Goal: Task Accomplishment & Management: Manage account settings

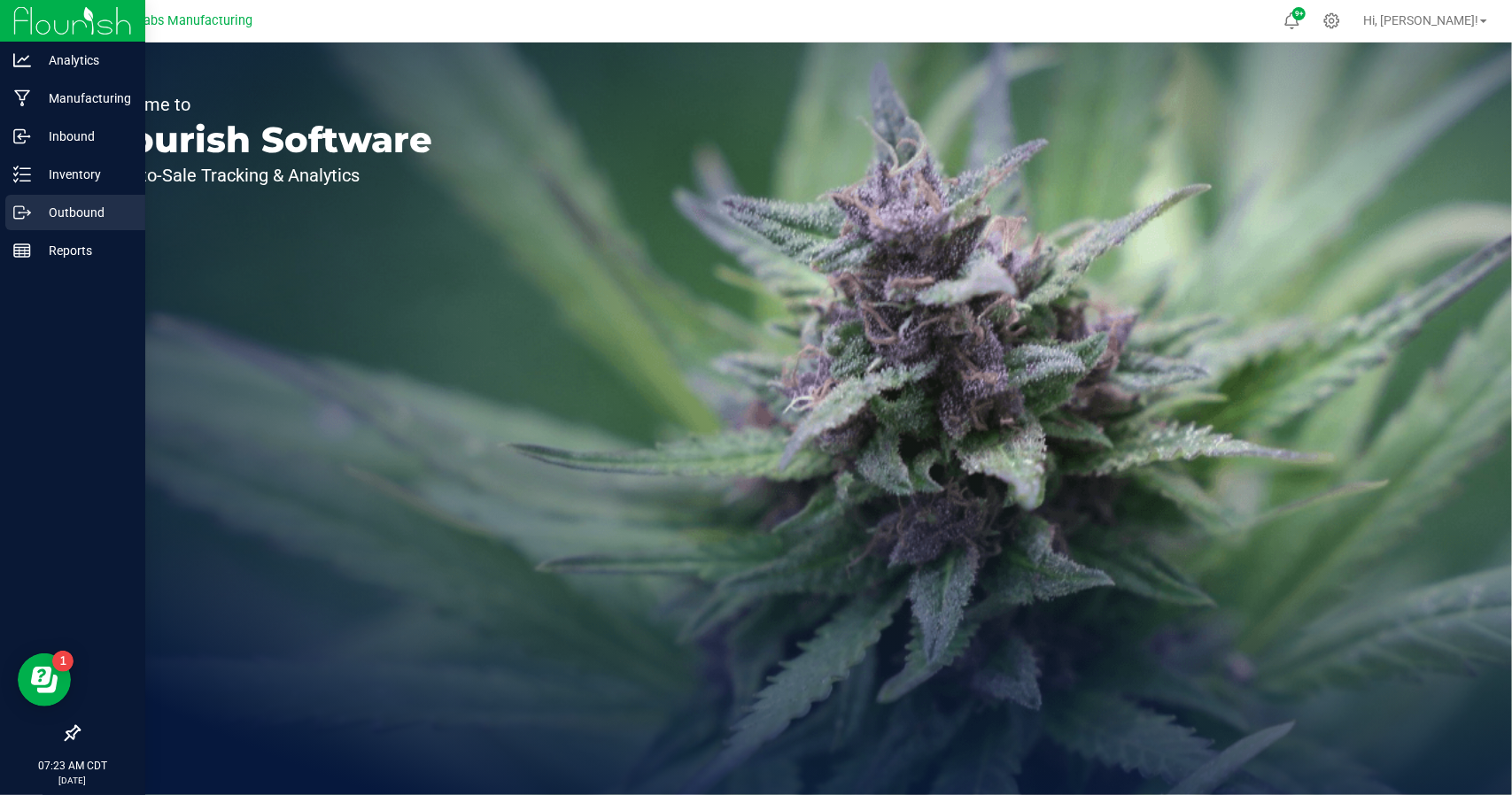
click at [58, 211] on p "Outbound" at bounding box center [85, 212] width 107 height 21
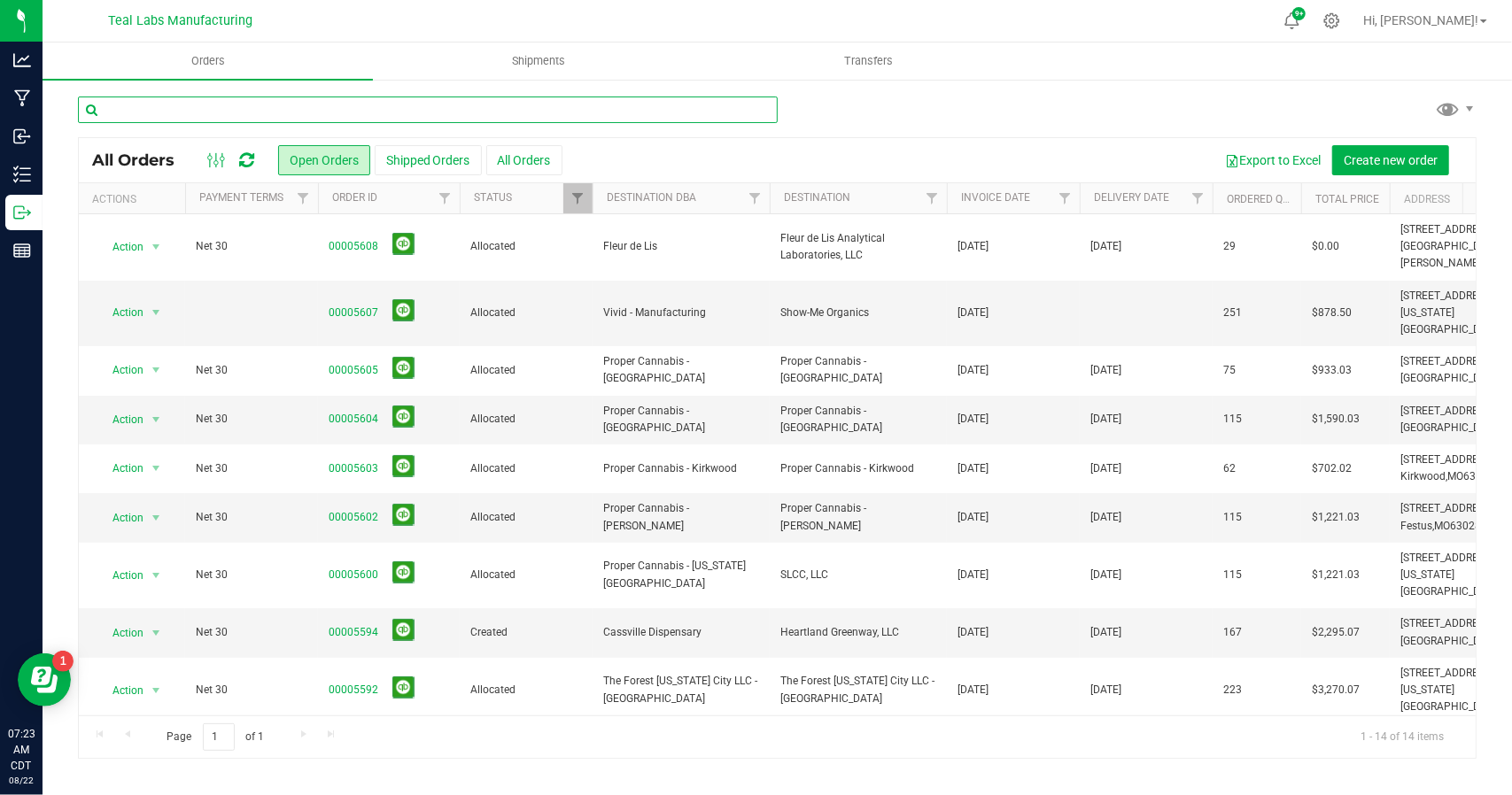
click at [342, 115] on input "text" at bounding box center [427, 109] width 699 height 27
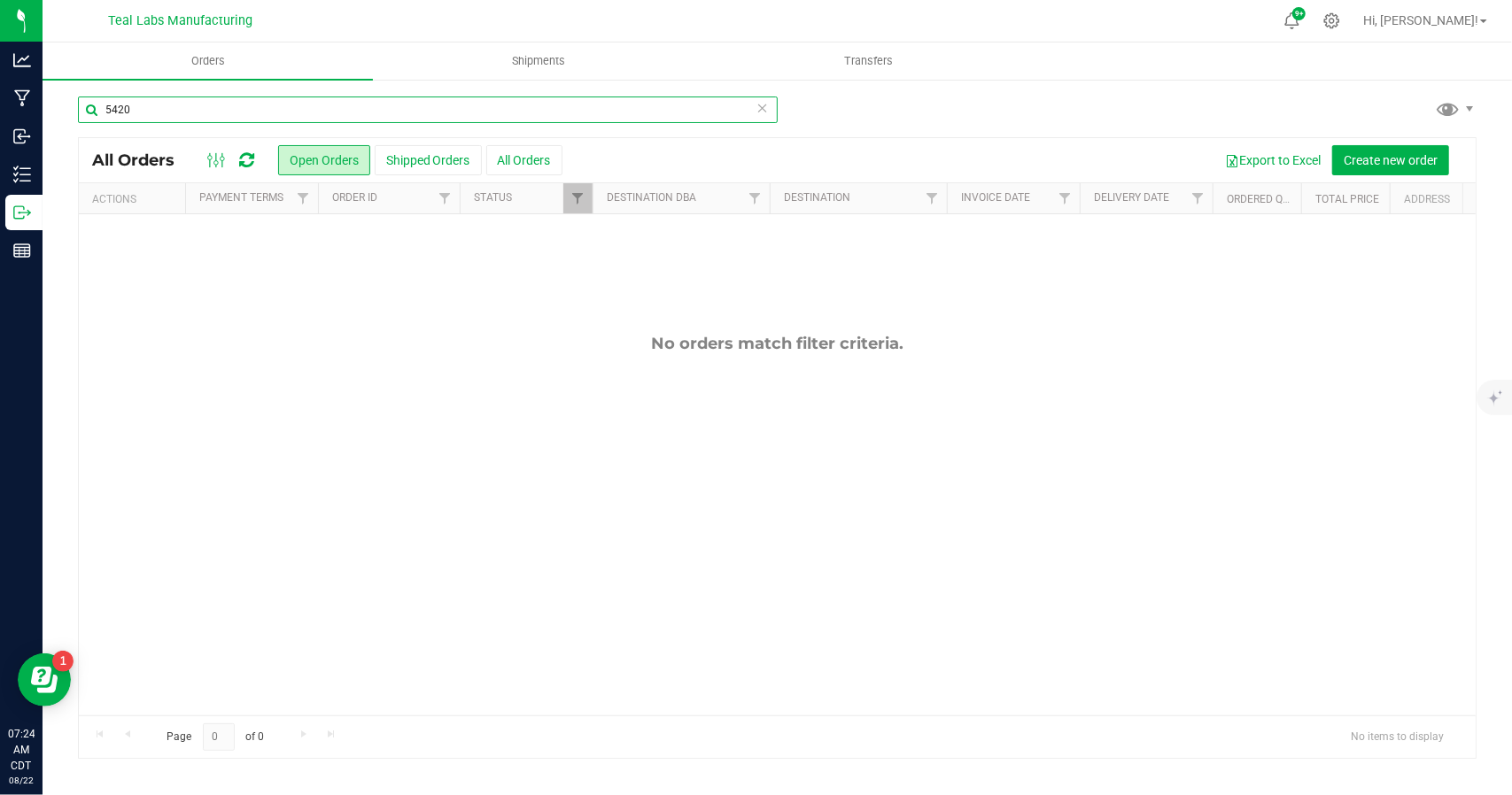
type input "5420"
click at [586, 197] on link "Filter" at bounding box center [578, 199] width 29 height 30
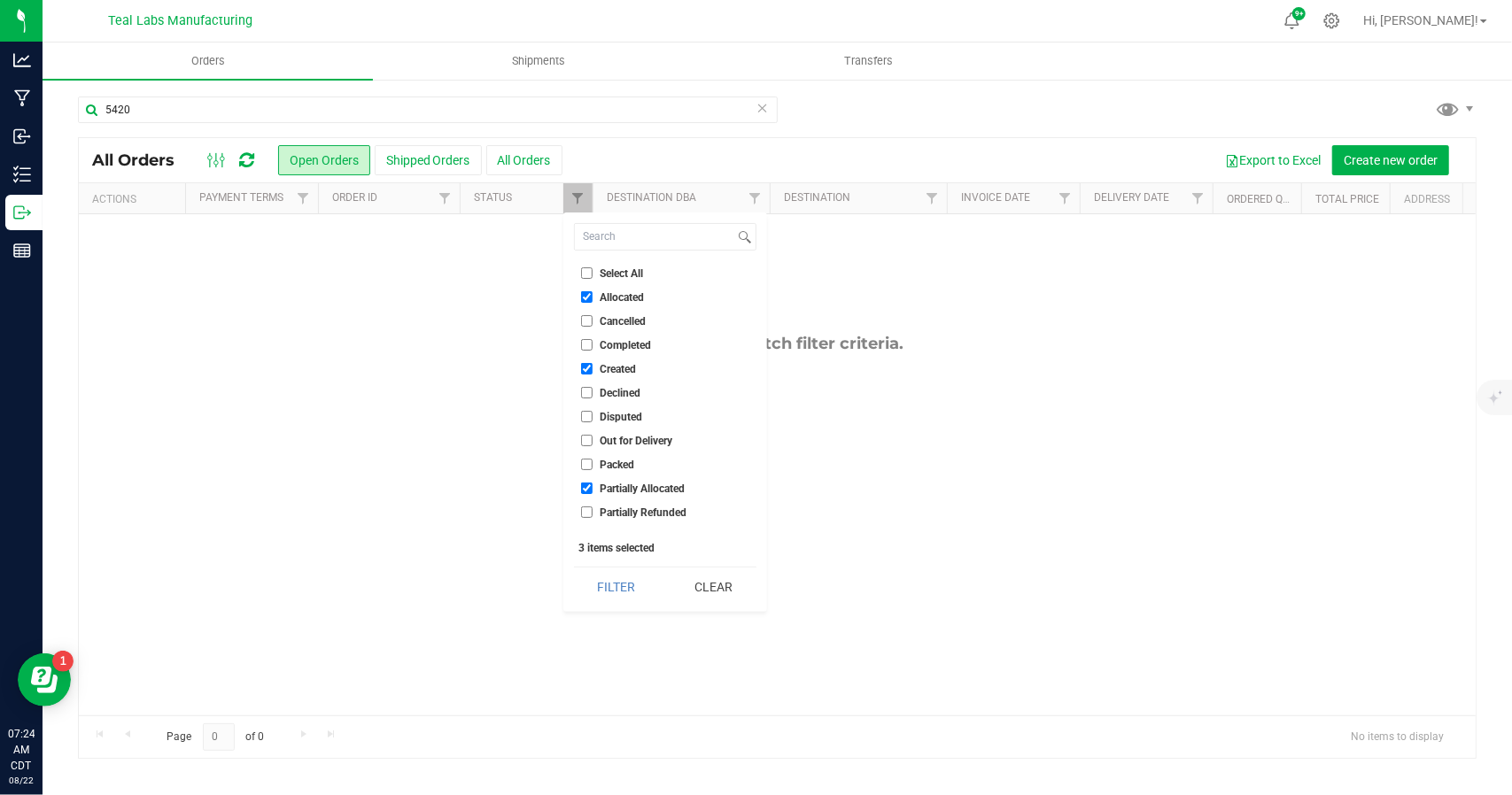
click at [584, 274] on input "Select All" at bounding box center [586, 273] width 11 height 11
checkbox input "true"
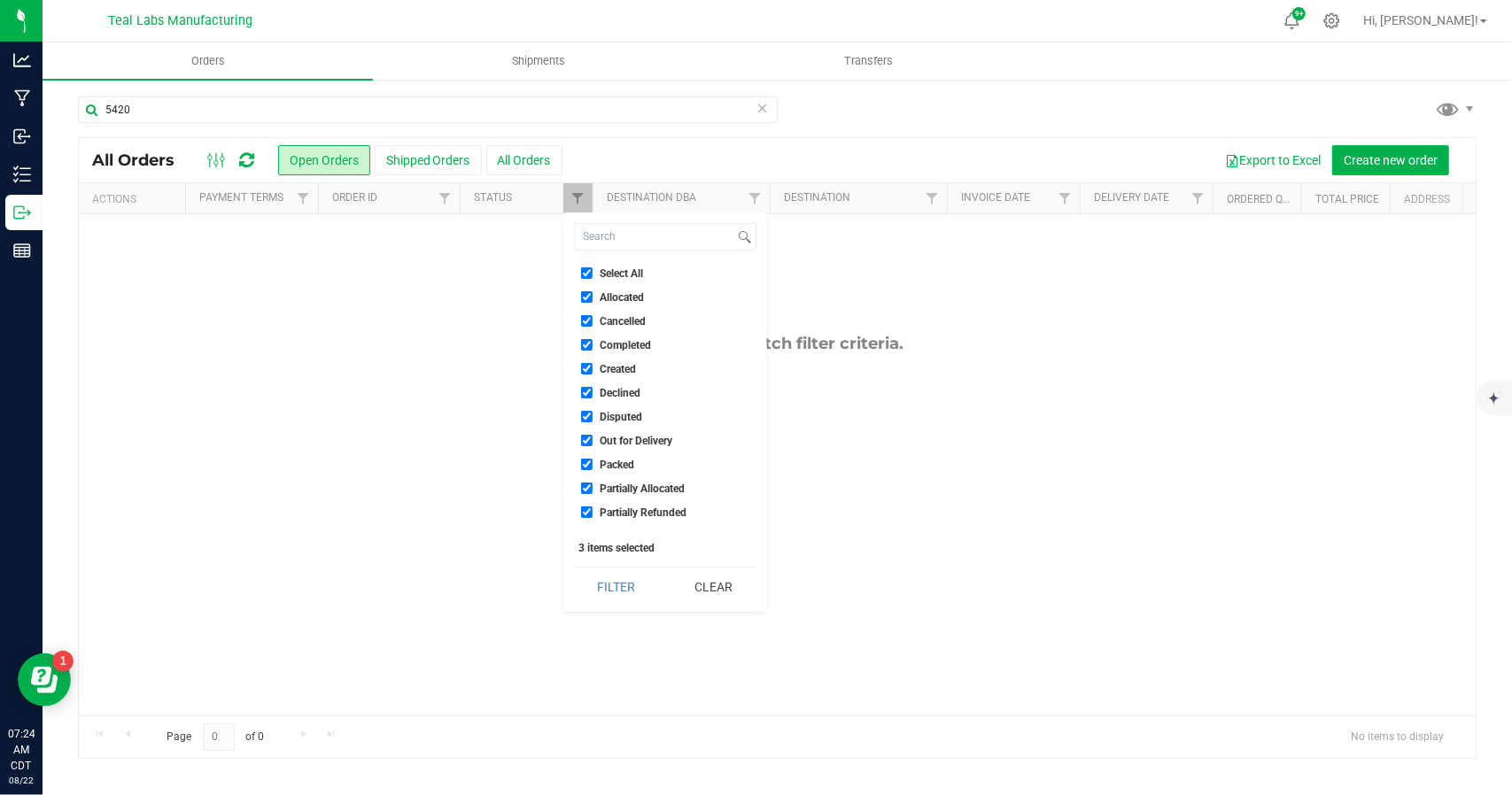
checkbox input "true"
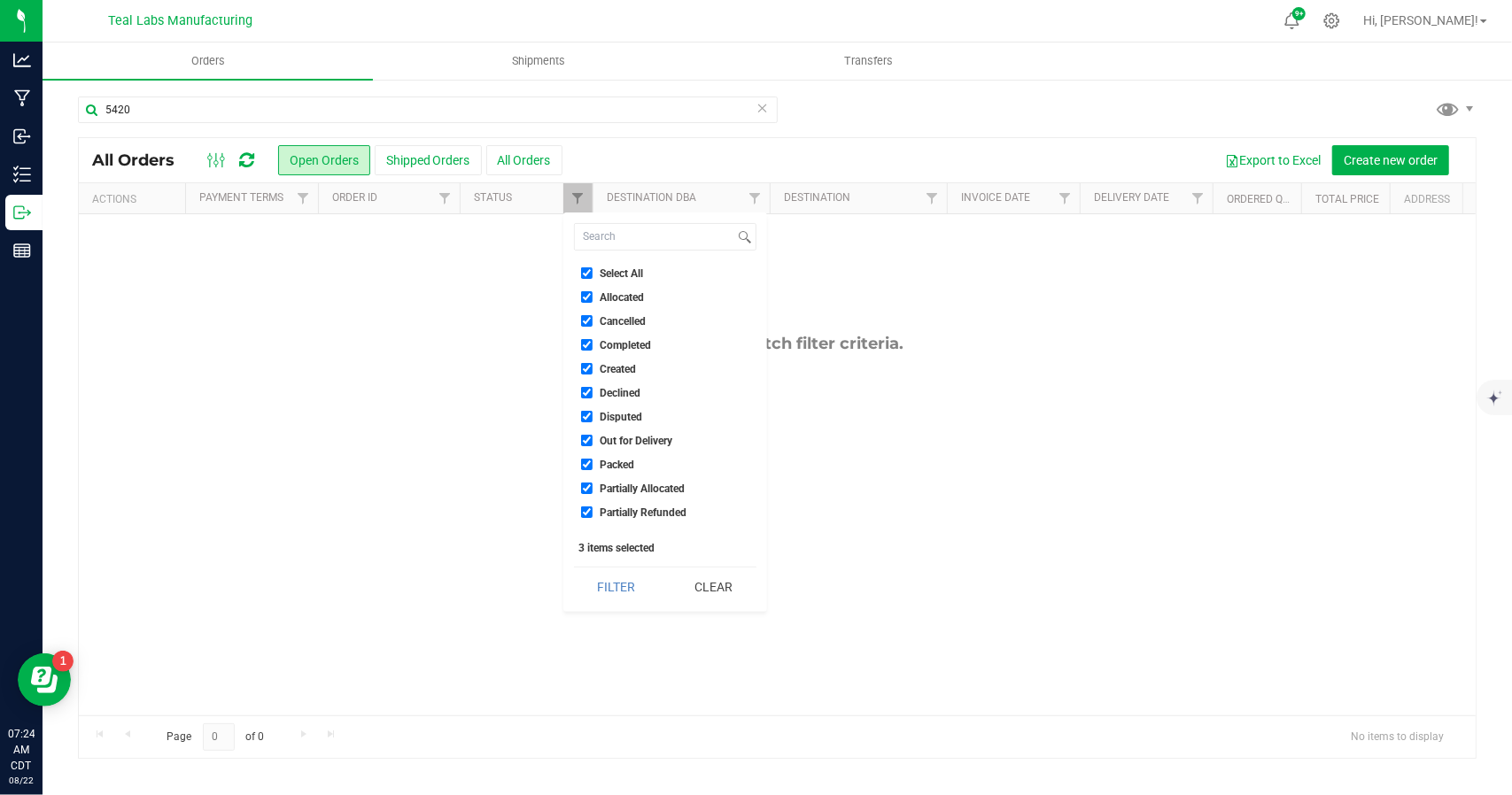
checkbox input "true"
click at [627, 586] on button "Filter" at bounding box center [616, 587] width 85 height 39
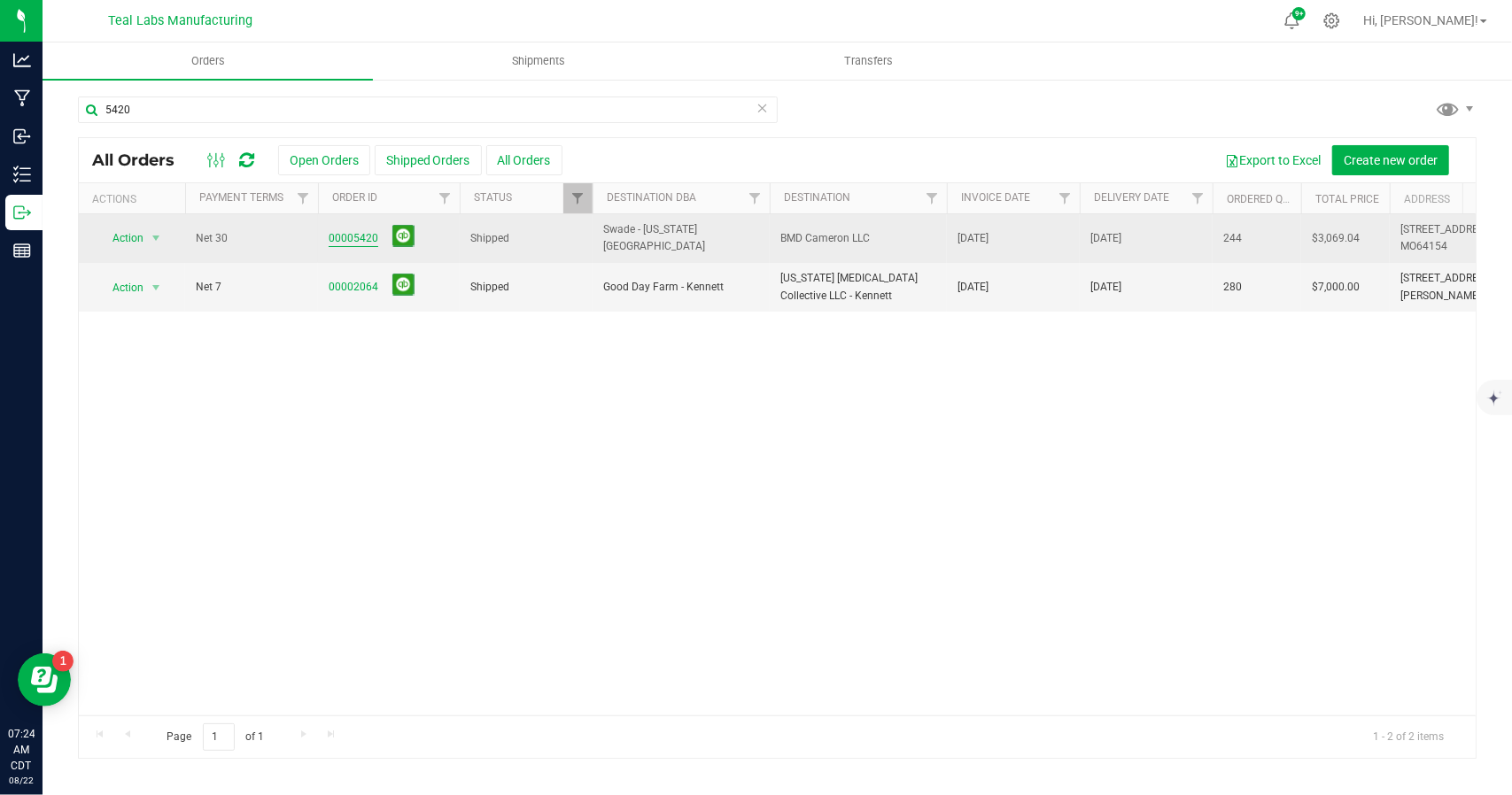
click at [361, 234] on link "00005420" at bounding box center [353, 239] width 49 height 17
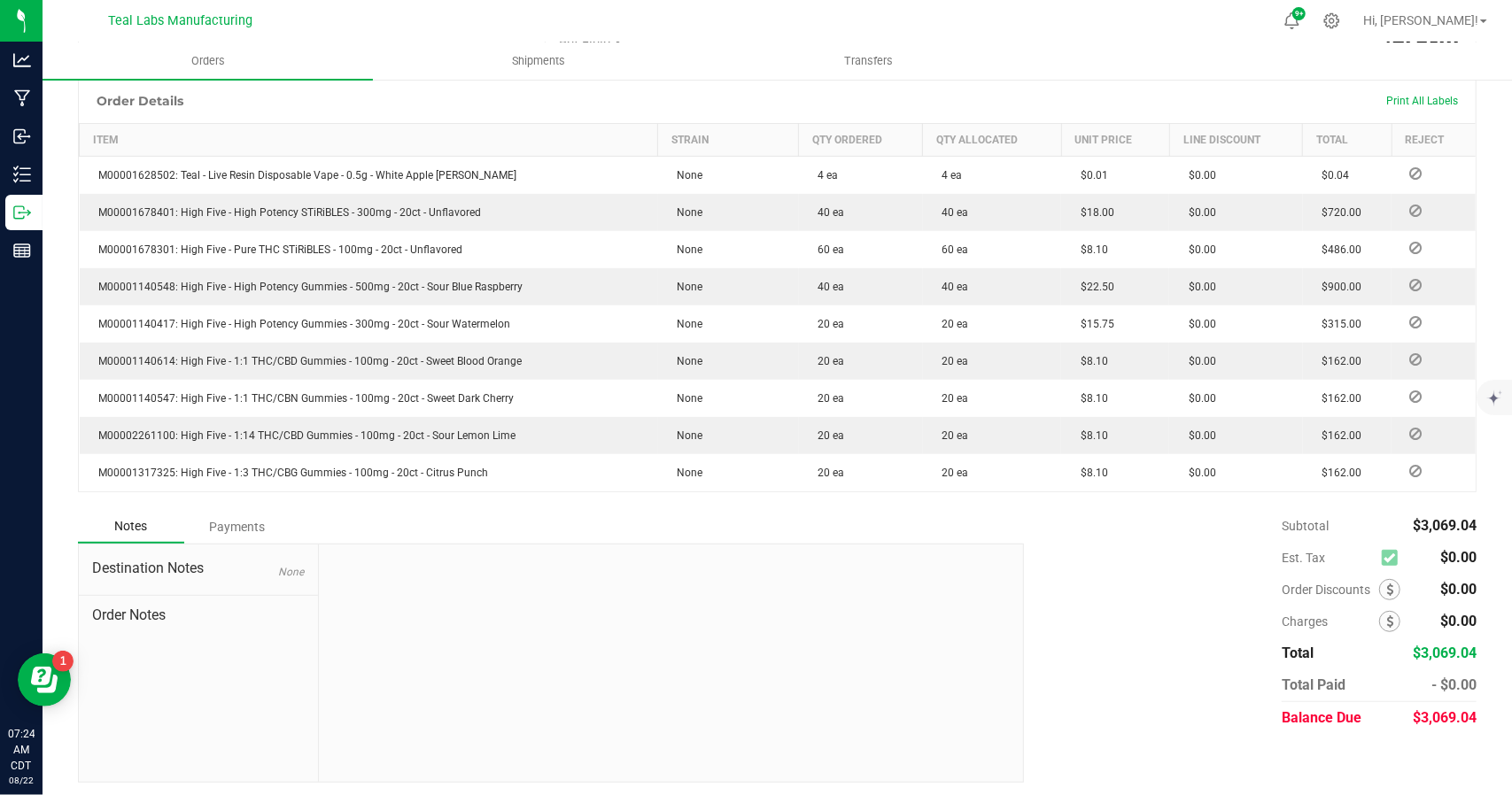
scroll to position [446, 0]
click at [239, 517] on div "Payments" at bounding box center [238, 524] width 107 height 32
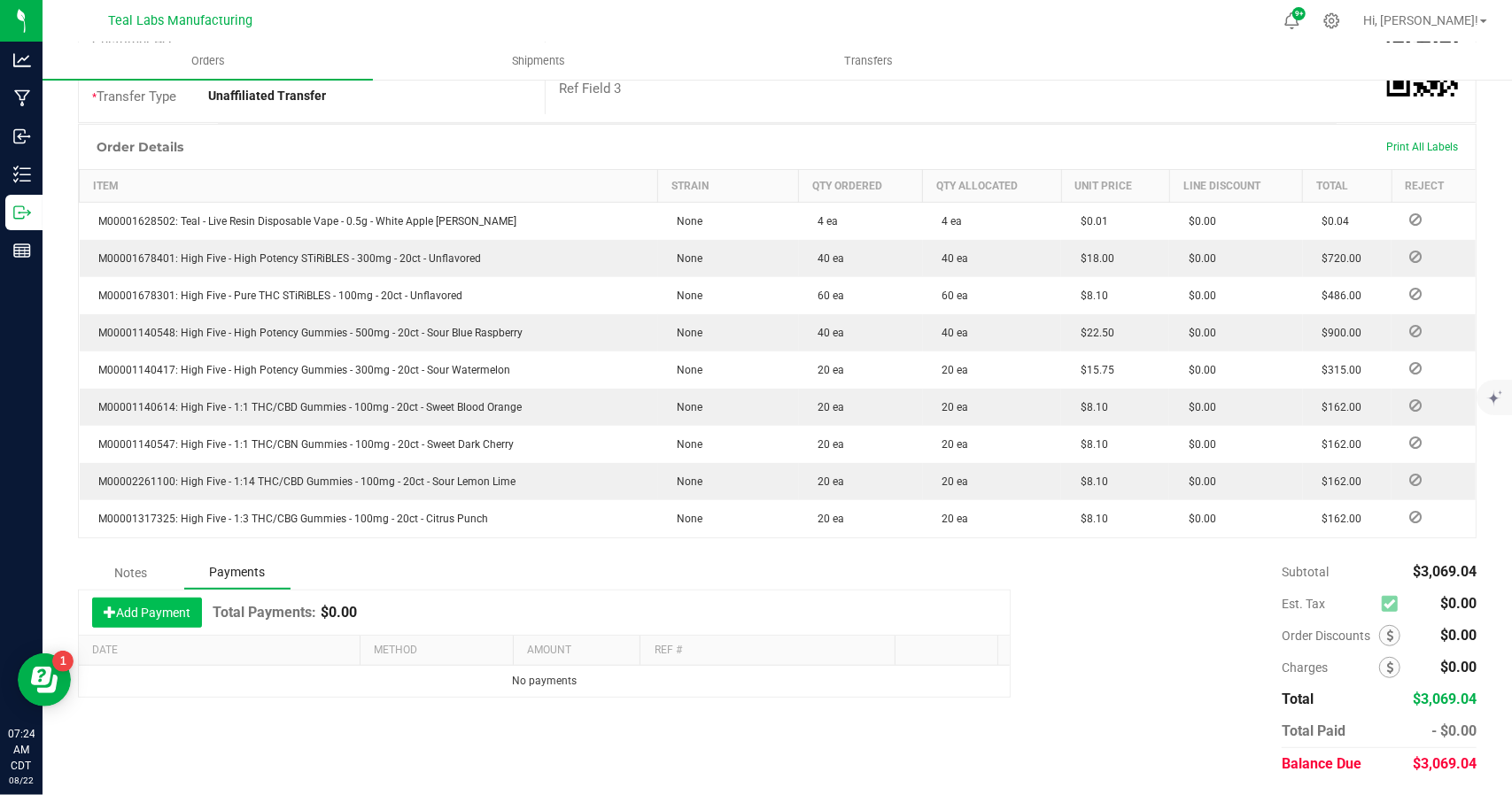
click at [173, 605] on button "Add Payment" at bounding box center [147, 612] width 109 height 30
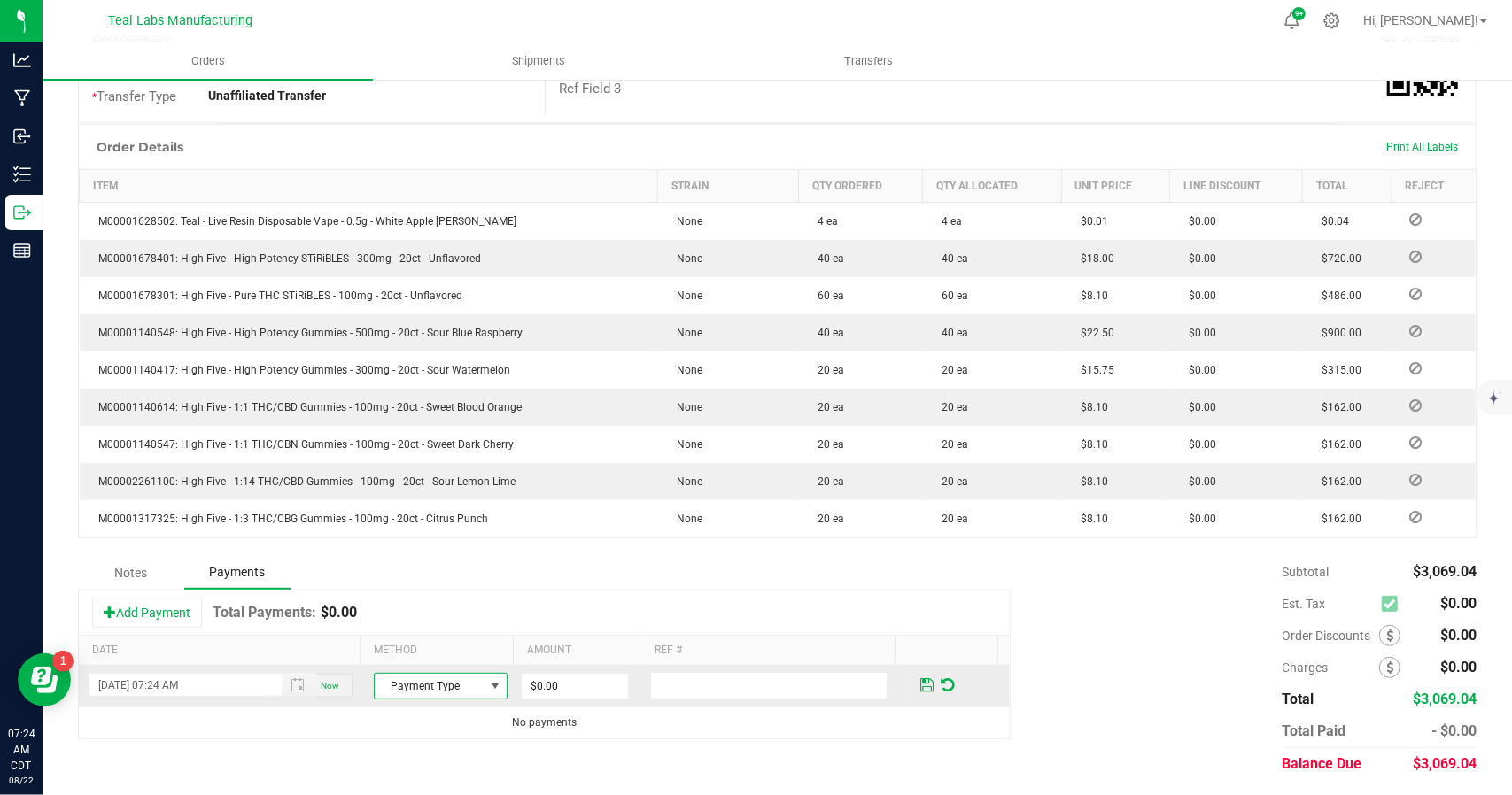
click at [489, 685] on span at bounding box center [496, 686] width 14 height 14
click at [436, 603] on li "ACH & Bank Transfer" at bounding box center [431, 605] width 128 height 25
click at [579, 688] on input "0" at bounding box center [575, 686] width 107 height 25
type input "$3,069.04"
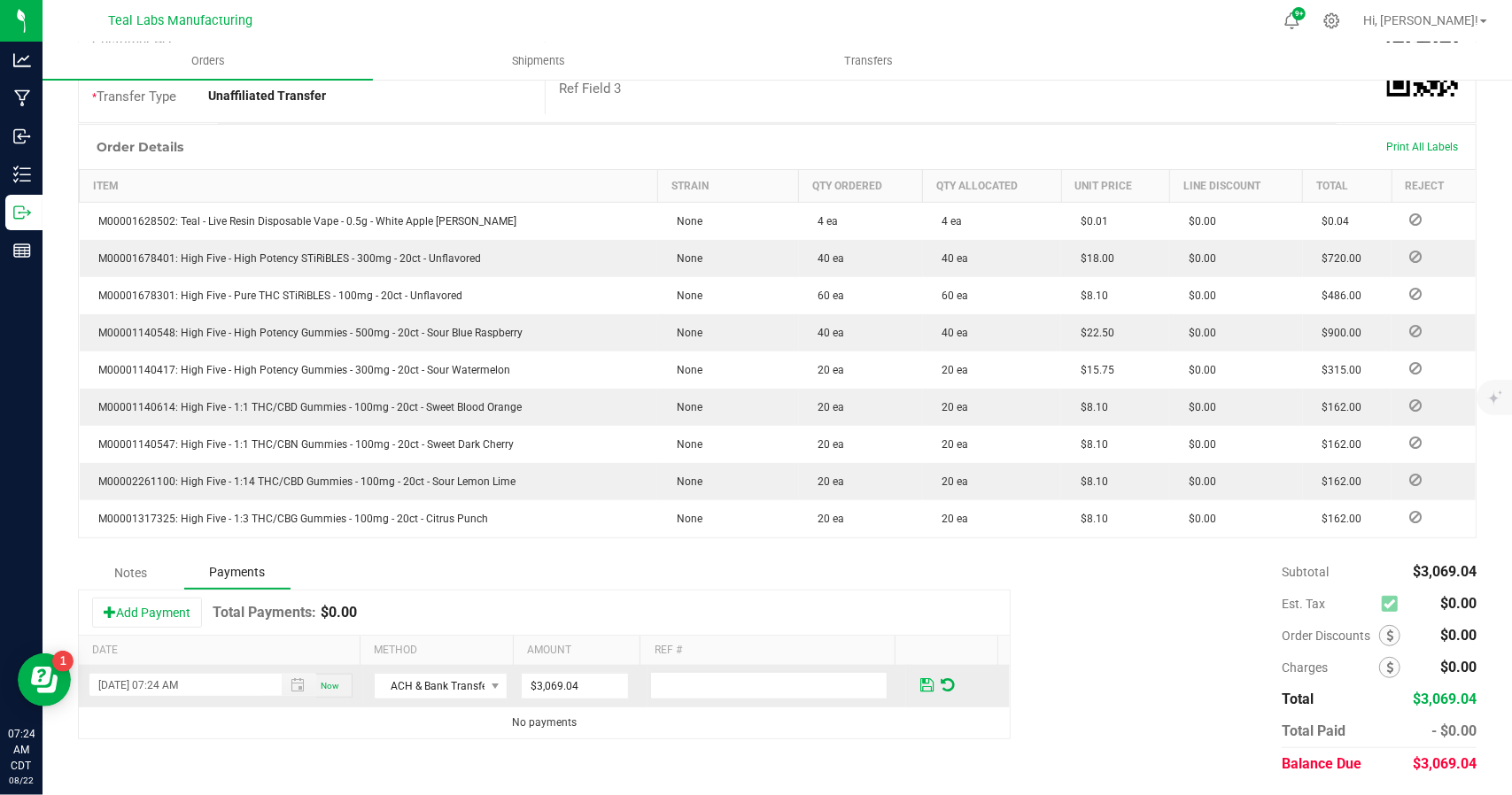
click at [920, 677] on span at bounding box center [927, 685] width 13 height 16
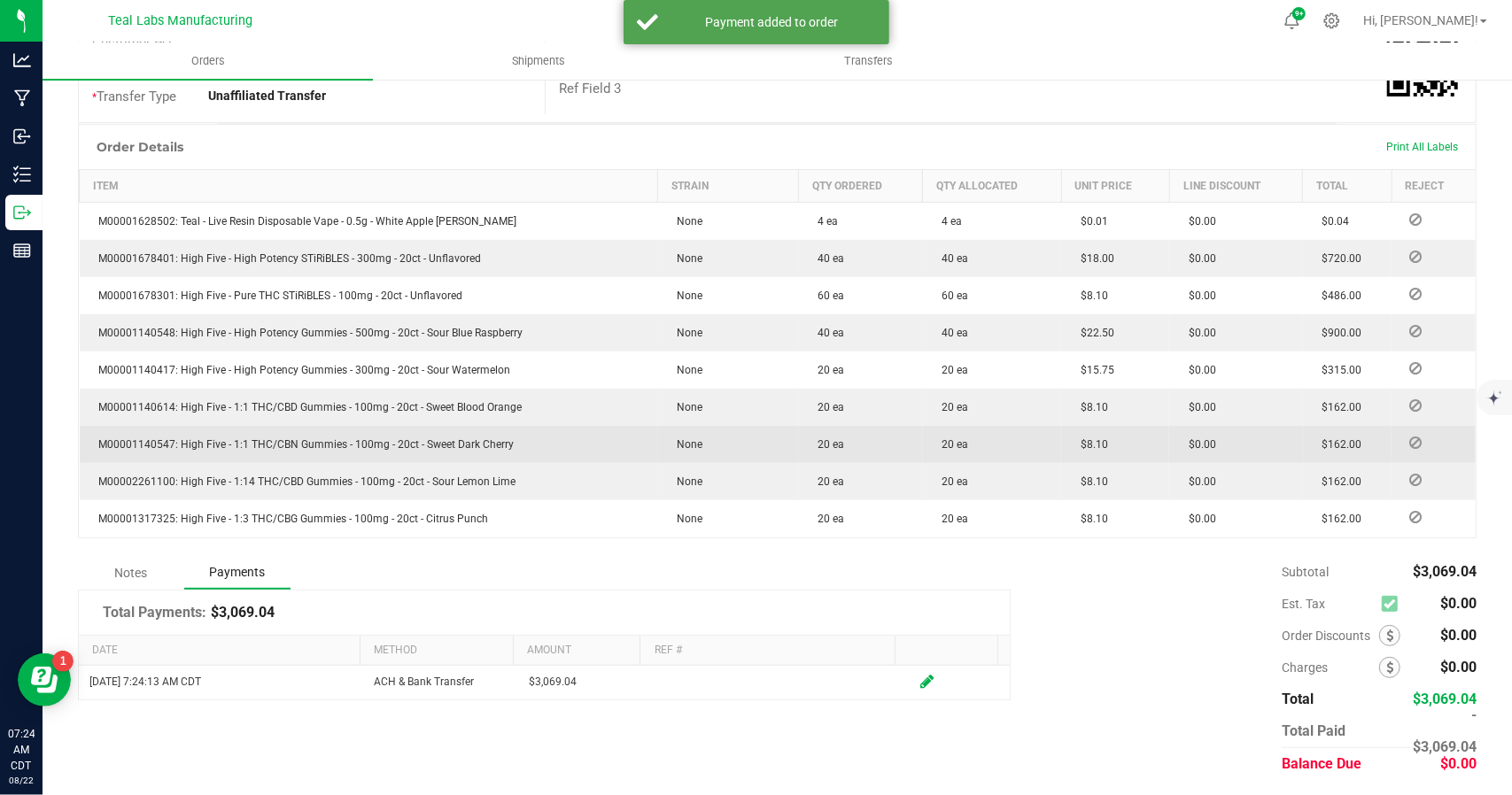
scroll to position [0, 0]
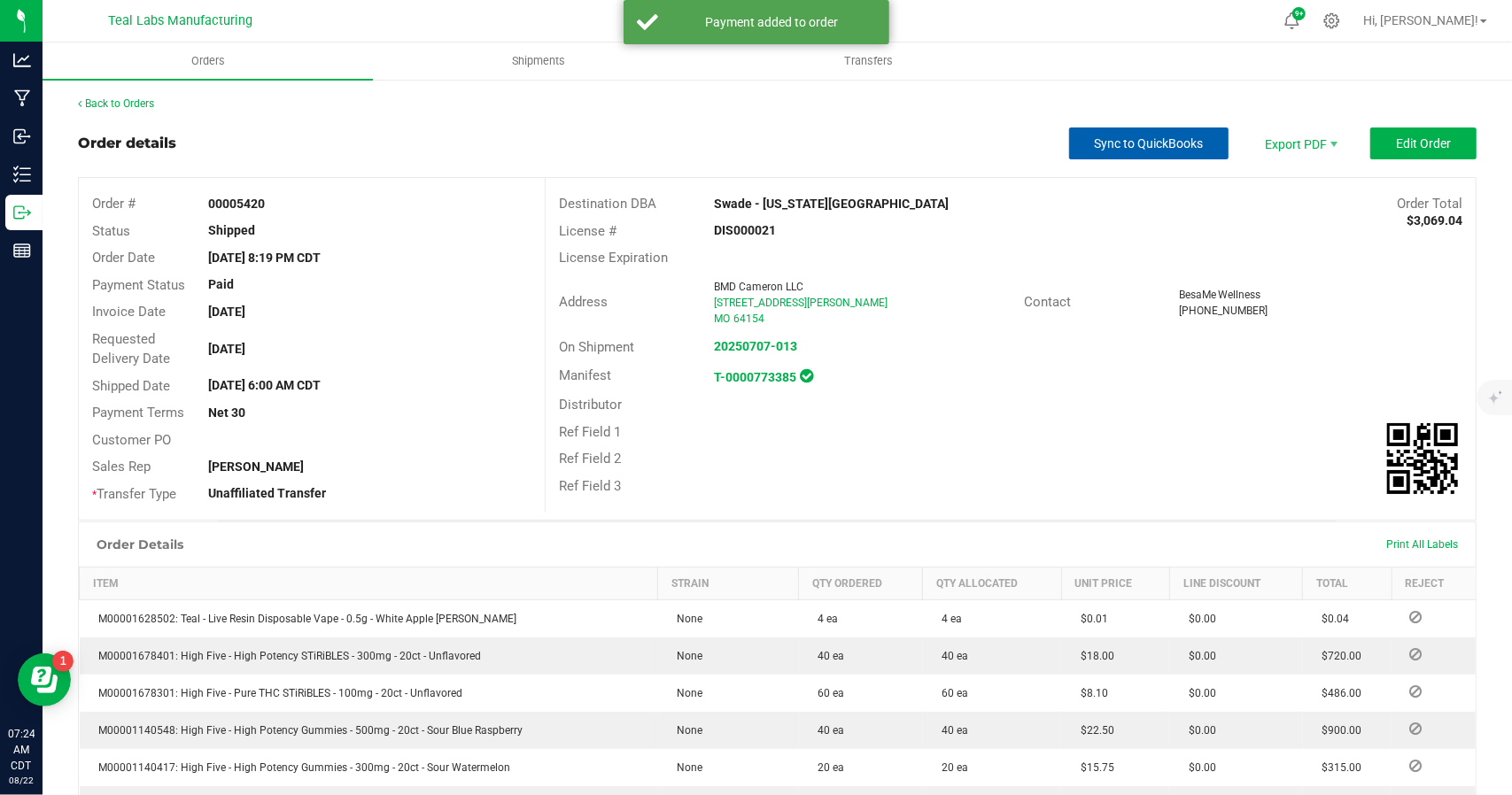
click at [1141, 139] on span "Sync to QuickBooks" at bounding box center [1149, 143] width 108 height 14
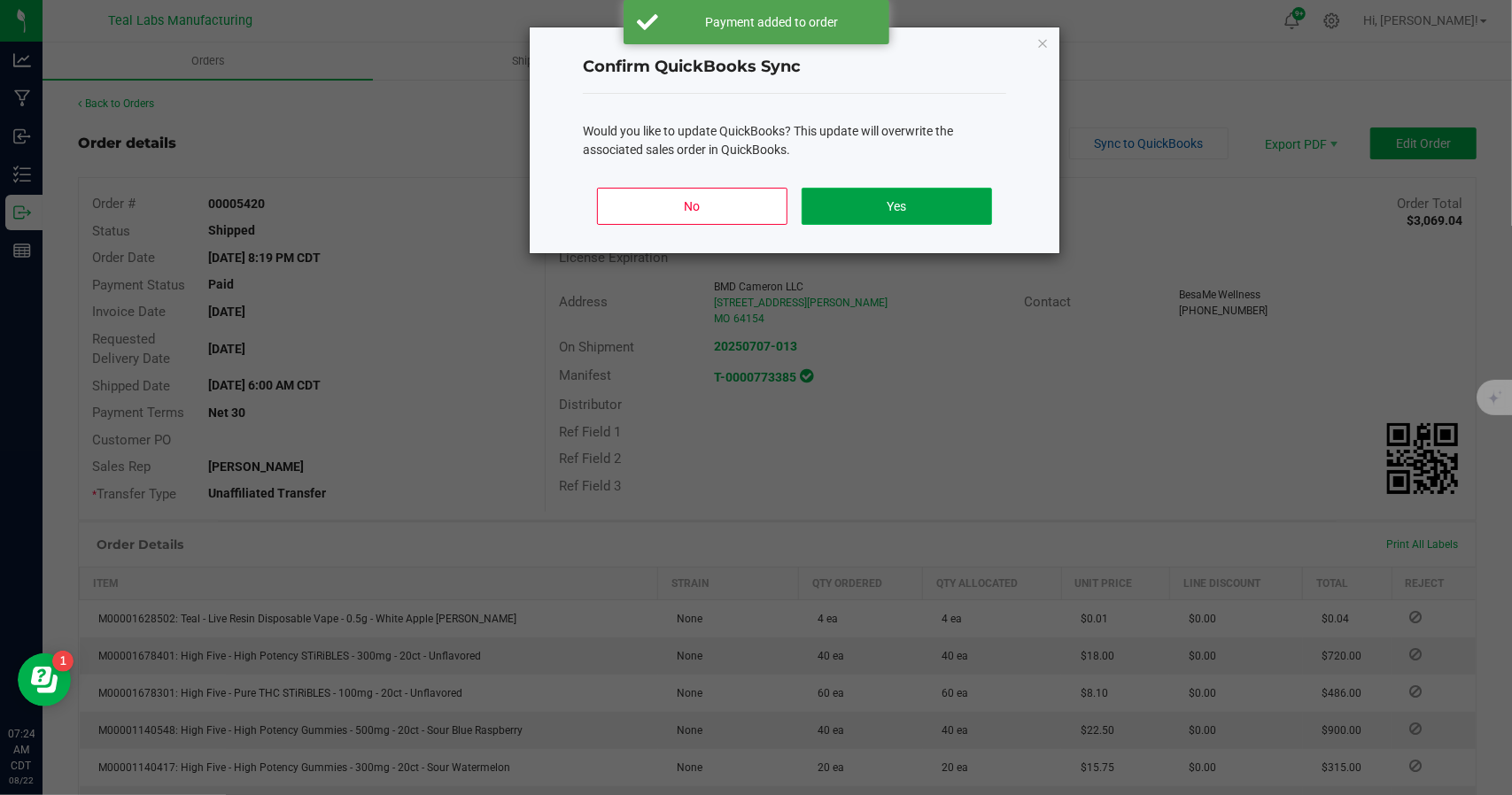
click at [936, 208] on button "Yes" at bounding box center [896, 205] width 190 height 37
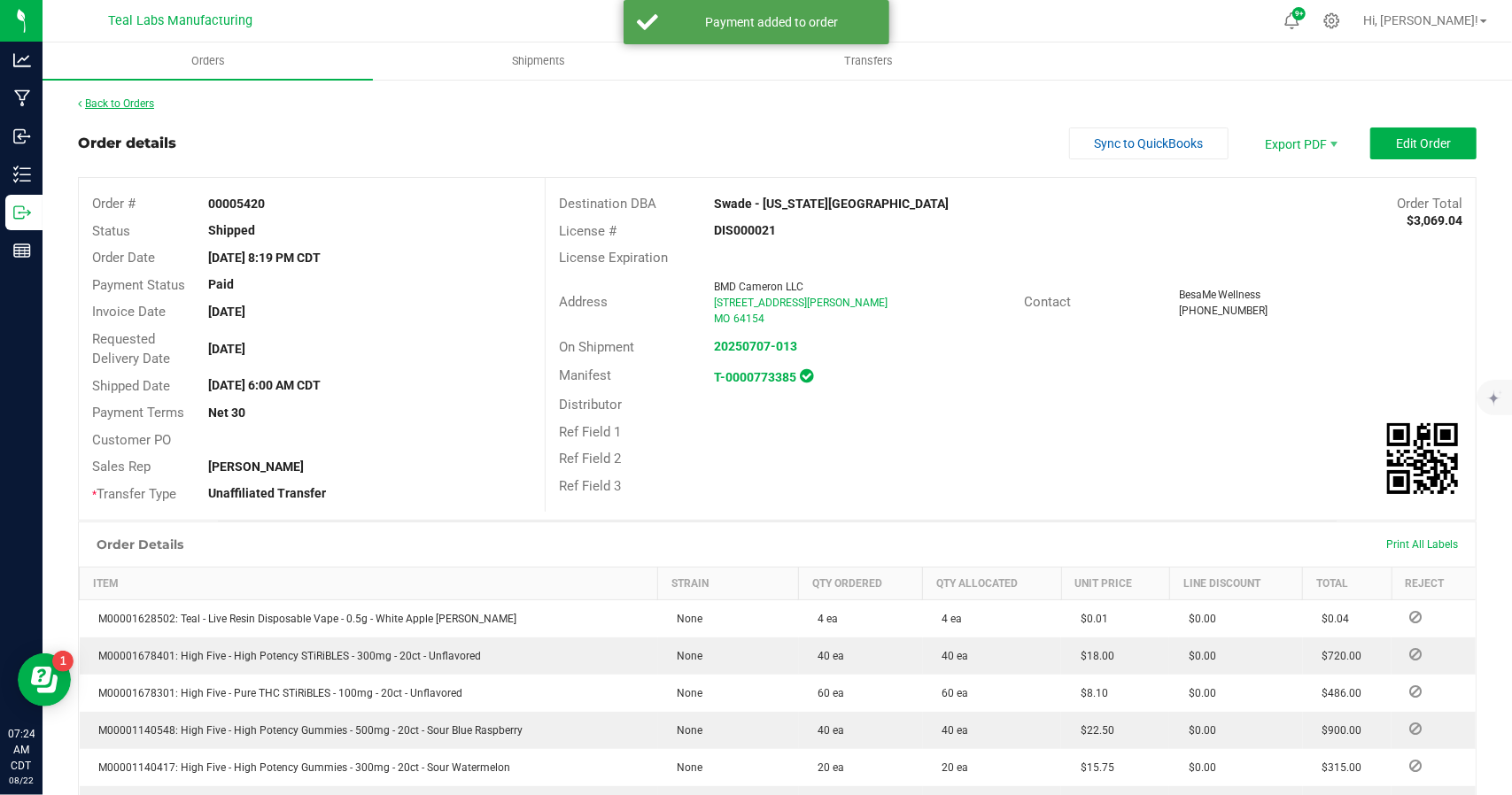
click at [137, 106] on link "Back to Orders" at bounding box center [116, 103] width 76 height 12
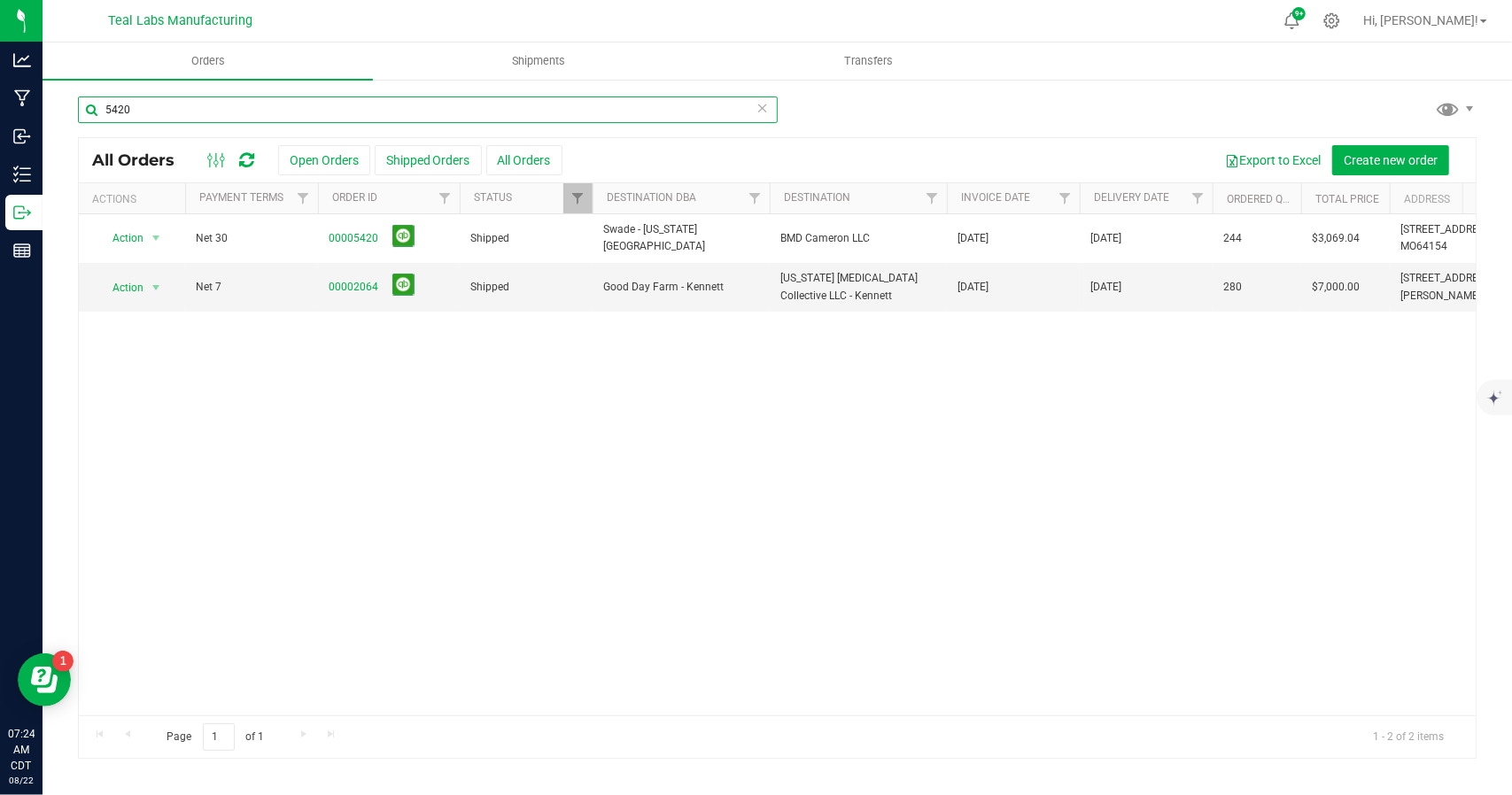
click at [199, 96] on input "5420" at bounding box center [427, 109] width 699 height 27
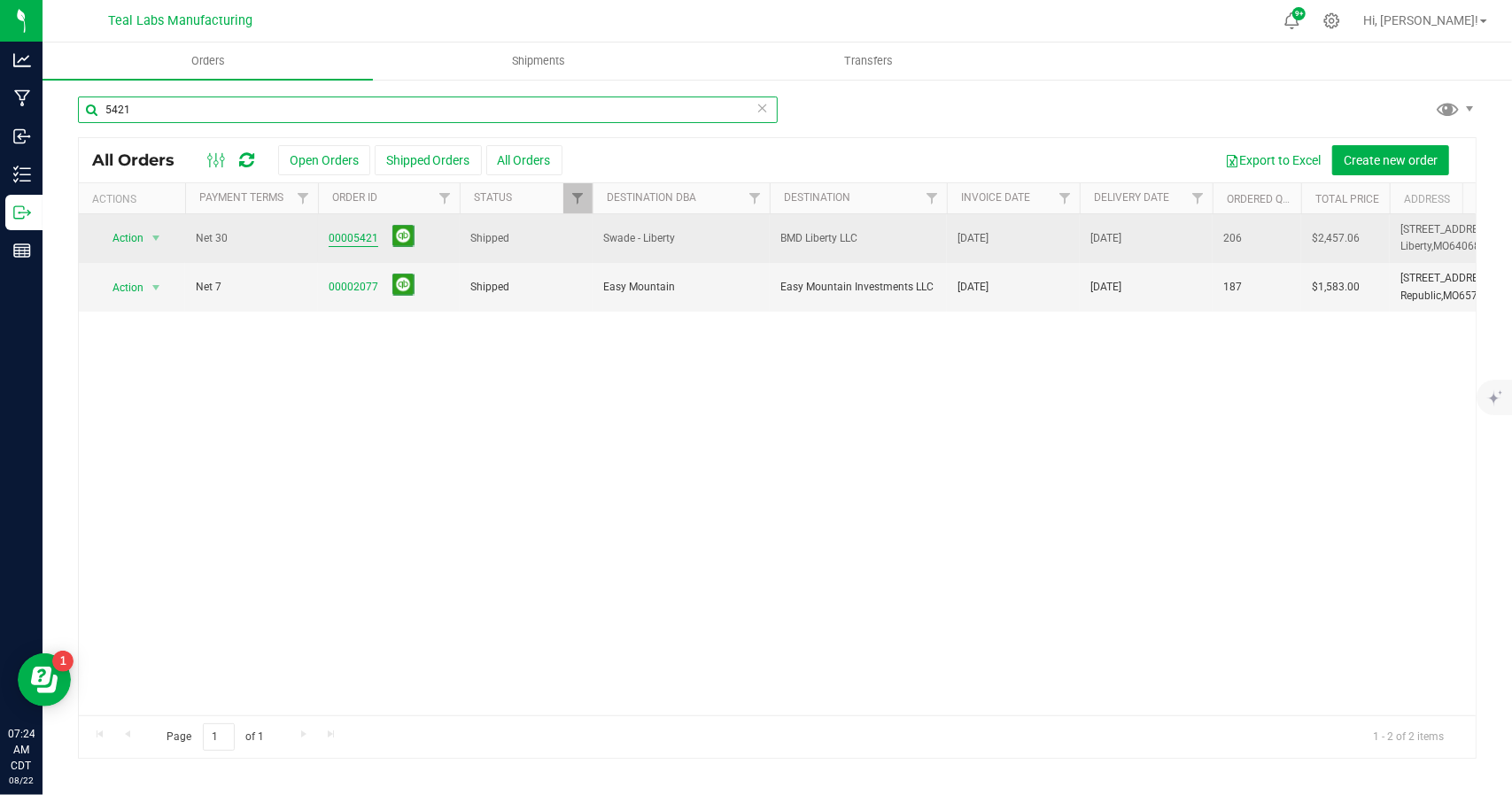
type input "5421"
click at [362, 236] on link "00005421" at bounding box center [353, 239] width 49 height 17
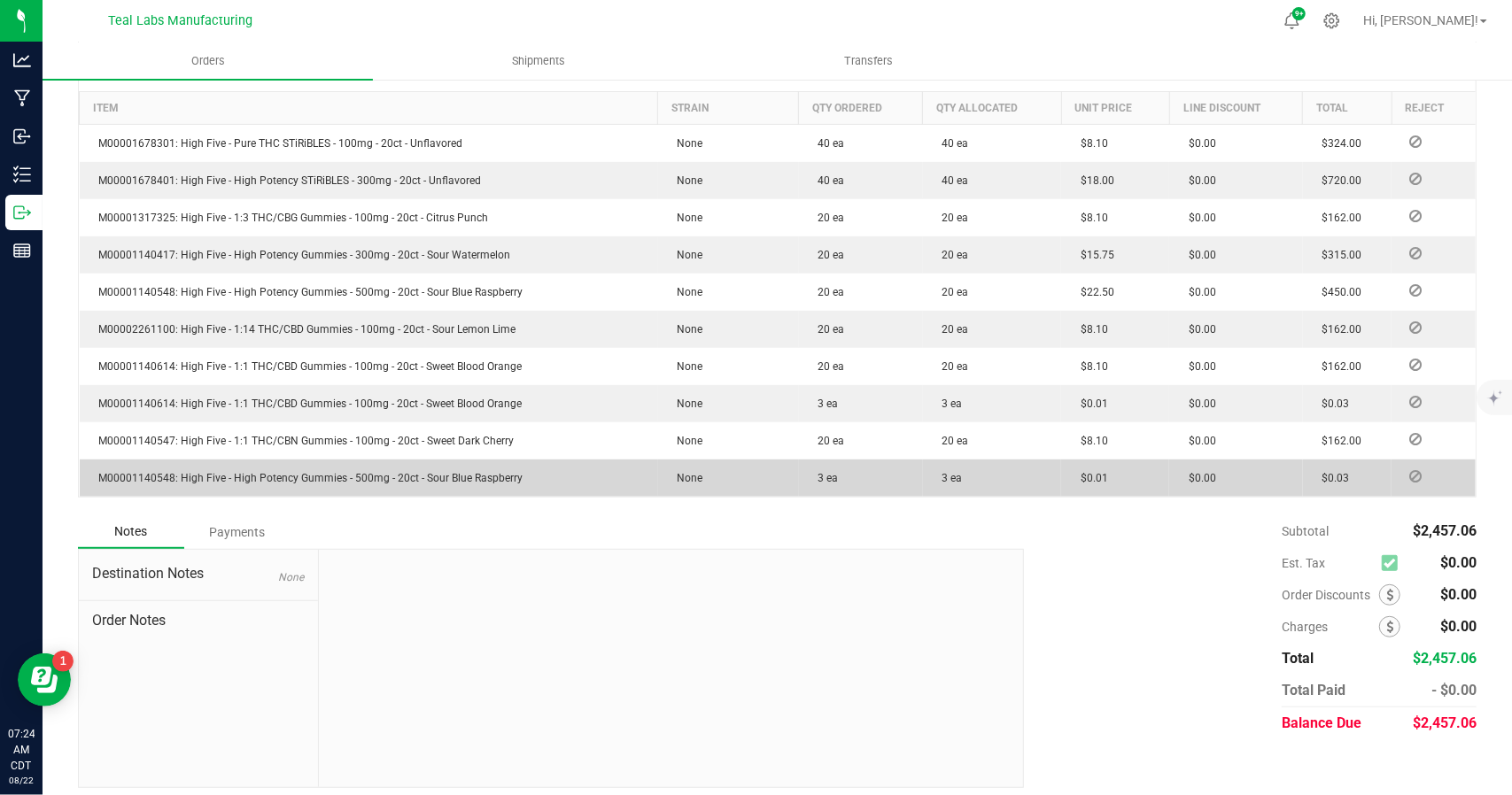
scroll to position [476, 0]
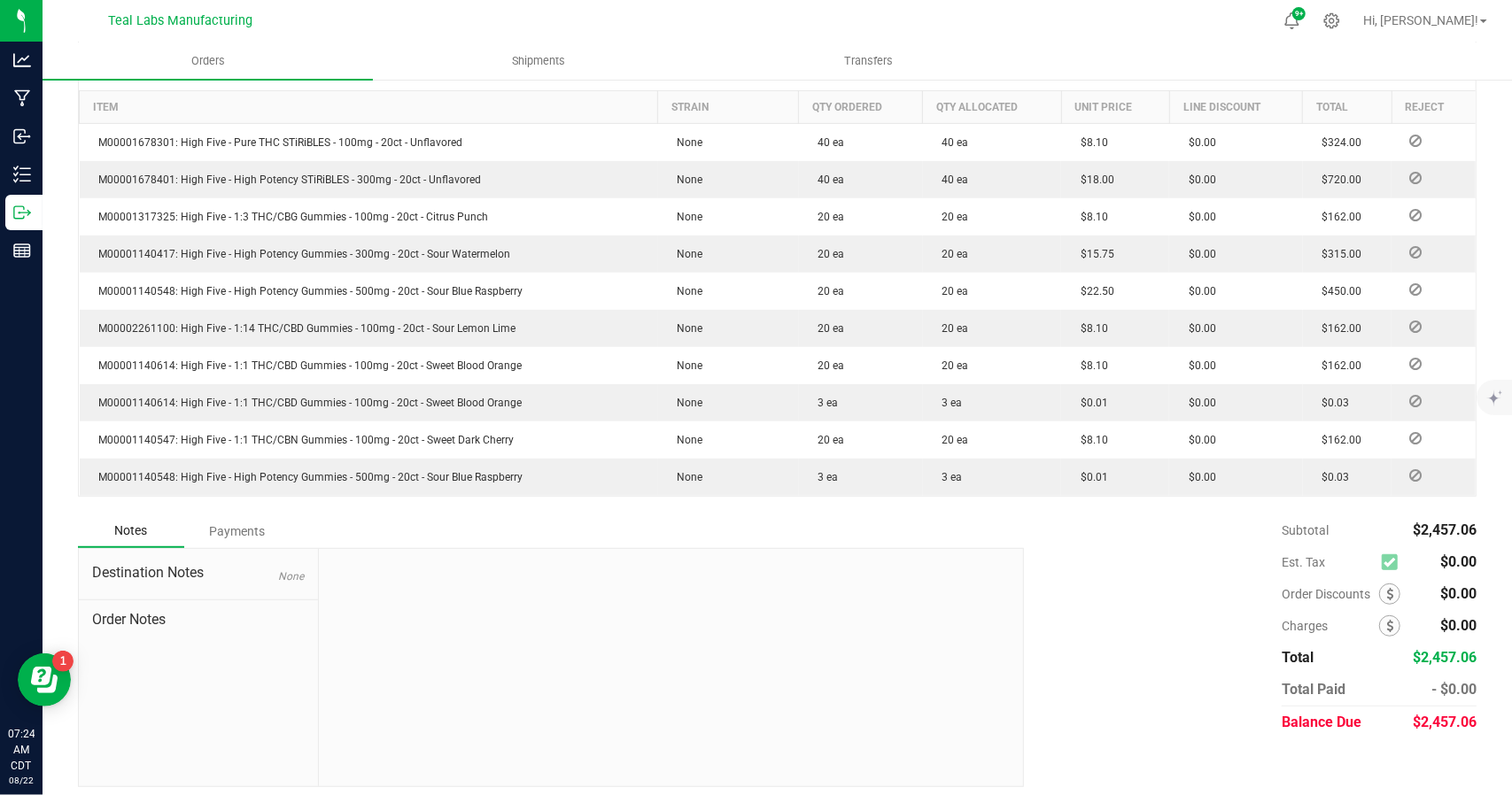
click at [248, 524] on div "Payments" at bounding box center [238, 532] width 107 height 32
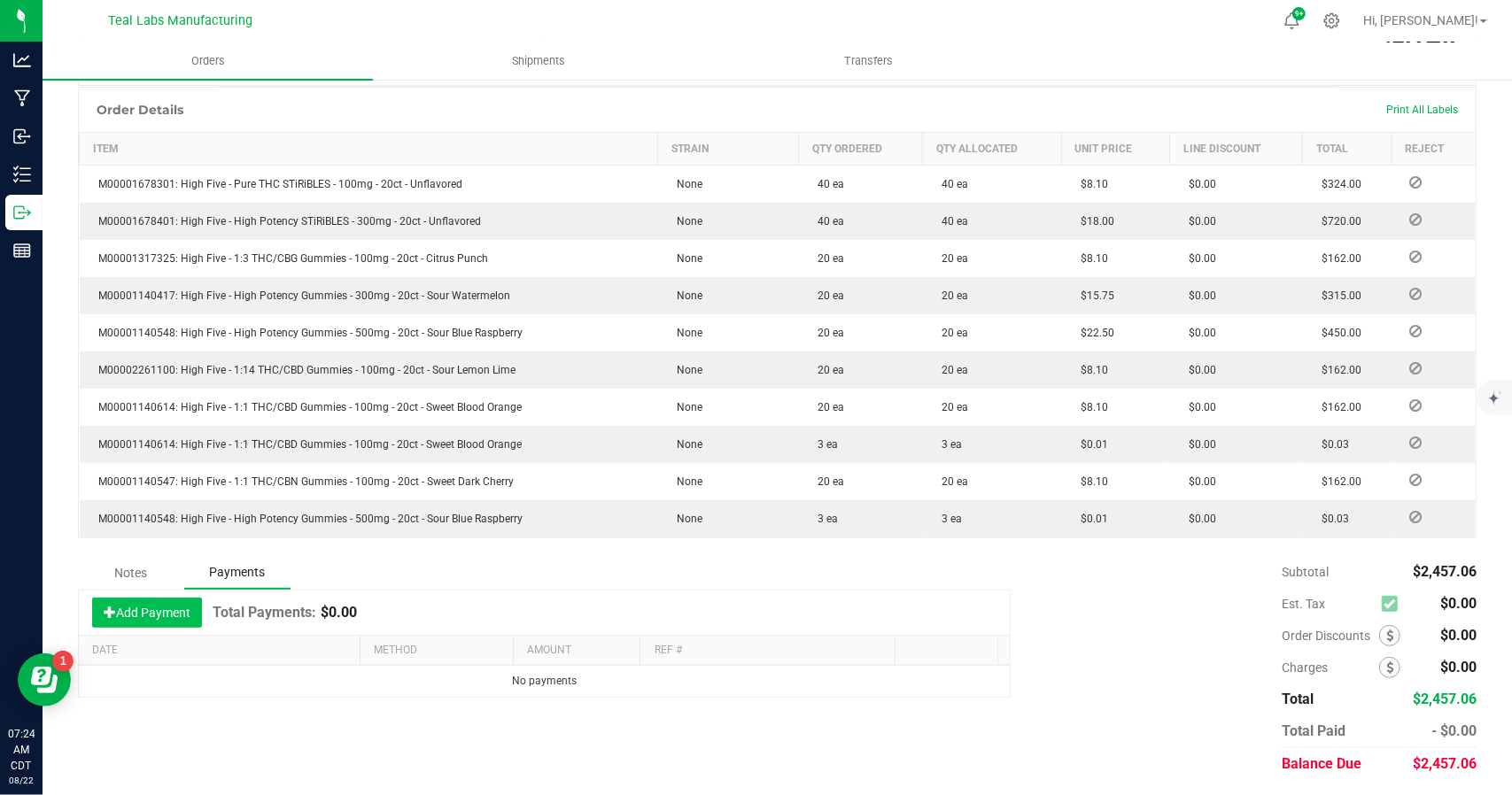
click at [168, 606] on button "Add Payment" at bounding box center [147, 612] width 109 height 30
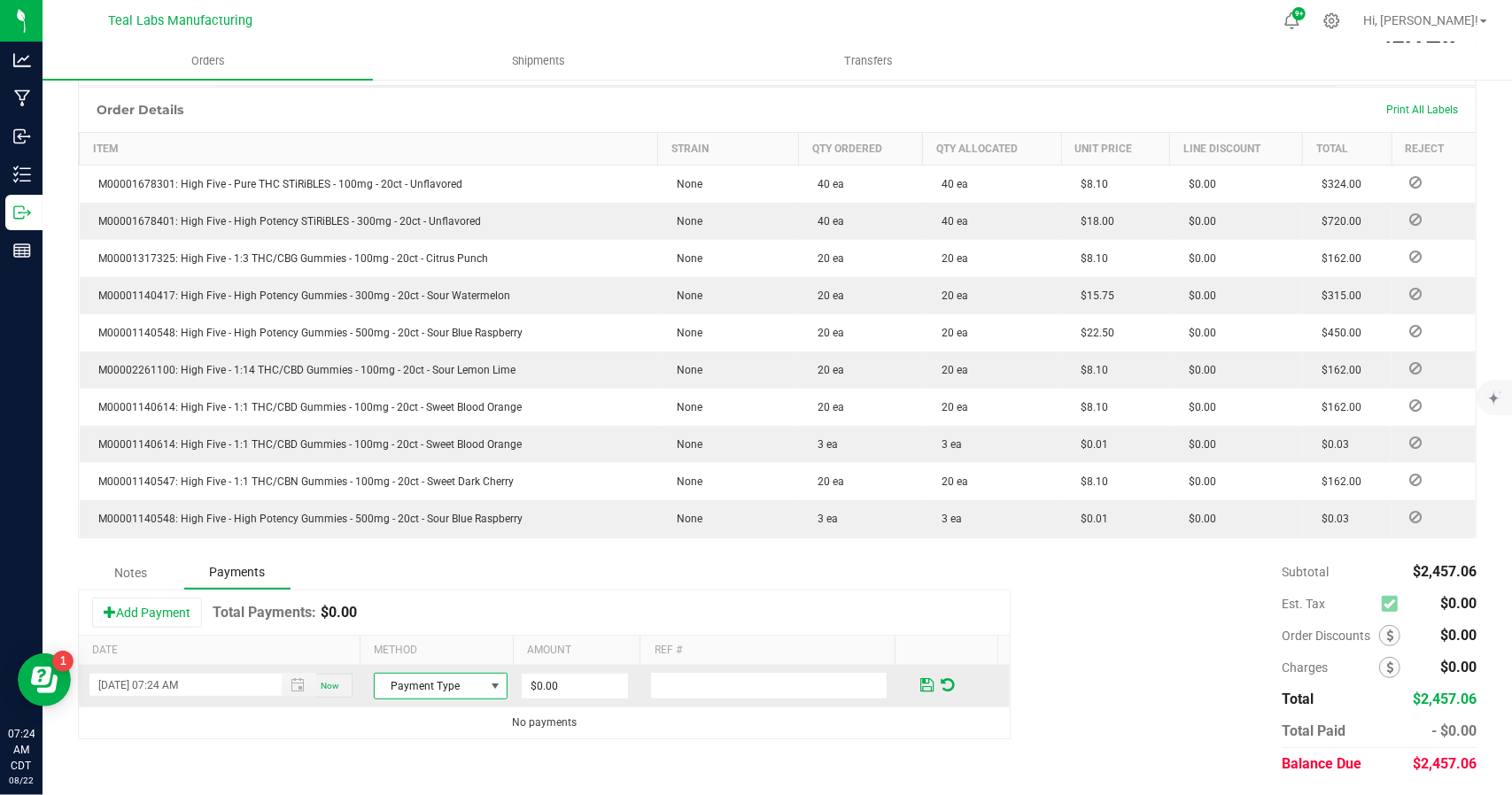
click at [489, 681] on span at bounding box center [496, 686] width 14 height 14
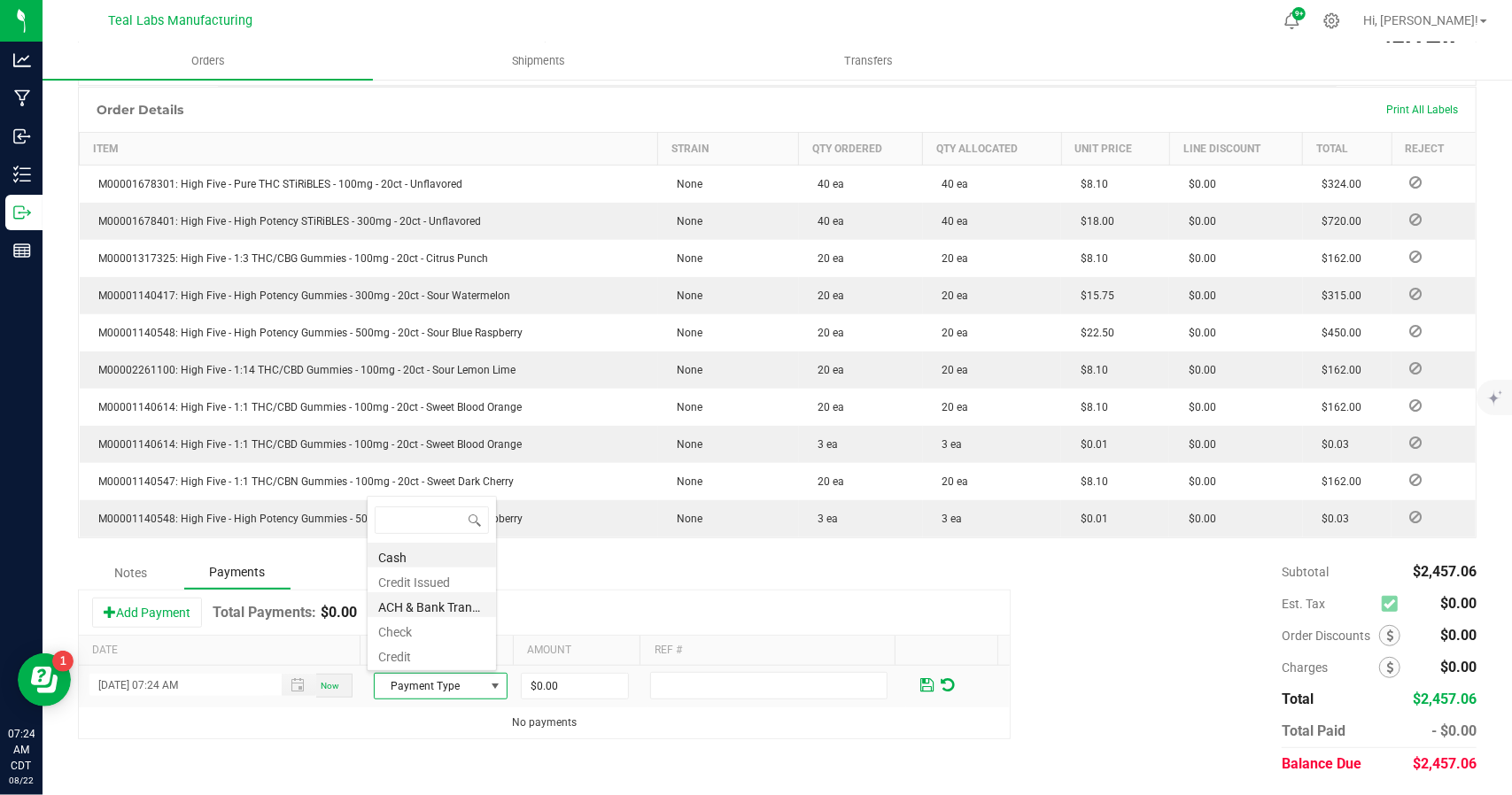
click at [440, 606] on li "ACH & Bank Transfer" at bounding box center [431, 605] width 128 height 25
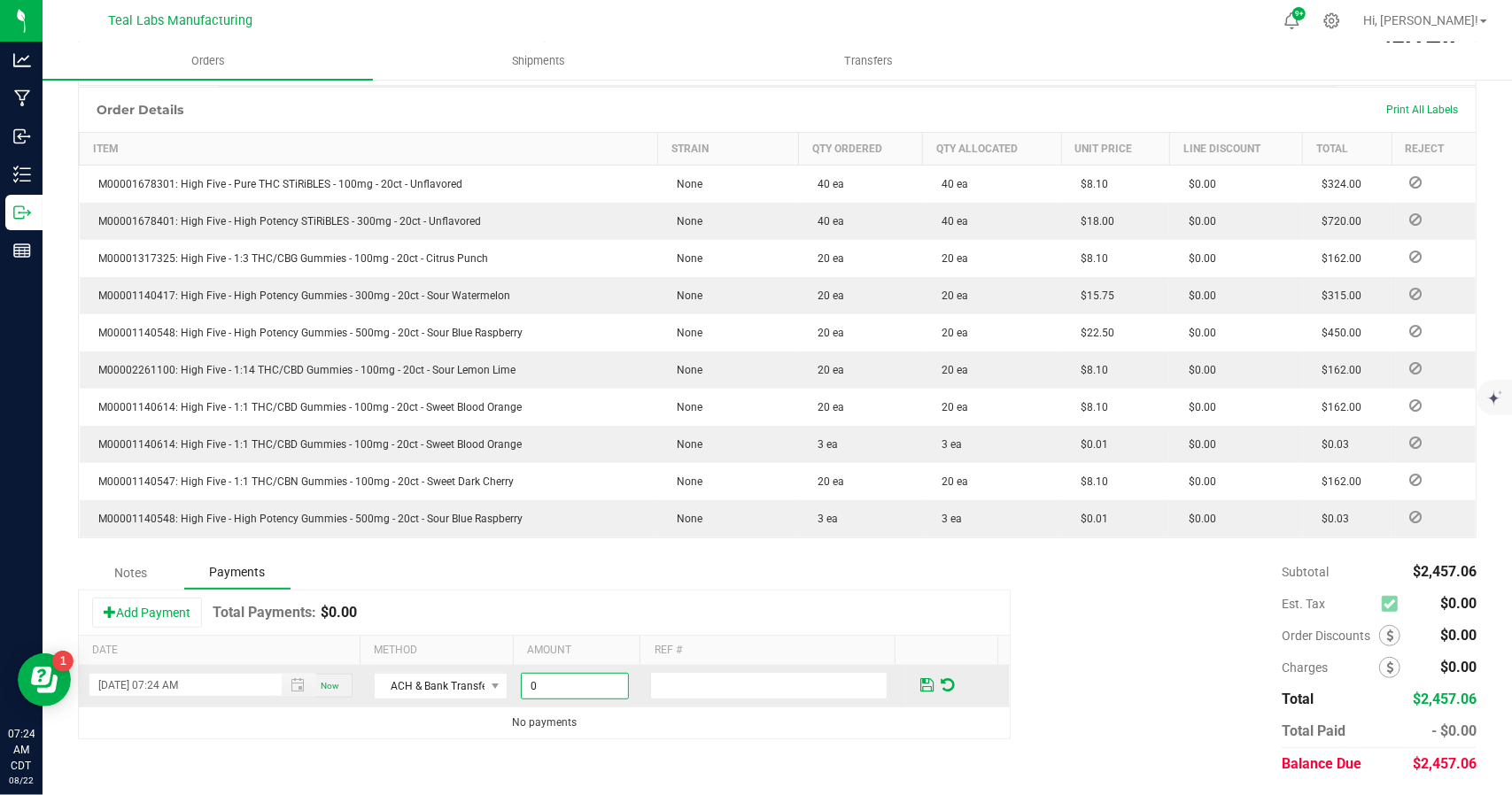
click at [574, 674] on input "0" at bounding box center [575, 686] width 107 height 25
type input "$2,457.06"
click at [920, 681] on span at bounding box center [927, 685] width 13 height 16
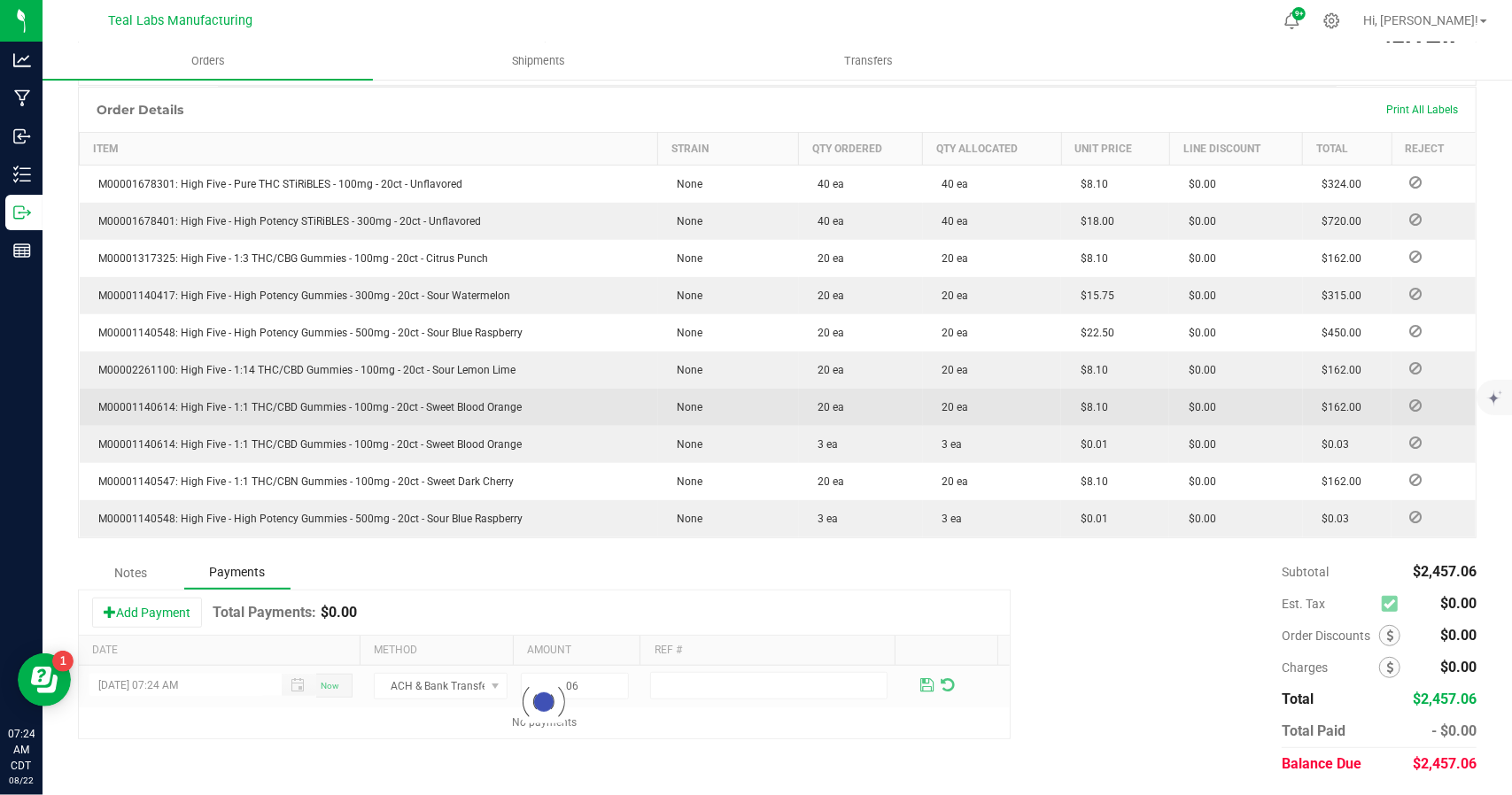
scroll to position [0, 0]
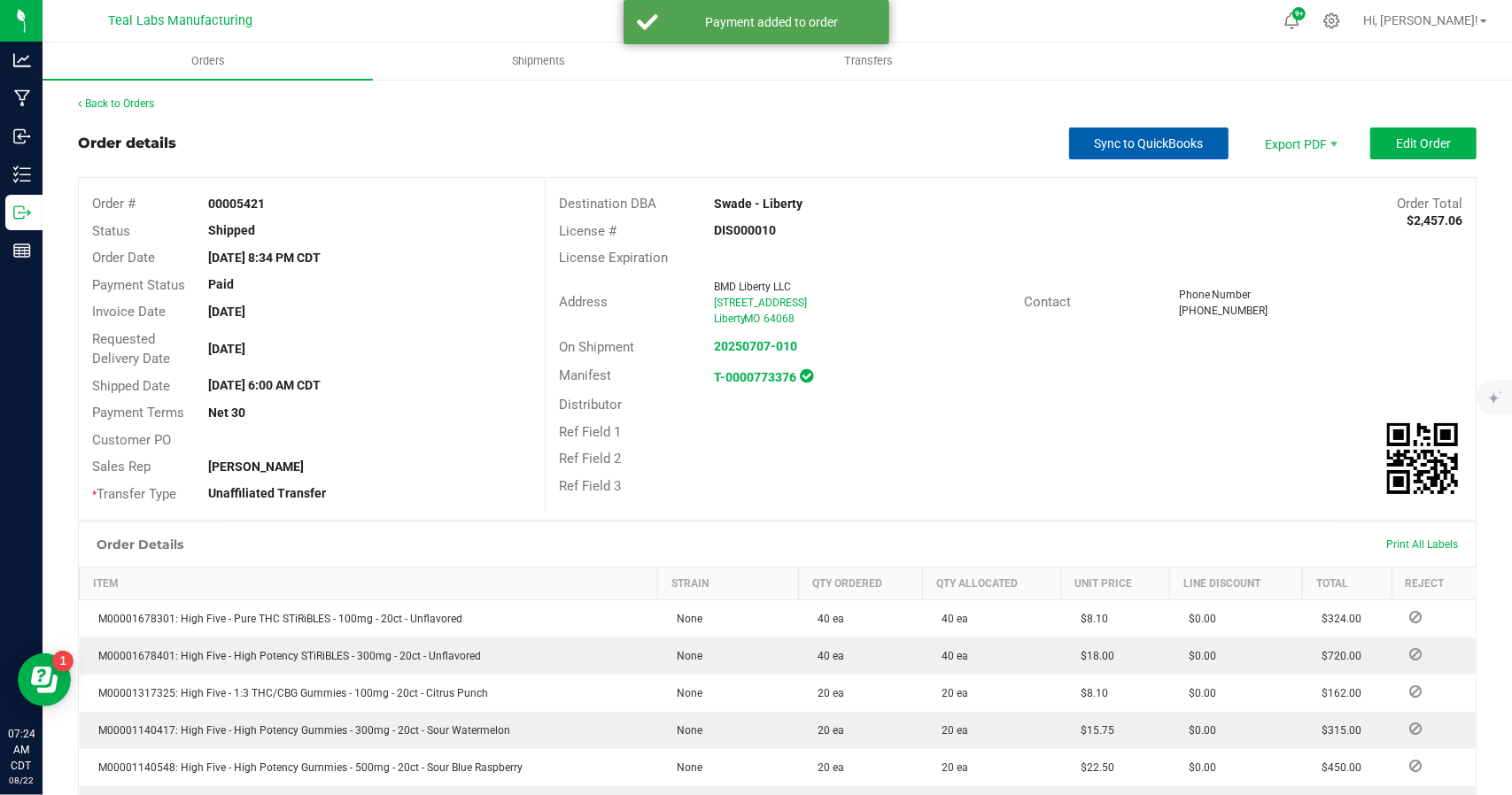
click at [1136, 143] on span "Sync to QuickBooks" at bounding box center [1149, 143] width 108 height 14
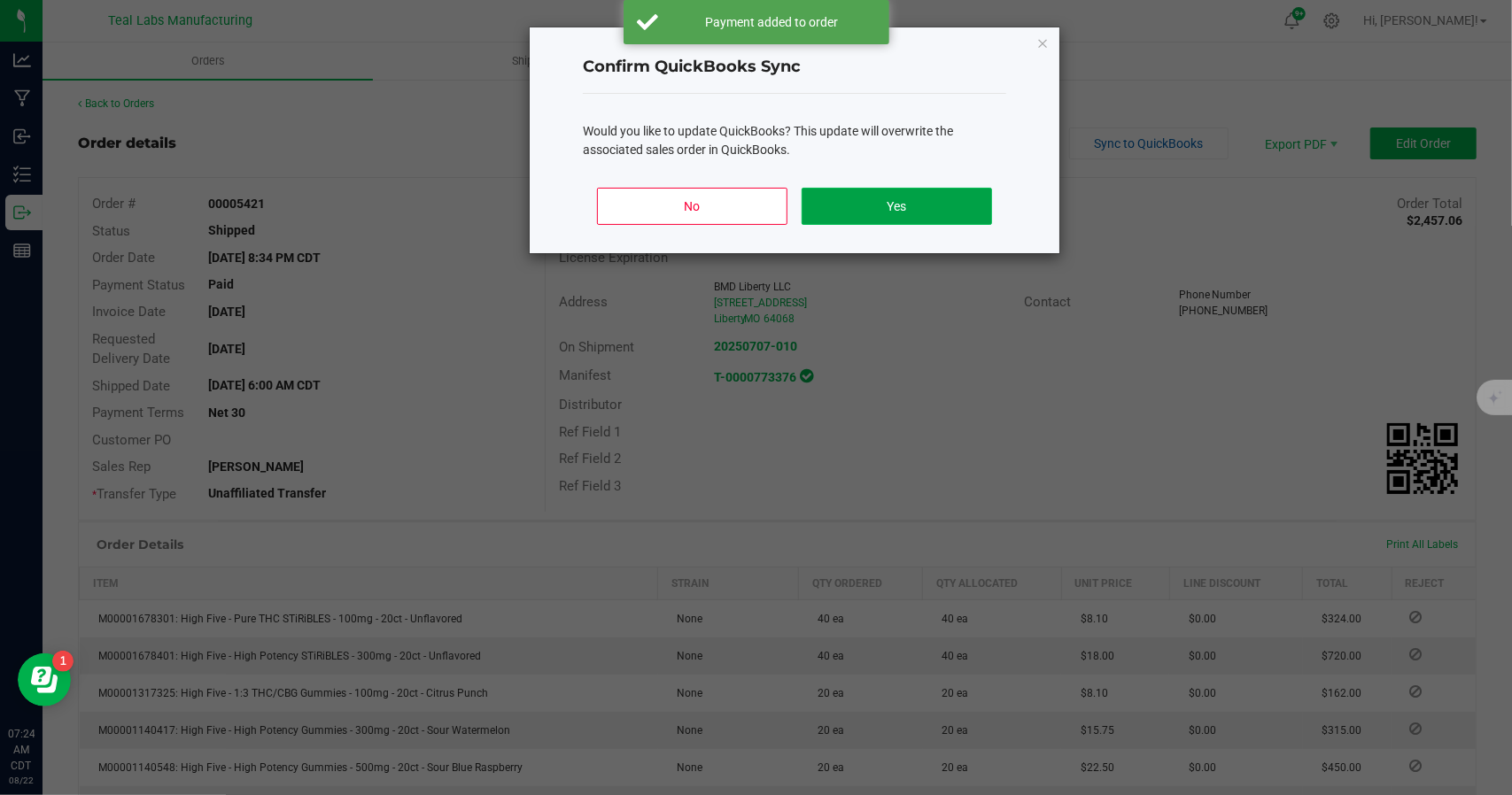
click at [912, 201] on button "Yes" at bounding box center [896, 205] width 190 height 37
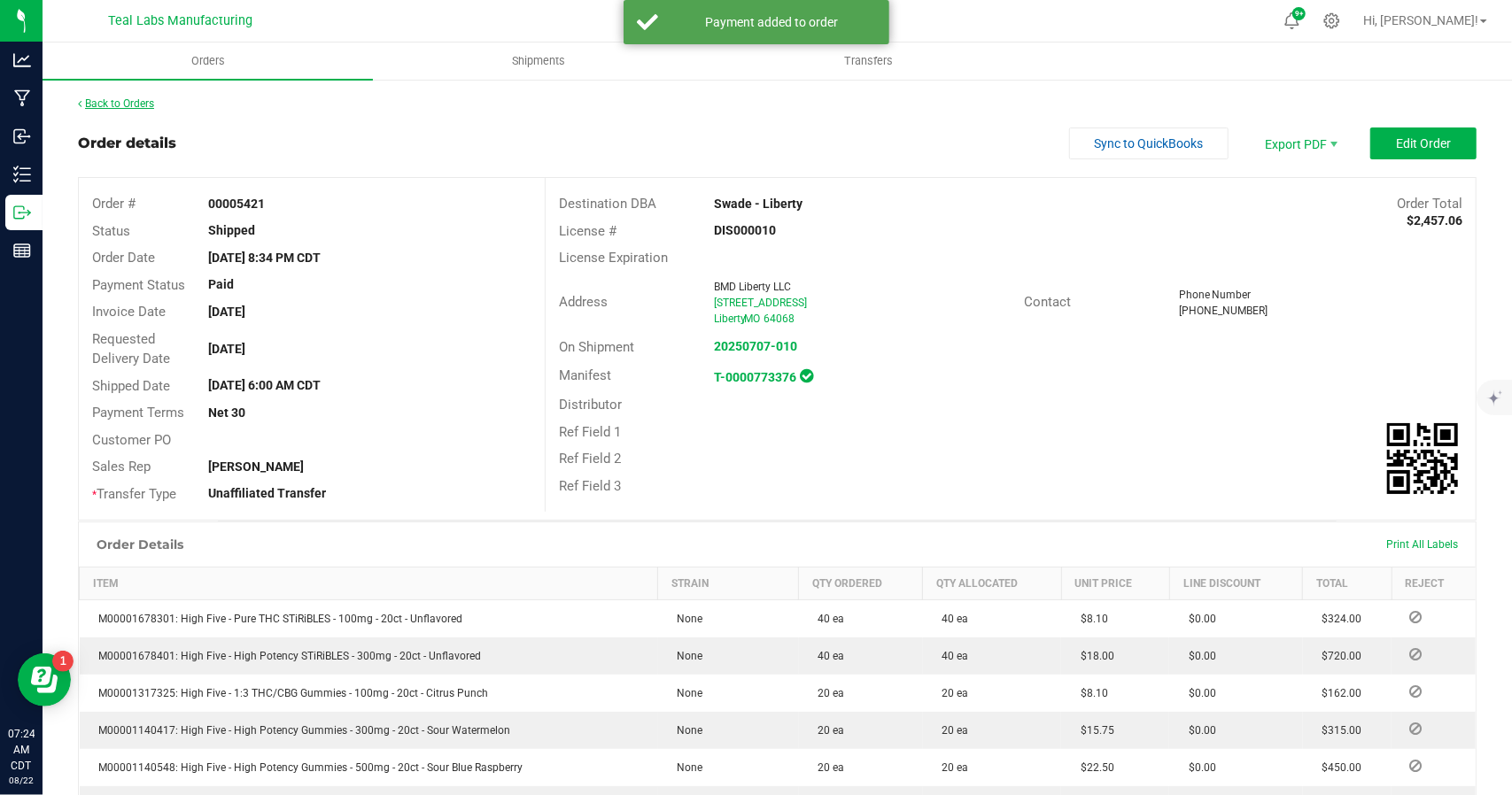
click at [139, 102] on link "Back to Orders" at bounding box center [116, 103] width 76 height 12
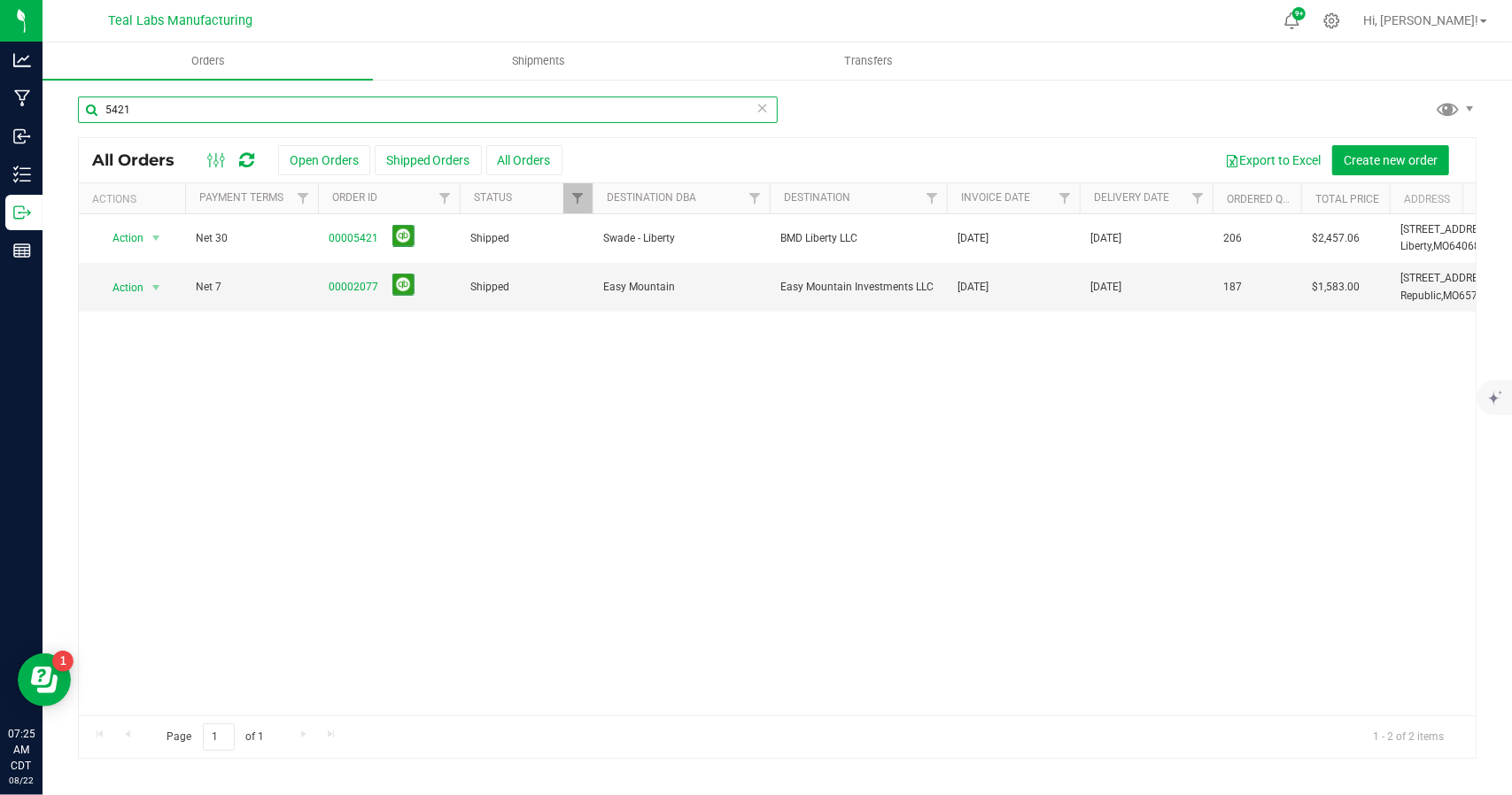
click at [230, 111] on input "5421" at bounding box center [427, 109] width 699 height 27
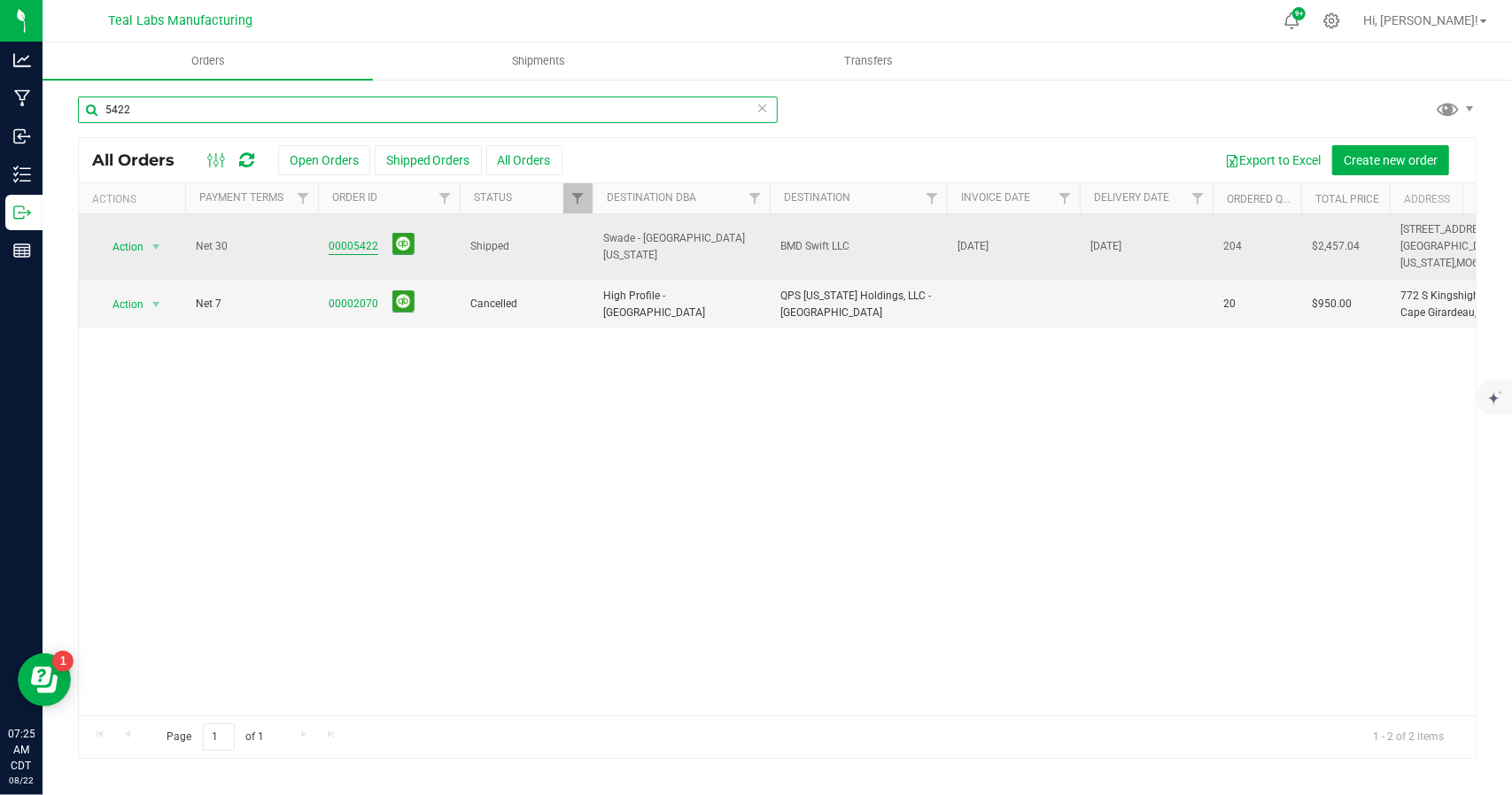
type input "5422"
click at [362, 238] on link "00005422" at bounding box center [353, 246] width 49 height 17
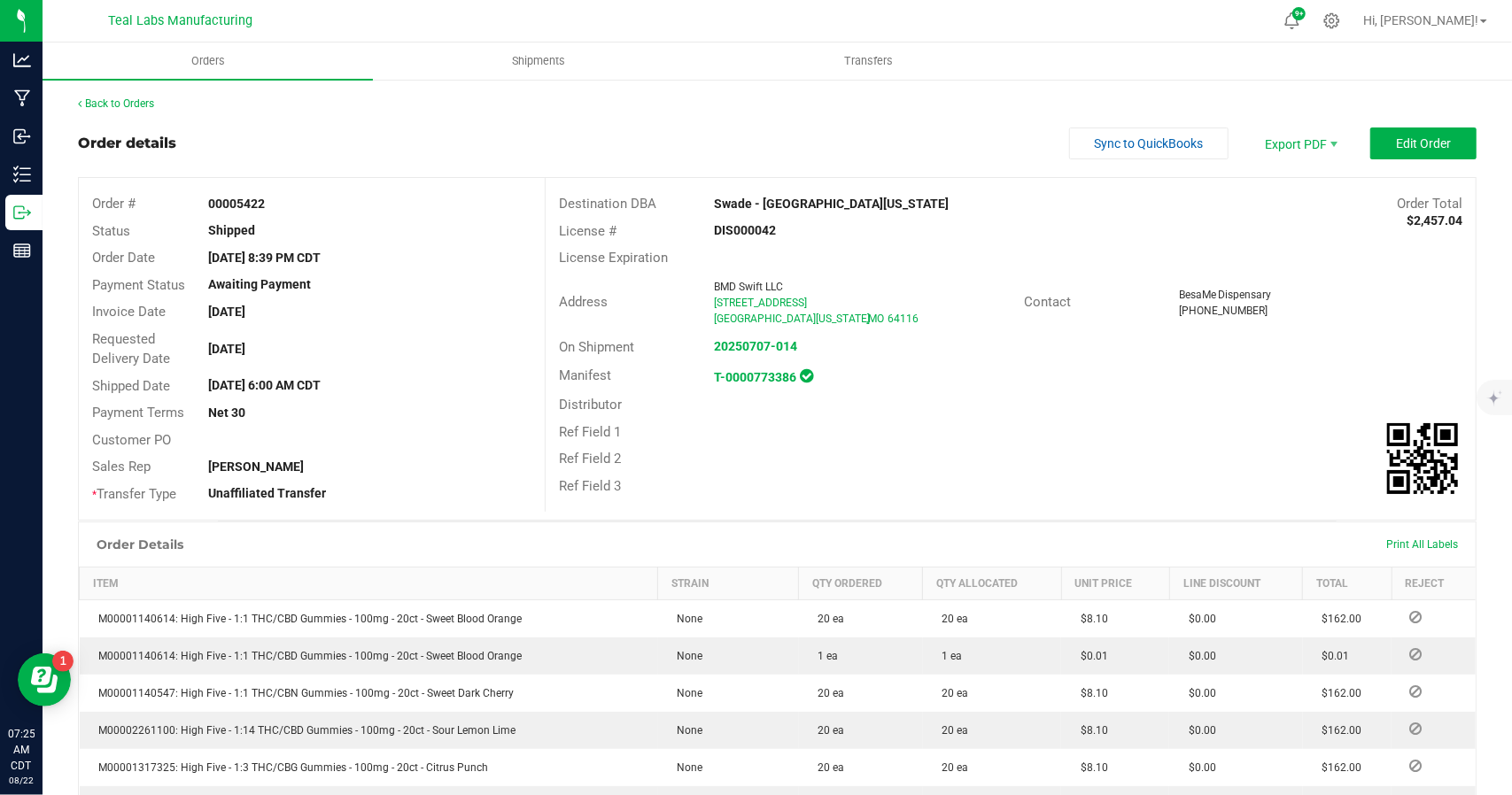
scroll to position [483, 0]
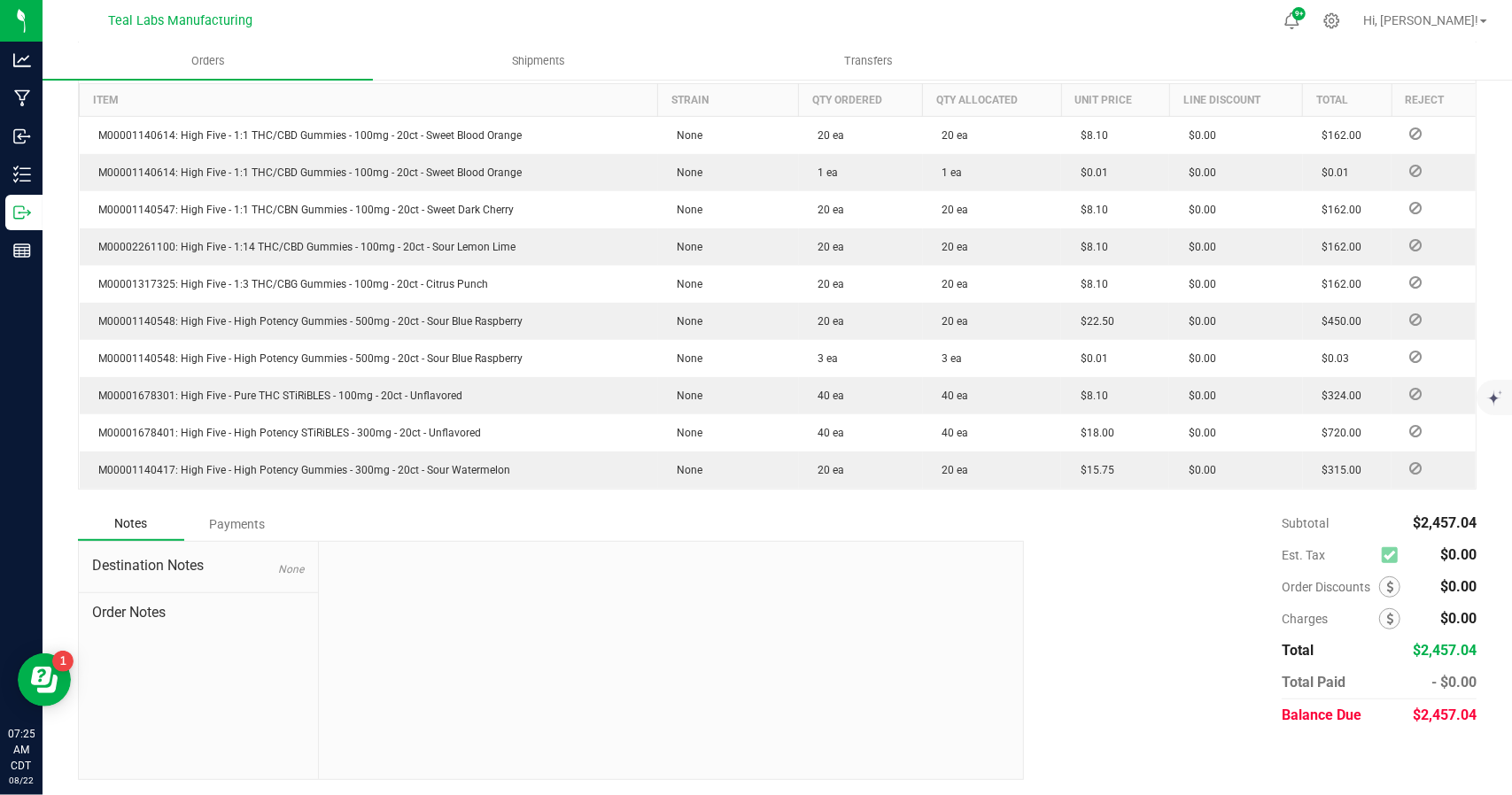
click at [236, 524] on div "Payments" at bounding box center [238, 524] width 107 height 32
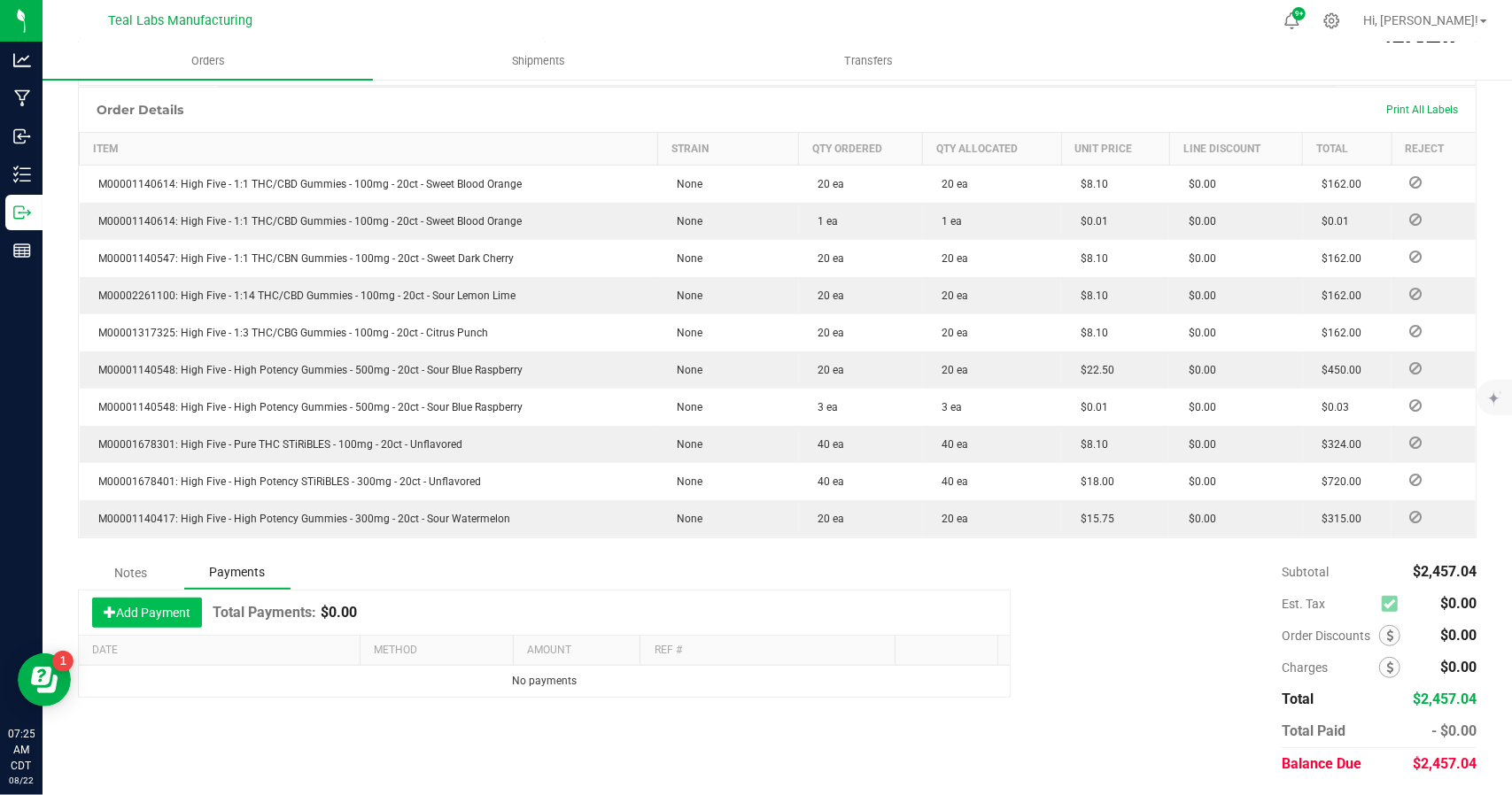
click at [174, 606] on button "Add Payment" at bounding box center [147, 612] width 109 height 30
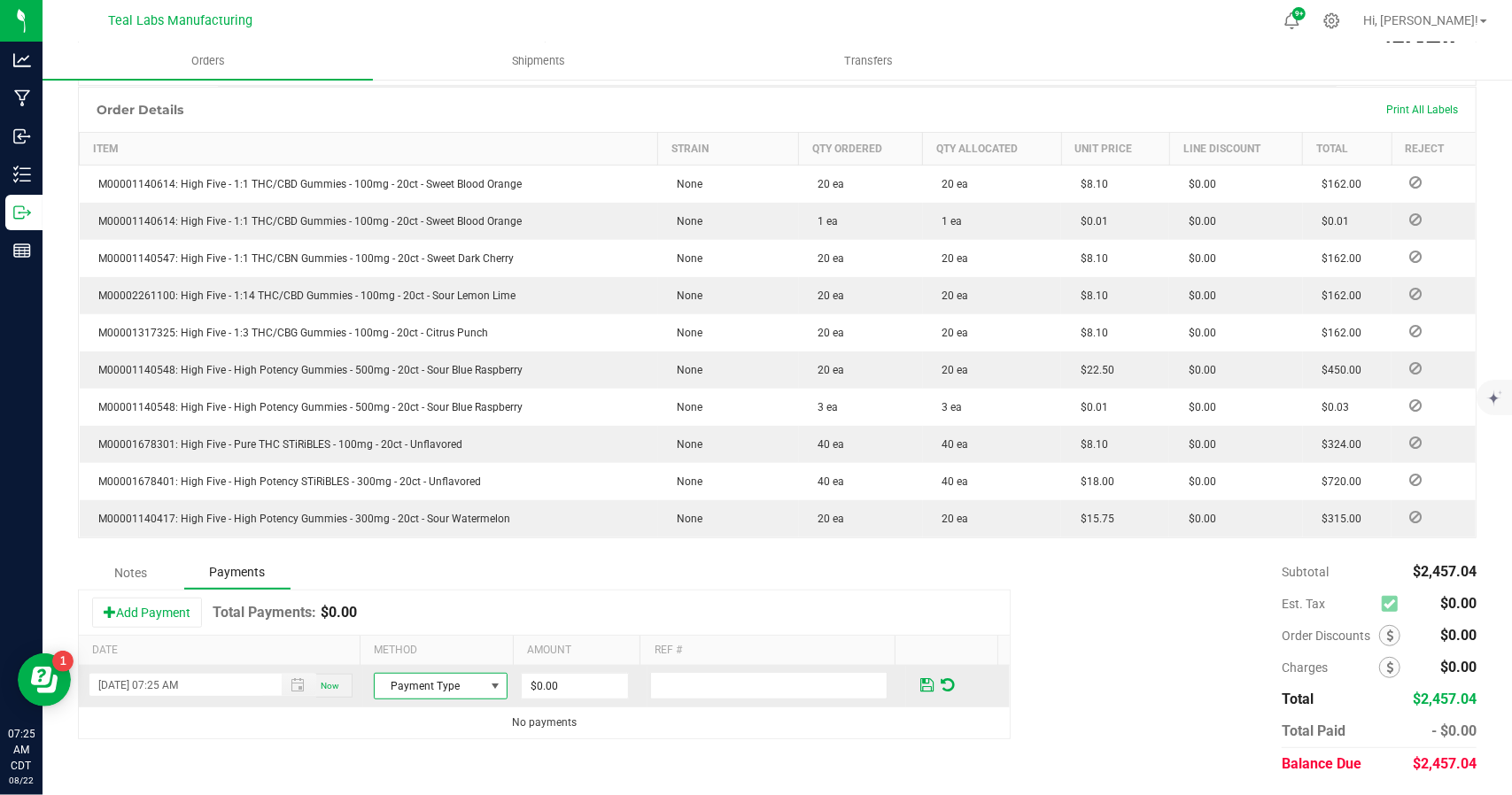
click at [489, 682] on span at bounding box center [496, 686] width 14 height 14
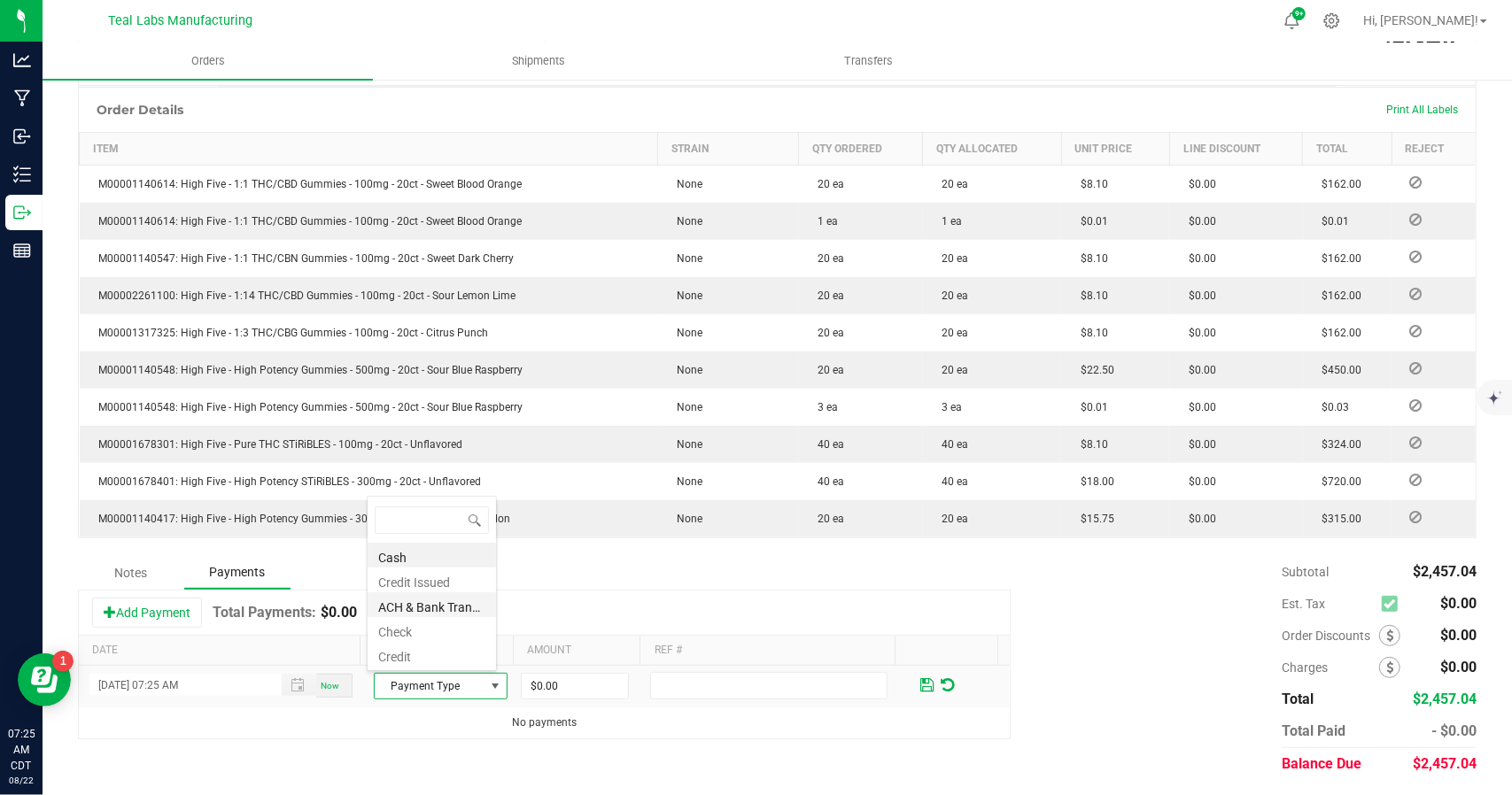
click at [455, 595] on li "ACH & Bank Transfer" at bounding box center [431, 605] width 128 height 25
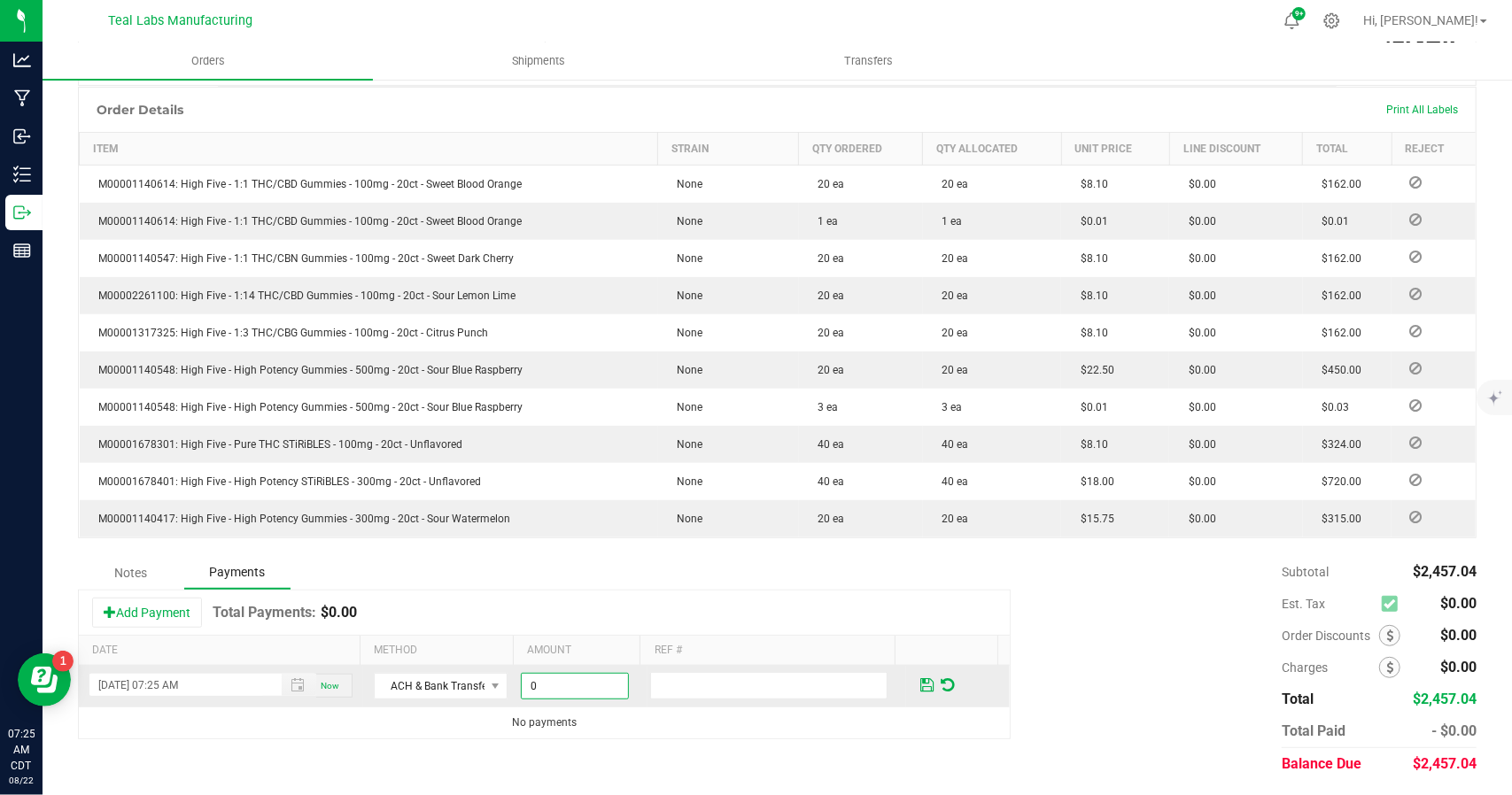
click at [585, 689] on input "0" at bounding box center [575, 686] width 107 height 25
type input "$2,457.04"
click at [920, 681] on span at bounding box center [927, 685] width 13 height 16
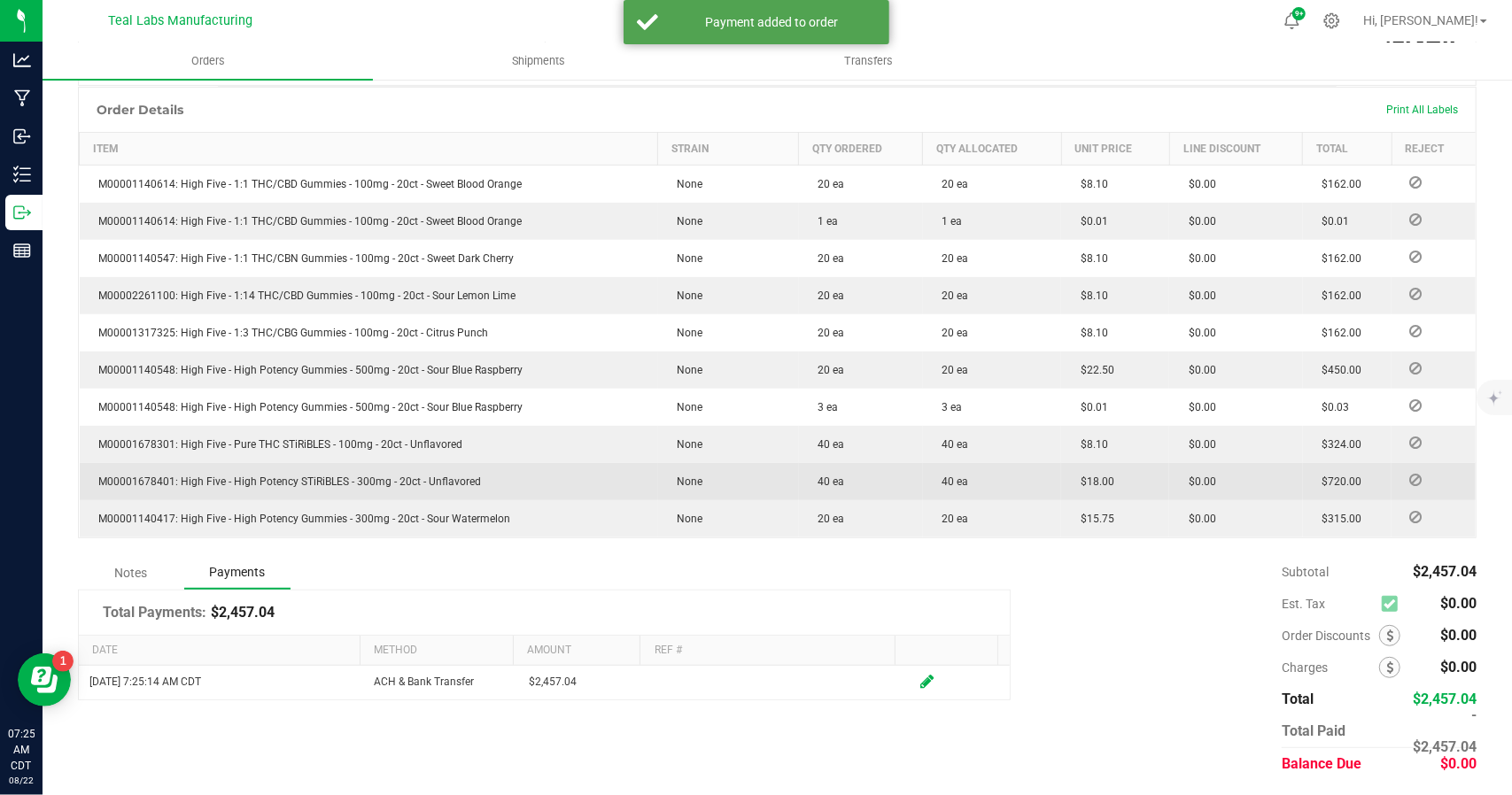
scroll to position [0, 0]
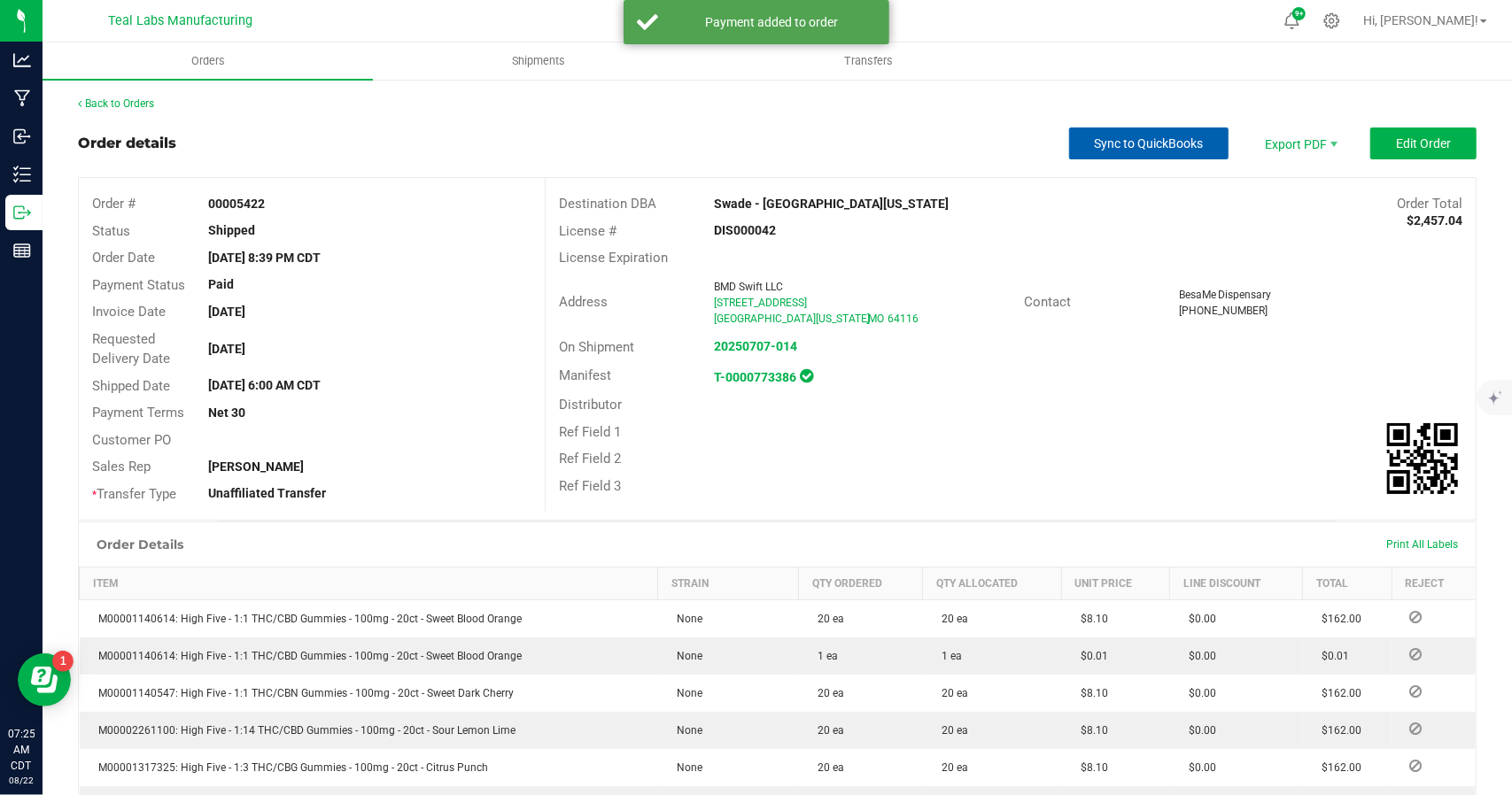
click at [1158, 143] on span "Sync to QuickBooks" at bounding box center [1149, 143] width 108 height 14
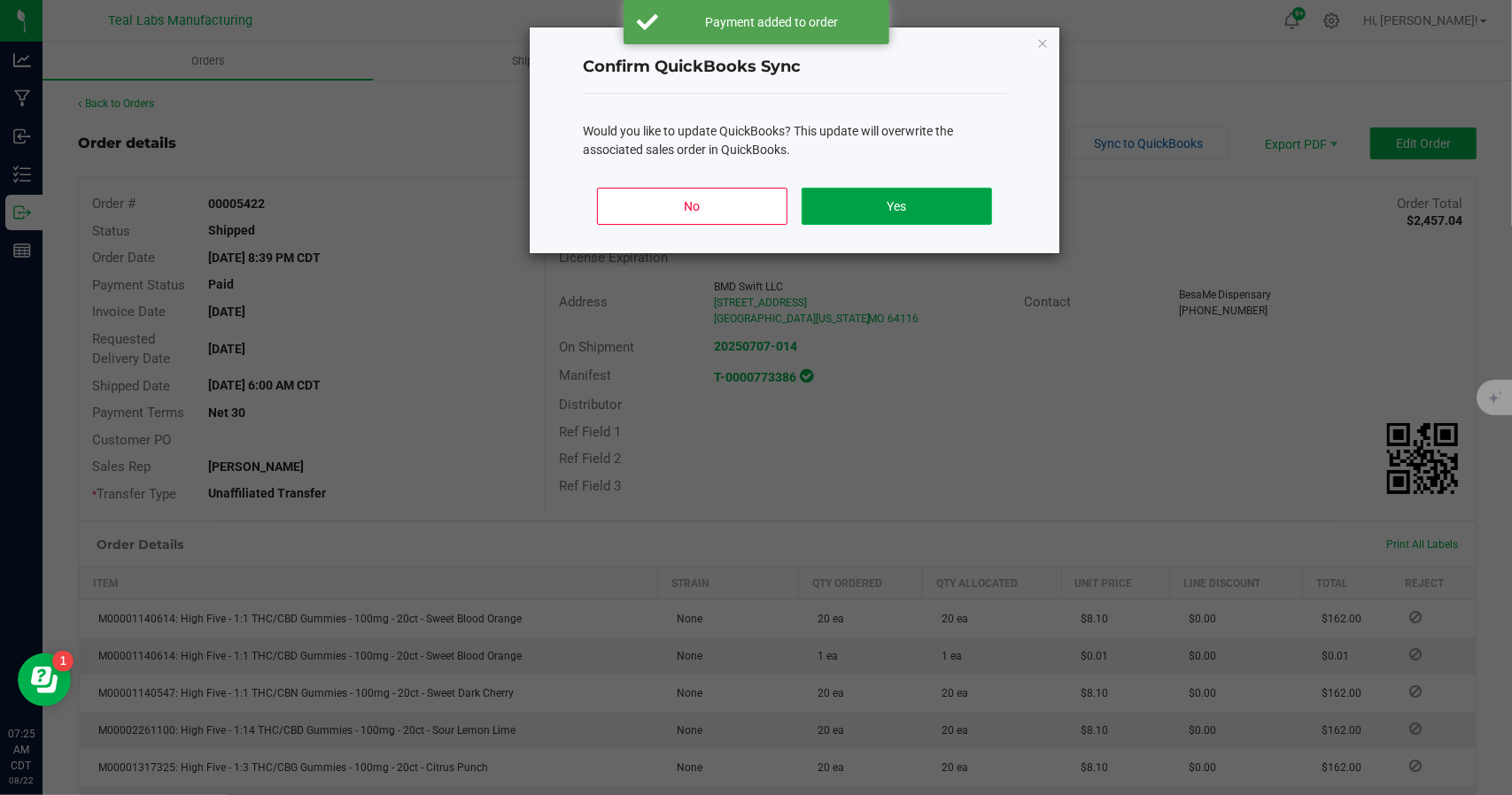
click at [913, 206] on button "Yes" at bounding box center [896, 205] width 190 height 37
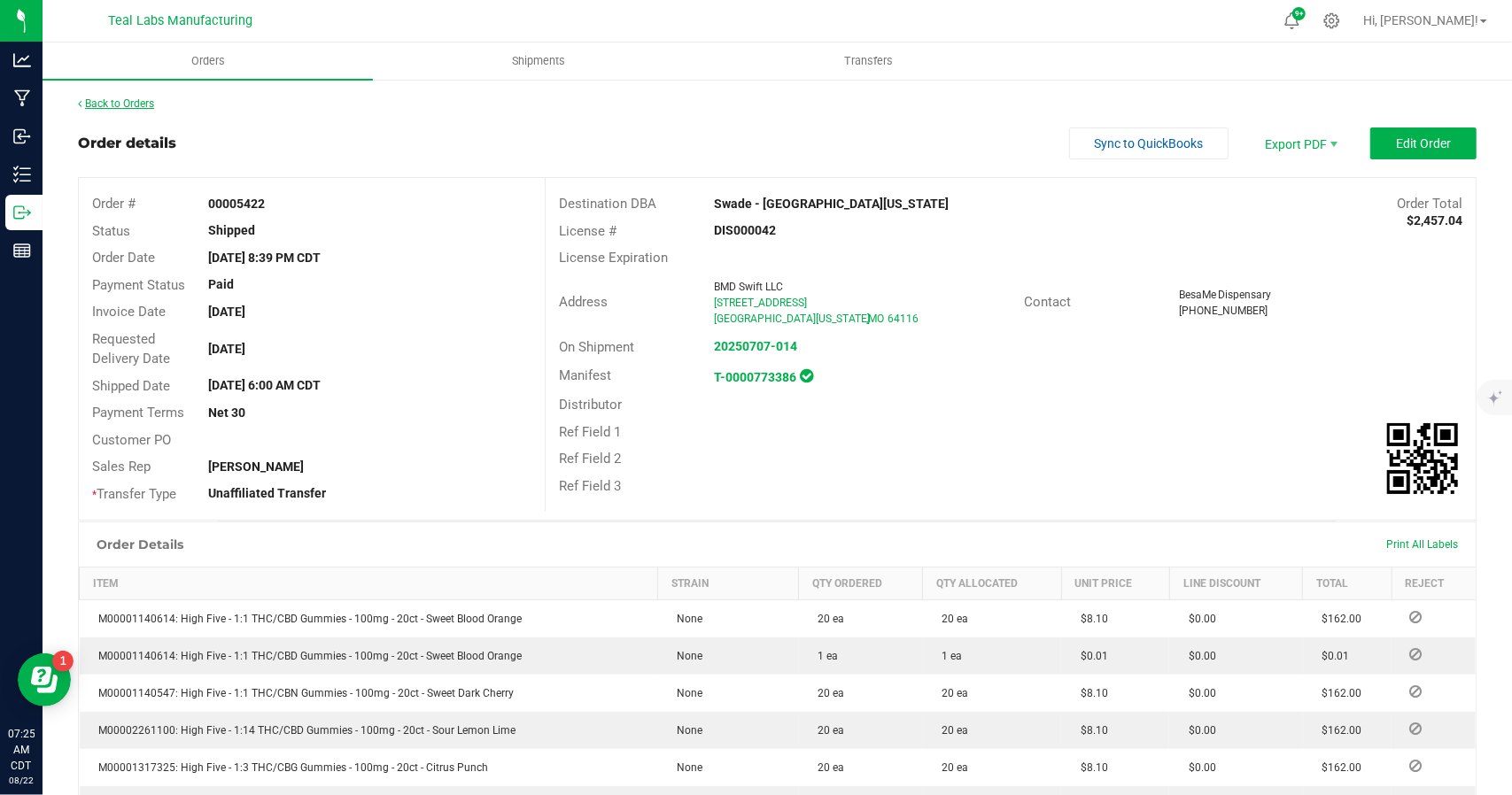
click at [146, 104] on link "Back to Orders" at bounding box center [116, 103] width 76 height 12
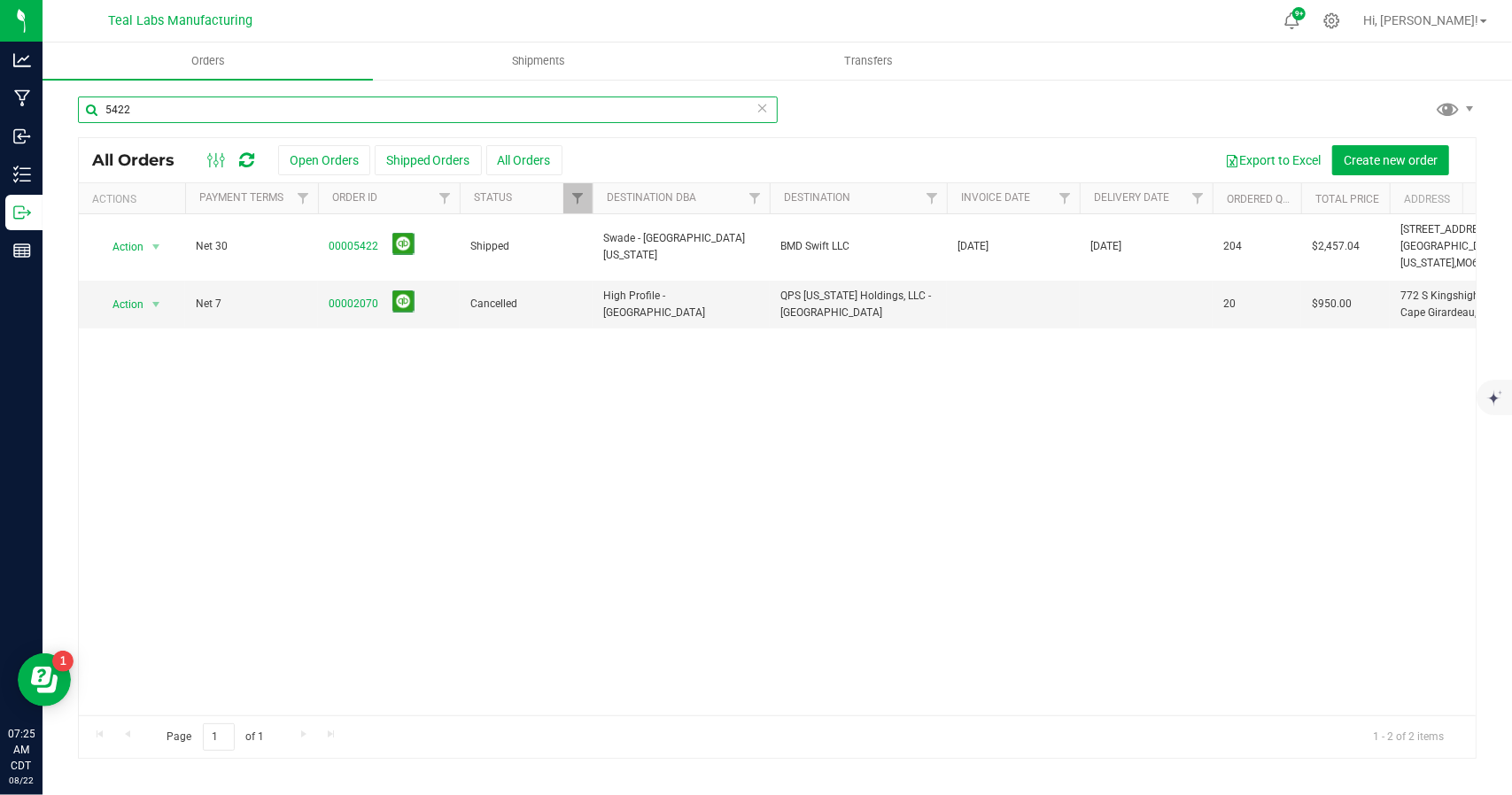
click at [267, 110] on input "5422" at bounding box center [427, 109] width 699 height 27
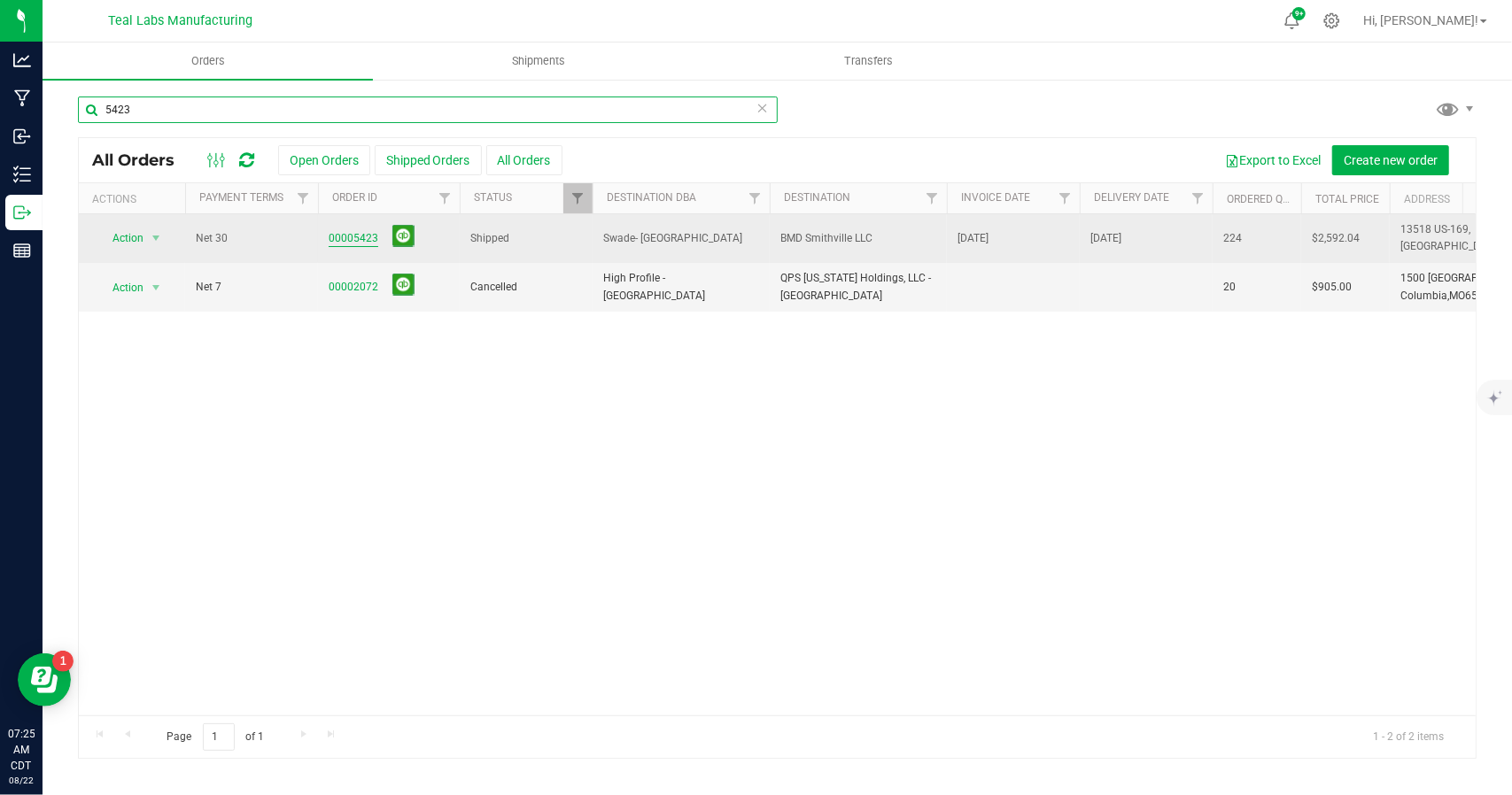
type input "5423"
click at [365, 236] on link "00005423" at bounding box center [353, 239] width 49 height 17
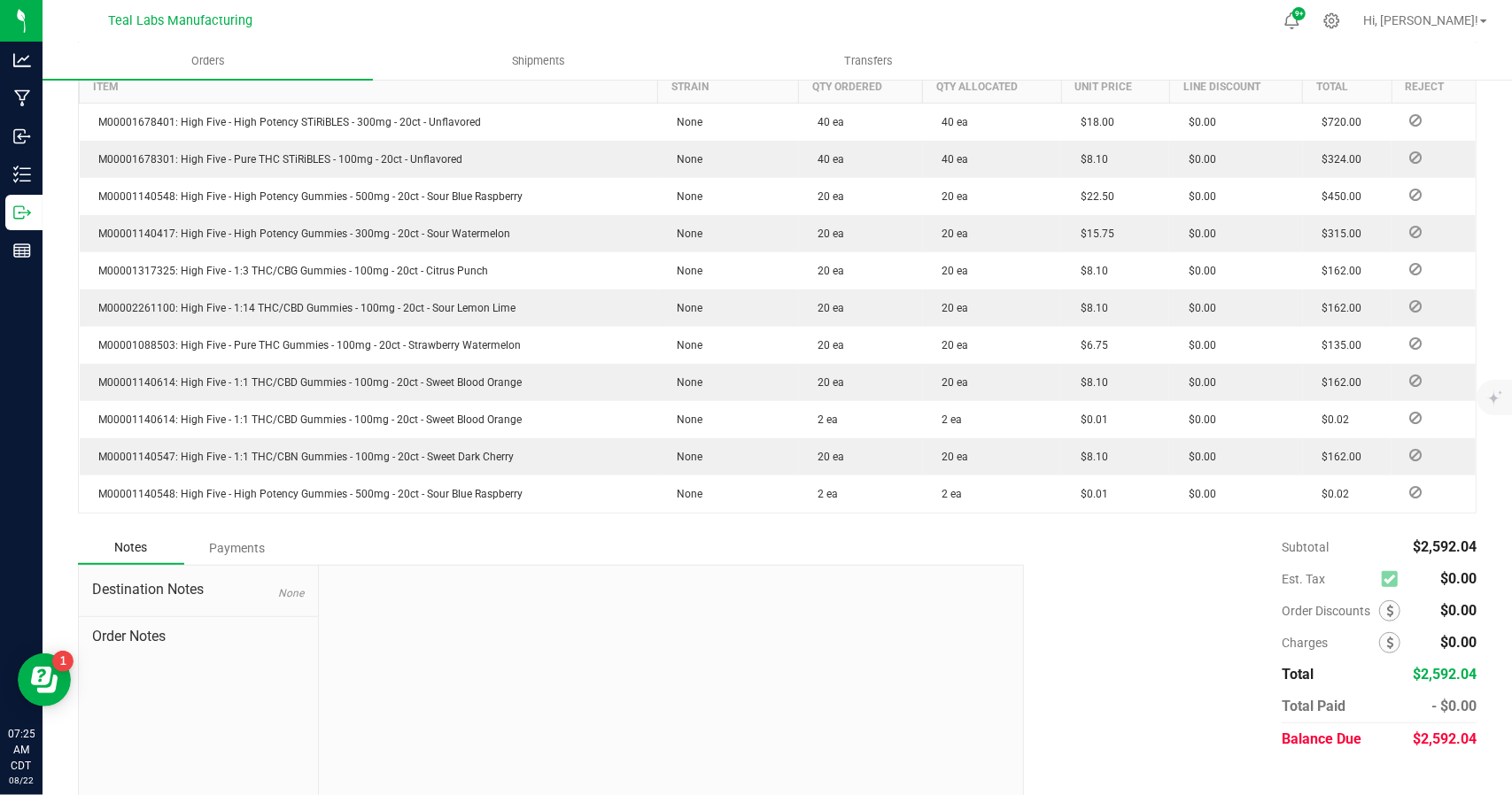
scroll to position [520, 0]
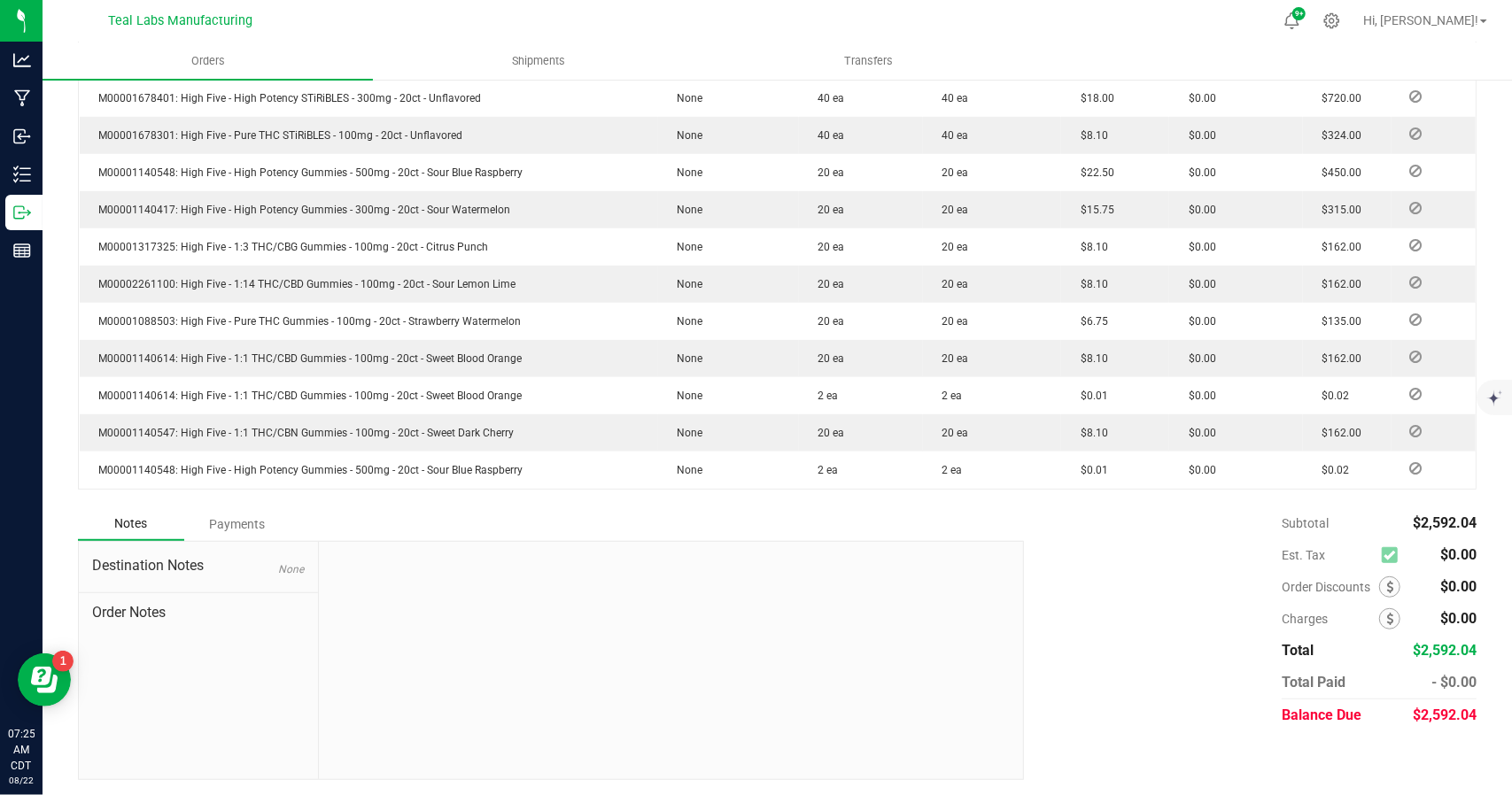
click at [244, 519] on div "Payments" at bounding box center [238, 524] width 107 height 32
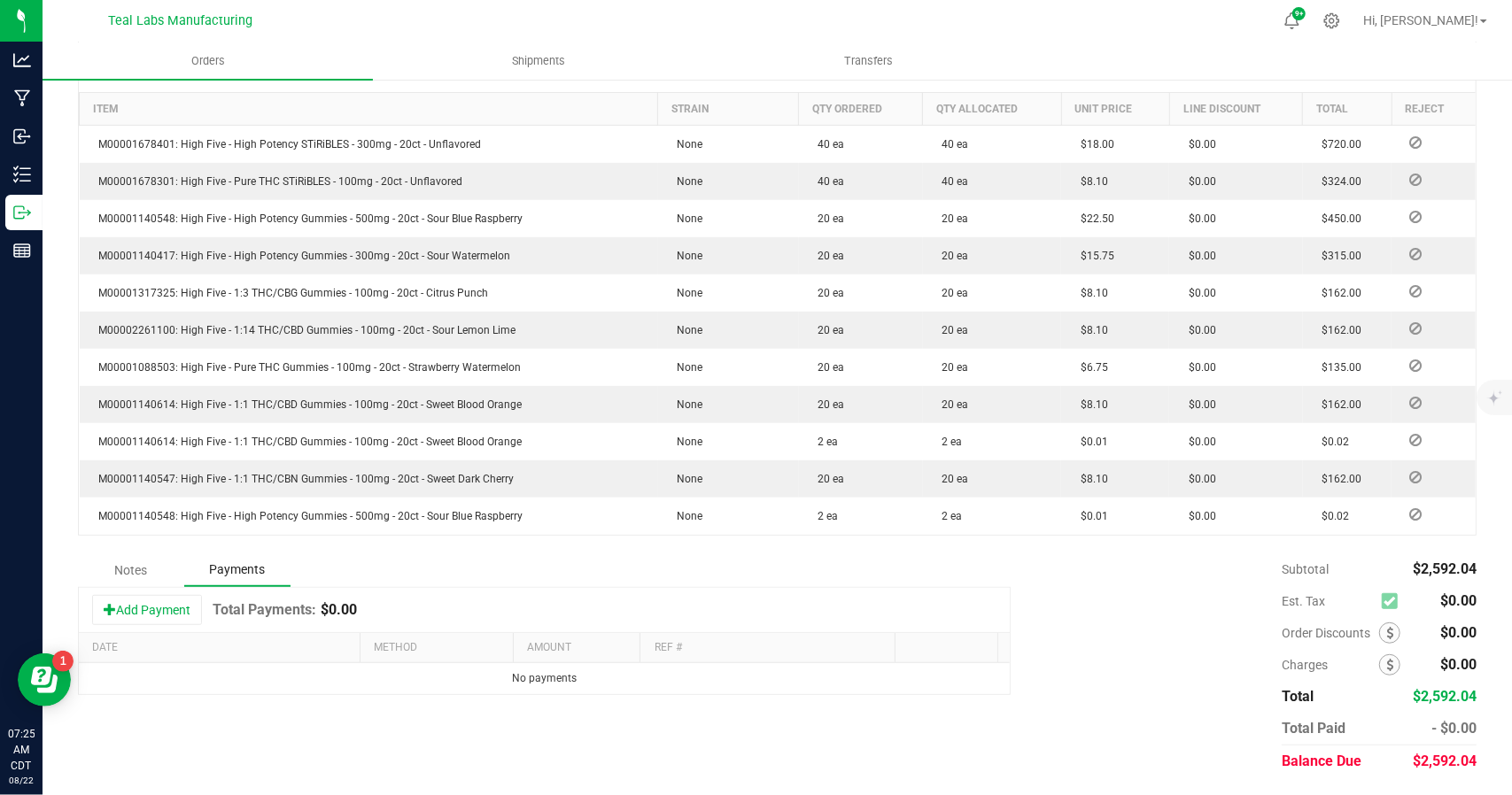
scroll to position [472, 0]
click at [166, 610] on button "Add Payment" at bounding box center [147, 612] width 109 height 30
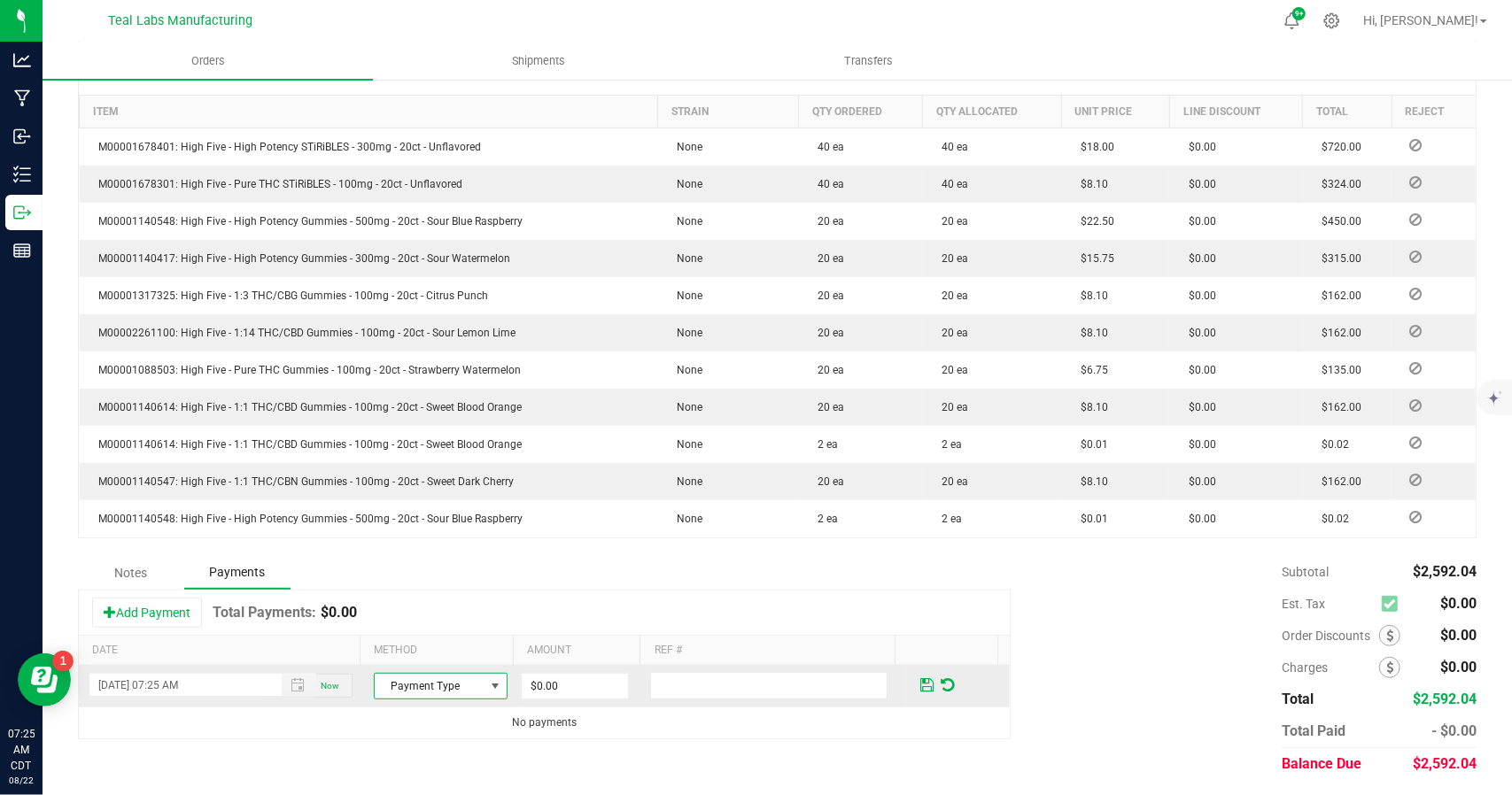
click at [494, 682] on span at bounding box center [495, 686] width 22 height 25
click at [453, 606] on li "ACH & Bank Transfer" at bounding box center [431, 605] width 128 height 25
click at [577, 673] on input "0" at bounding box center [575, 686] width 107 height 25
type input "$2,592.04"
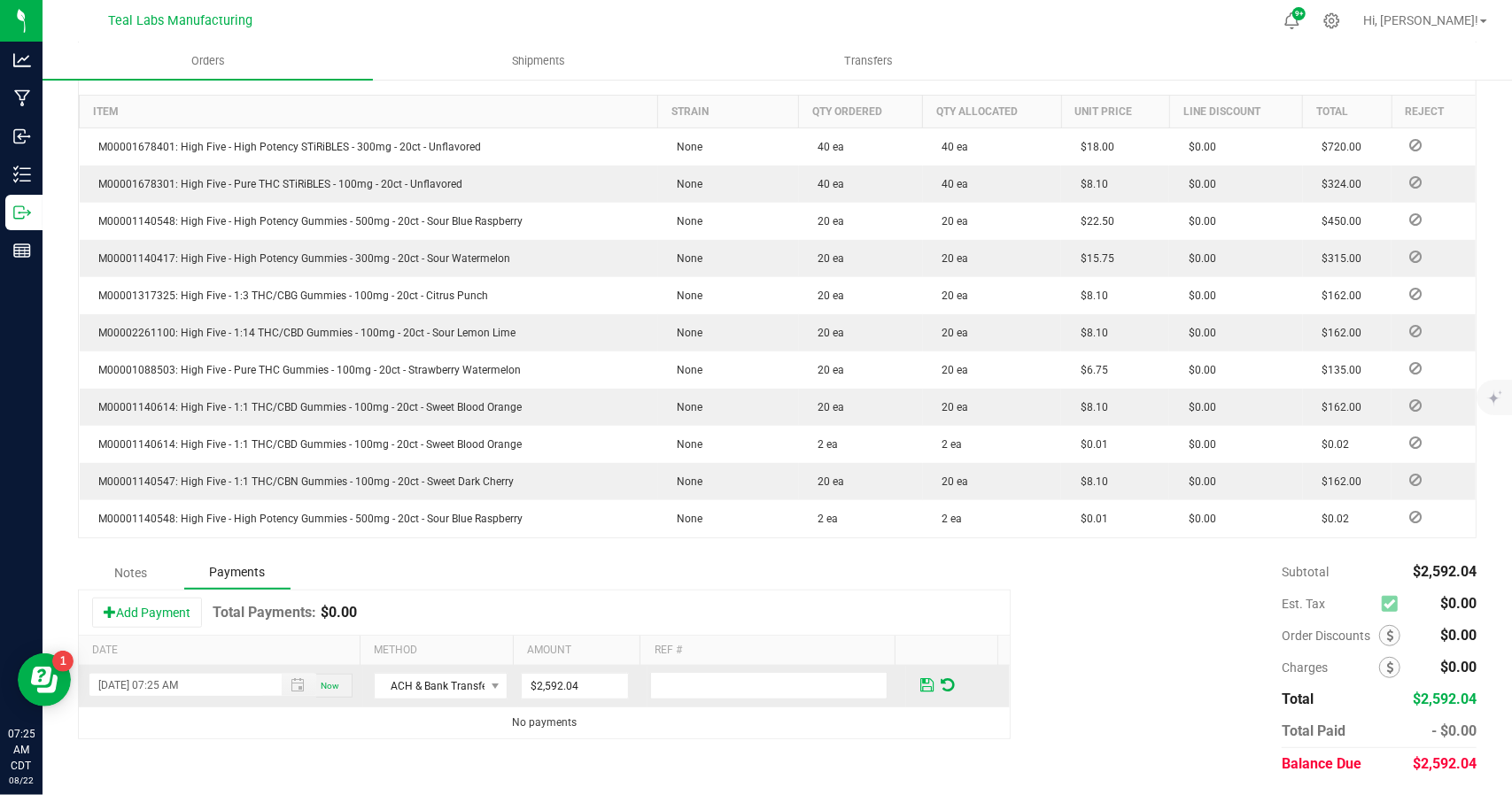
click at [920, 682] on span at bounding box center [927, 685] width 13 height 16
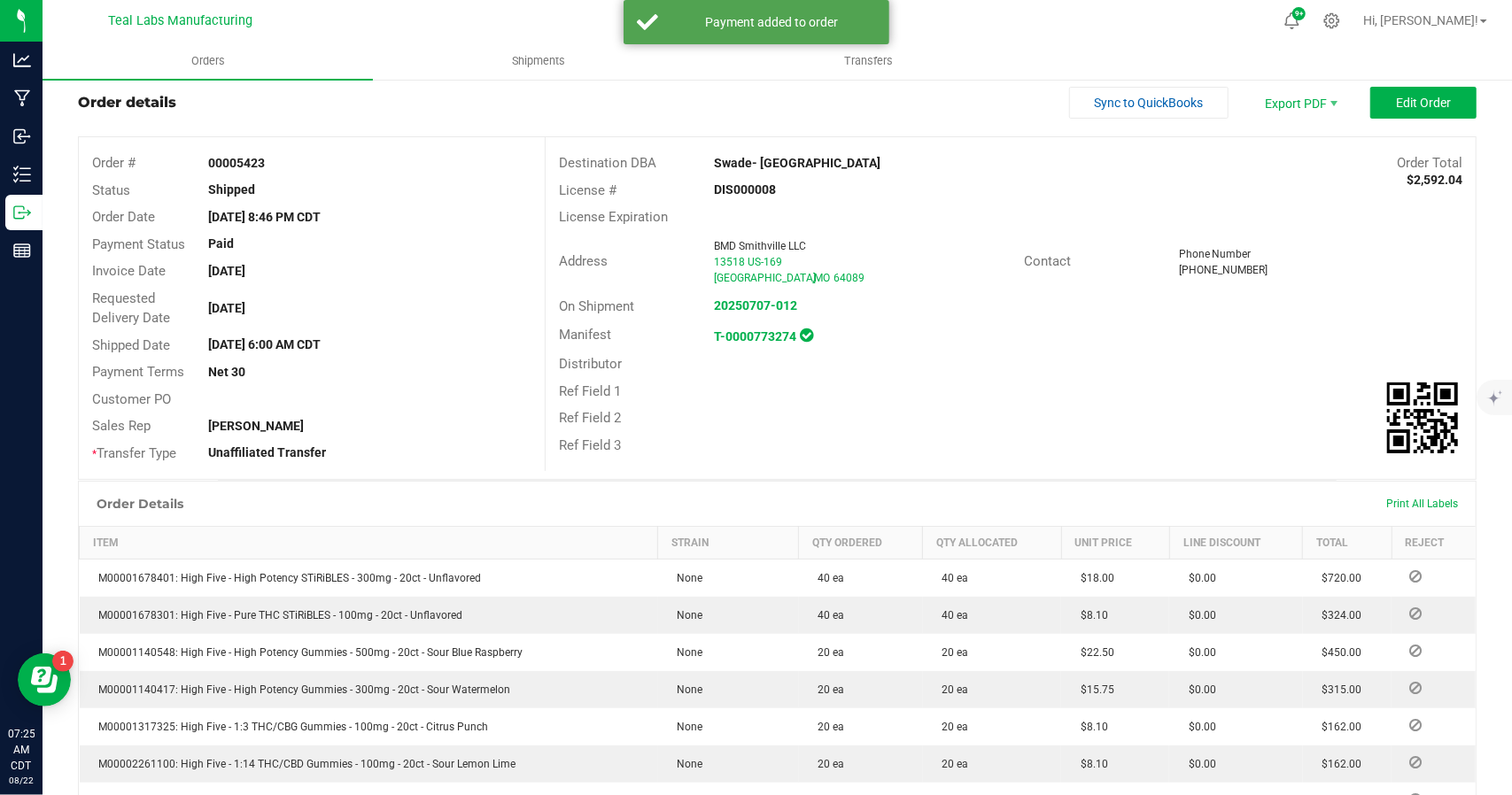
scroll to position [0, 0]
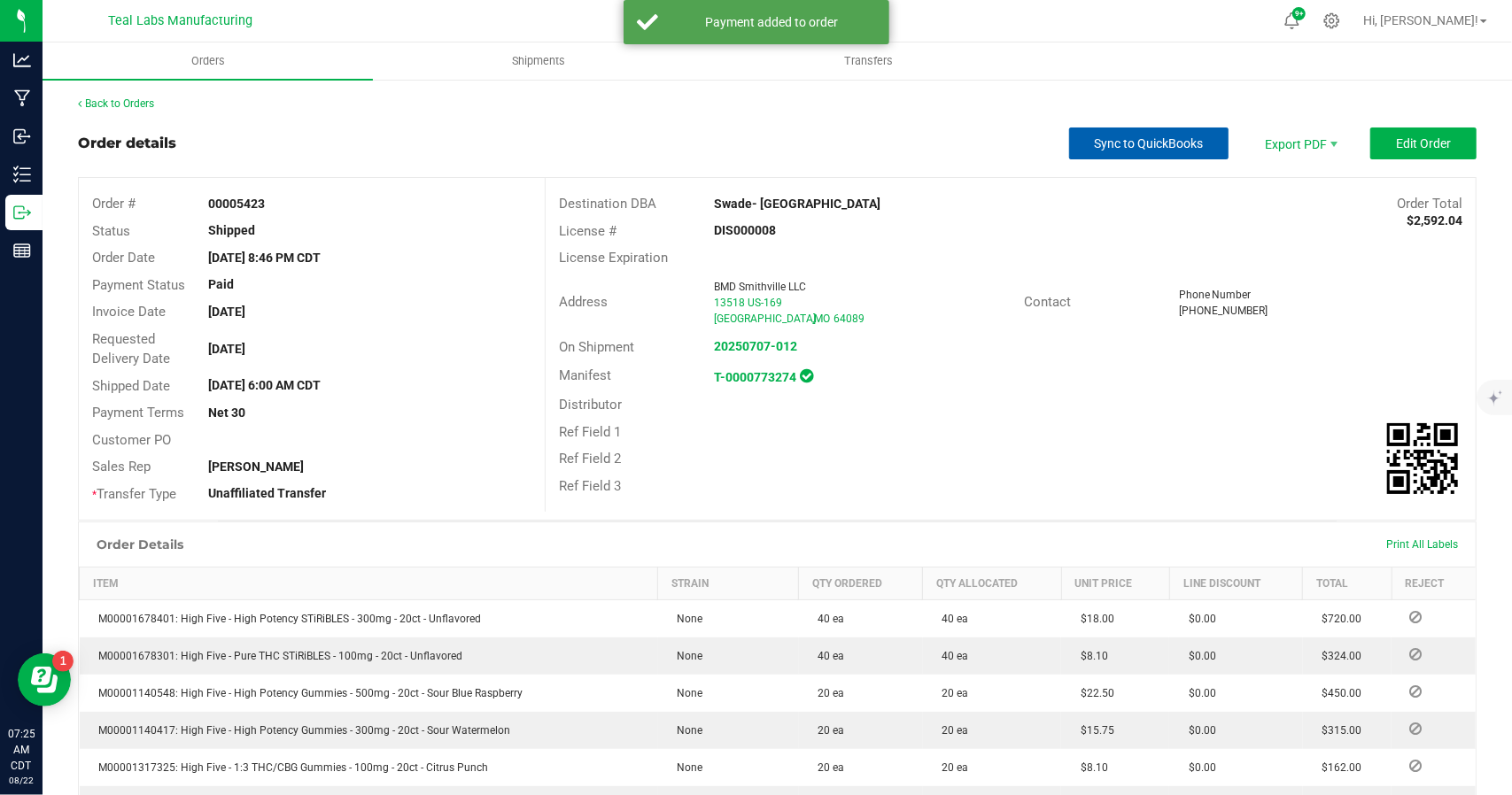
click at [1151, 134] on button "Sync to QuickBooks" at bounding box center [1149, 144] width 160 height 32
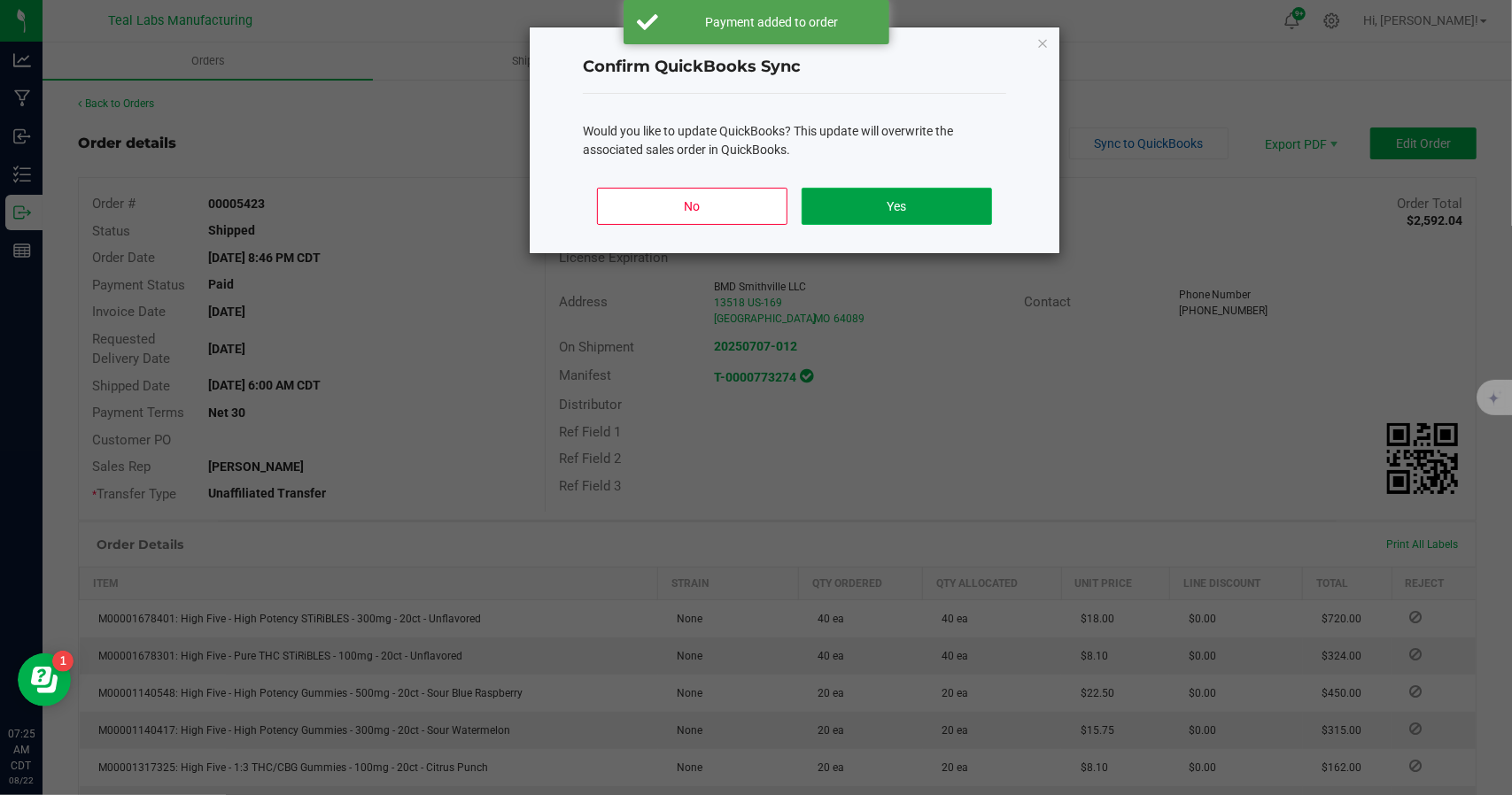
click at [915, 198] on button "Yes" at bounding box center [896, 205] width 190 height 37
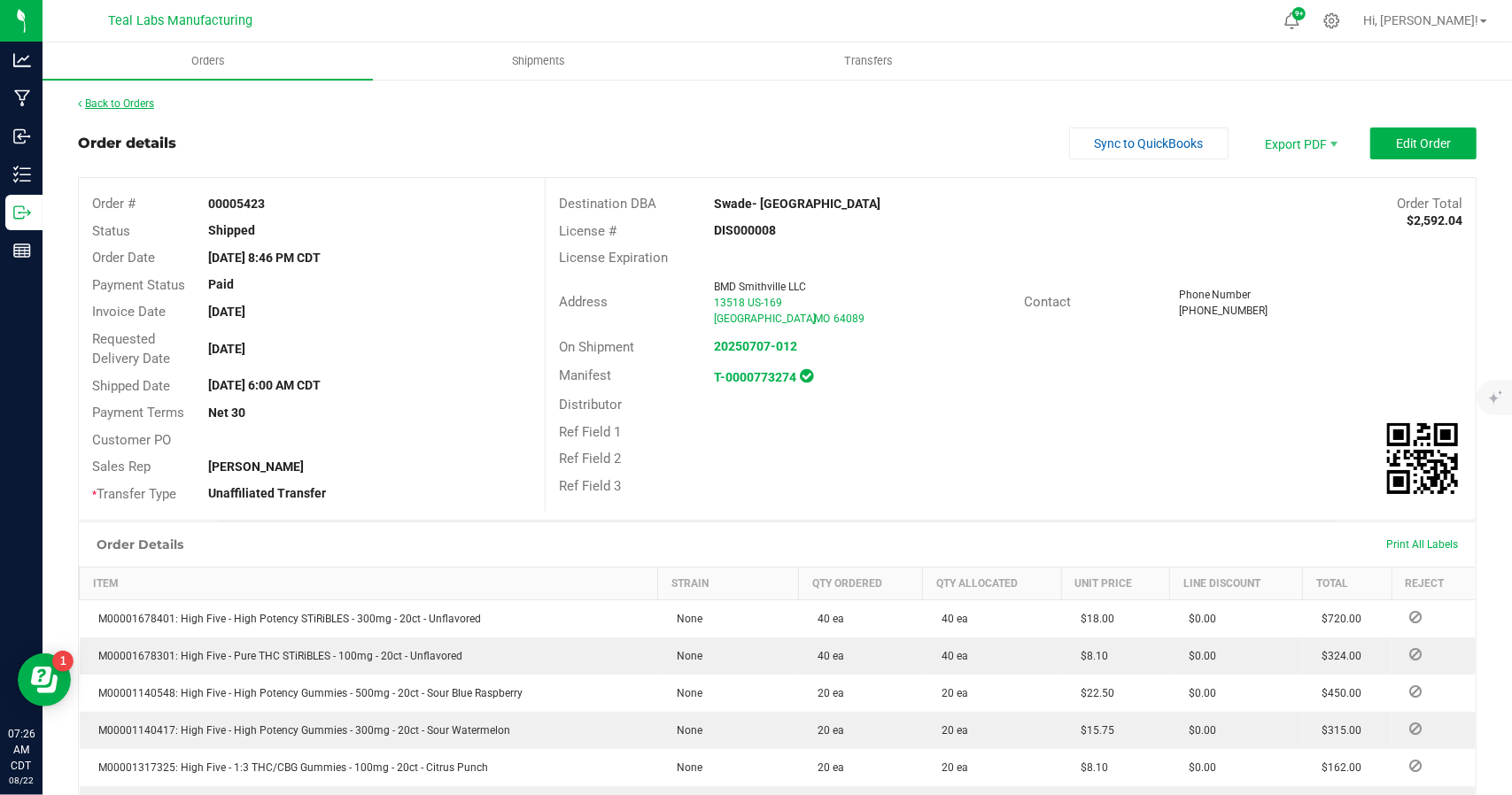
click at [140, 105] on link "Back to Orders" at bounding box center [116, 103] width 76 height 12
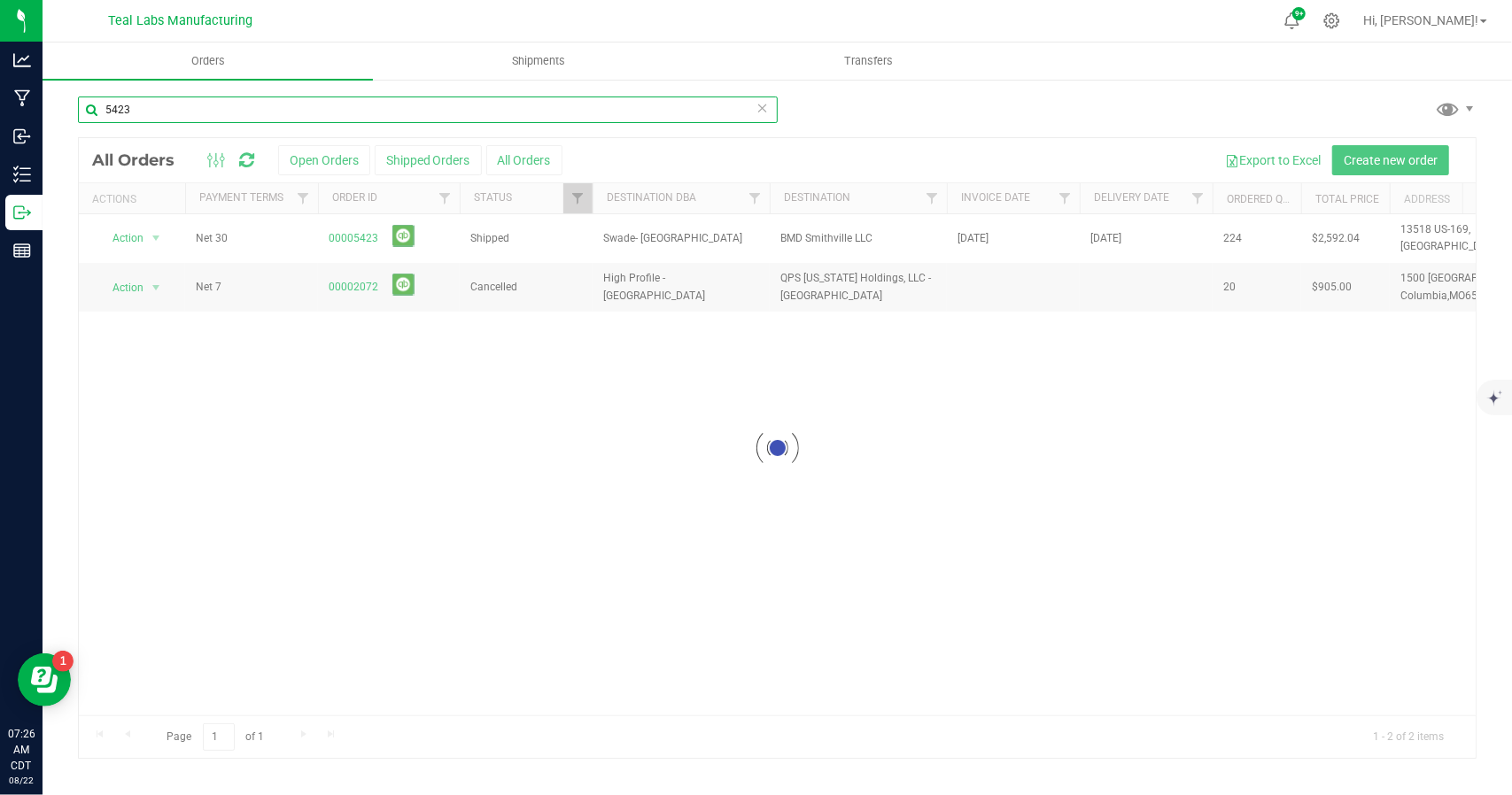
click at [209, 108] on input "5423" at bounding box center [427, 109] width 699 height 27
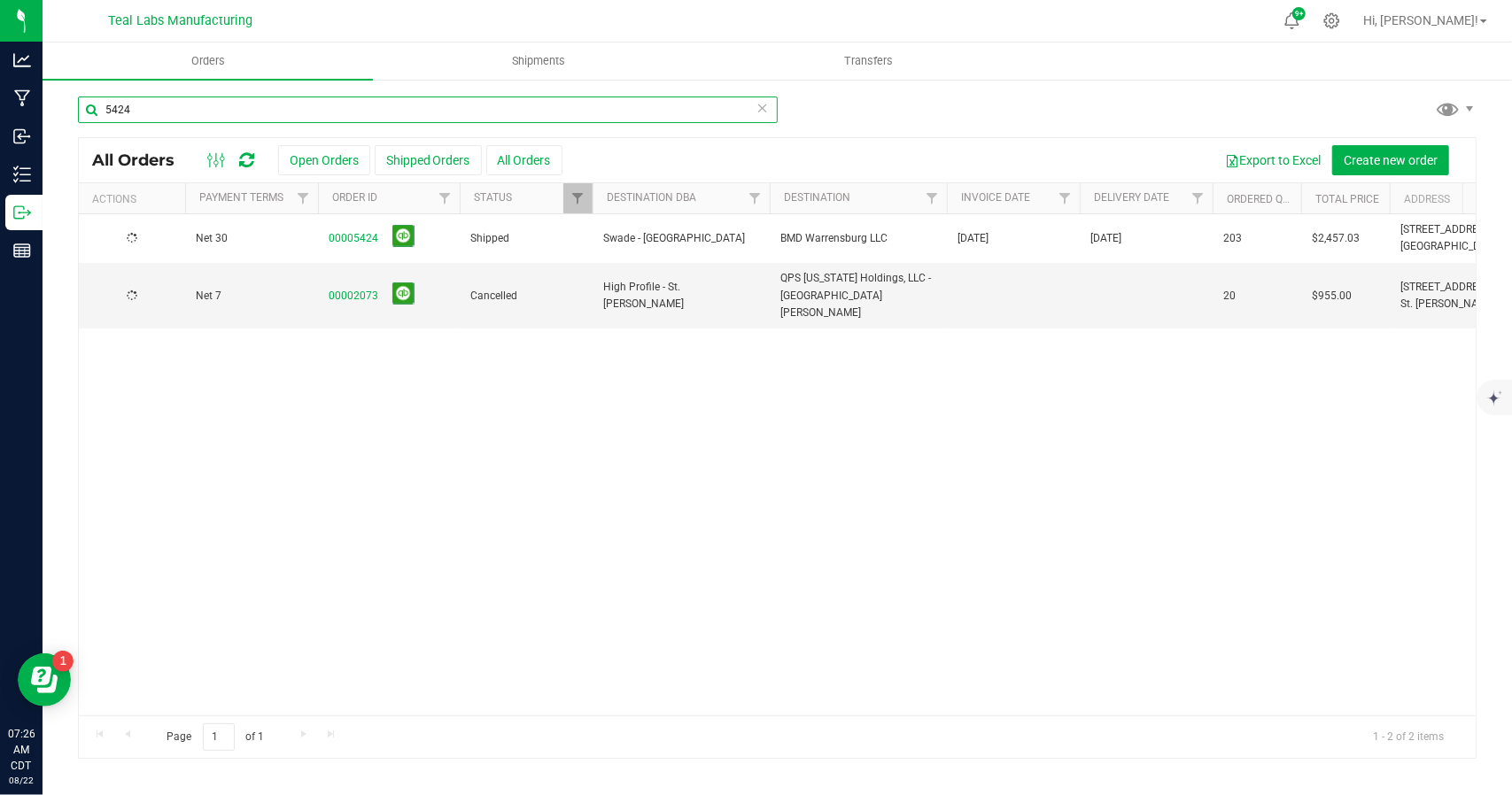
type input "5424"
click at [364, 236] on link "00005424" at bounding box center [353, 239] width 49 height 17
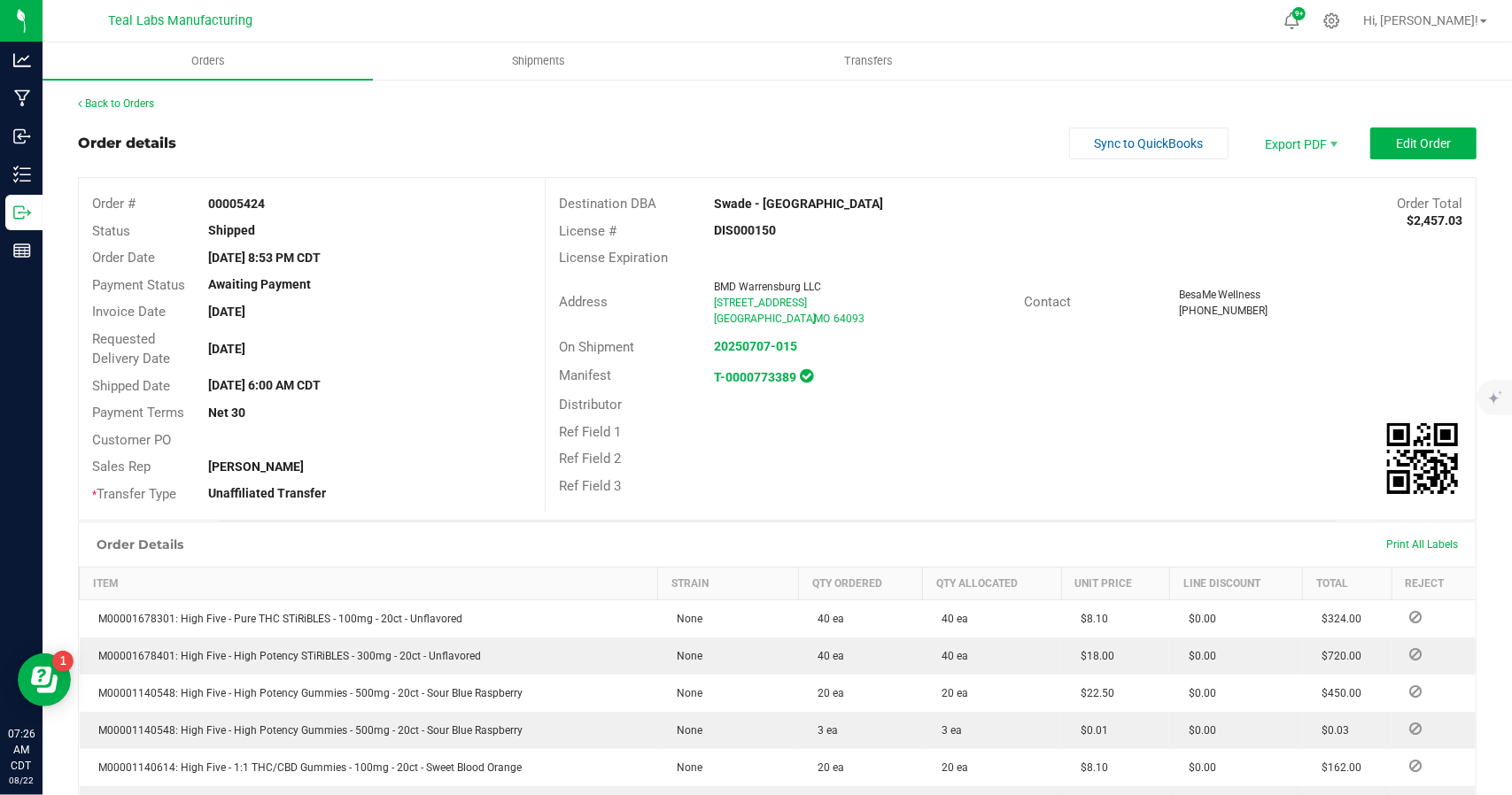
scroll to position [446, 0]
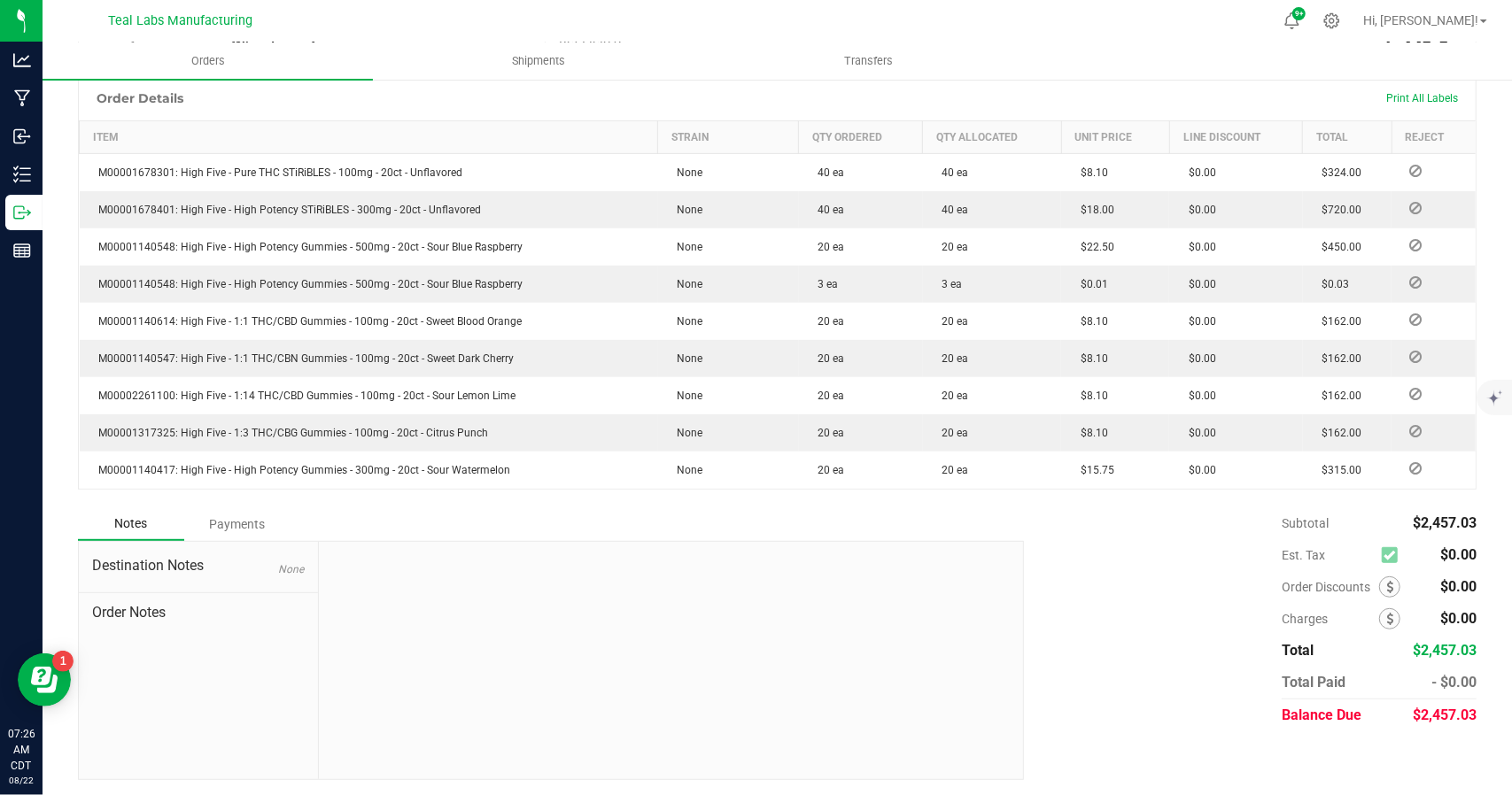
click at [255, 527] on div "Payments" at bounding box center [238, 524] width 107 height 32
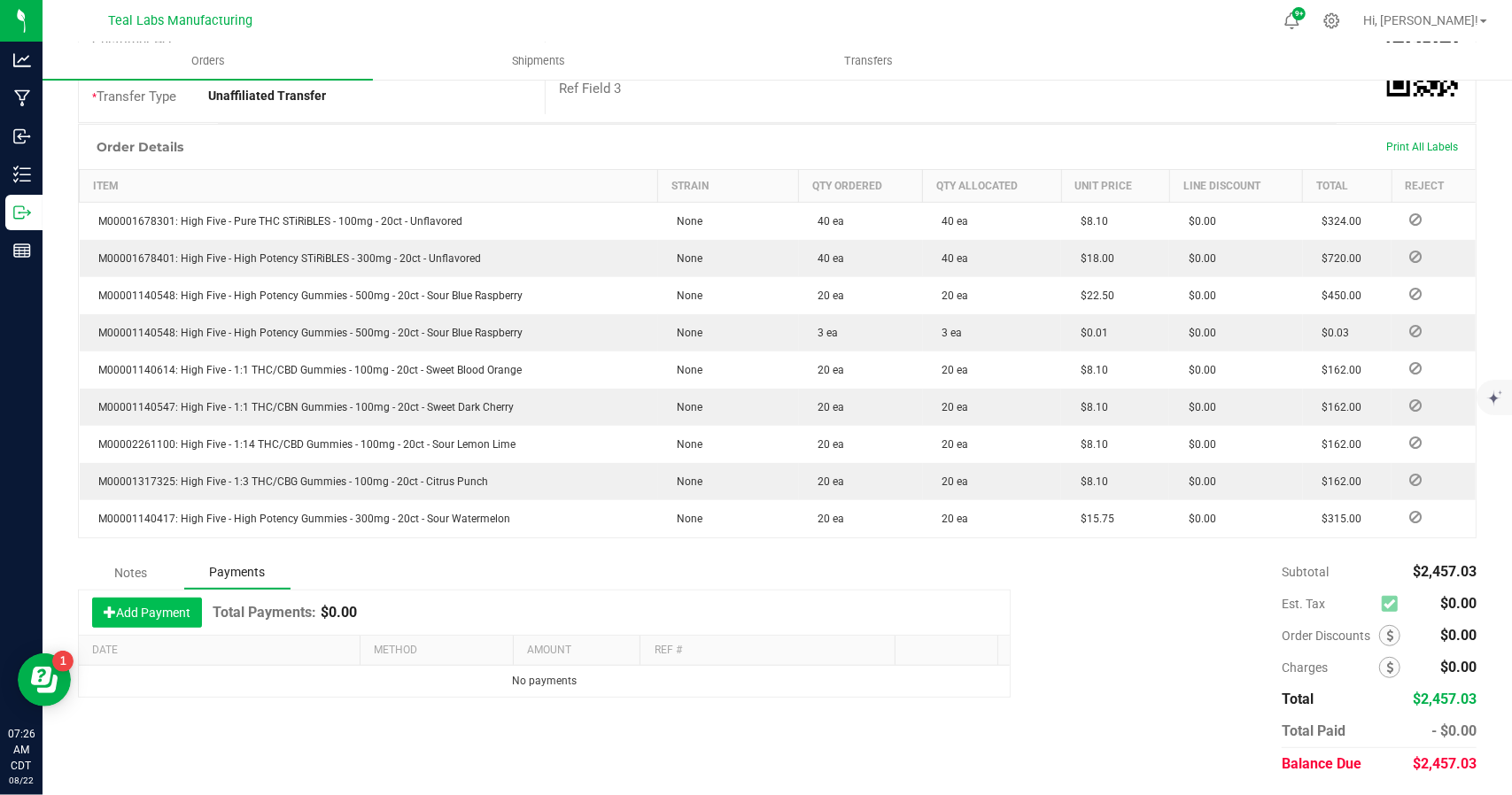
click at [170, 606] on button "Add Payment" at bounding box center [147, 612] width 109 height 30
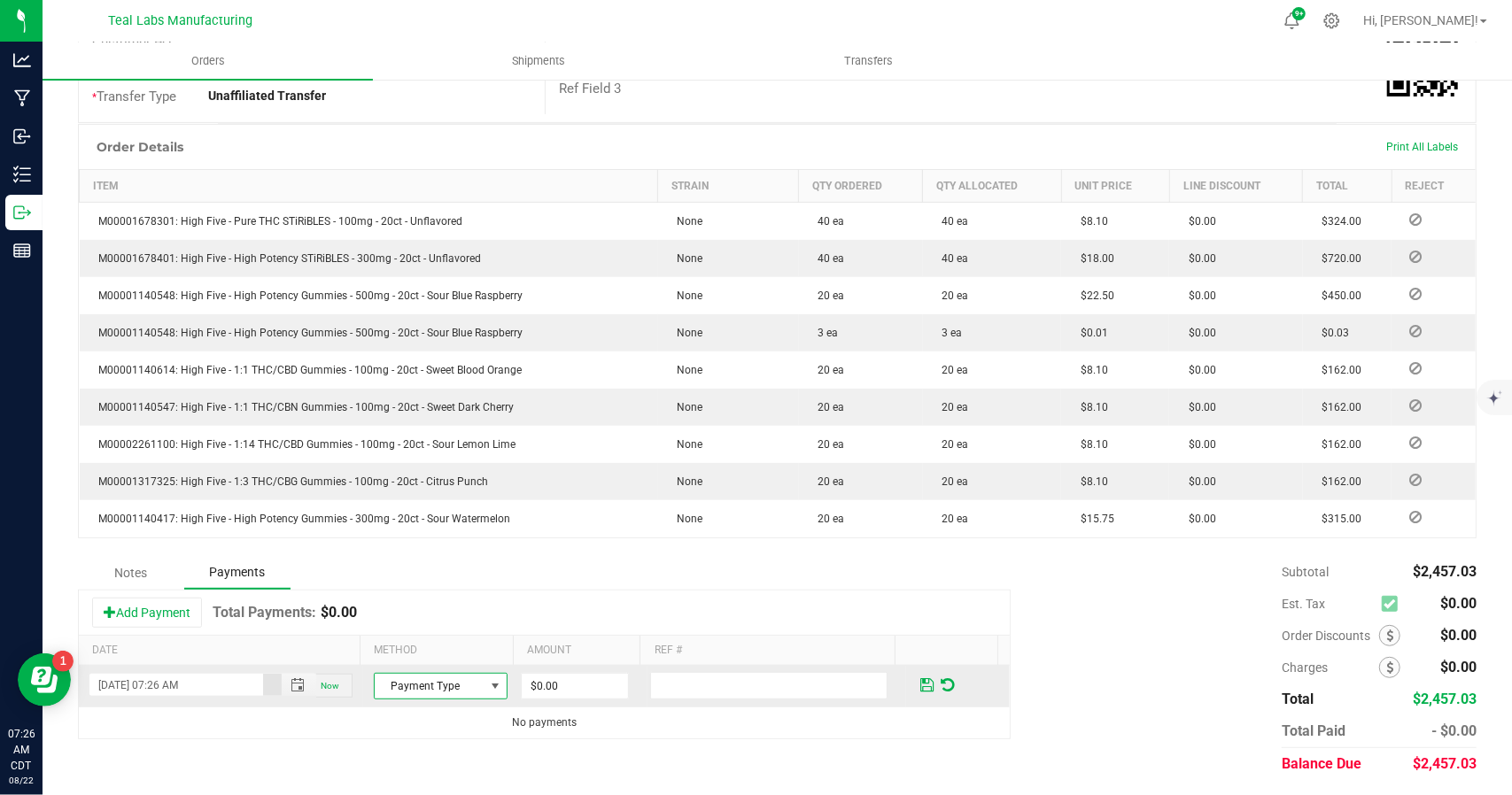
click at [489, 683] on span at bounding box center [496, 686] width 14 height 14
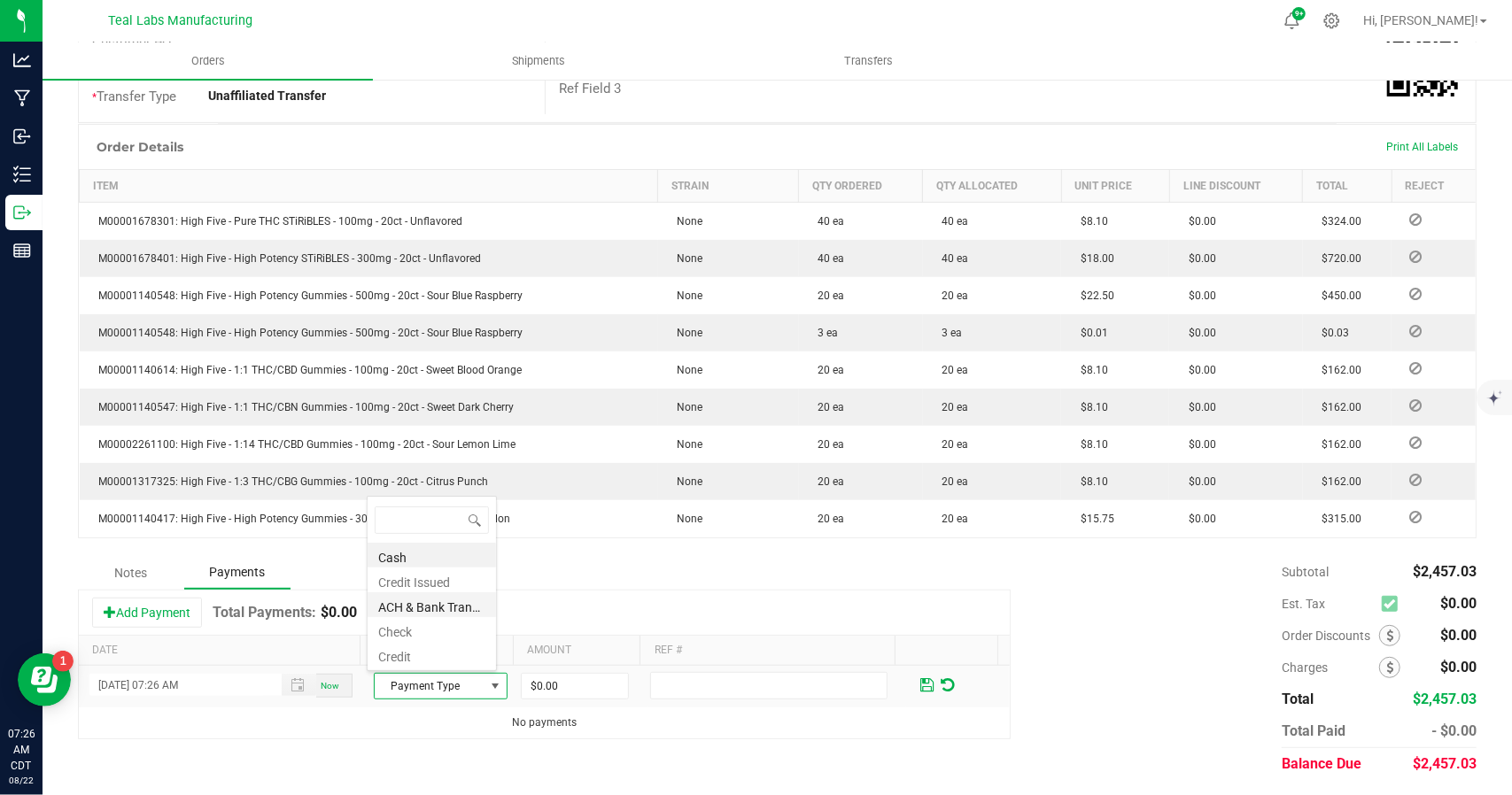
click at [440, 601] on li "ACH & Bank Transfer" at bounding box center [431, 605] width 128 height 25
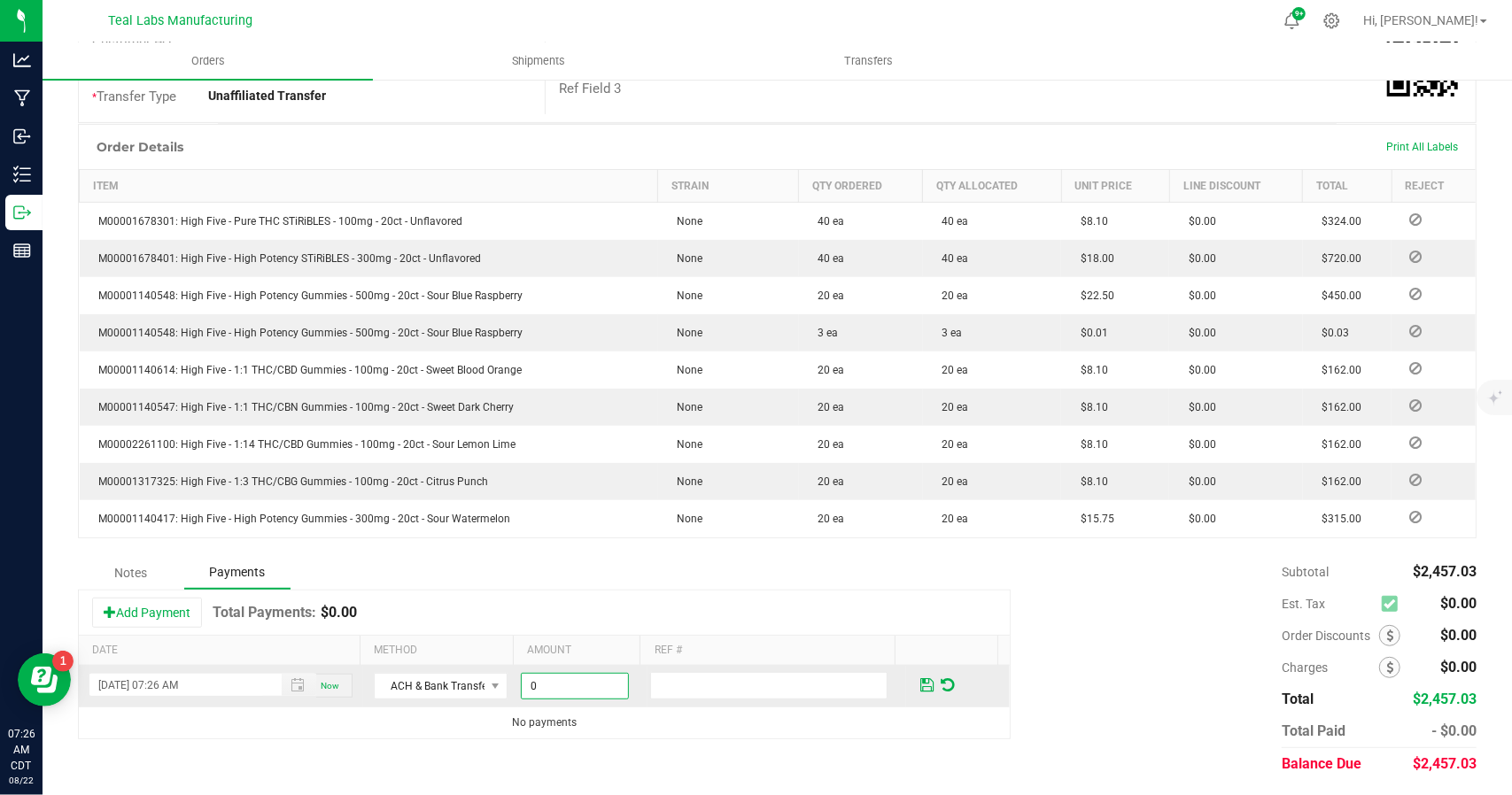
click at [599, 686] on input "0" at bounding box center [575, 686] width 107 height 25
type input "$2,457.03"
click at [920, 680] on span at bounding box center [927, 685] width 13 height 16
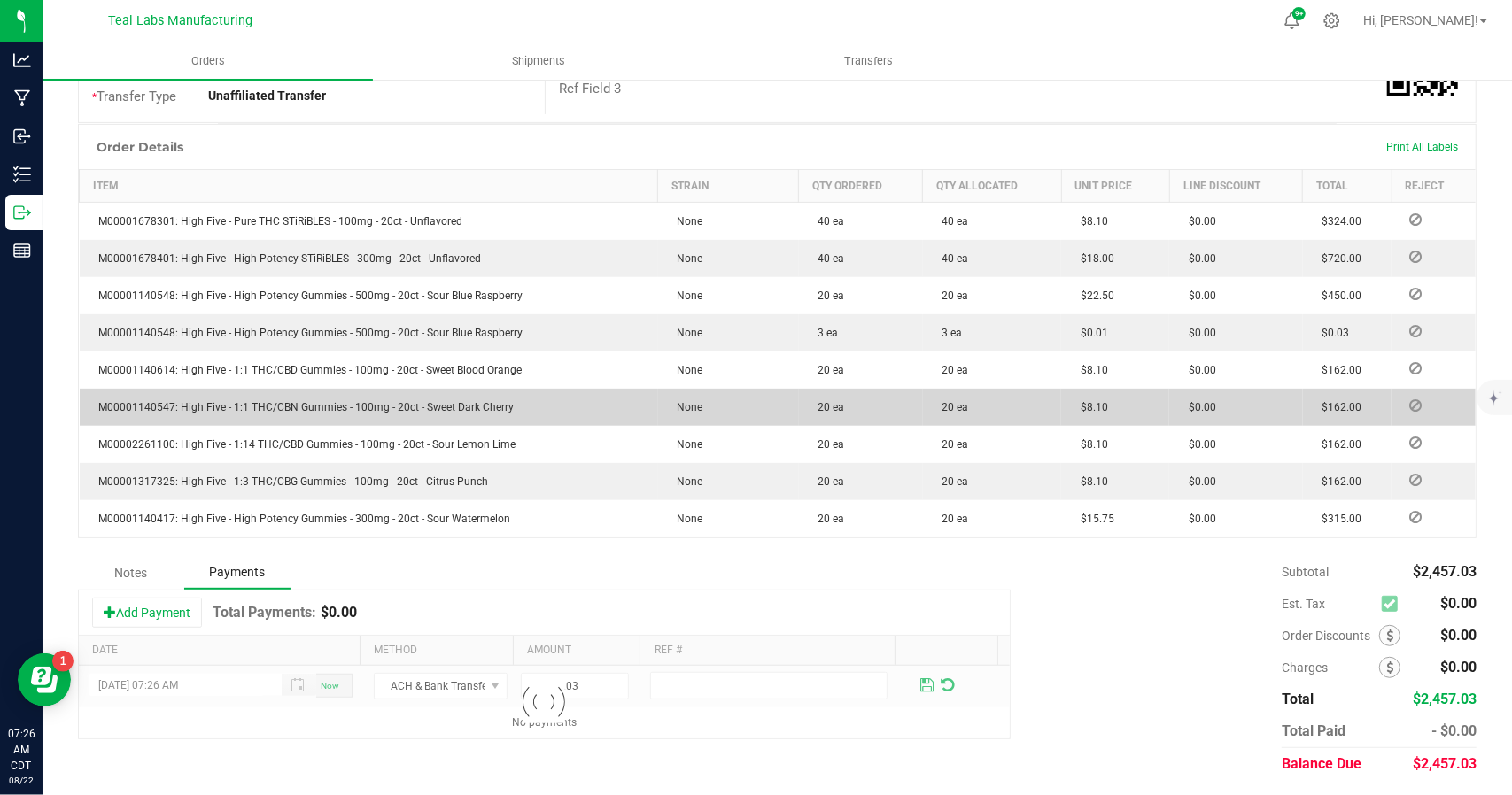
scroll to position [0, 0]
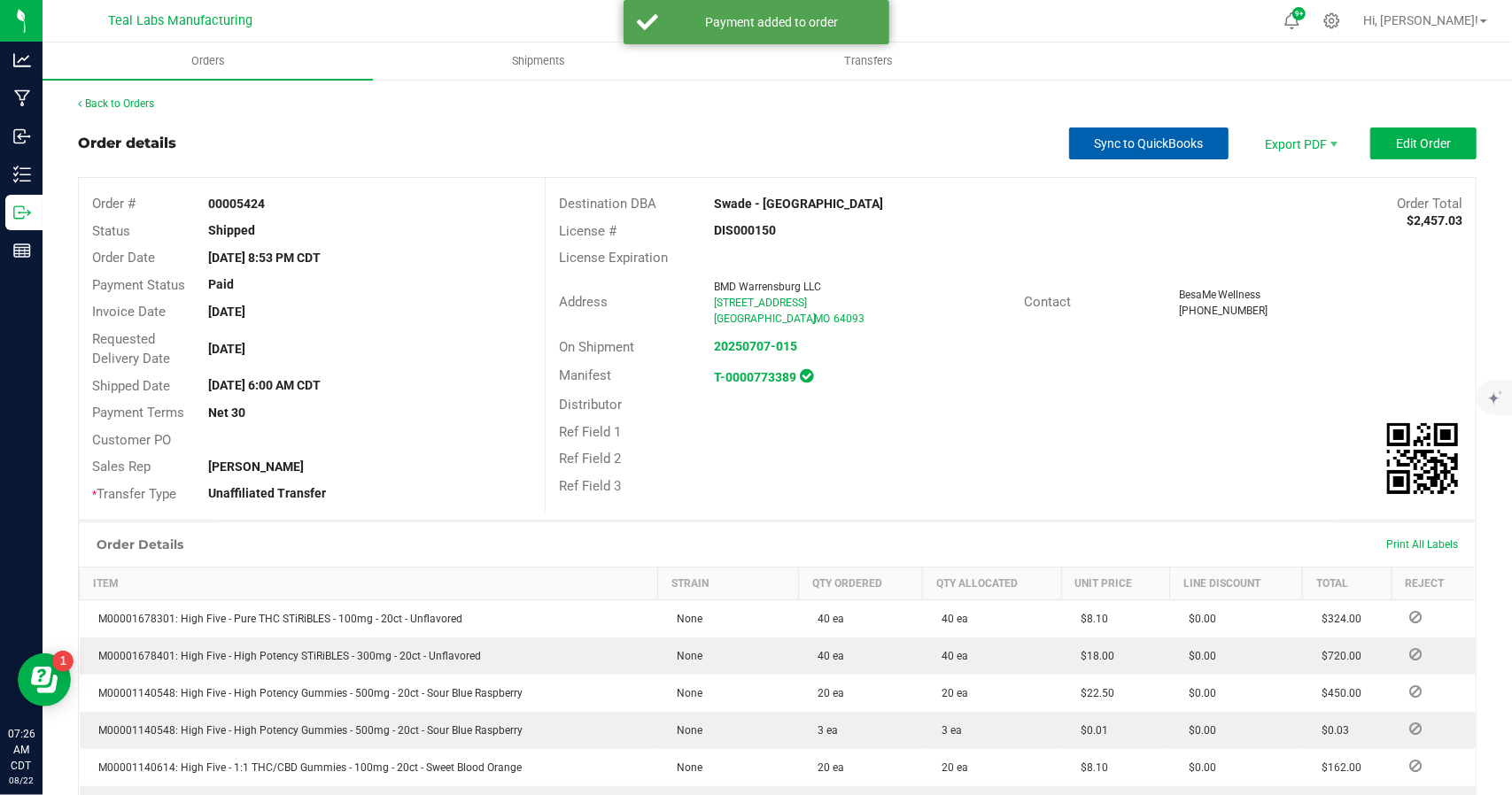
click at [1142, 147] on span "Sync to QuickBooks" at bounding box center [1149, 143] width 108 height 14
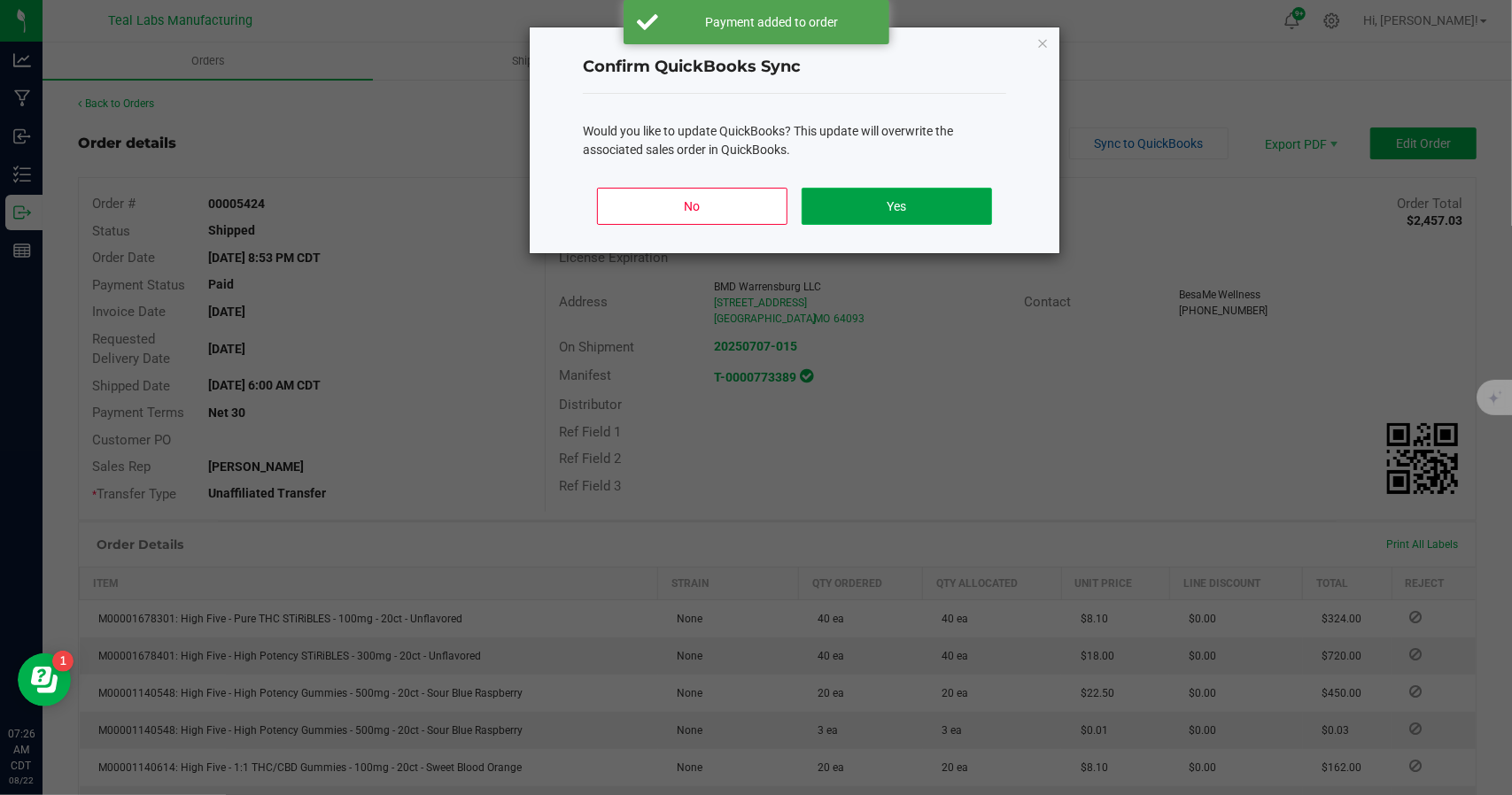
click at [906, 220] on button "Yes" at bounding box center [896, 205] width 190 height 37
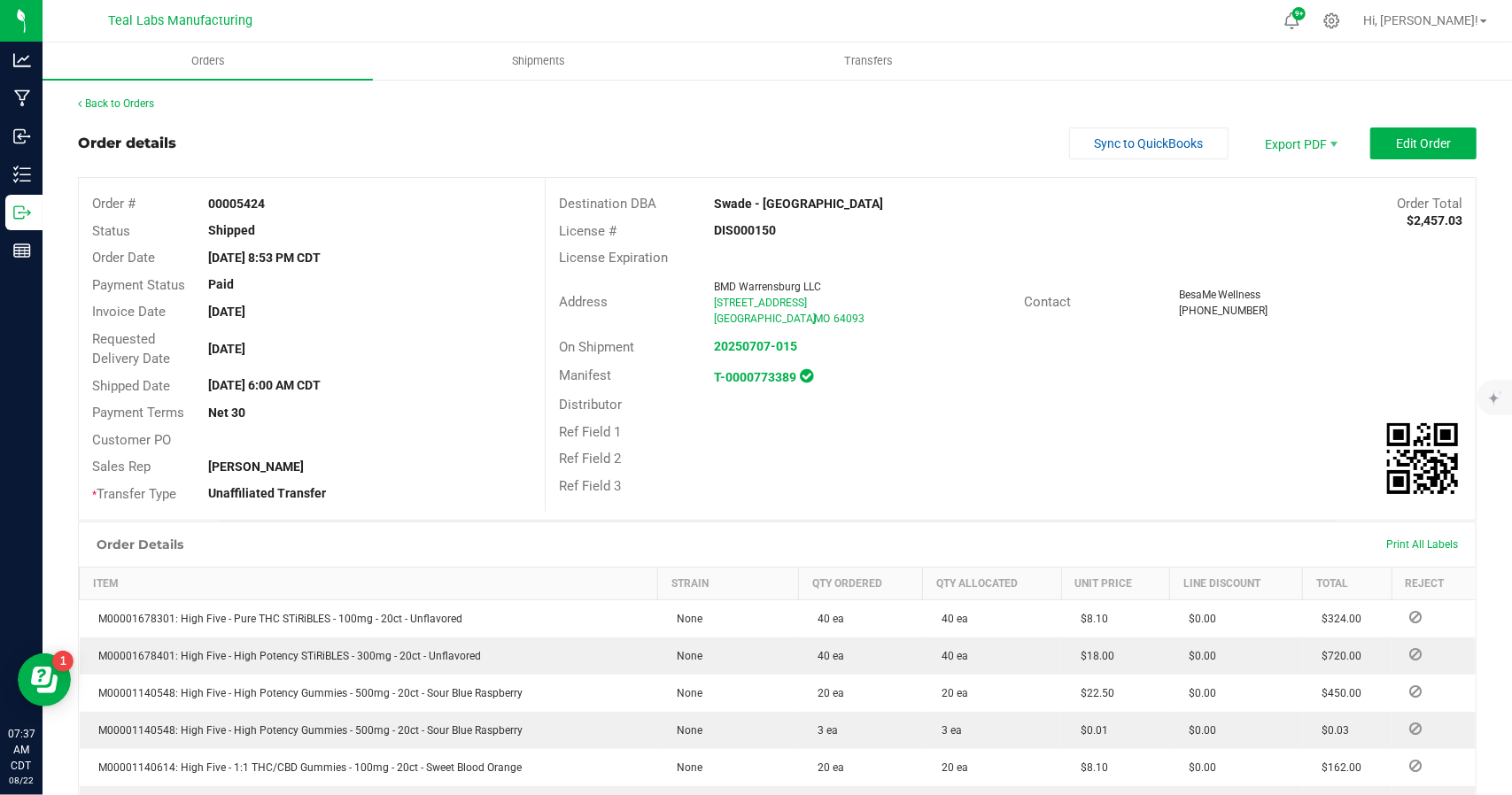
click at [815, 142] on div "Order details Sync to QuickBooks Export PDF Edit Order" at bounding box center [776, 144] width 1398 height 32
click at [132, 105] on link "Back to Orders" at bounding box center [116, 103] width 76 height 12
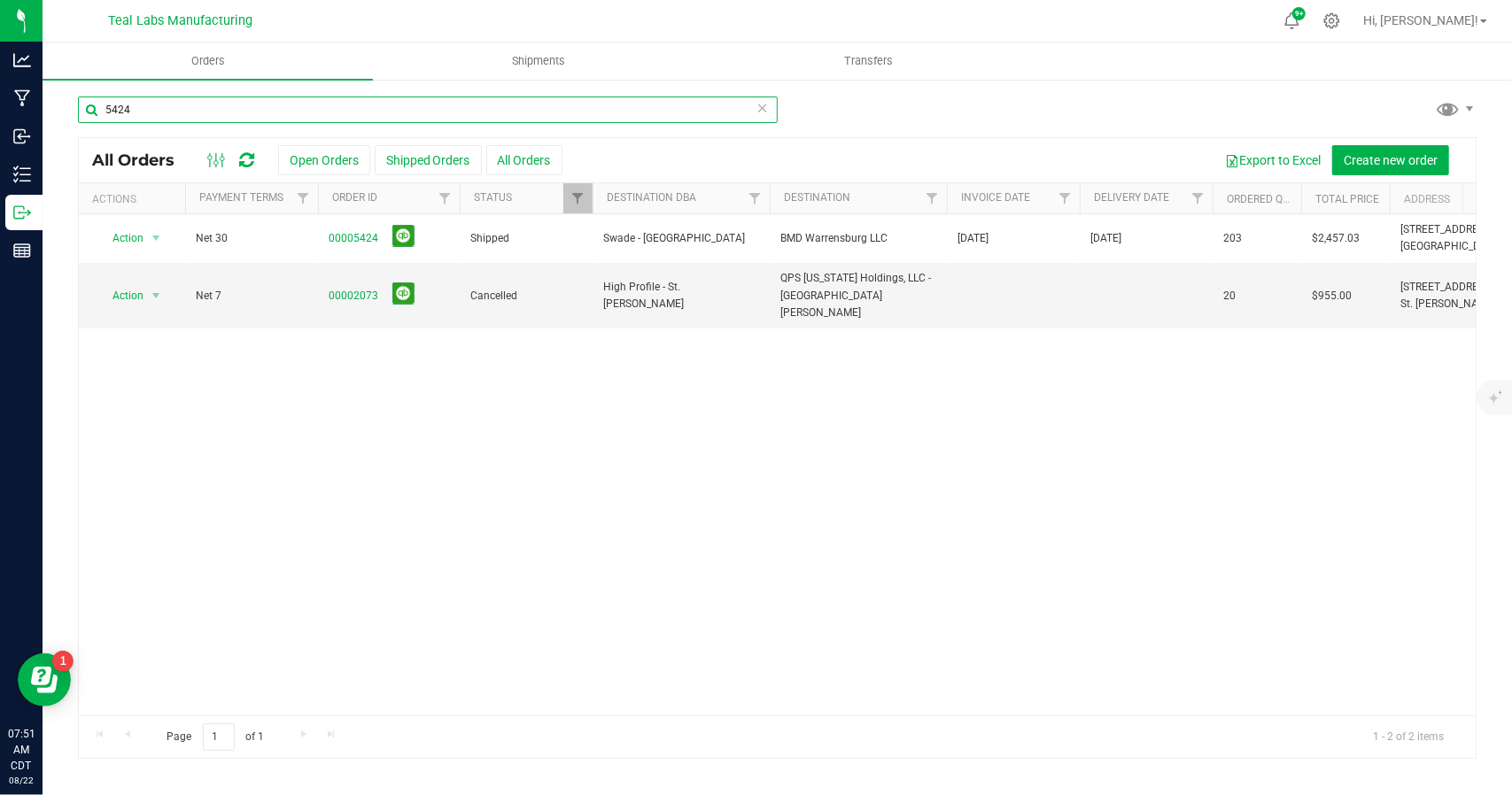
click at [191, 116] on input "5424" at bounding box center [427, 109] width 699 height 27
type input "5"
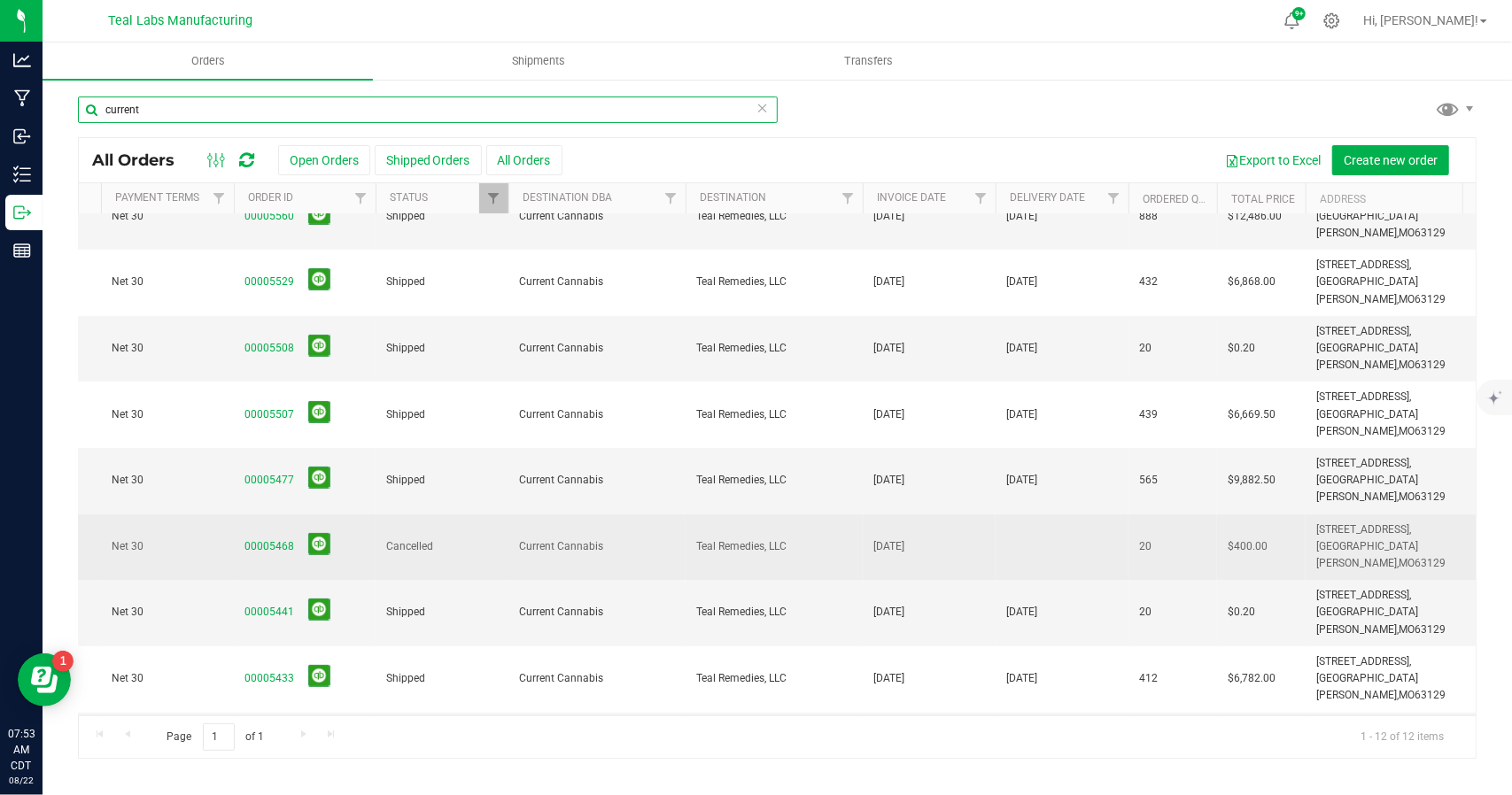
scroll to position [0, 113]
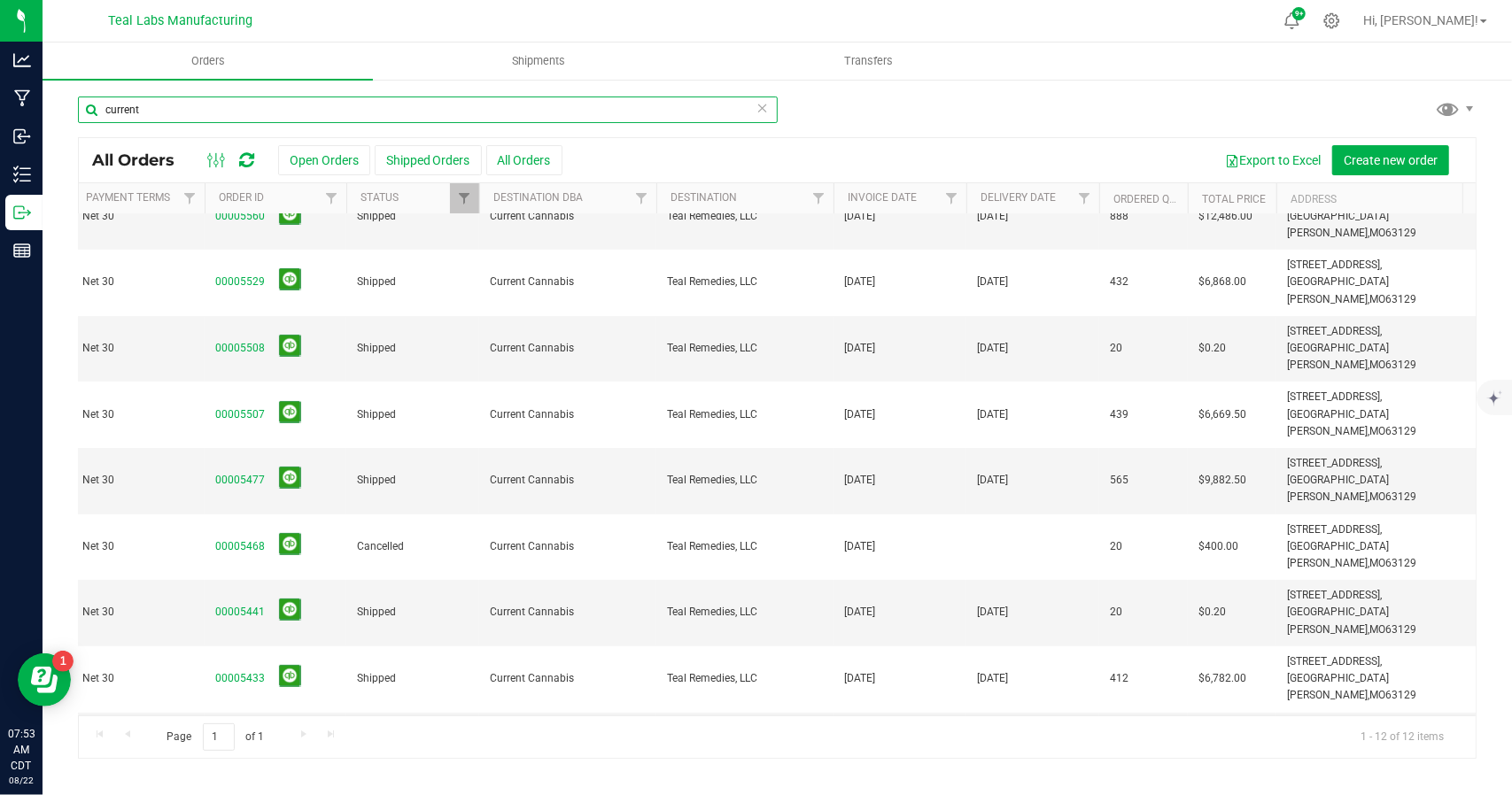
type input "current"
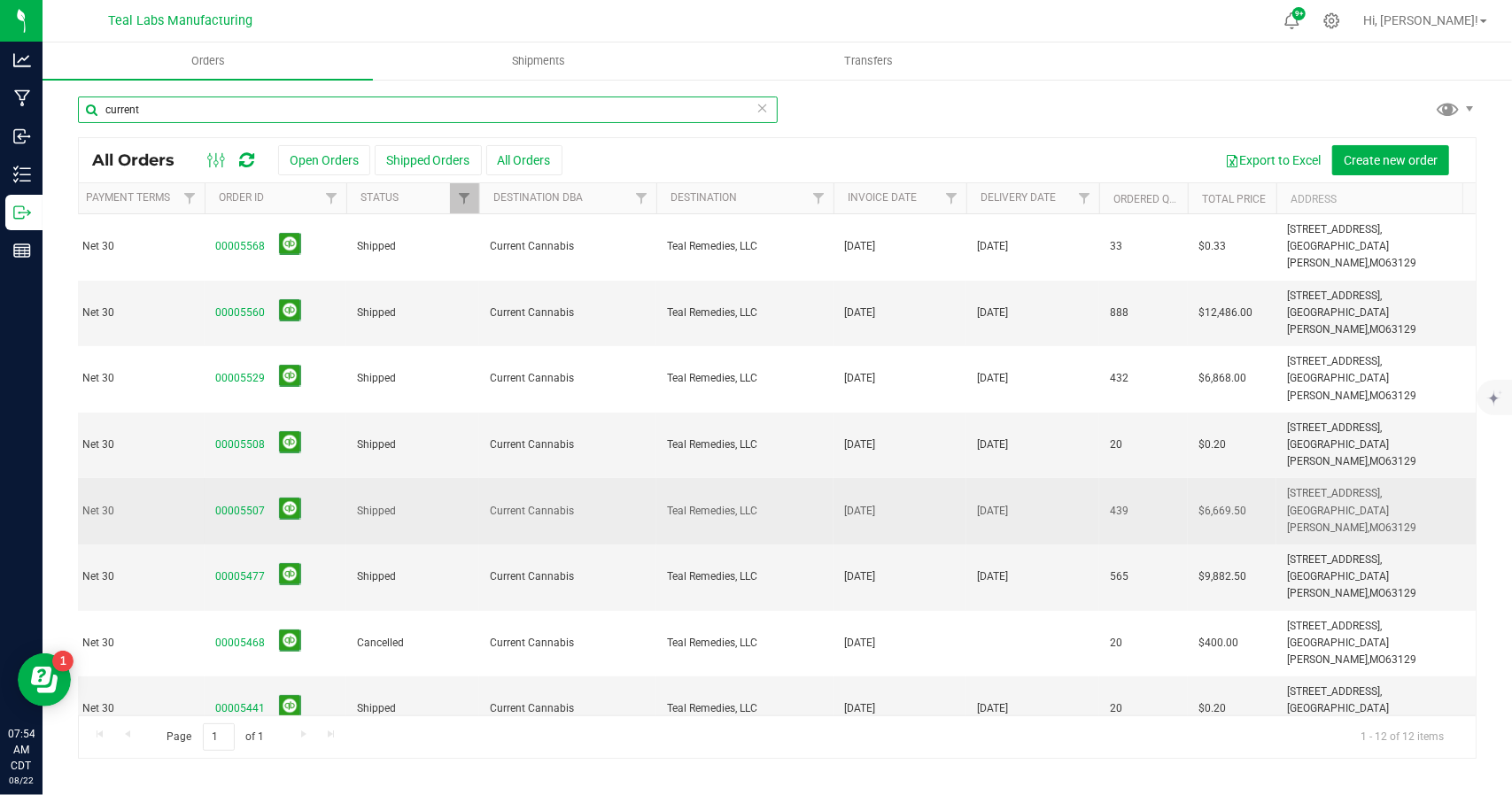
scroll to position [0, 116]
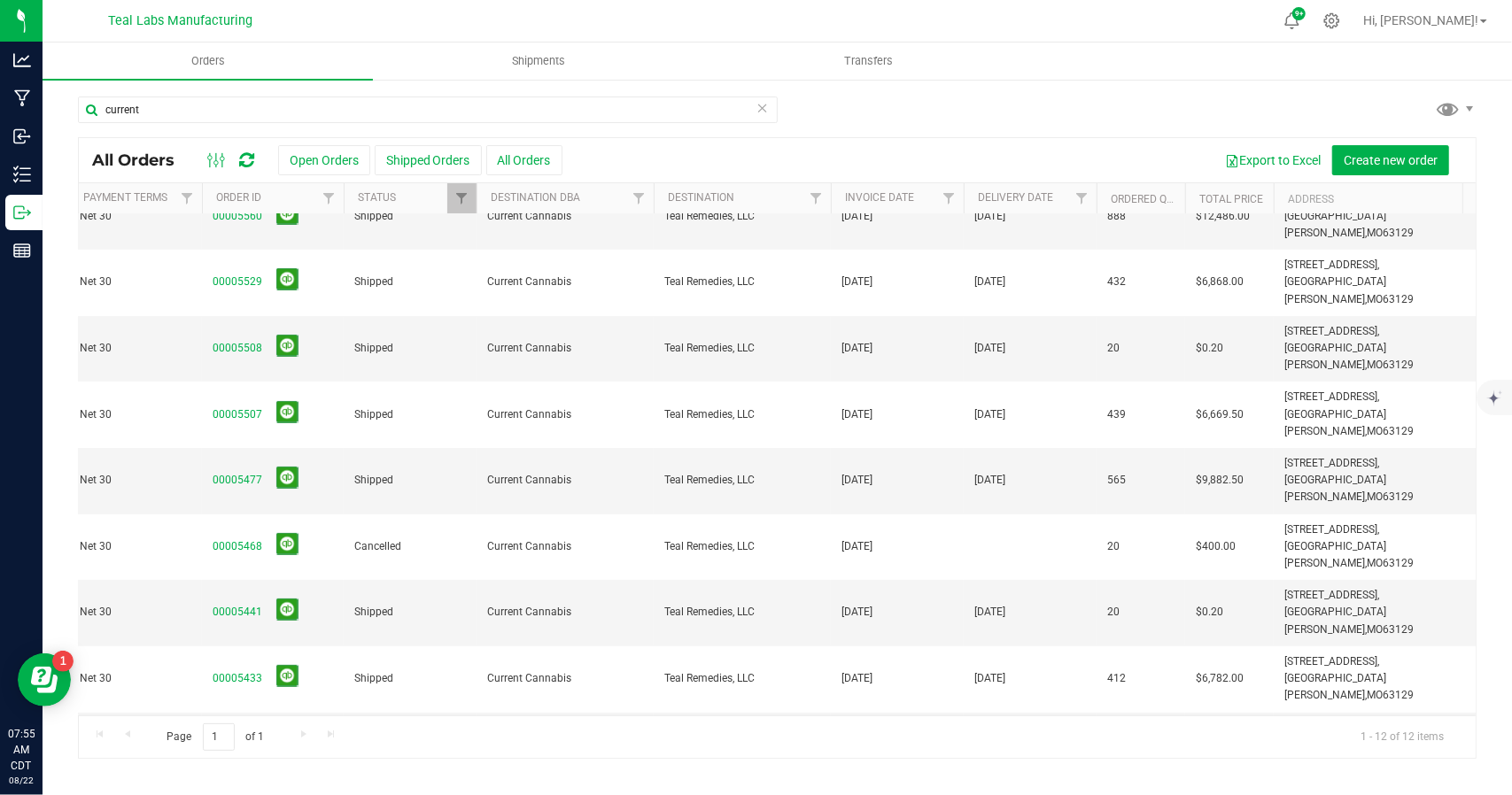
click at [239, 794] on link "00005331" at bounding box center [237, 810] width 49 height 17
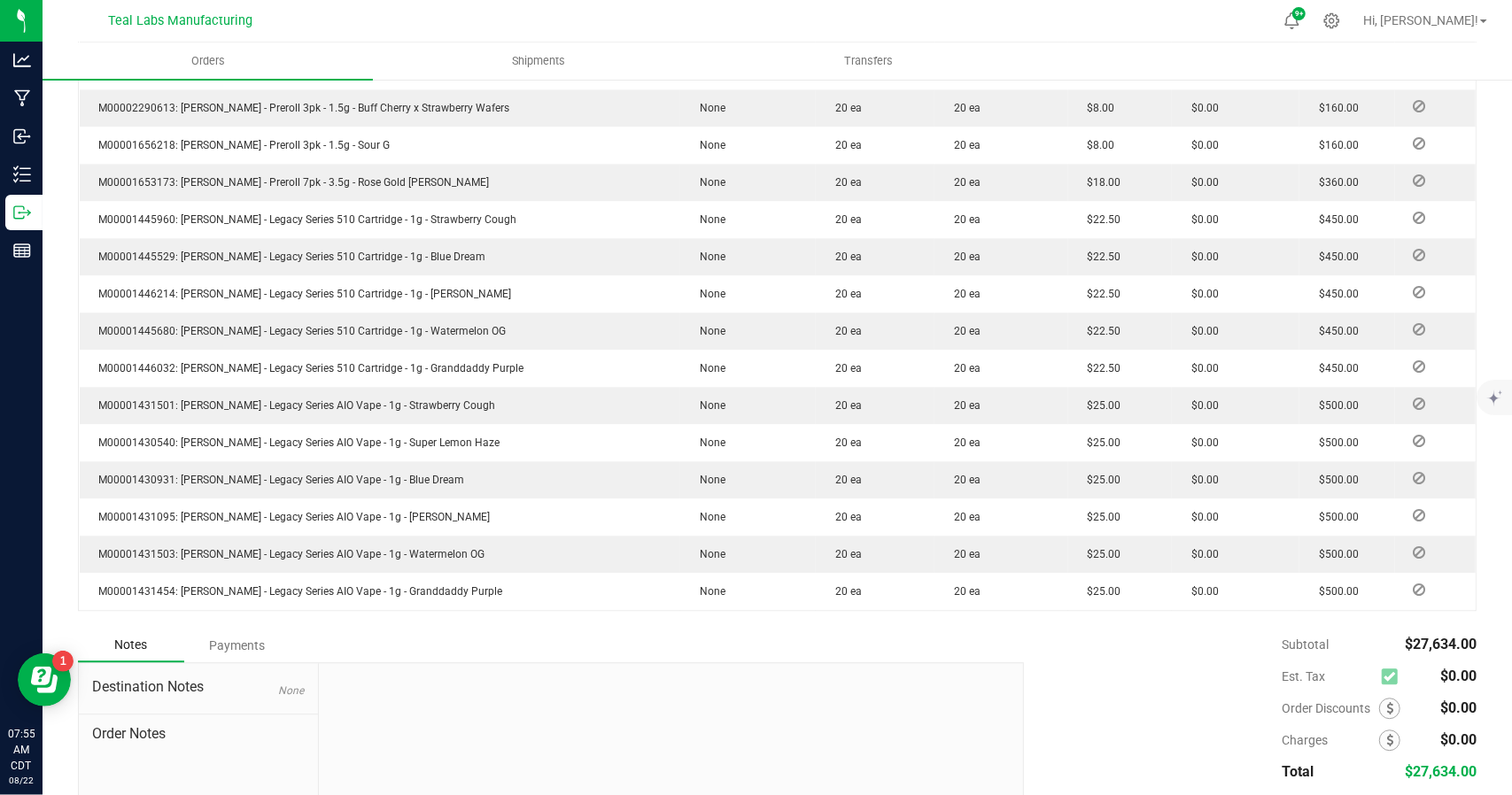
scroll to position [2974, 0]
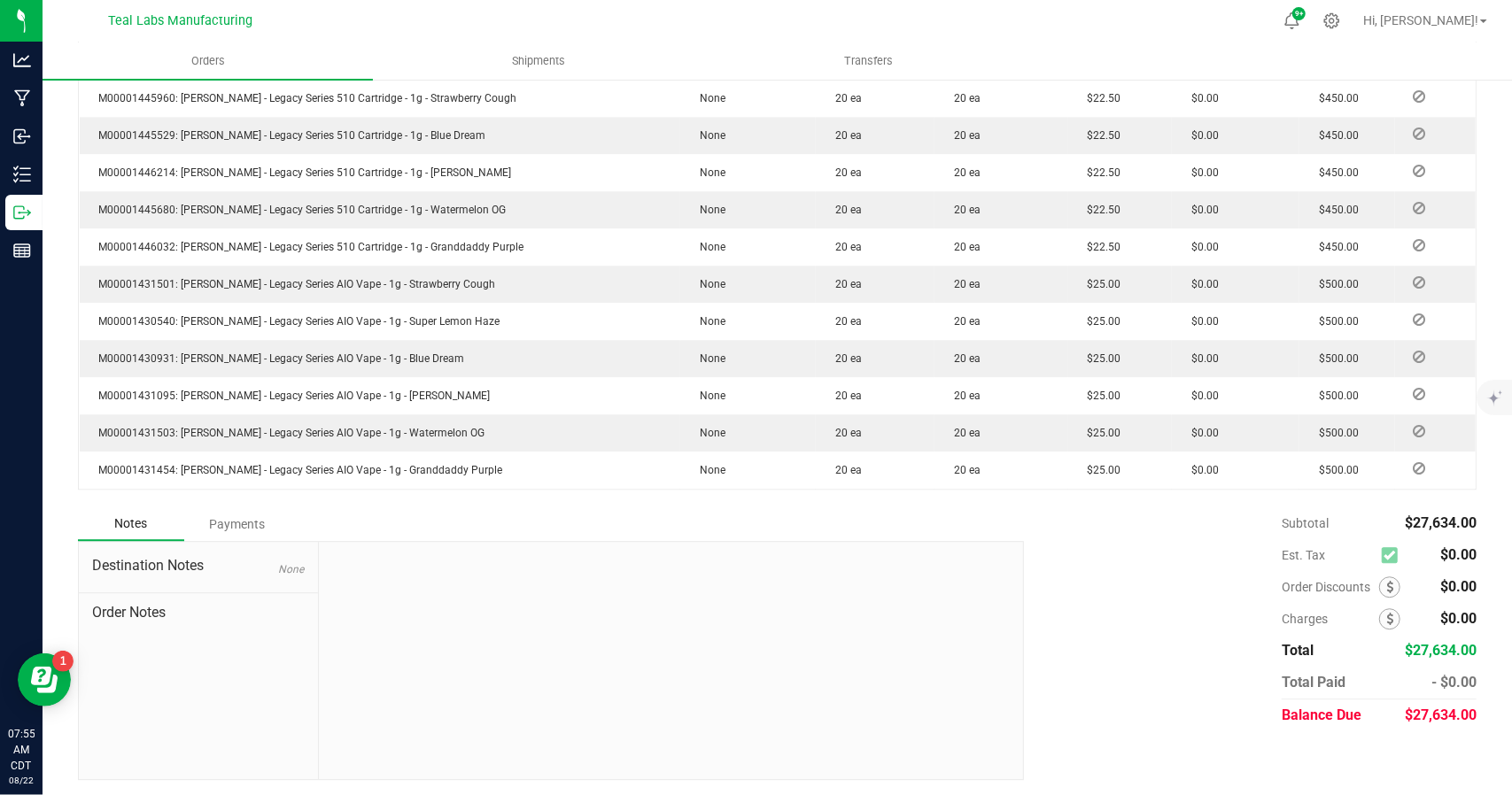
click at [245, 521] on div "Payments" at bounding box center [238, 524] width 107 height 32
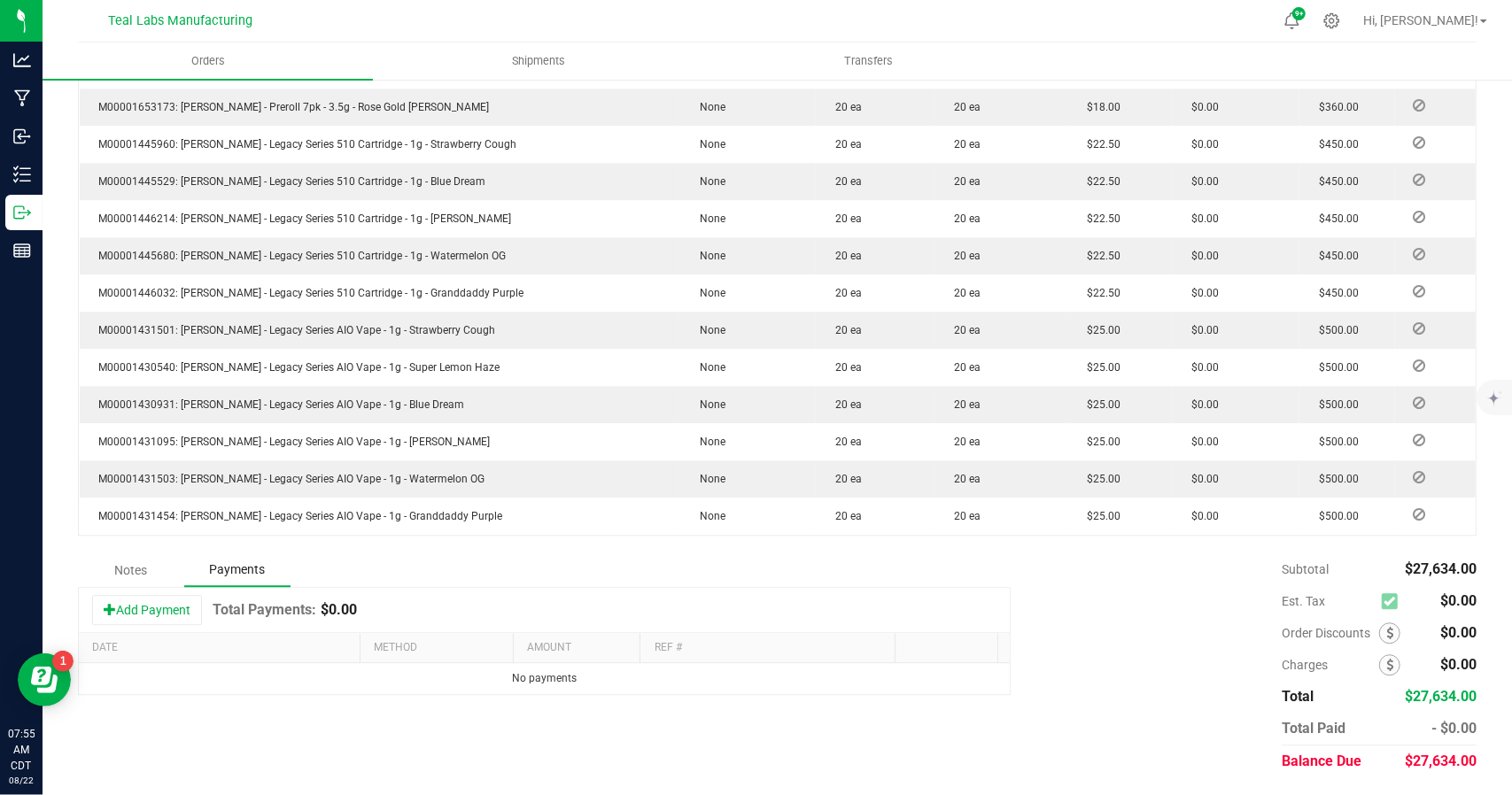
scroll to position [2925, 0]
click at [177, 606] on button "Add Payment" at bounding box center [147, 612] width 109 height 30
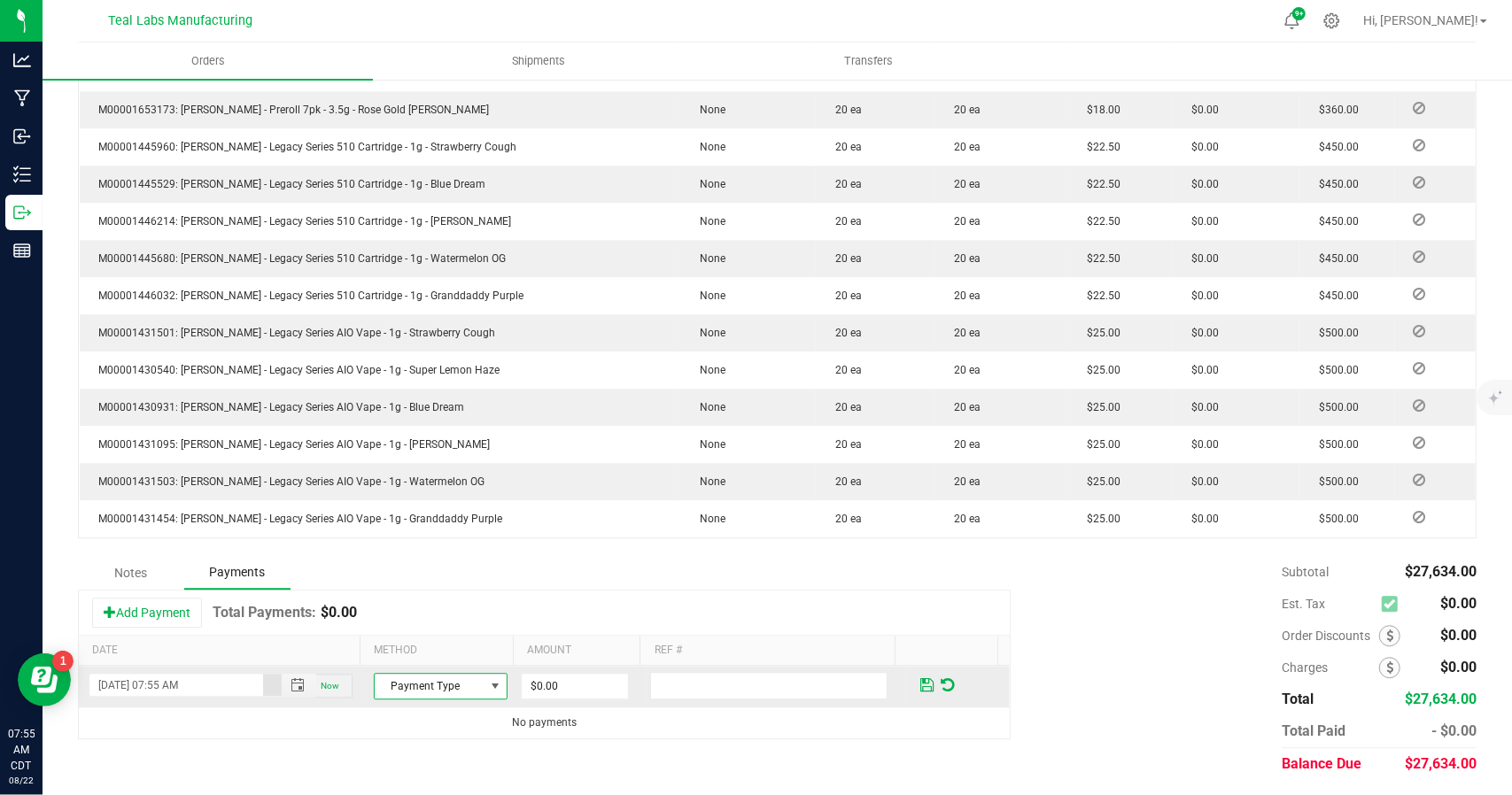
click at [489, 682] on span at bounding box center [496, 686] width 14 height 14
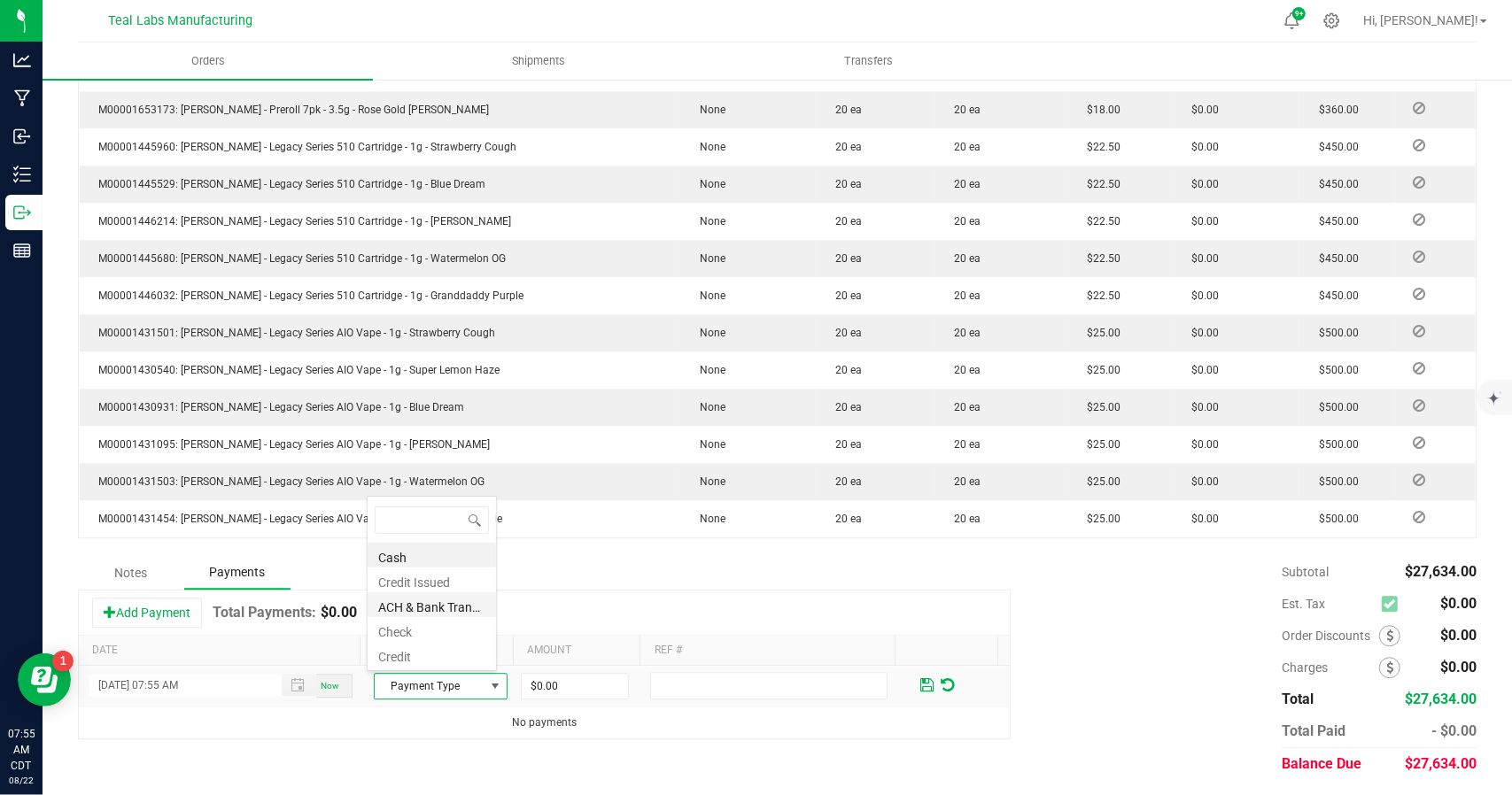
click at [422, 608] on li "ACH & Bank Transfer" at bounding box center [431, 605] width 128 height 25
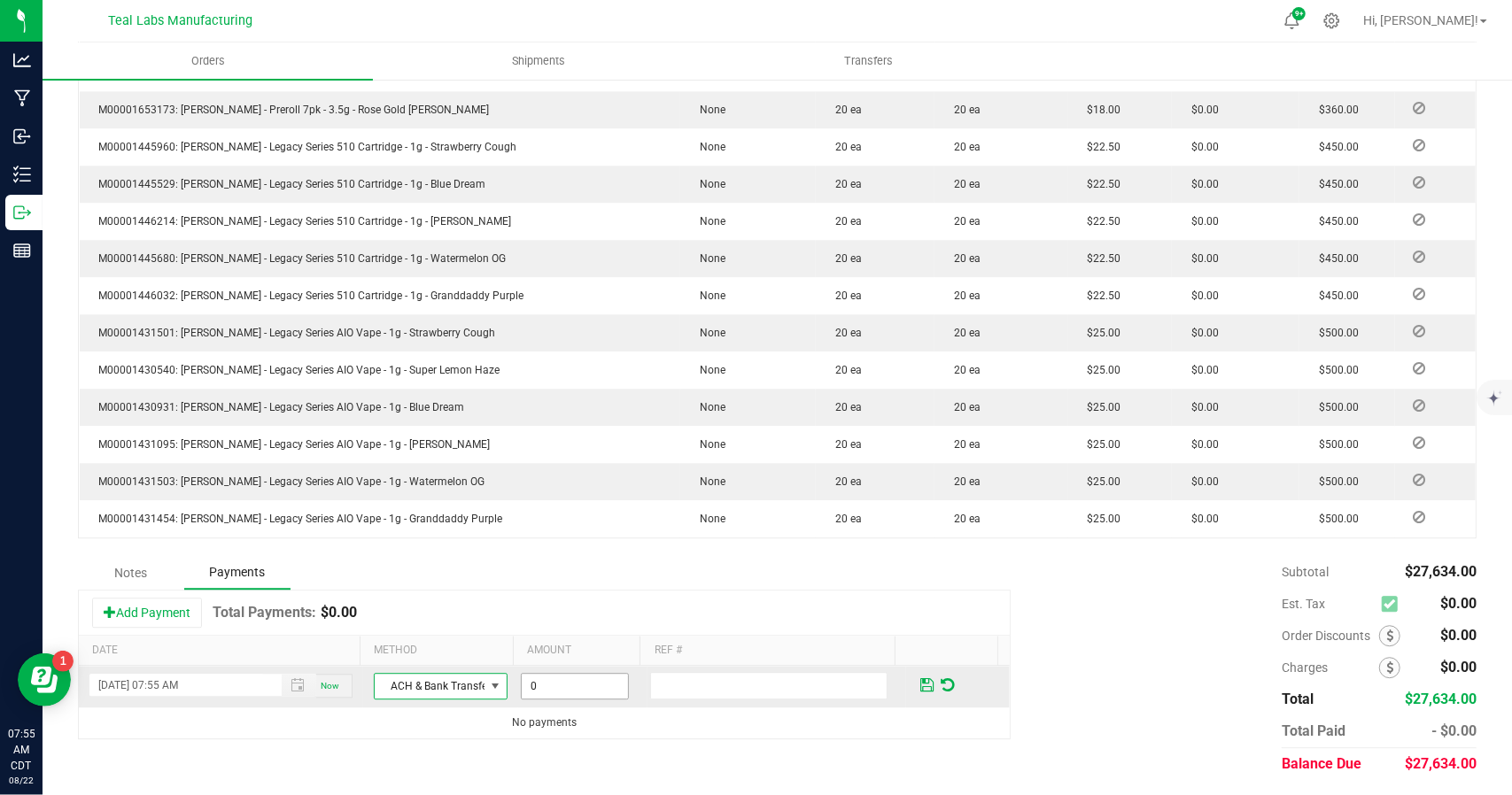
click at [551, 679] on input "0" at bounding box center [575, 686] width 107 height 25
type input "$27,634.00"
click at [920, 681] on span at bounding box center [927, 685] width 13 height 16
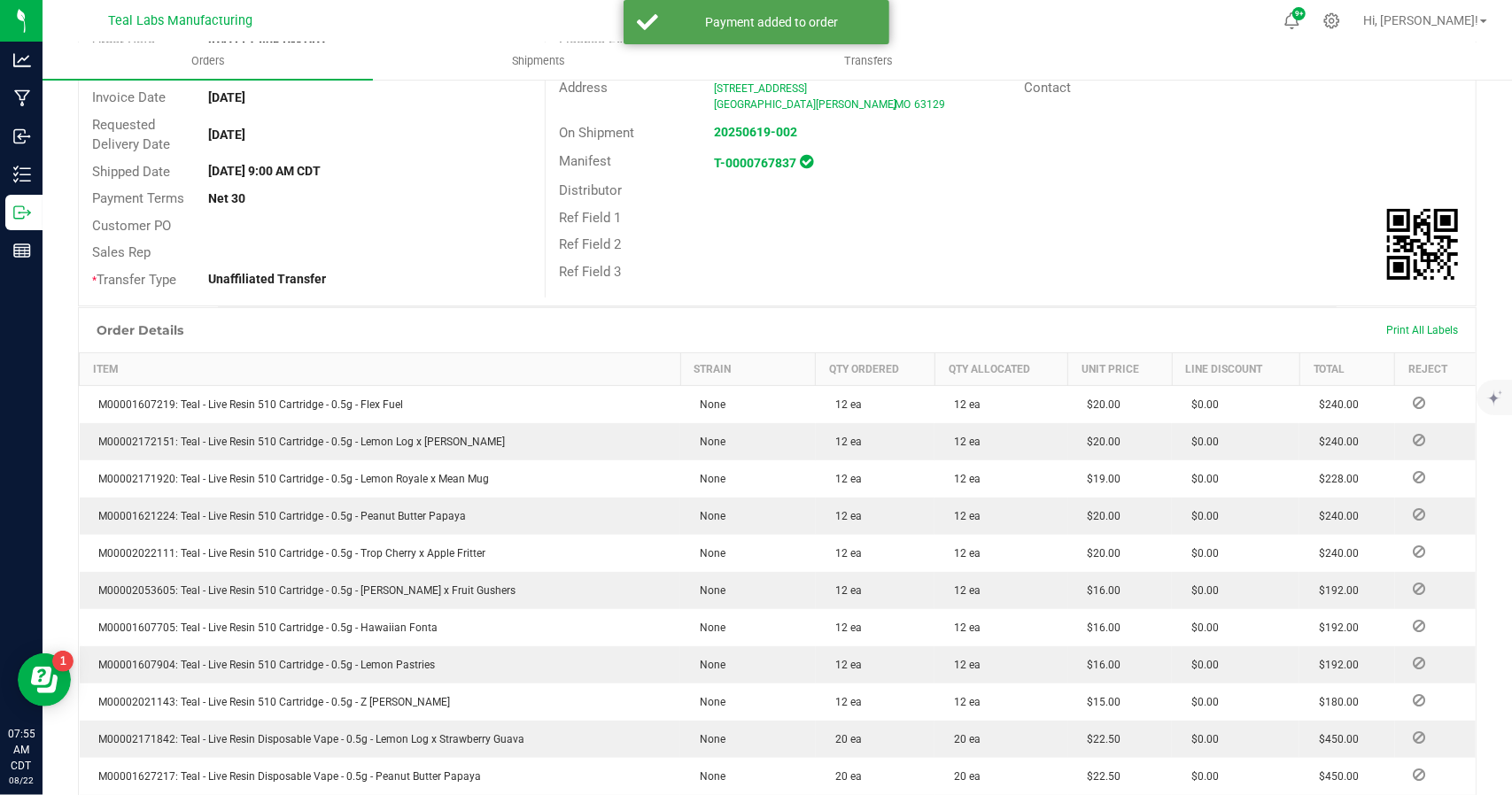
scroll to position [0, 0]
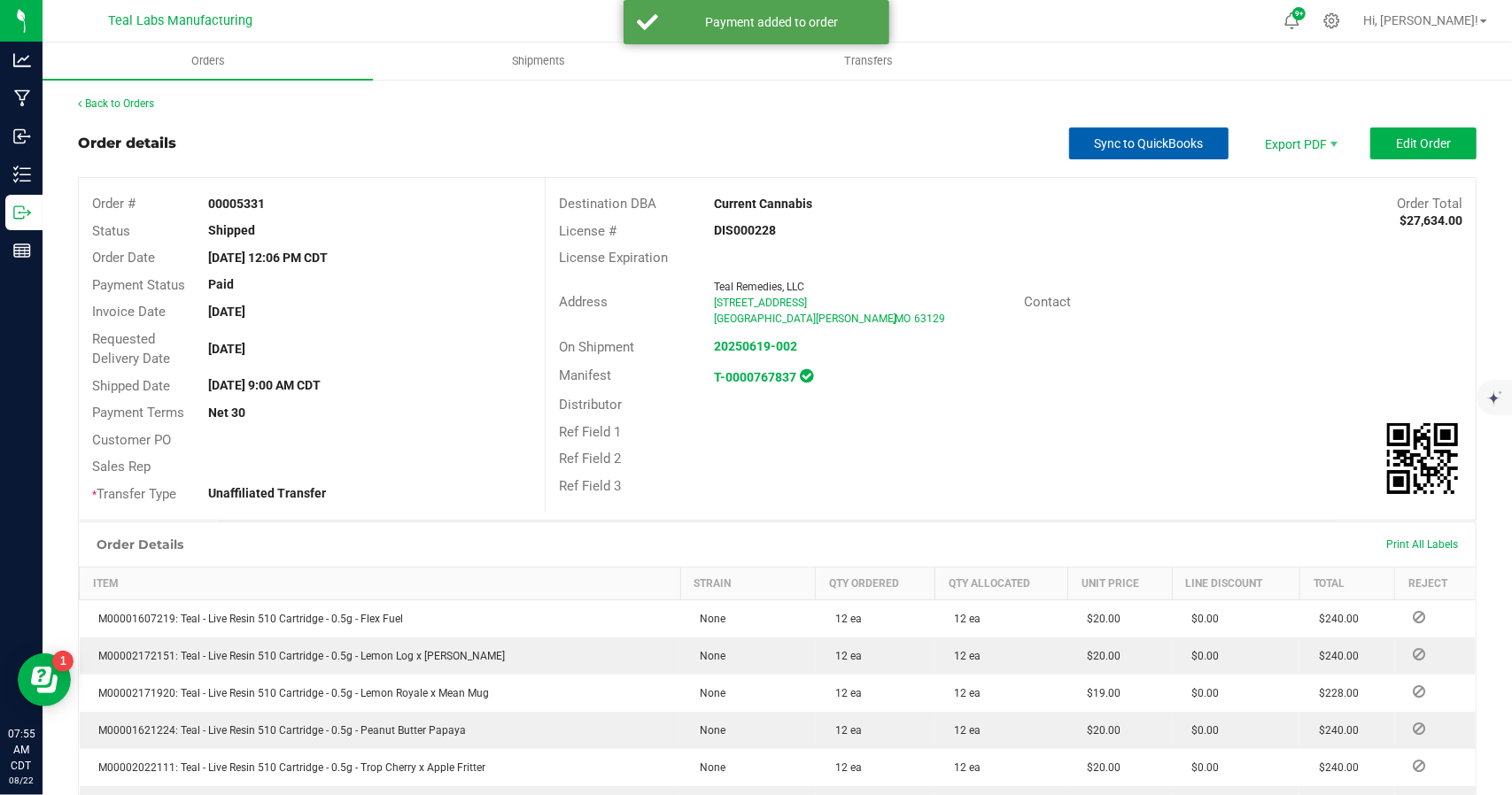
click at [1108, 139] on span "Sync to QuickBooks" at bounding box center [1149, 143] width 108 height 14
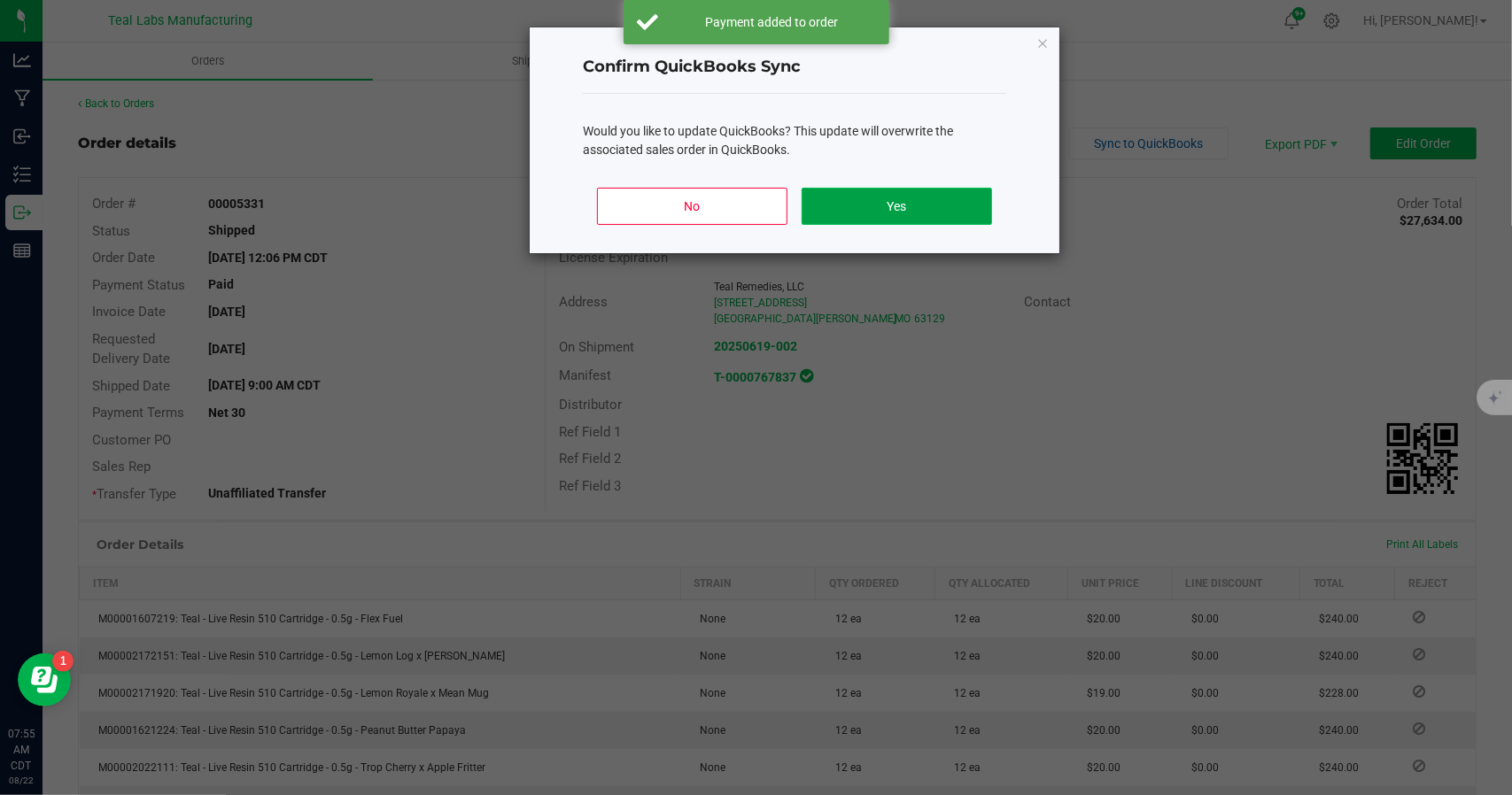
click at [910, 210] on button "Yes" at bounding box center [896, 205] width 190 height 37
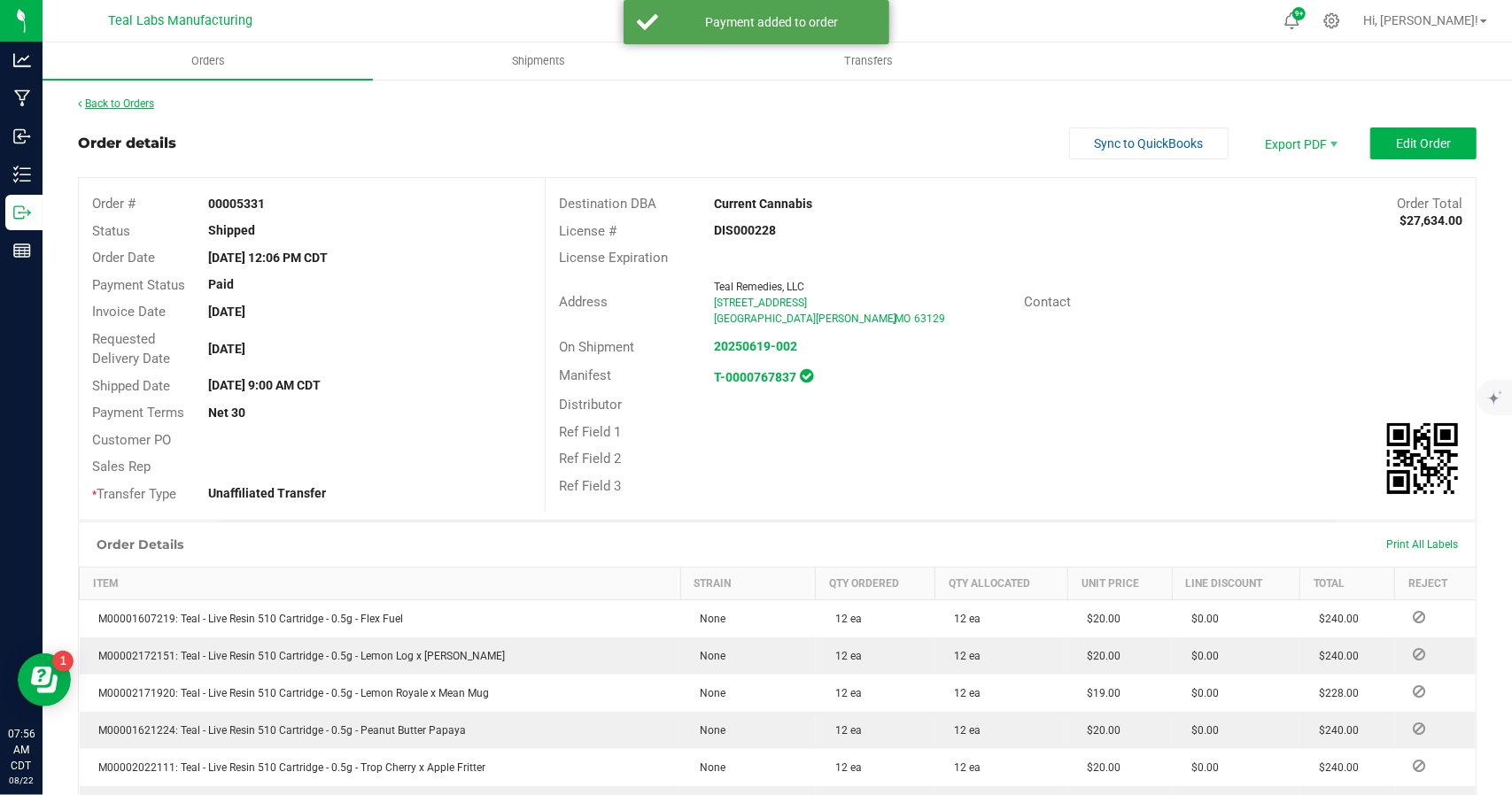
click at [140, 99] on link "Back to Orders" at bounding box center [116, 103] width 76 height 12
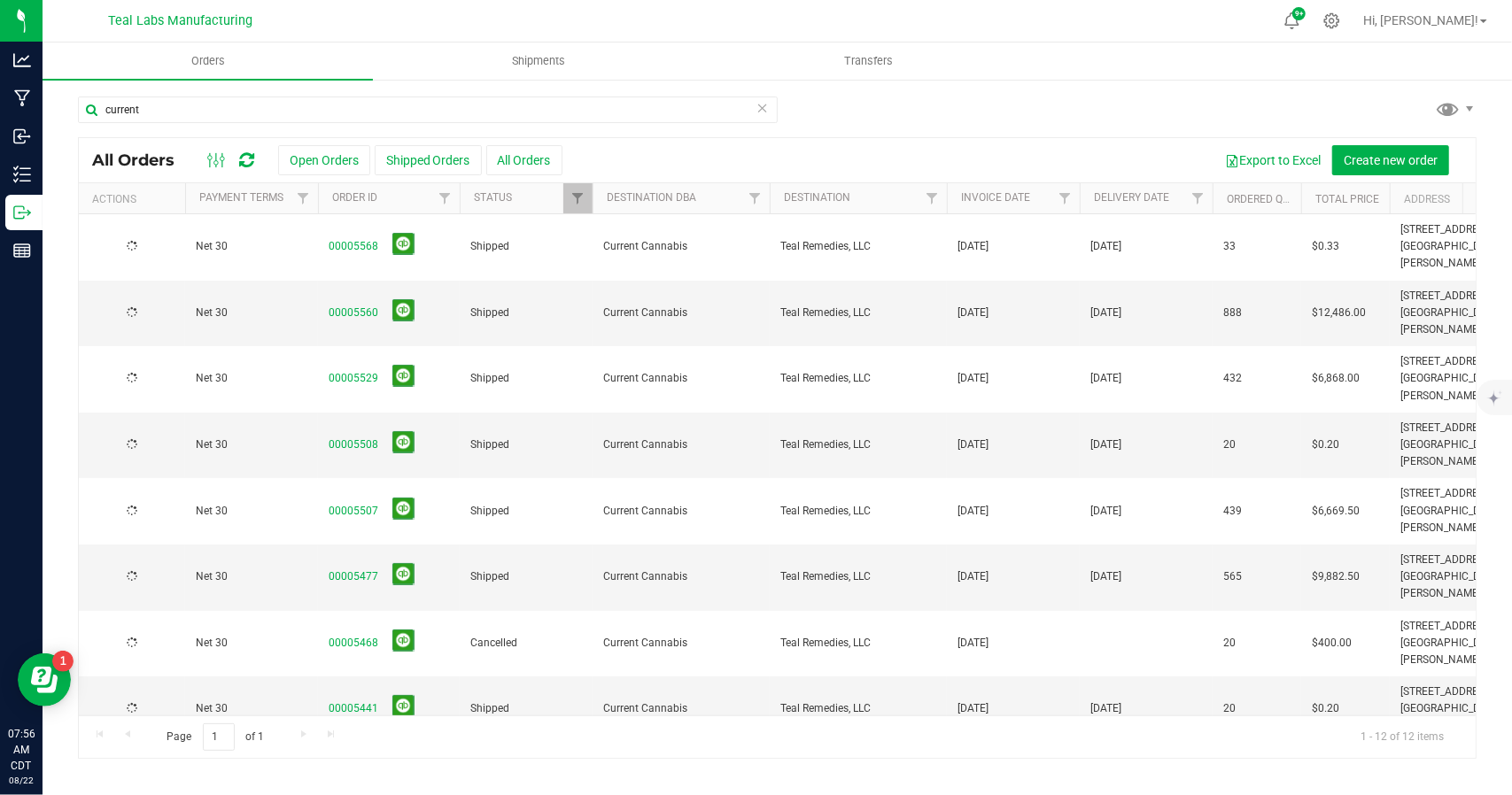
scroll to position [96, 0]
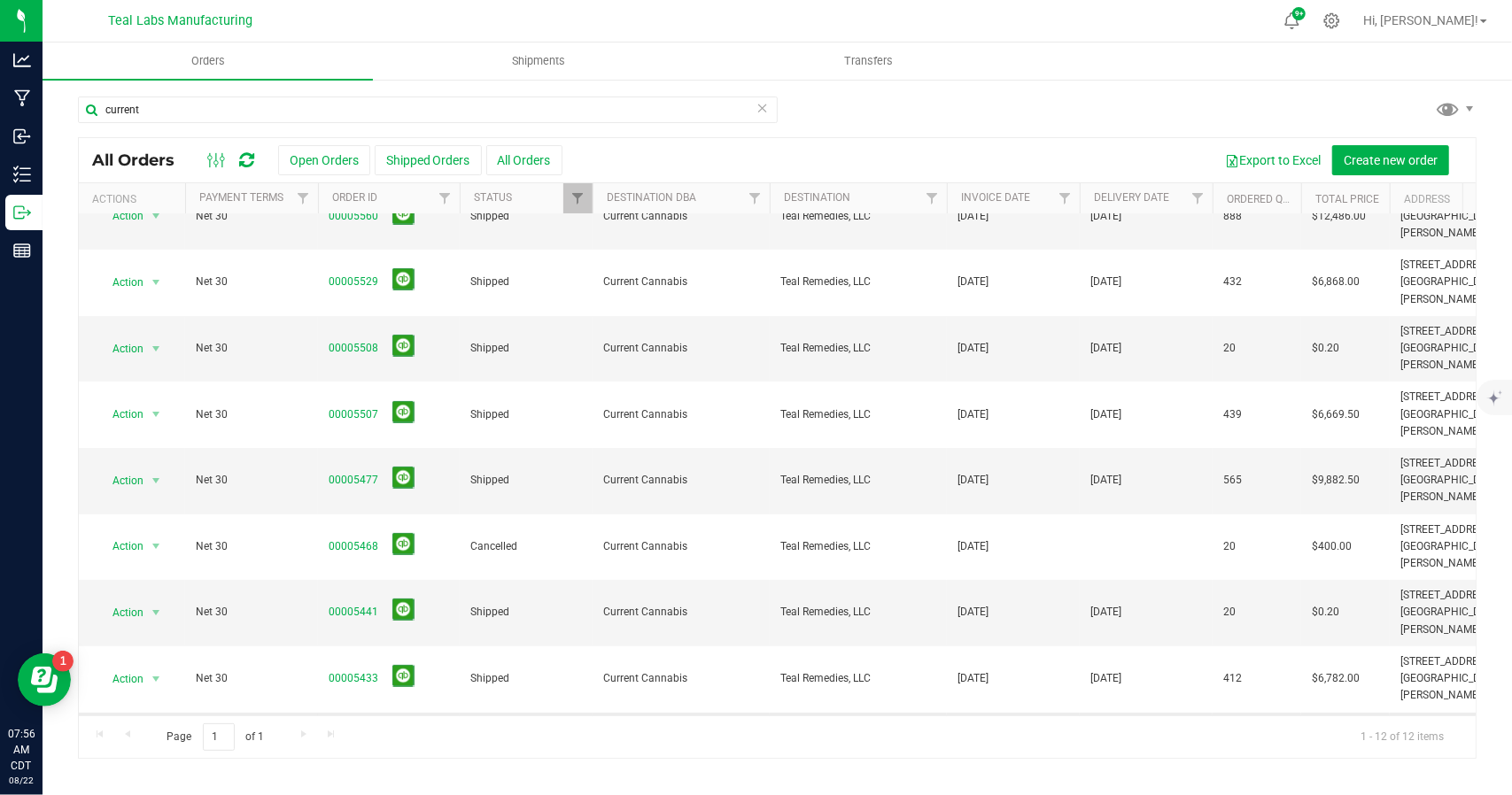
click at [357, 736] on link "00005332" at bounding box center [353, 745] width 49 height 17
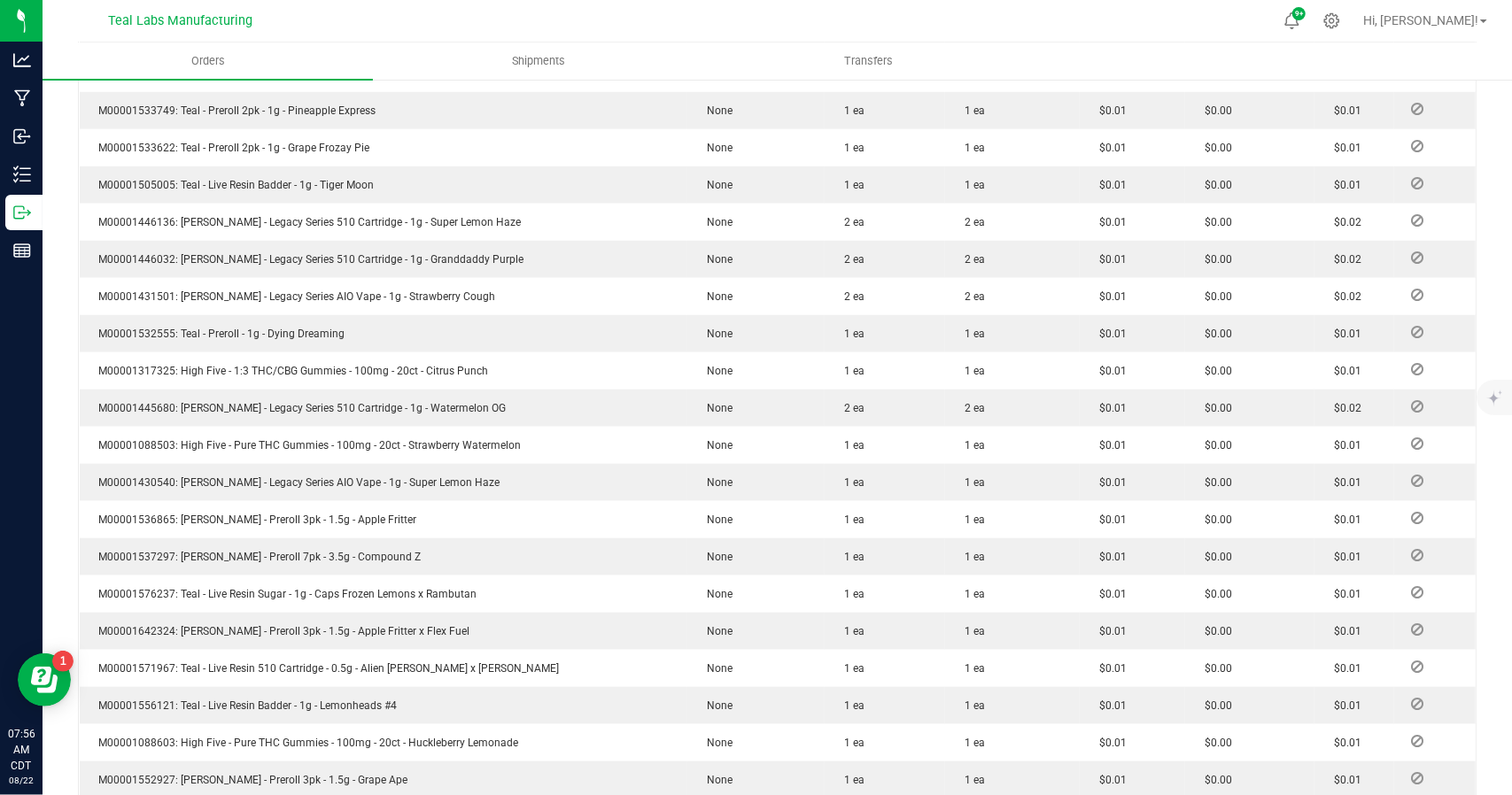
scroll to position [1375, 0]
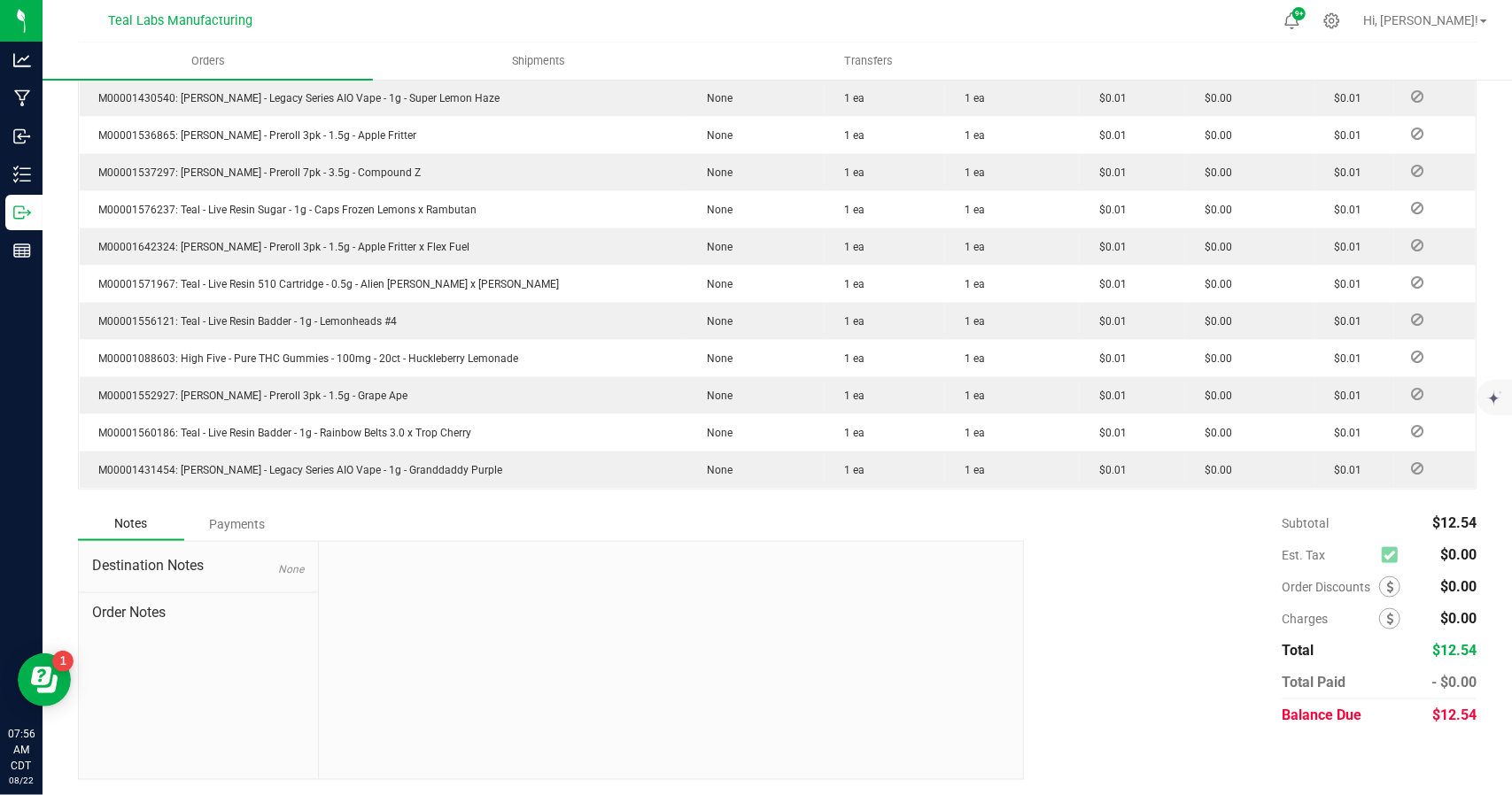
click at [254, 530] on div "Payments" at bounding box center [238, 524] width 107 height 32
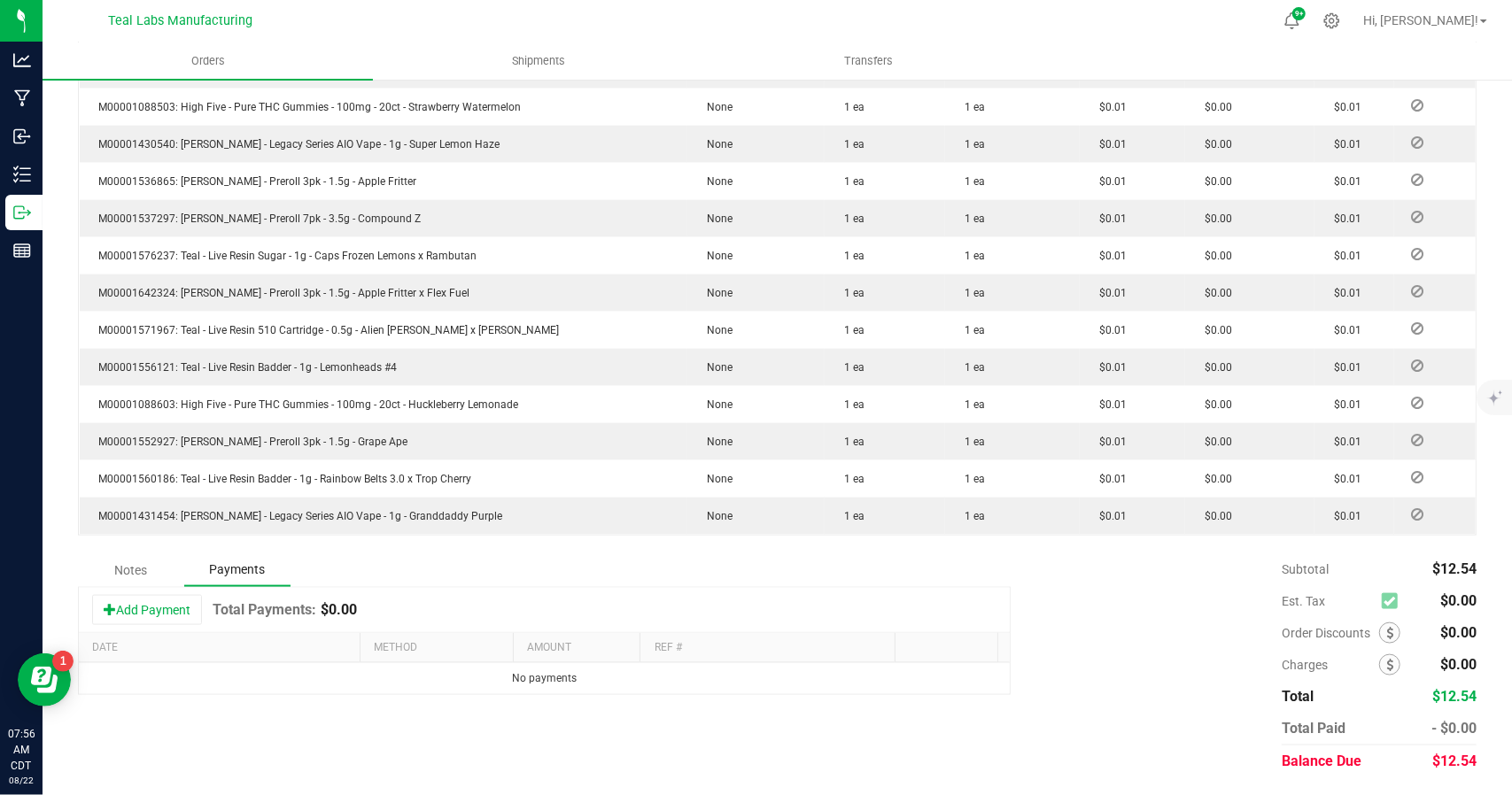
scroll to position [1327, 0]
click at [169, 608] on button "Add Payment" at bounding box center [147, 612] width 109 height 30
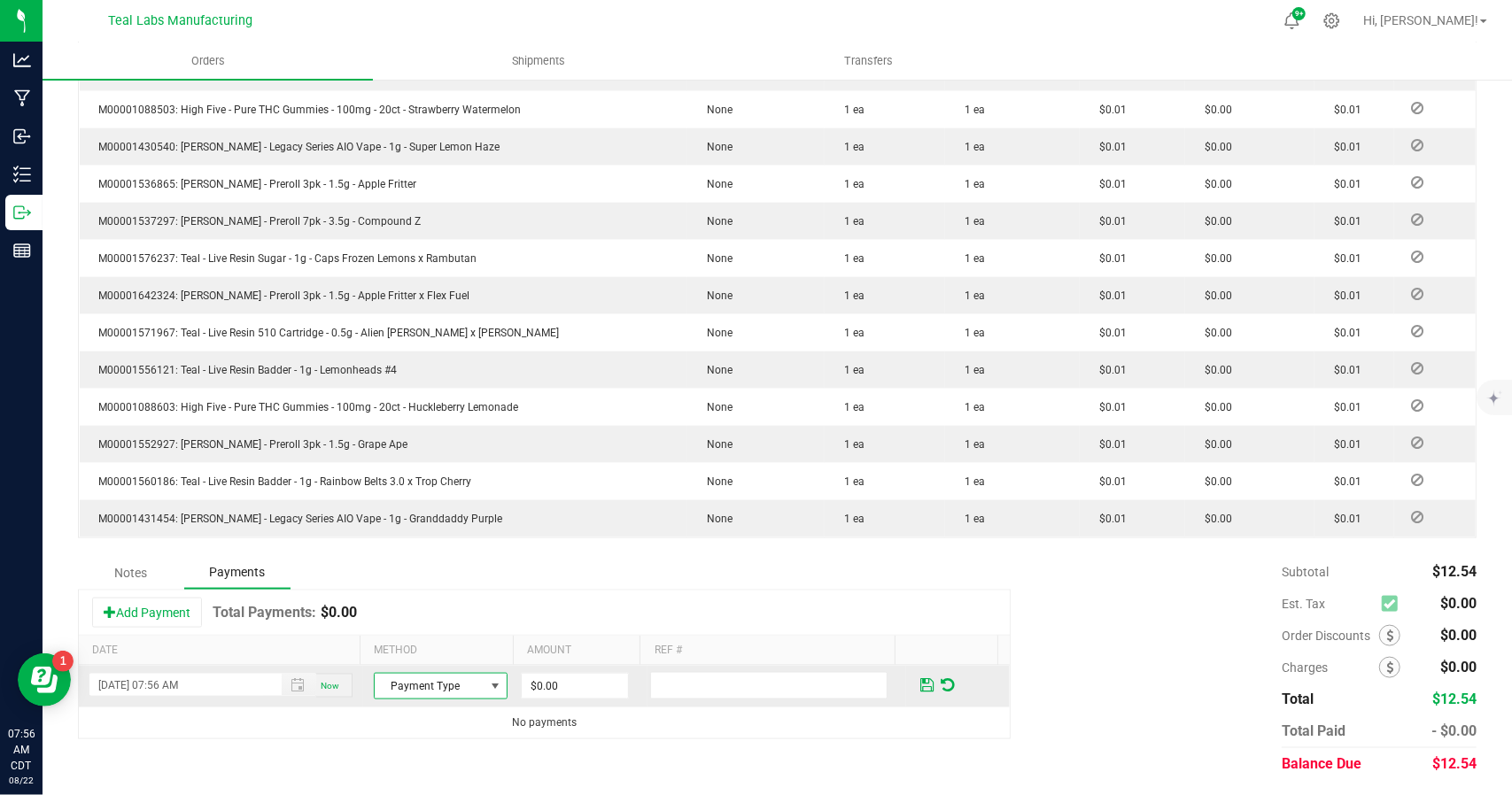
click at [464, 681] on span "Payment Type" at bounding box center [429, 686] width 109 height 25
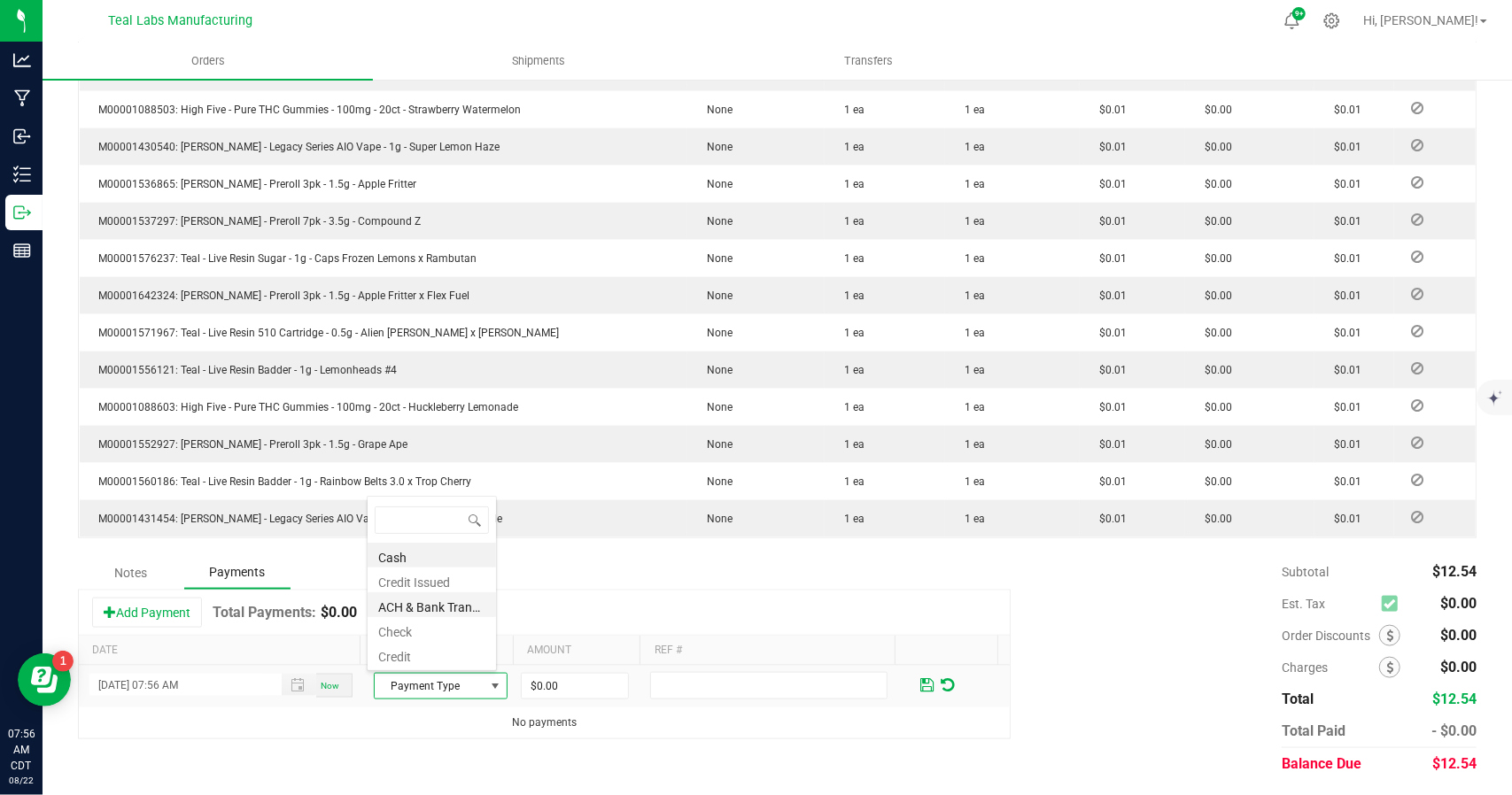
click at [446, 600] on li "ACH & Bank Transfer" at bounding box center [431, 605] width 128 height 25
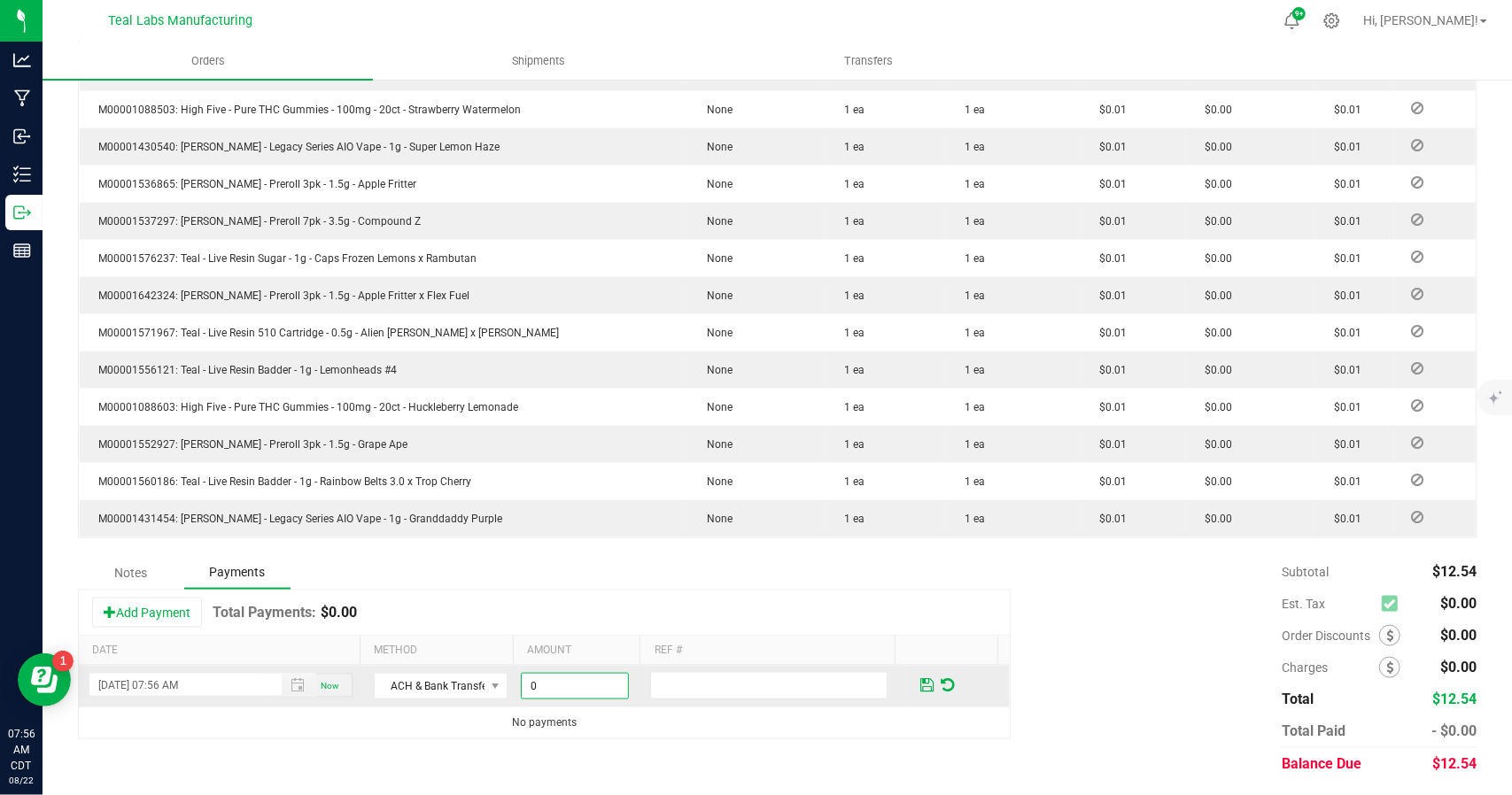
click at [576, 673] on input "0" at bounding box center [575, 686] width 107 height 25
type input "$12.53"
click at [920, 677] on span at bounding box center [927, 685] width 13 height 16
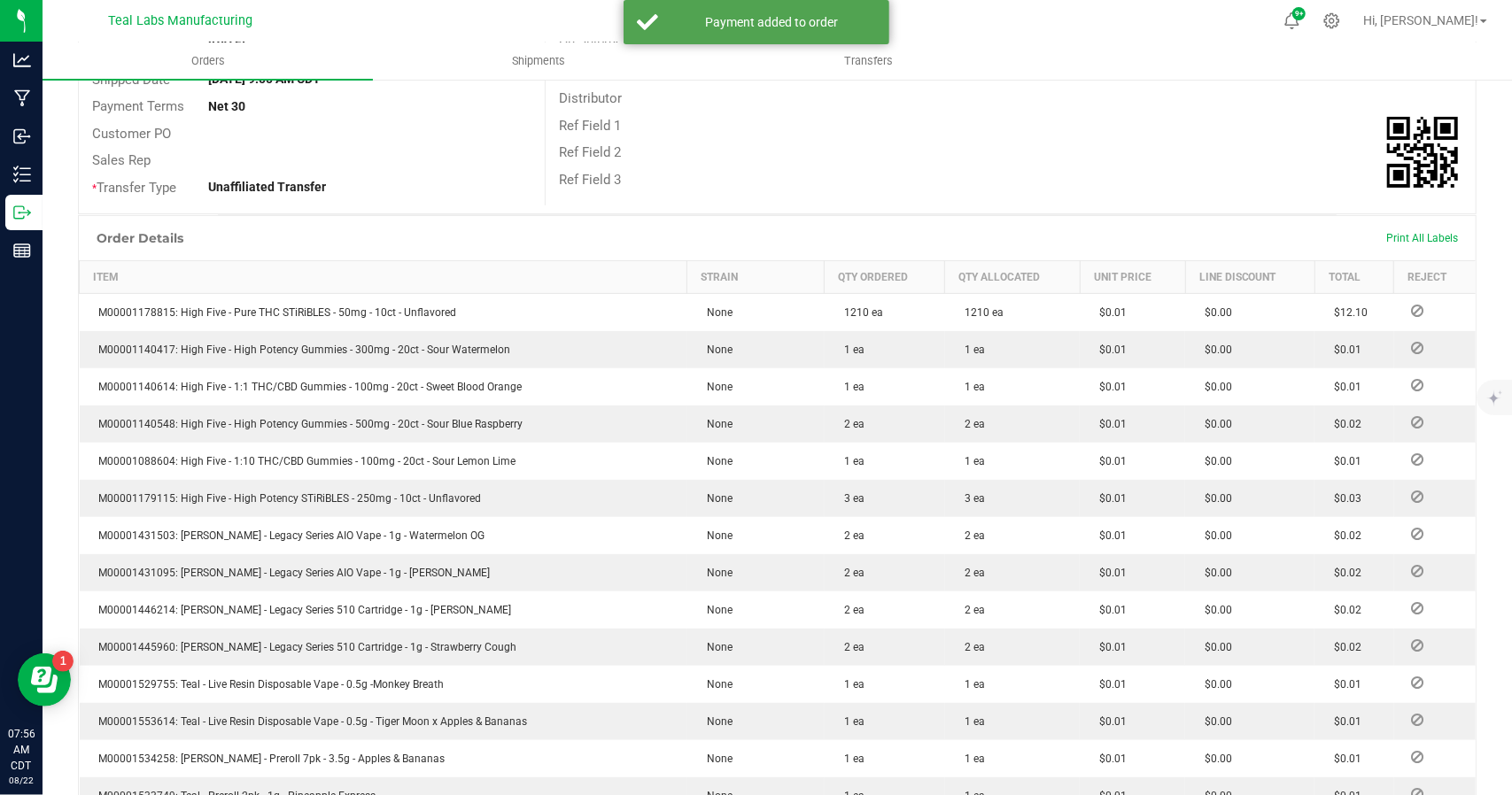
scroll to position [0, 0]
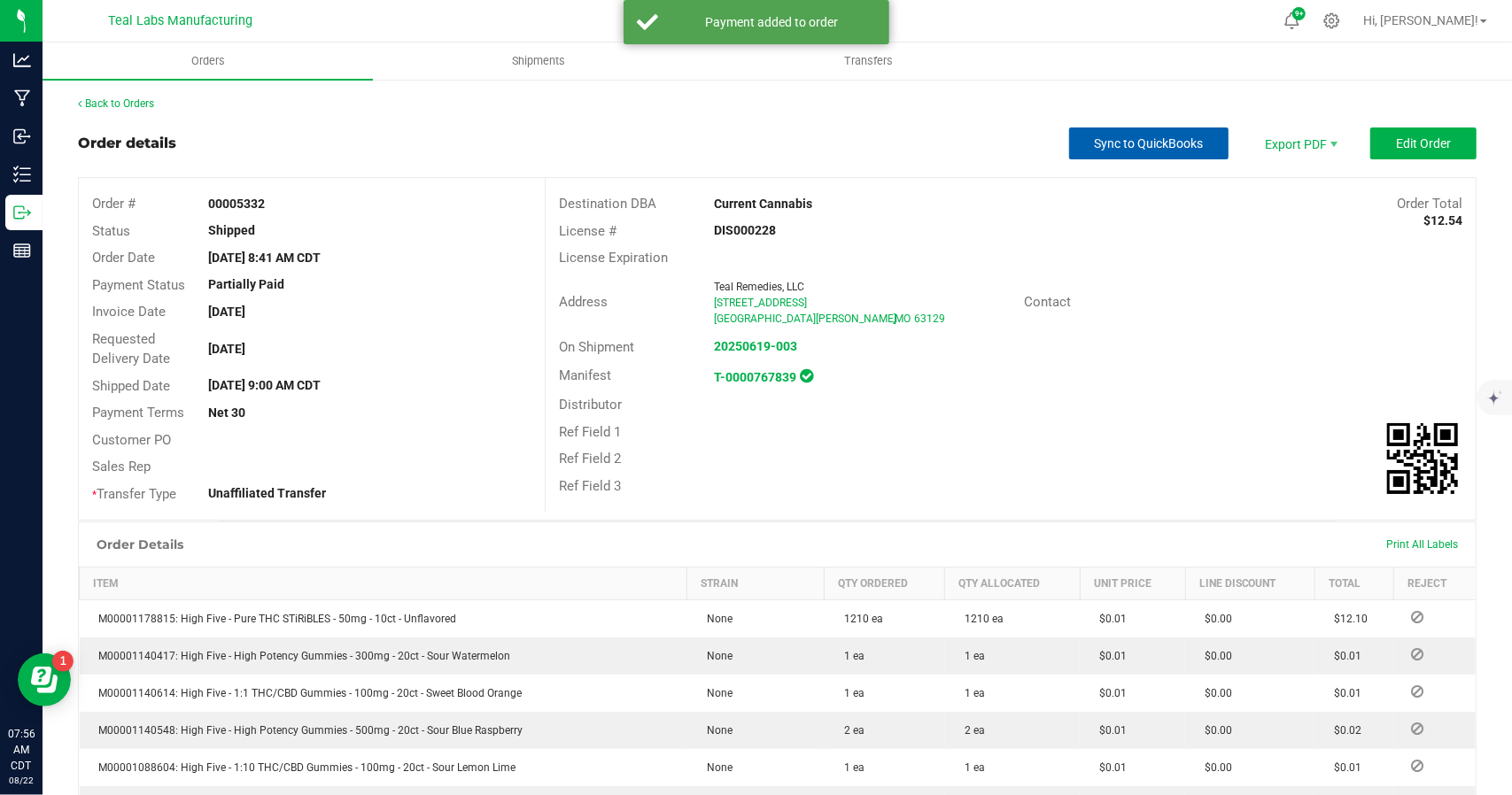
click at [1165, 144] on span "Sync to QuickBooks" at bounding box center [1149, 143] width 108 height 14
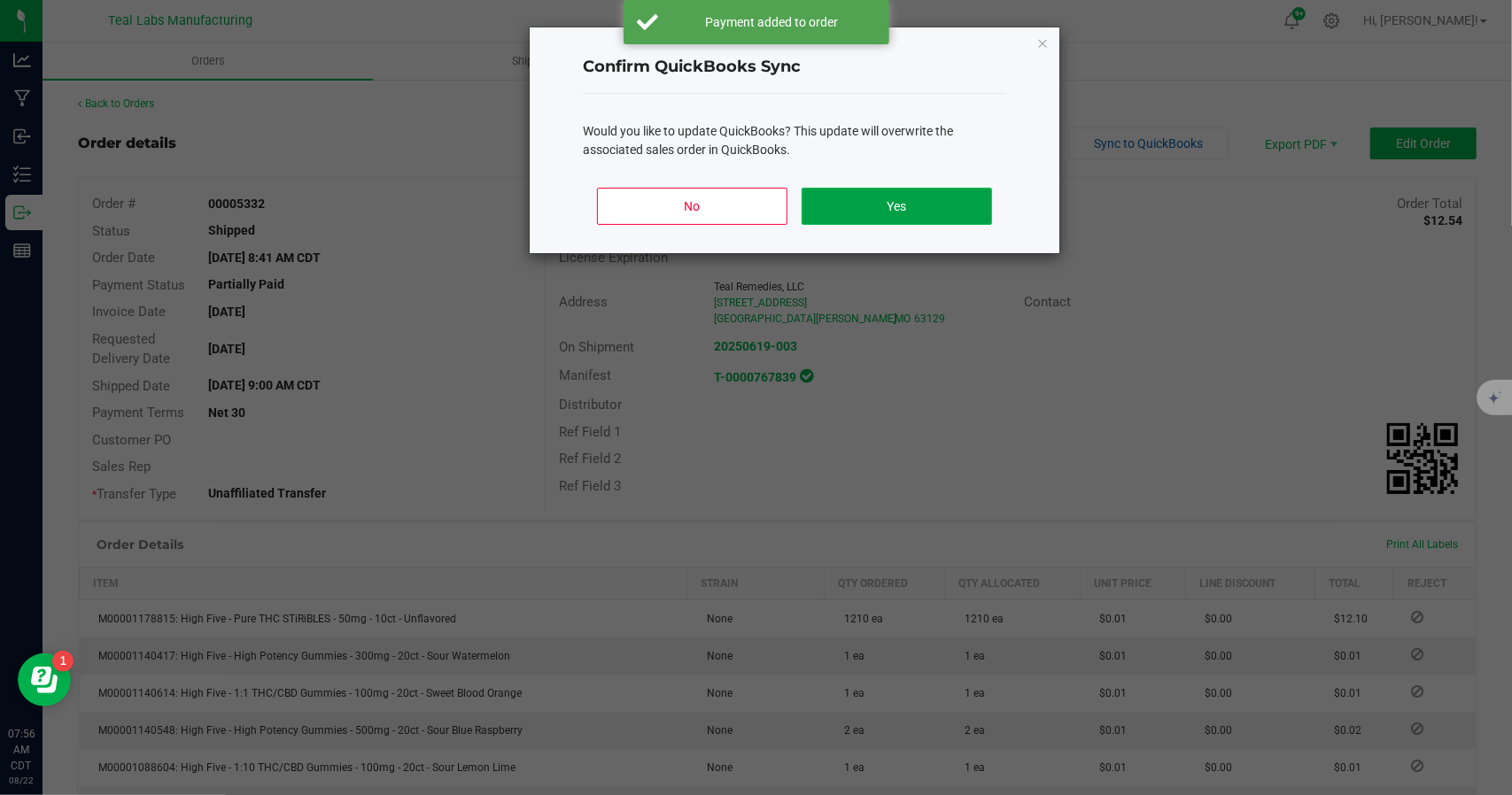
click at [911, 206] on button "Yes" at bounding box center [896, 205] width 190 height 37
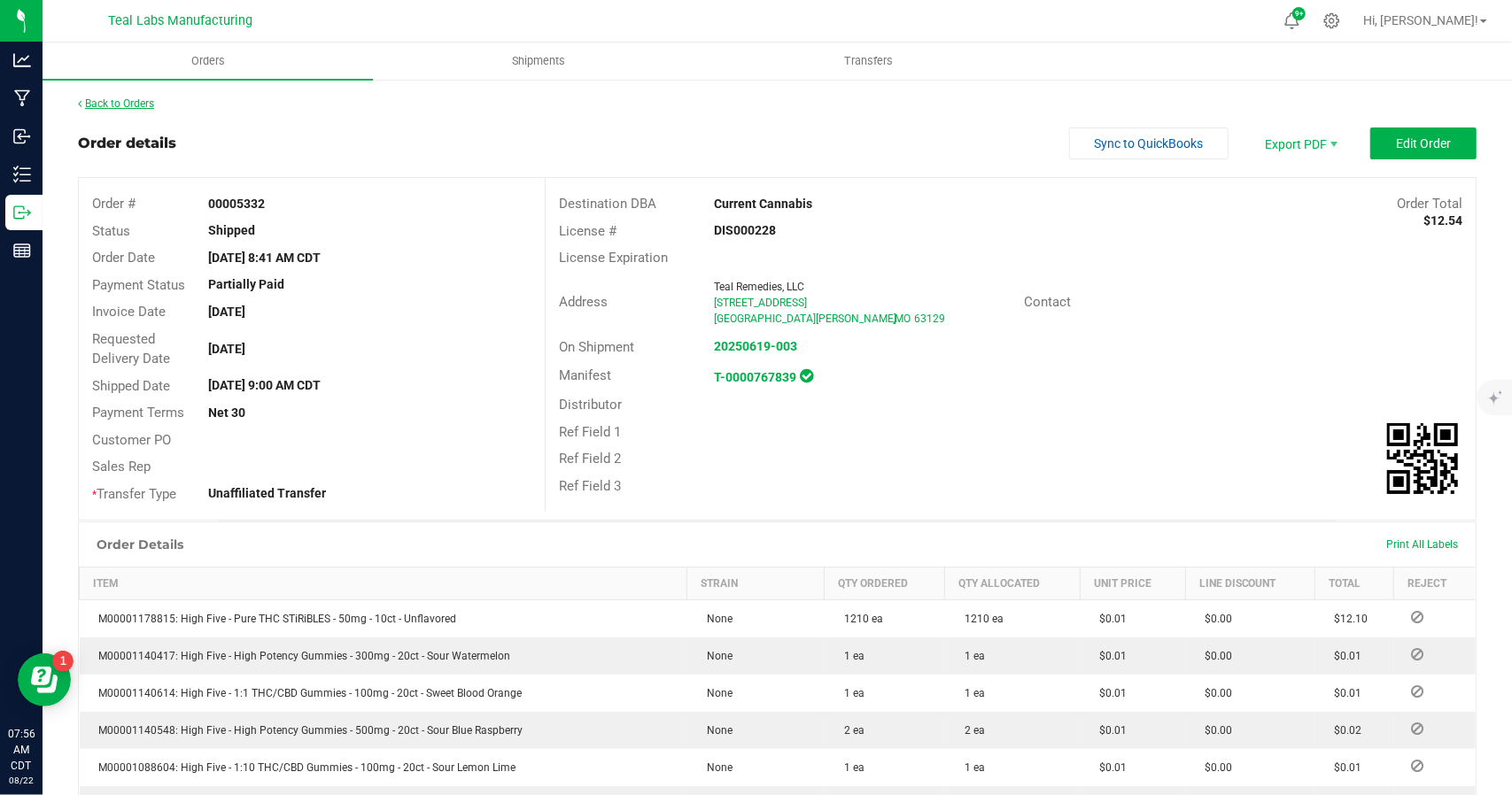
click at [143, 108] on link "Back to Orders" at bounding box center [116, 103] width 76 height 12
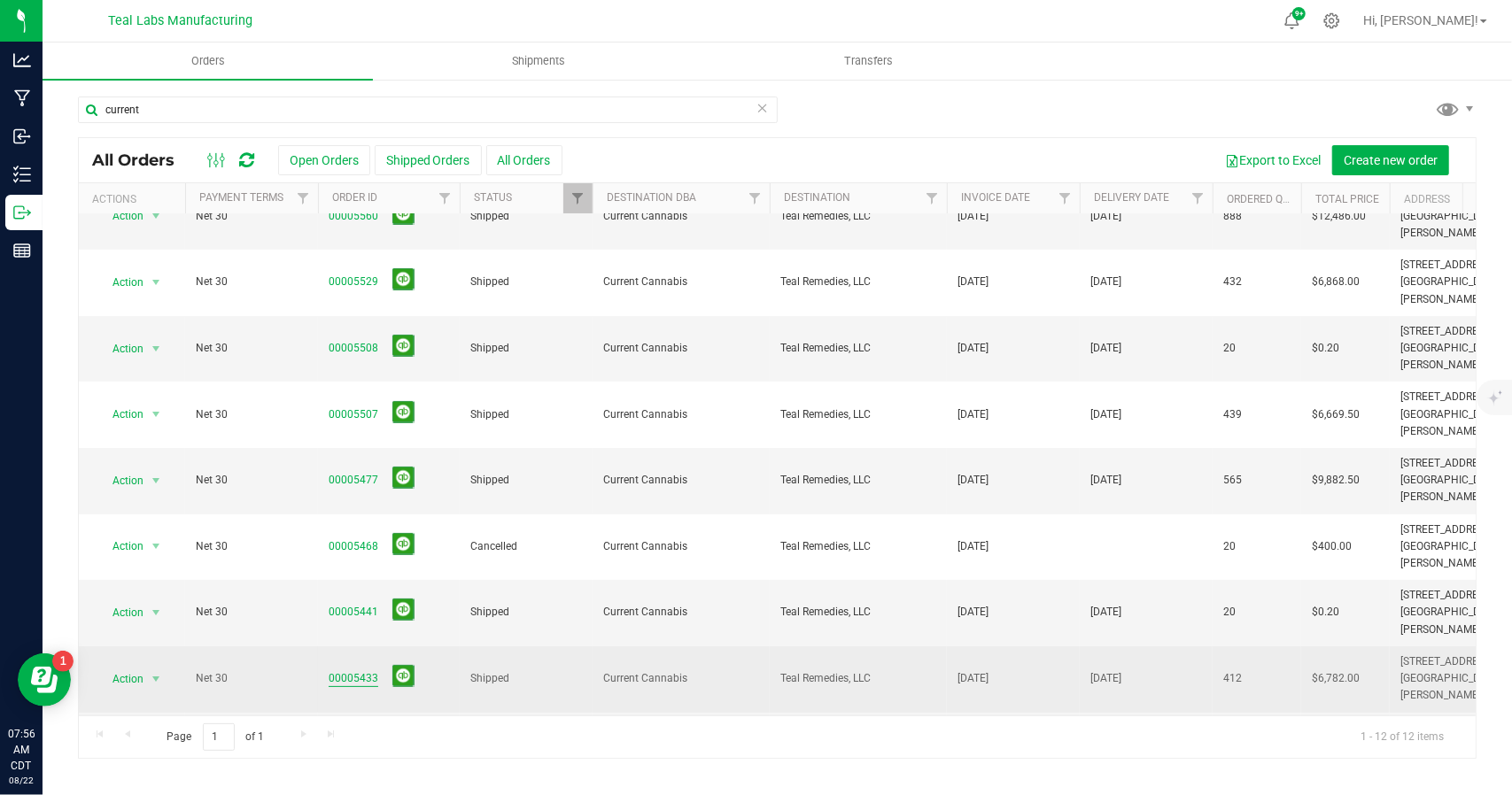
click at [359, 669] on link "00005433" at bounding box center [353, 678] width 49 height 17
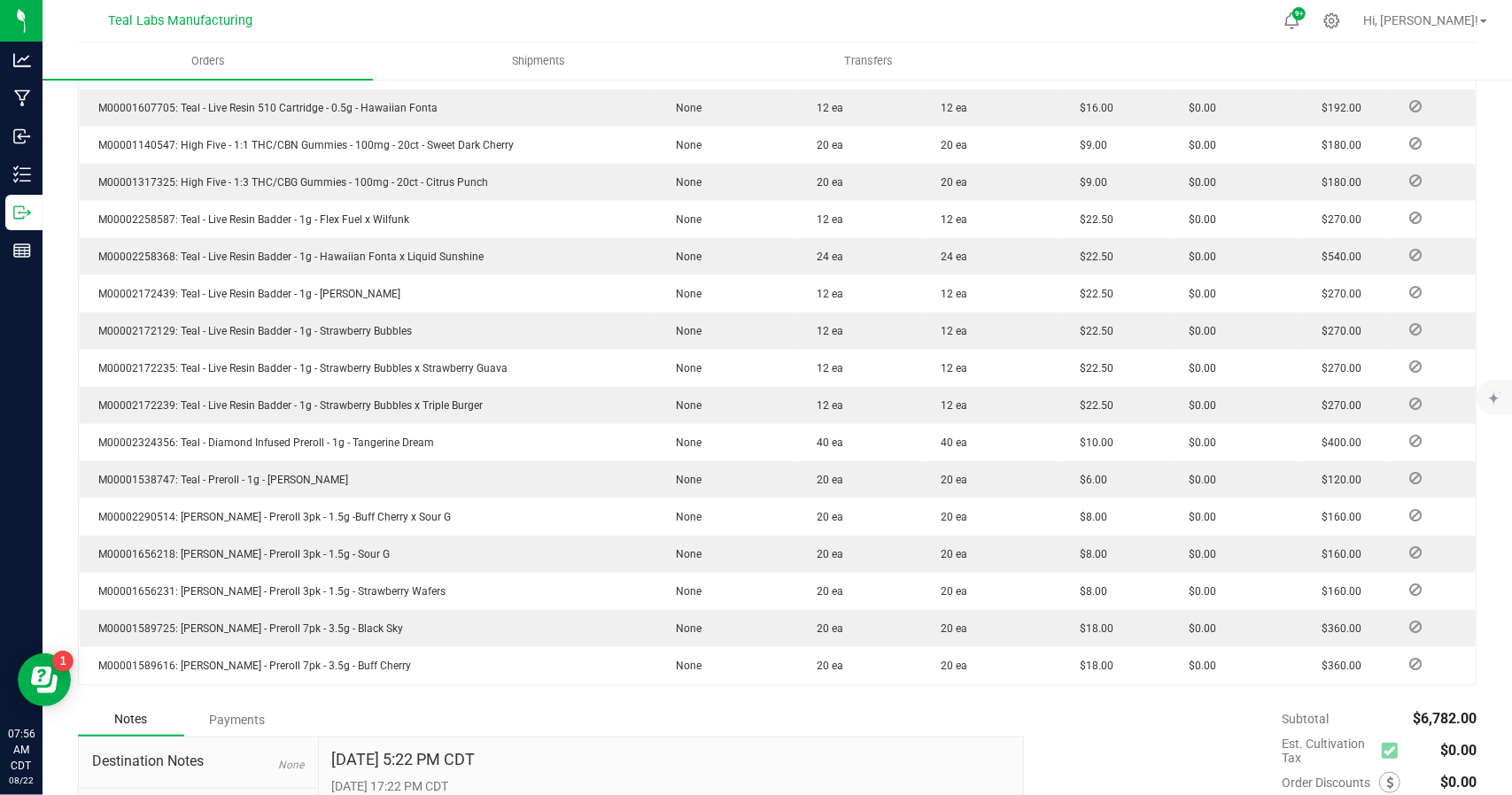
scroll to position [966, 0]
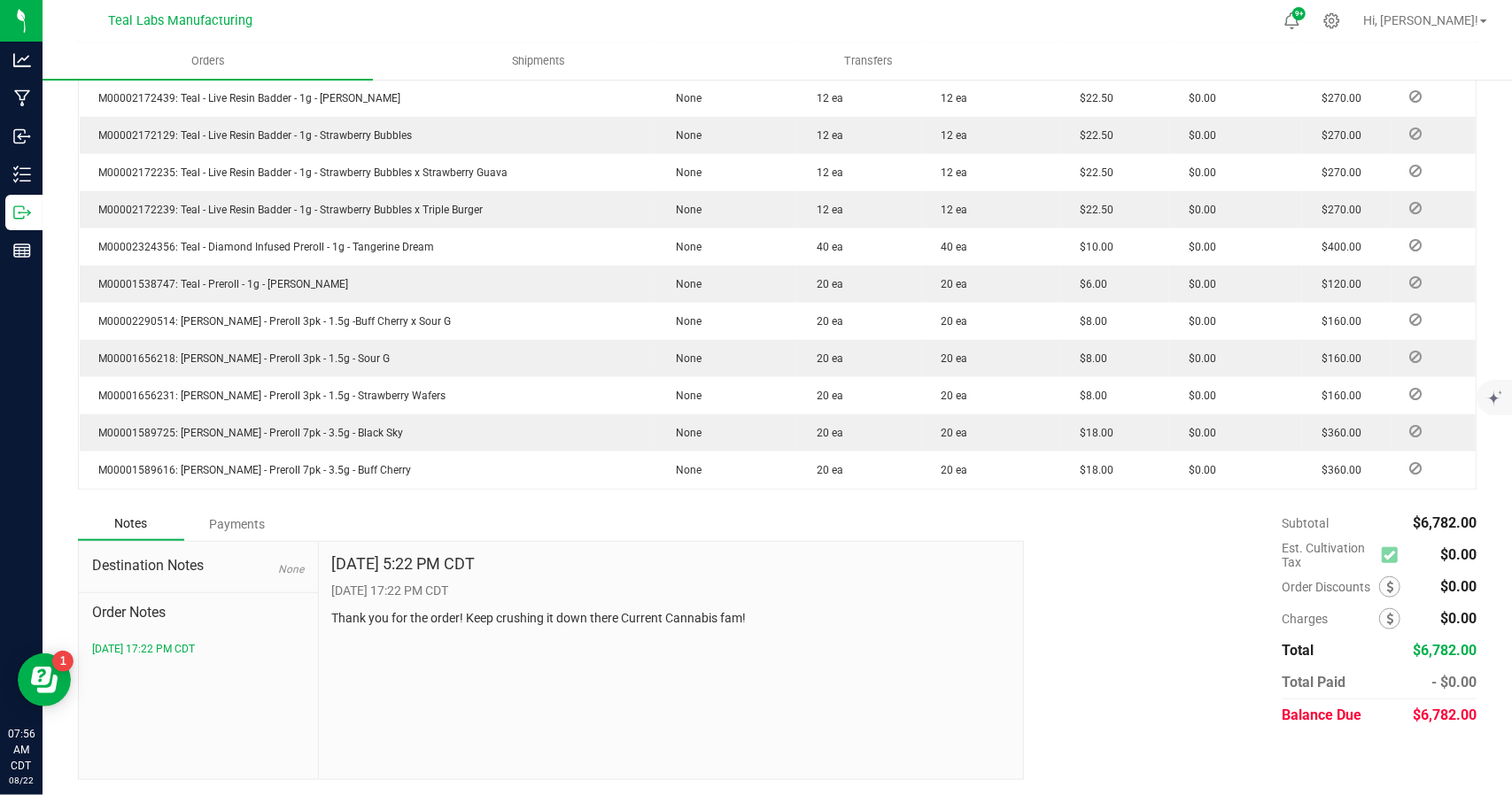
click at [243, 519] on div "Payments" at bounding box center [238, 524] width 107 height 32
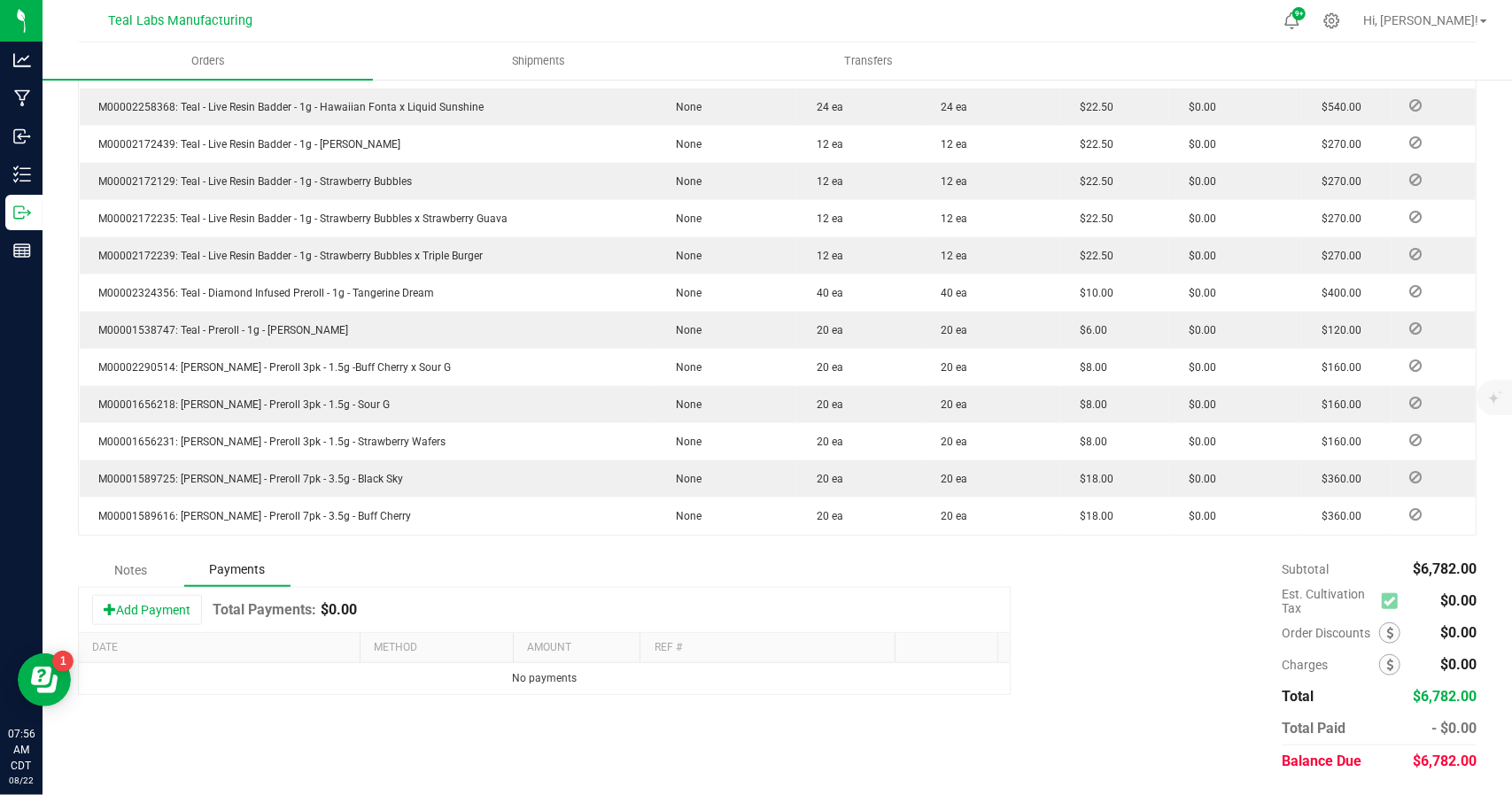
scroll to position [918, 0]
click at [165, 608] on button "Add Payment" at bounding box center [147, 612] width 109 height 30
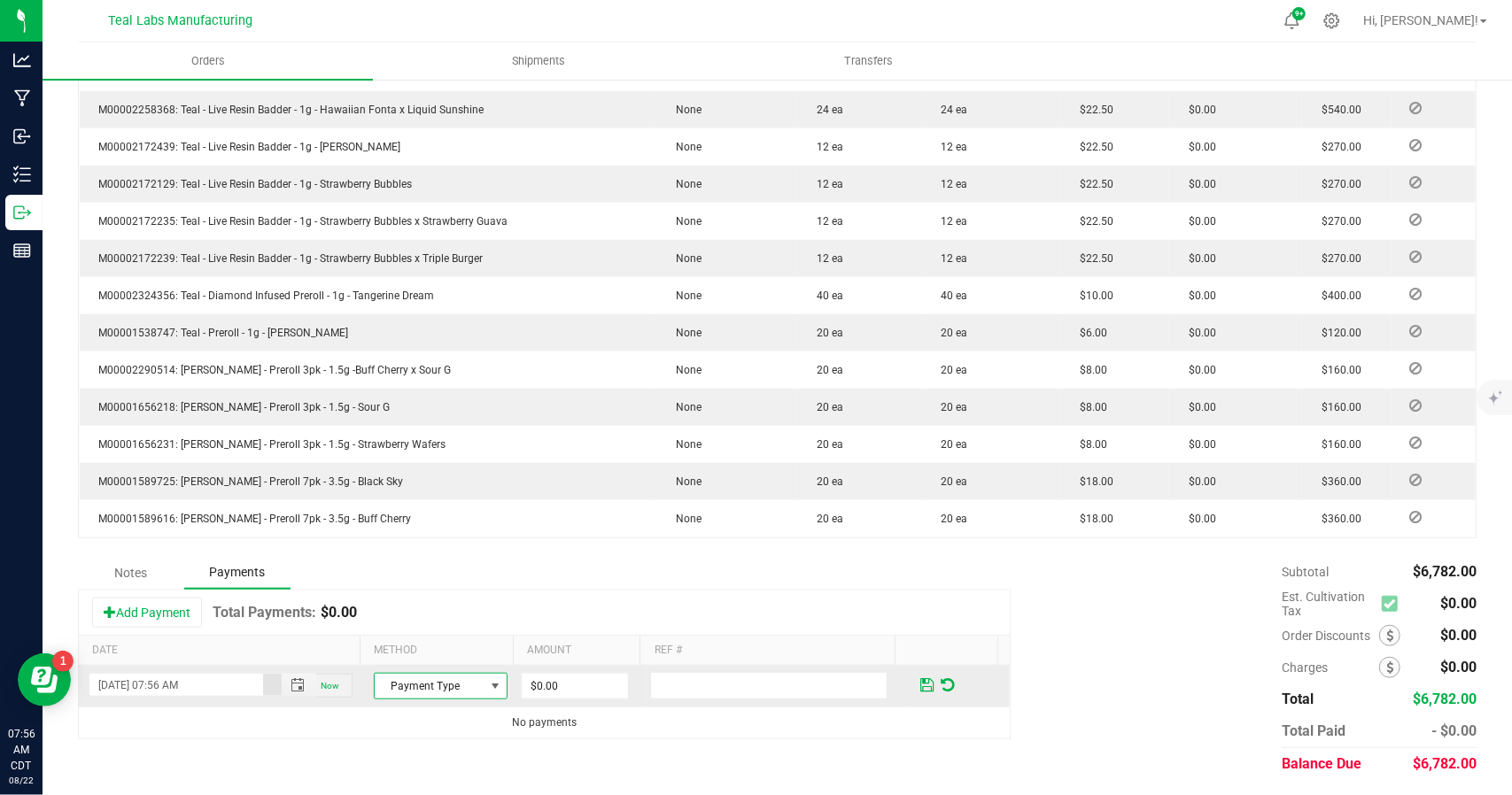
click at [489, 683] on span at bounding box center [496, 686] width 14 height 14
click at [432, 598] on li "ACH & Bank Transfer" at bounding box center [431, 605] width 128 height 25
click at [567, 681] on input "0" at bounding box center [575, 686] width 107 height 25
type input "$6,782.00"
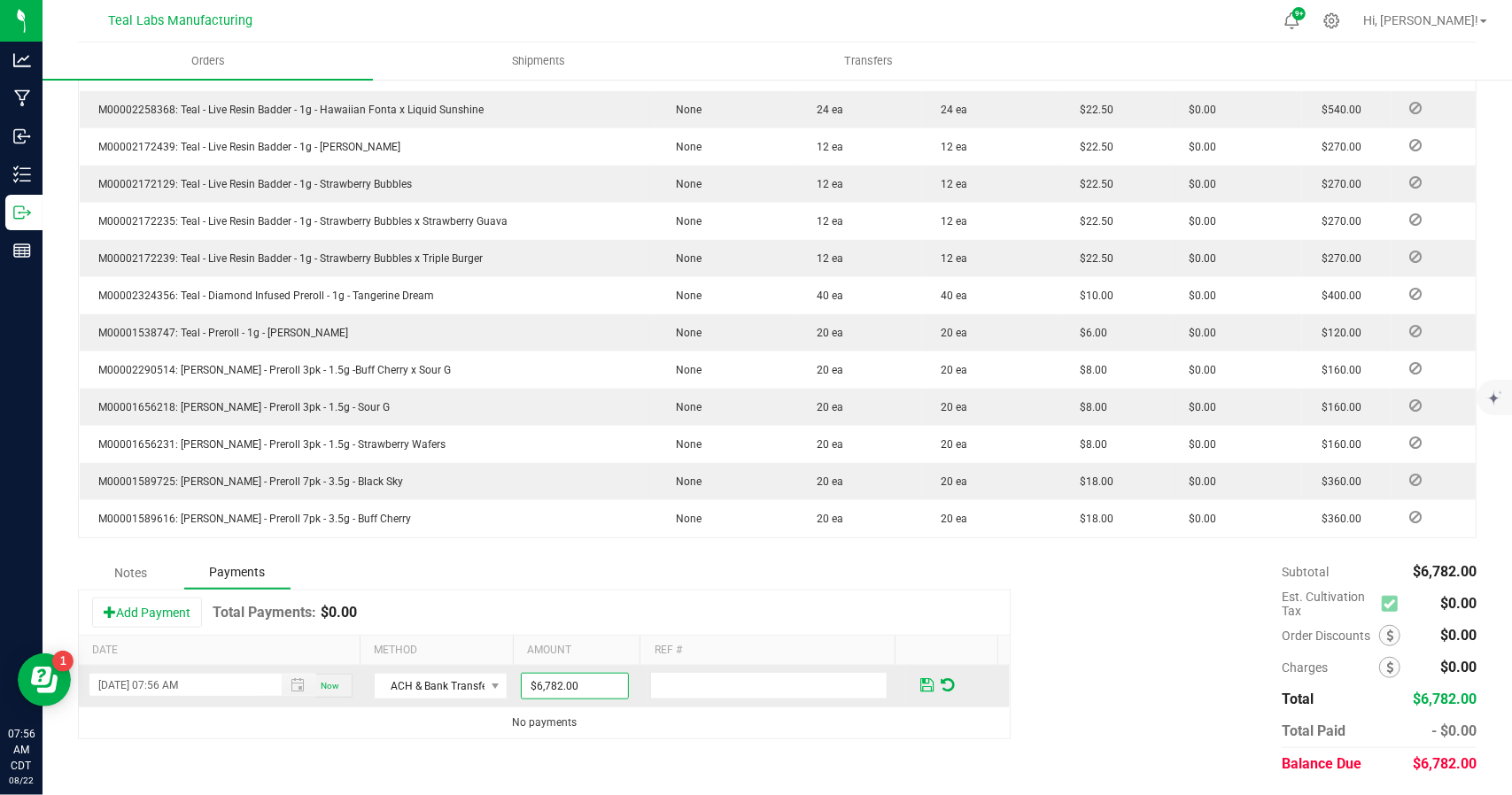
click at [920, 681] on span at bounding box center [927, 685] width 13 height 16
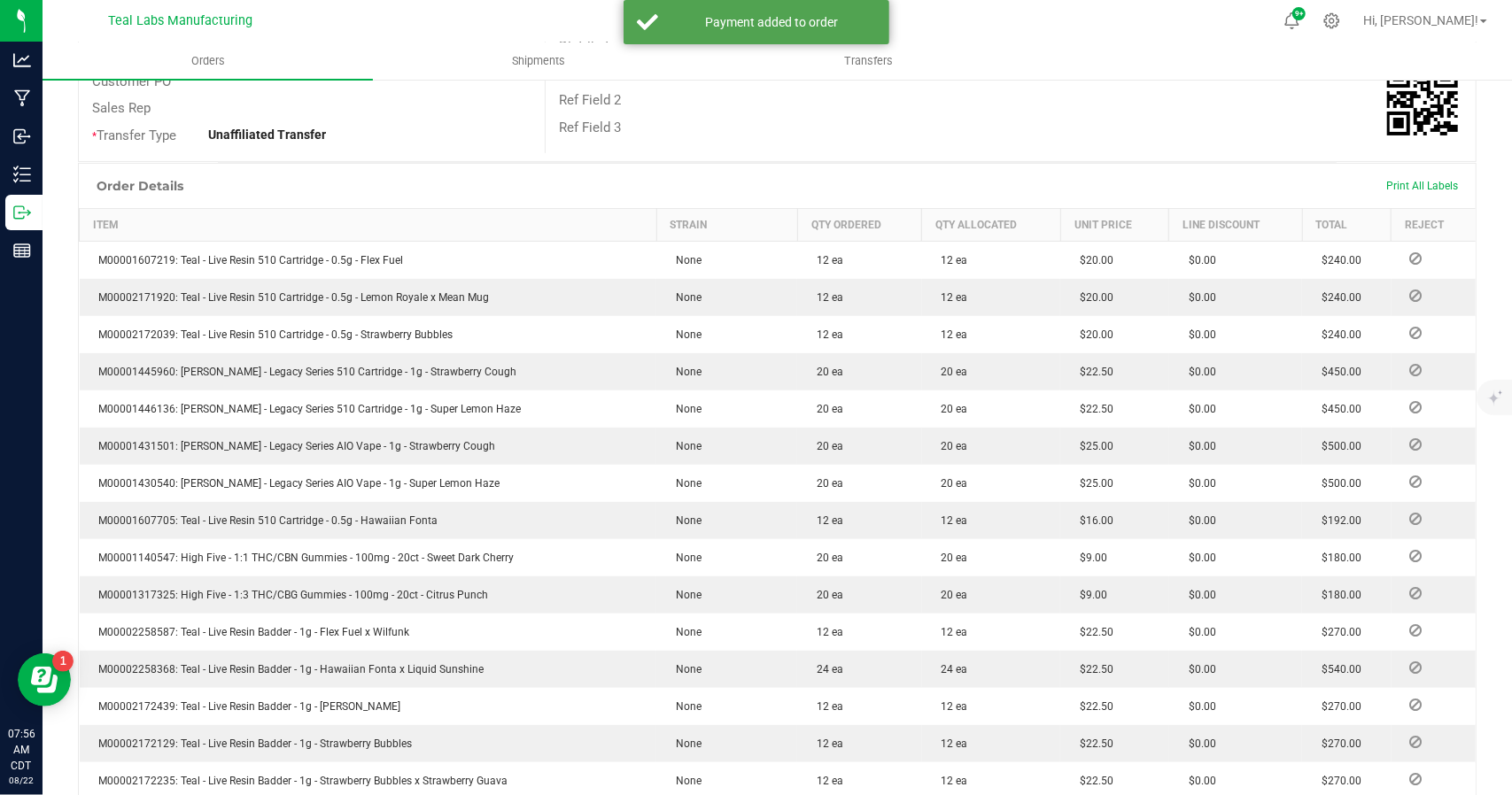
scroll to position [0, 0]
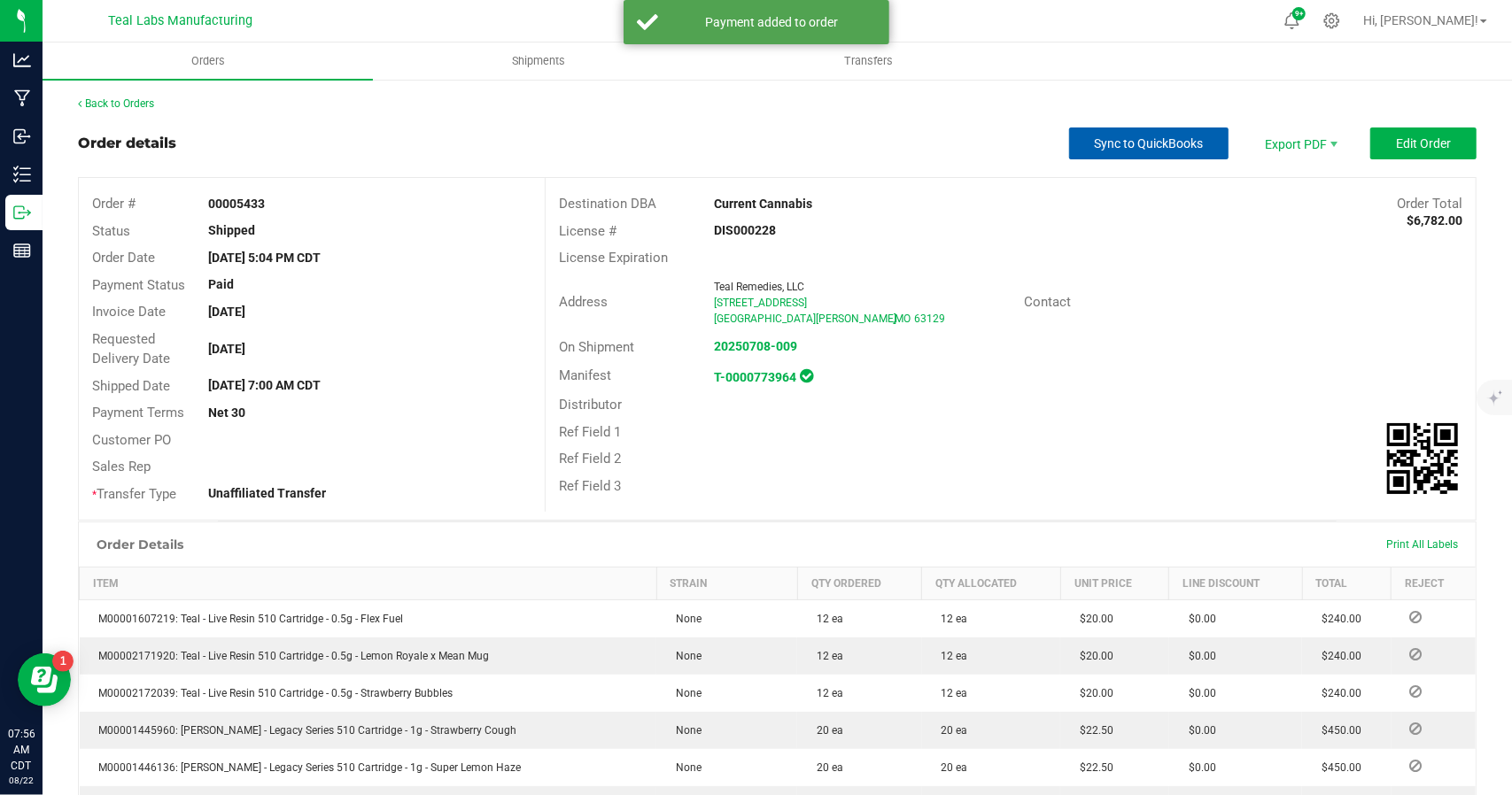
click at [1135, 136] on span "Sync to QuickBooks" at bounding box center [1149, 143] width 108 height 14
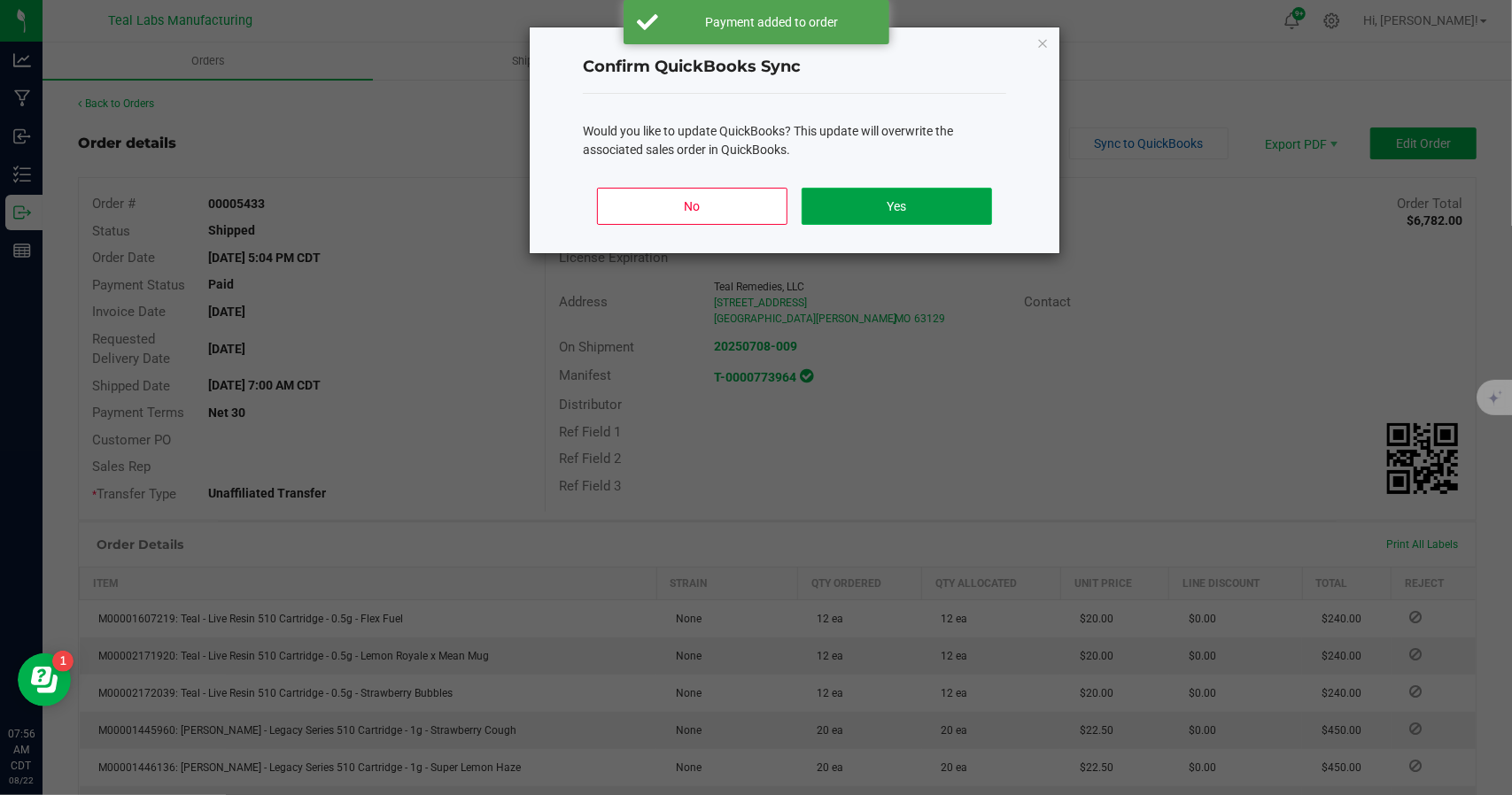
click at [889, 203] on button "Yes" at bounding box center [896, 205] width 190 height 37
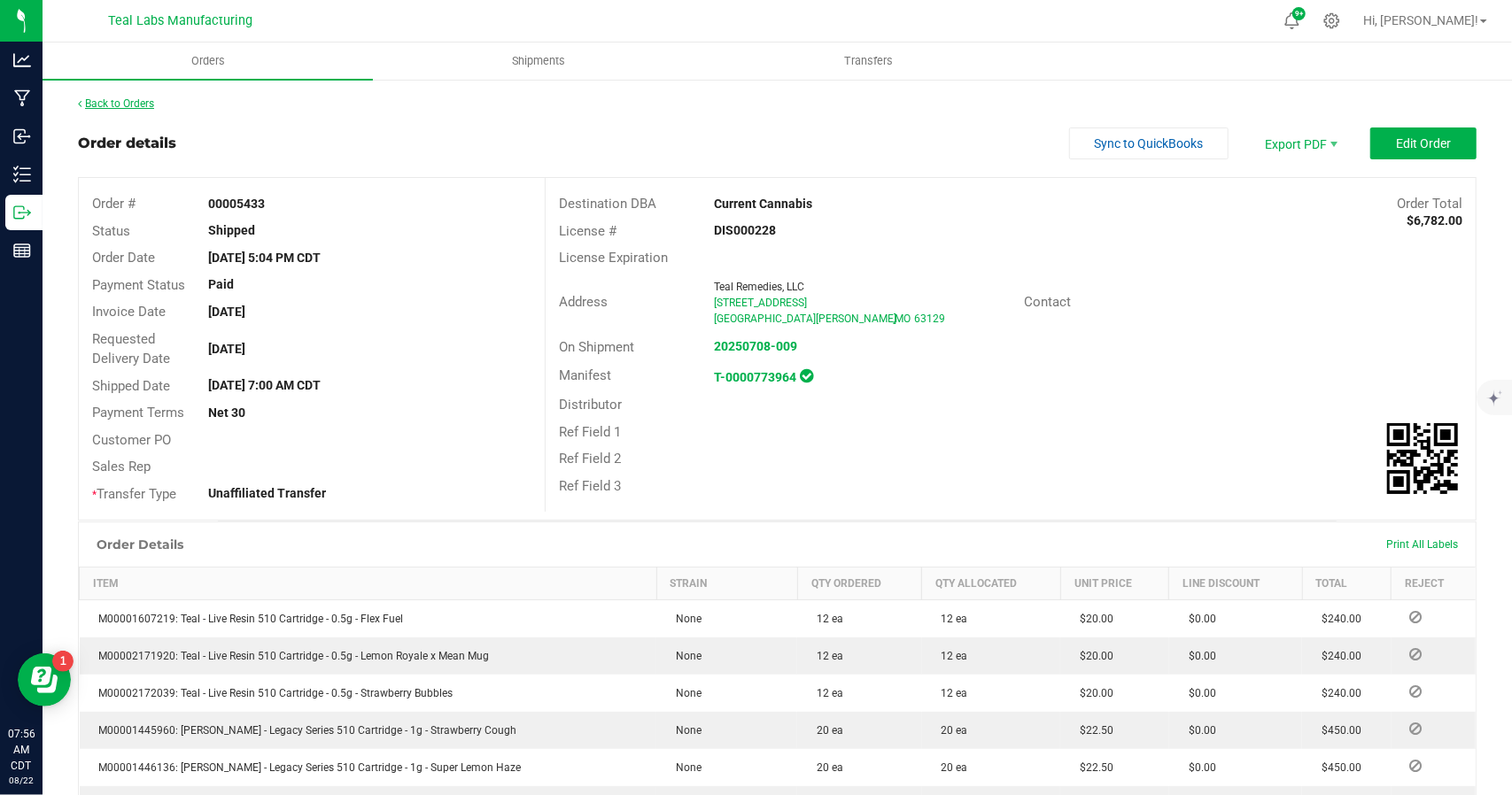
click at [142, 104] on link "Back to Orders" at bounding box center [116, 103] width 76 height 12
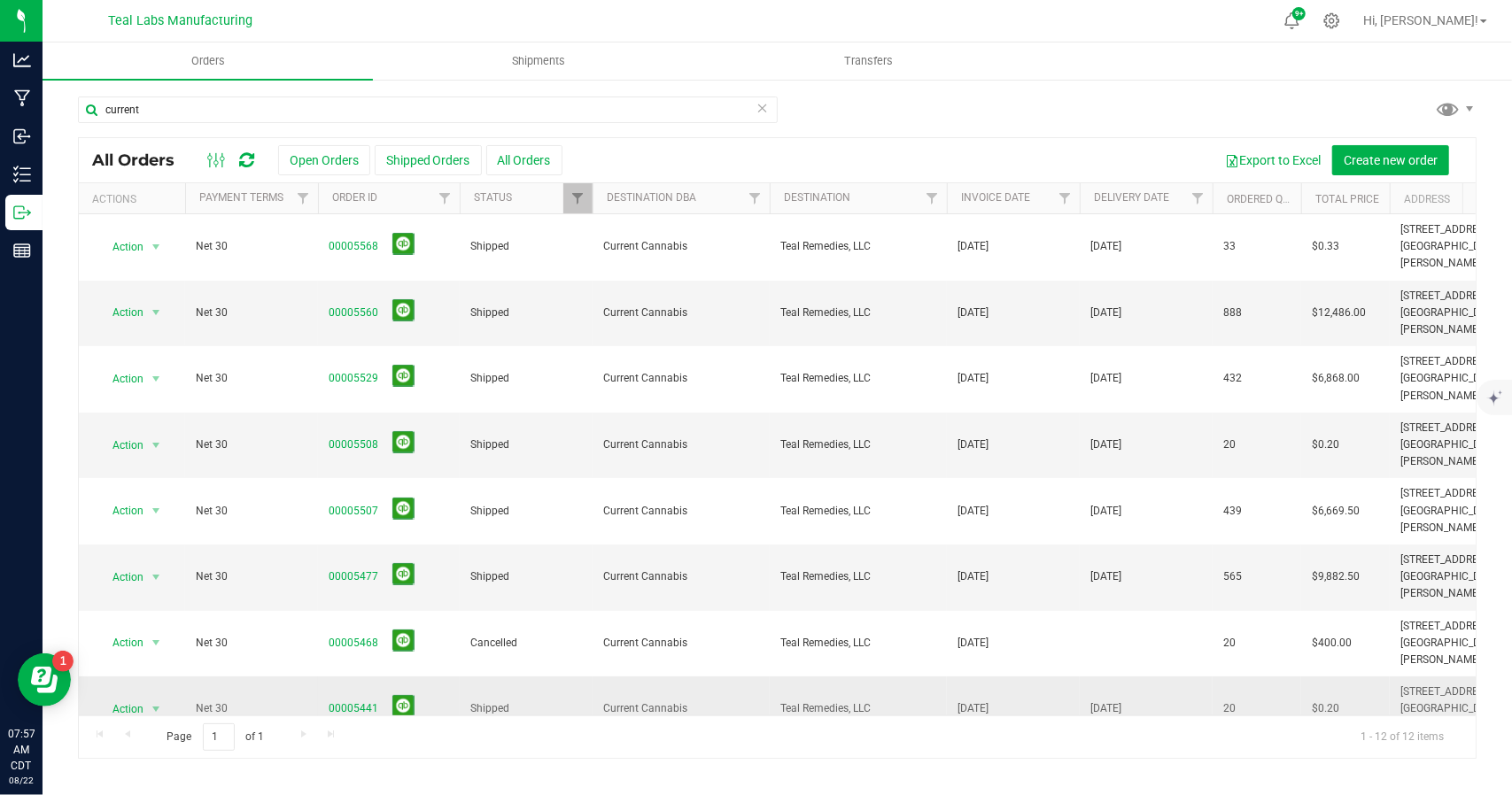
click at [364, 700] on link "00005441" at bounding box center [353, 708] width 49 height 17
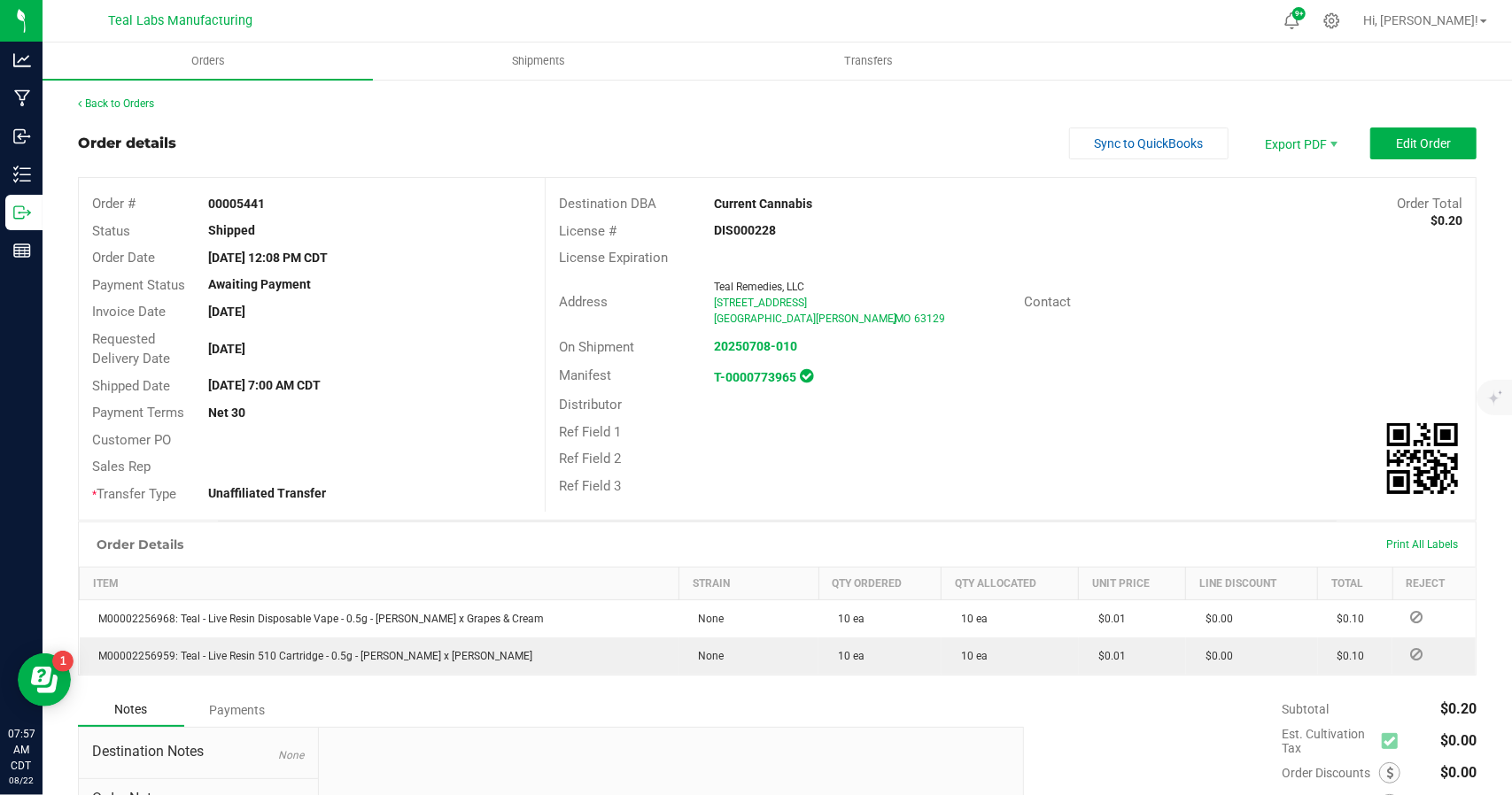
scroll to position [185, 0]
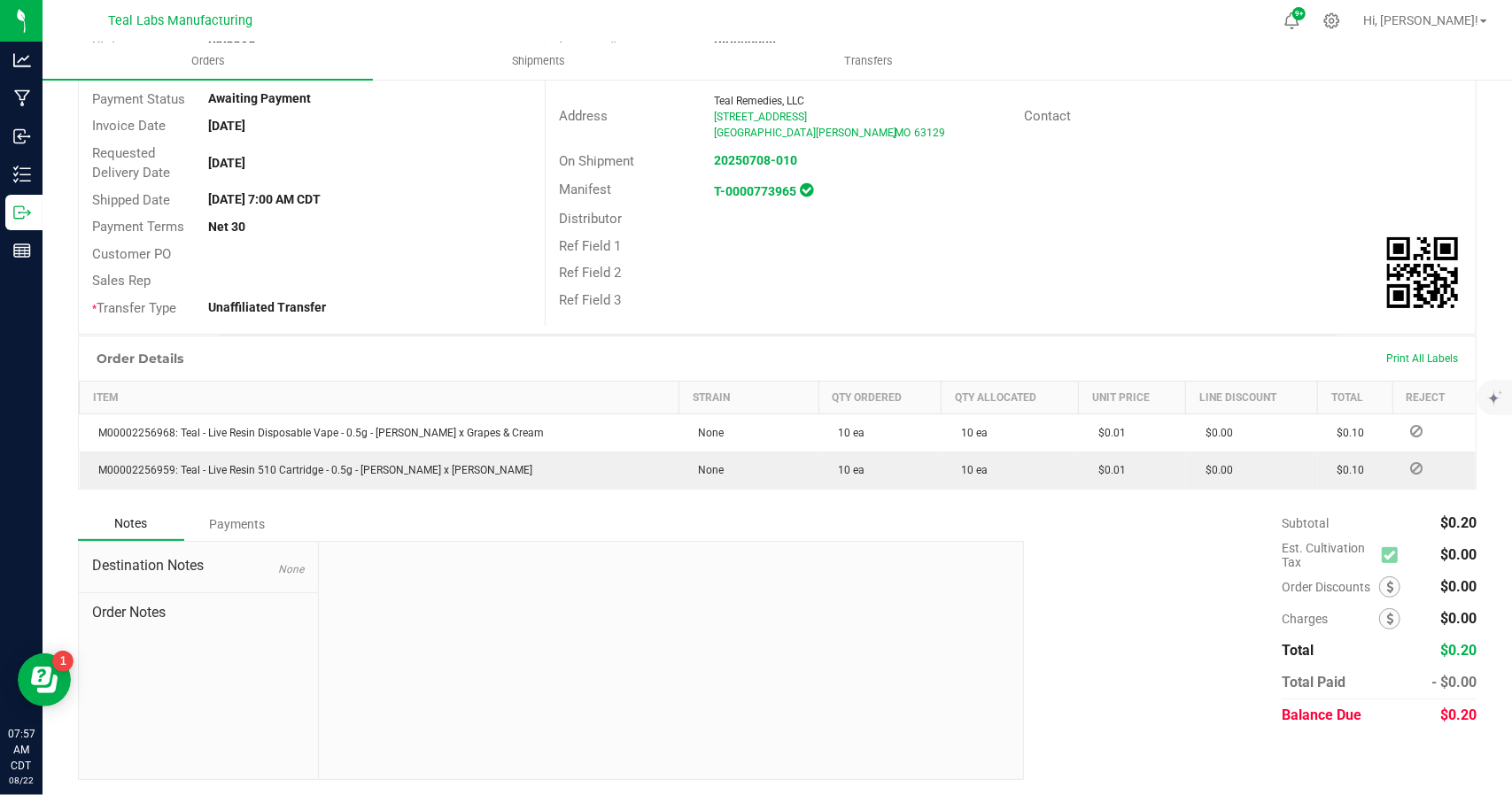
click at [253, 524] on div "Payments" at bounding box center [238, 524] width 107 height 32
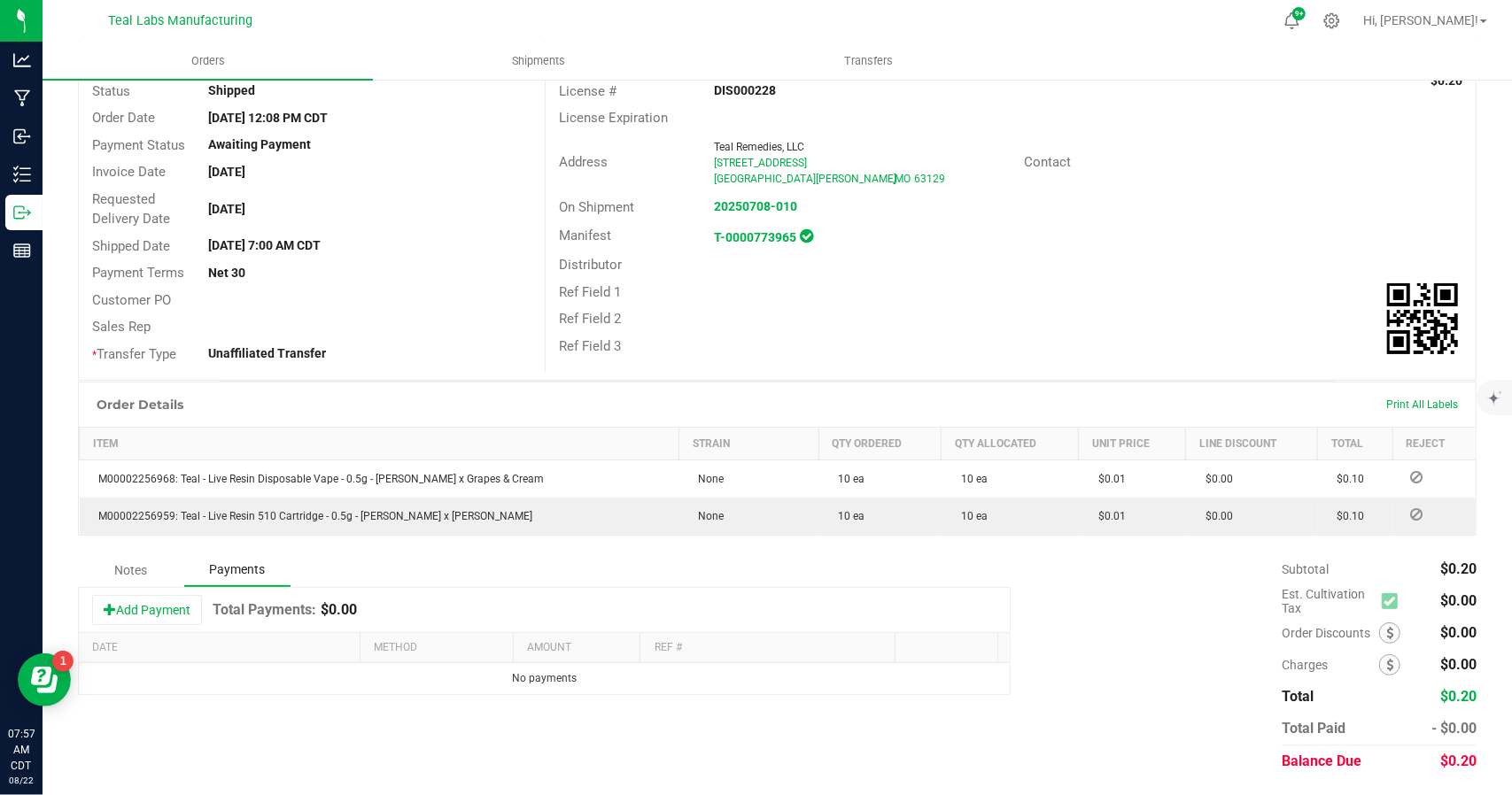
scroll to position [137, 0]
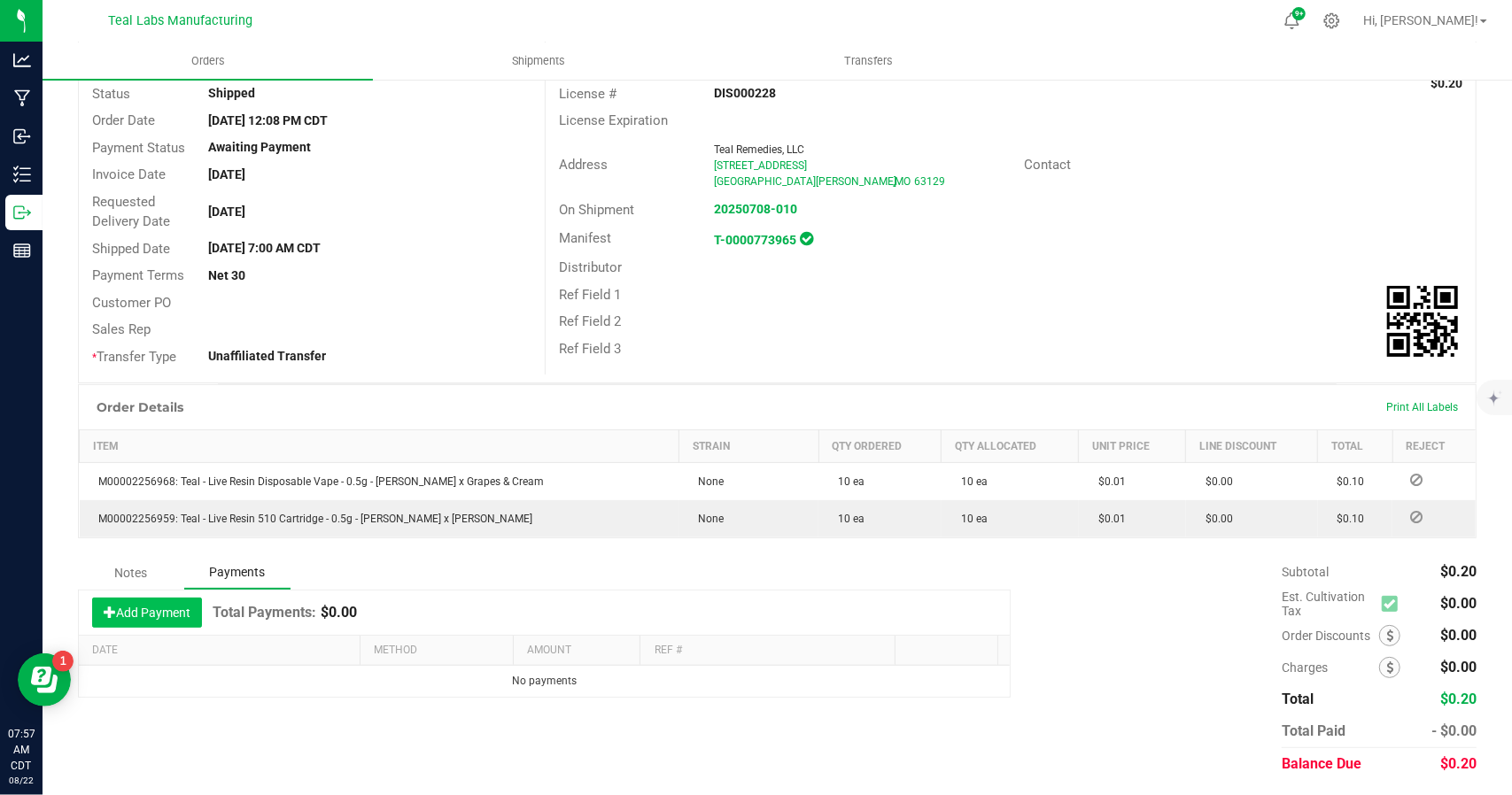
click at [173, 620] on button "Add Payment" at bounding box center [147, 612] width 109 height 30
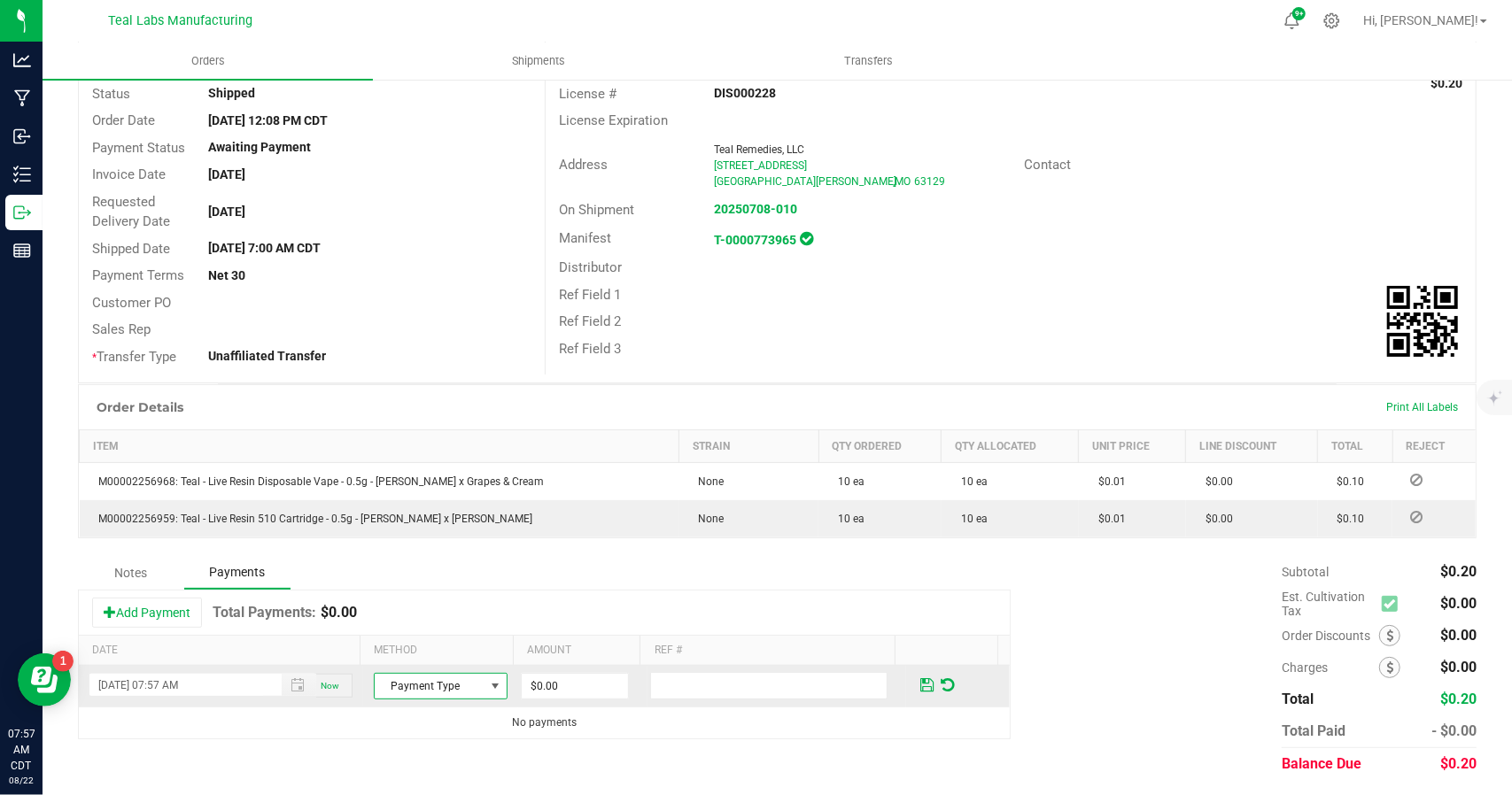
click at [471, 685] on span "Payment Type" at bounding box center [429, 686] width 109 height 25
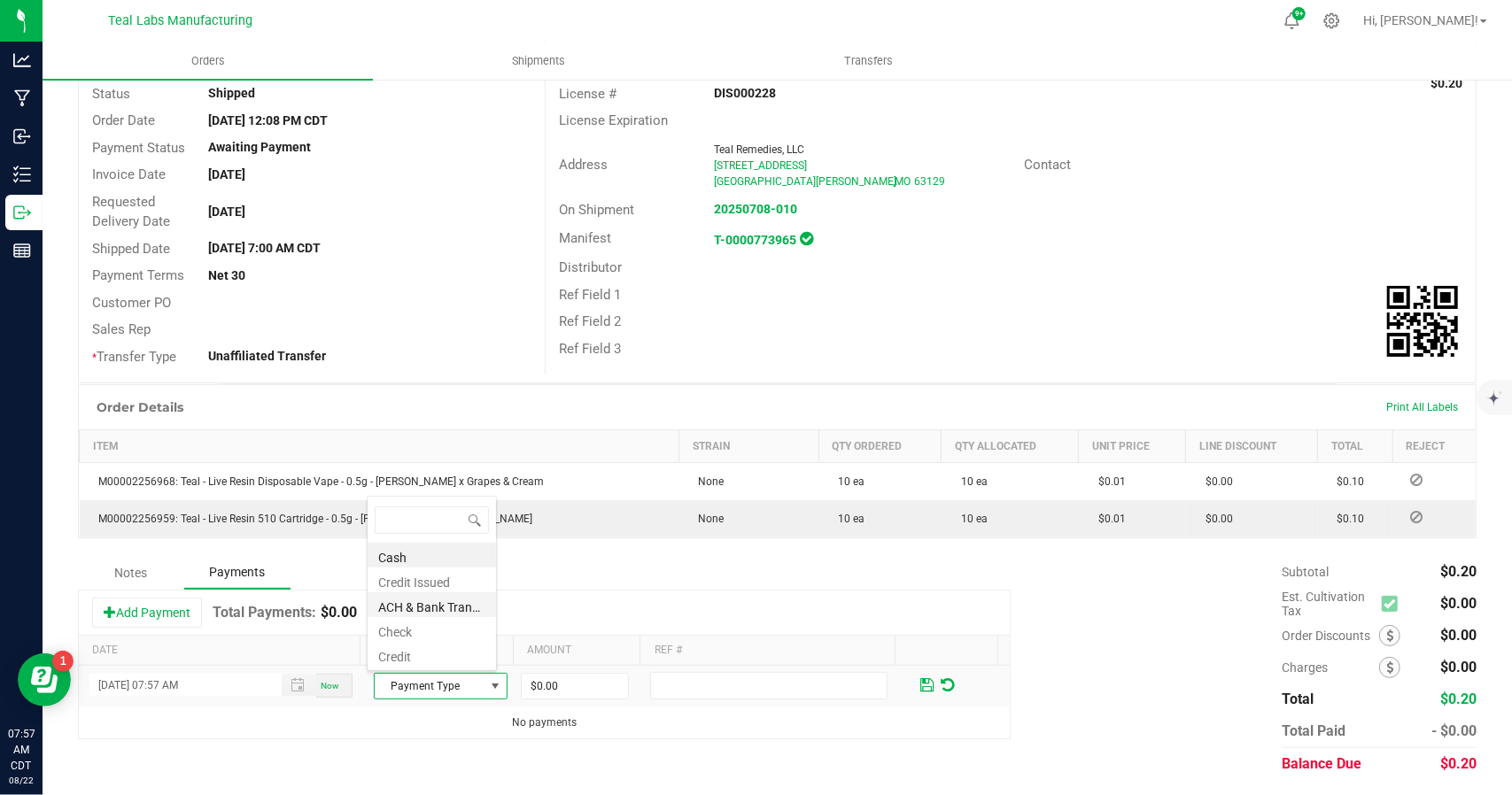
click at [434, 604] on li "ACH & Bank Transfer" at bounding box center [431, 605] width 128 height 25
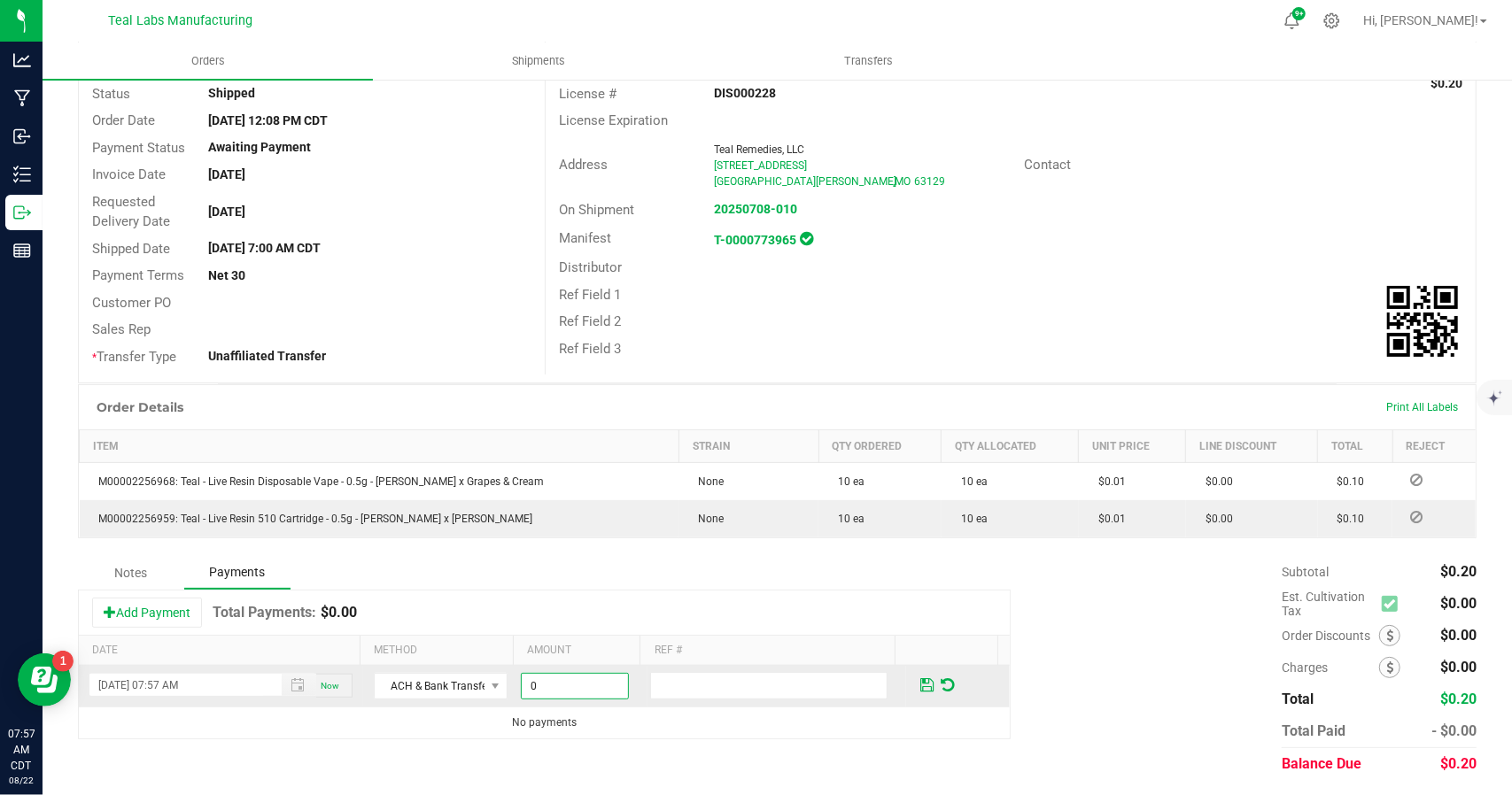
click at [566, 681] on input "0" at bounding box center [575, 686] width 107 height 25
type input "$0.20"
click at [920, 683] on span at bounding box center [927, 685] width 13 height 16
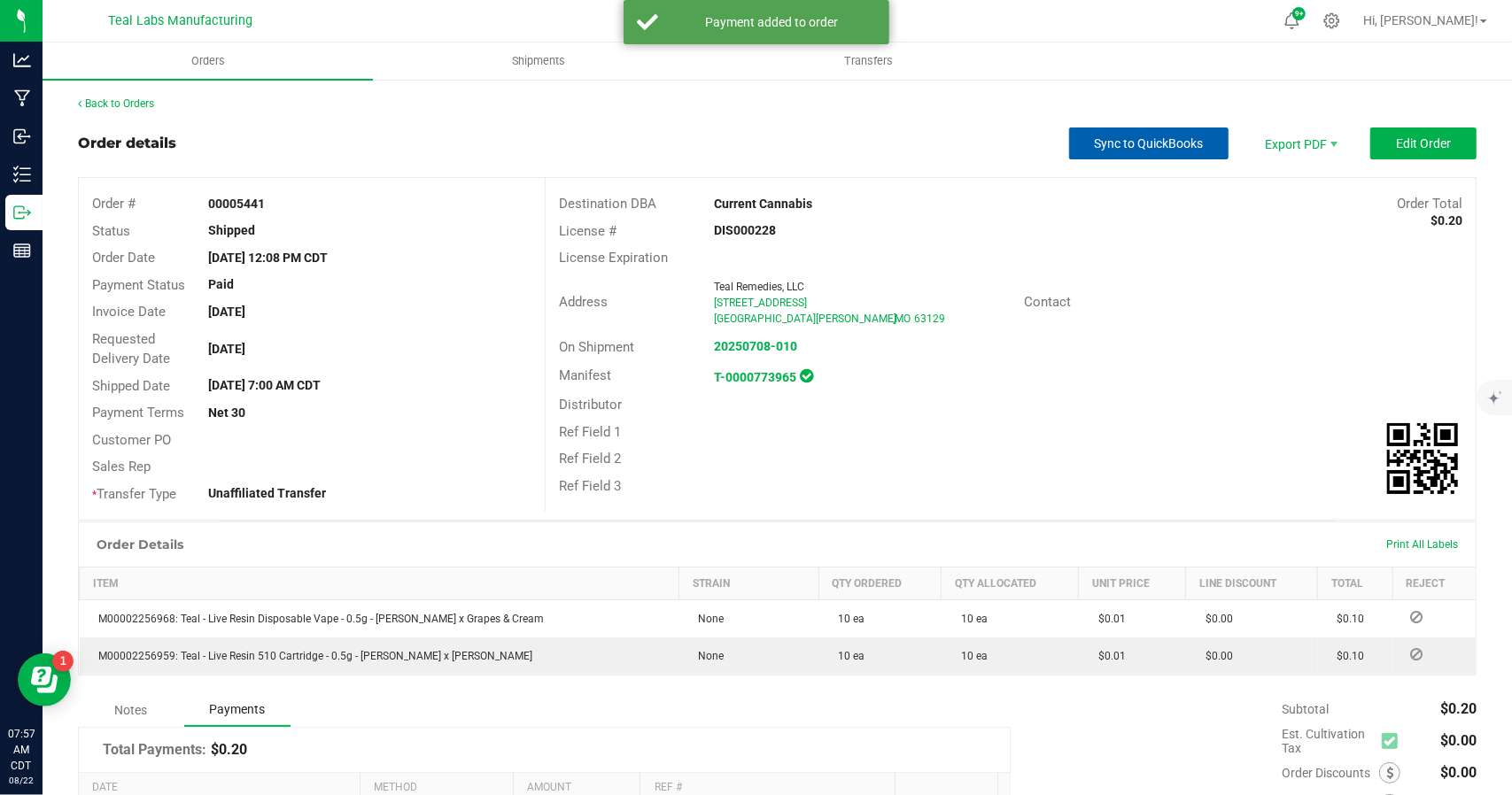
click at [1137, 131] on button "Sync to QuickBooks" at bounding box center [1149, 144] width 160 height 32
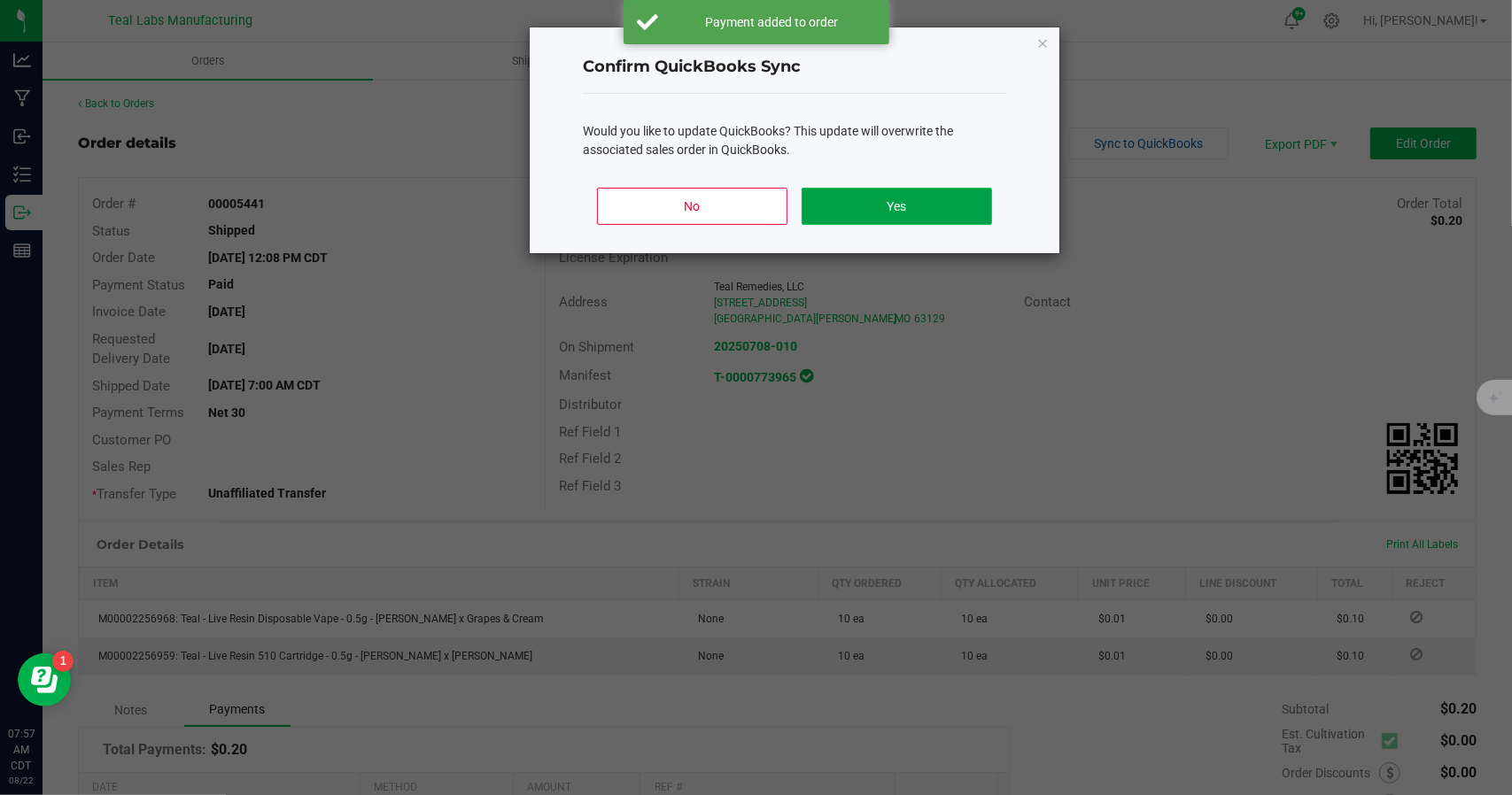
click at [884, 190] on button "Yes" at bounding box center [896, 205] width 190 height 37
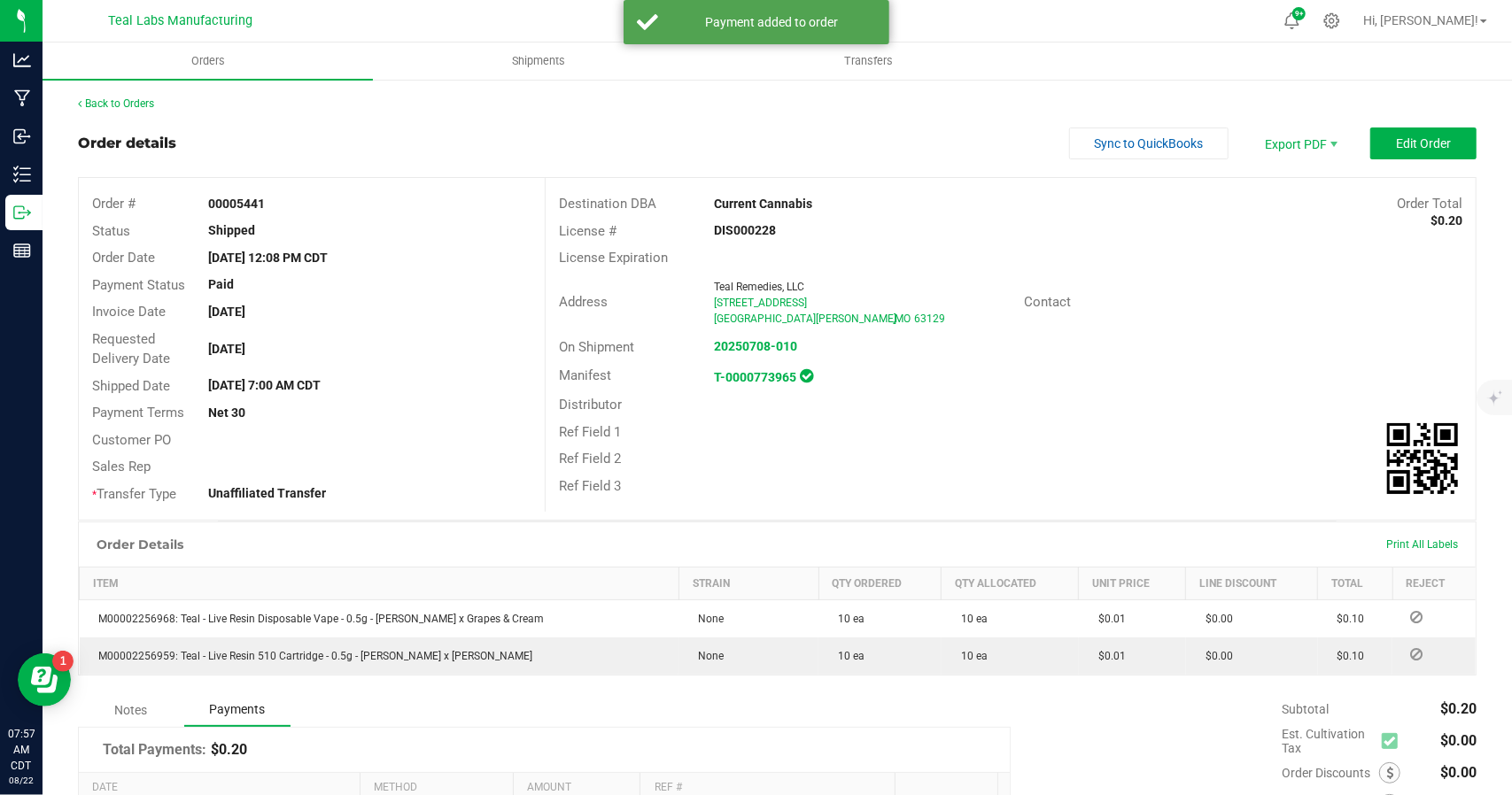
click at [136, 96] on div "Back to Orders" at bounding box center [776, 104] width 1398 height 16
click at [136, 102] on link "Back to Orders" at bounding box center [116, 103] width 76 height 12
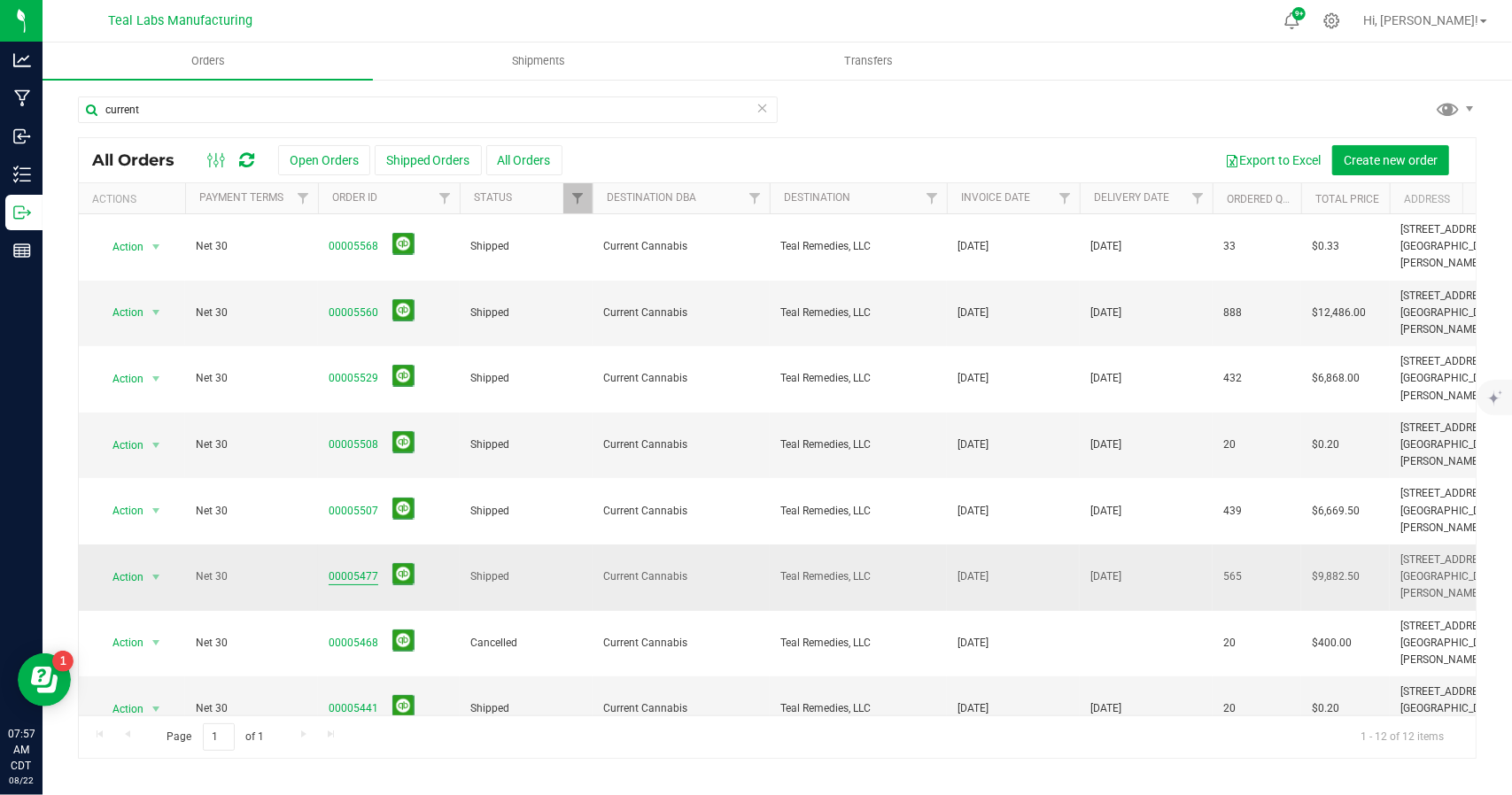
click at [351, 568] on link "00005477" at bounding box center [353, 576] width 49 height 17
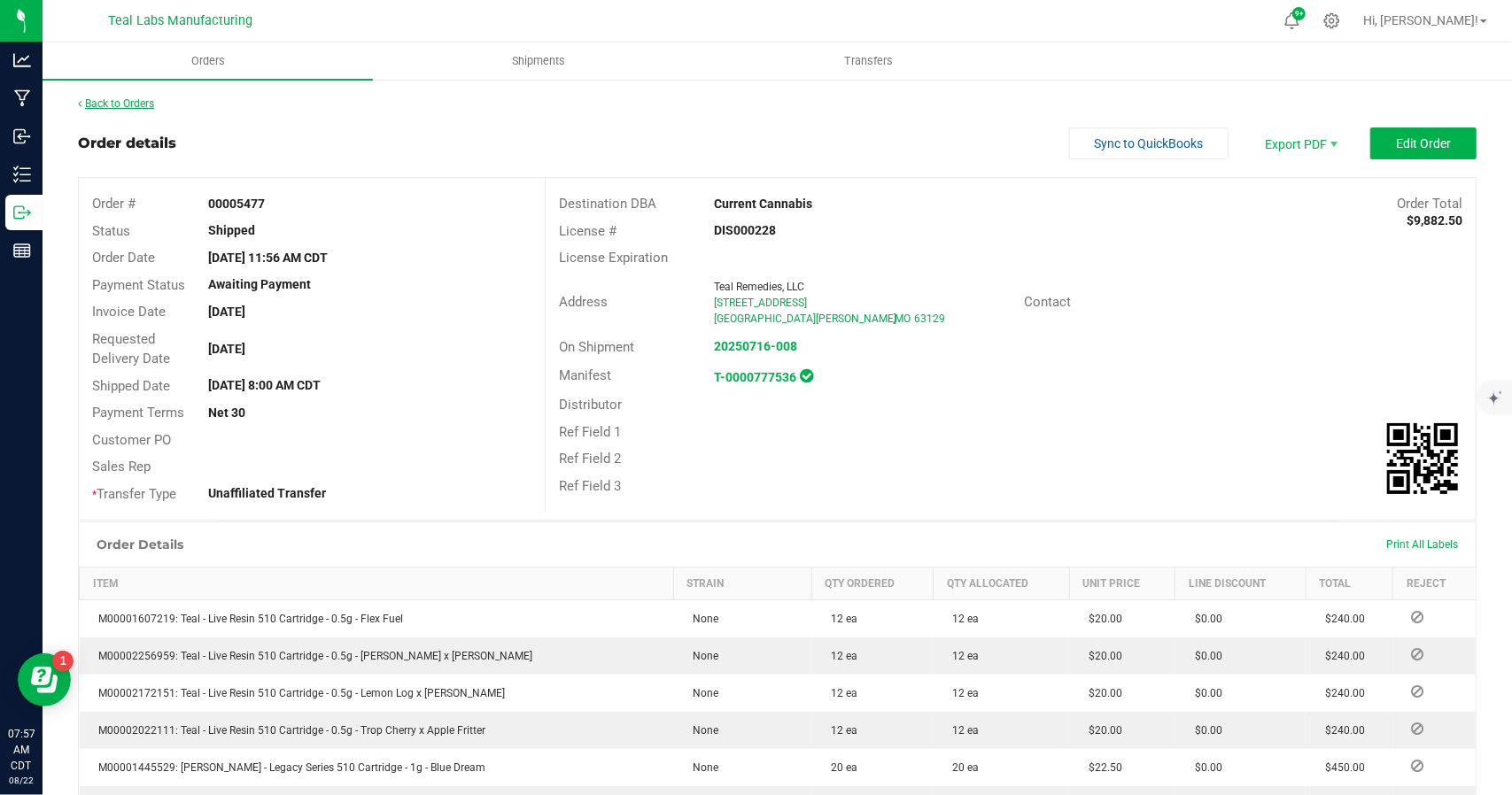
click at [147, 108] on link "Back to Orders" at bounding box center [116, 103] width 76 height 12
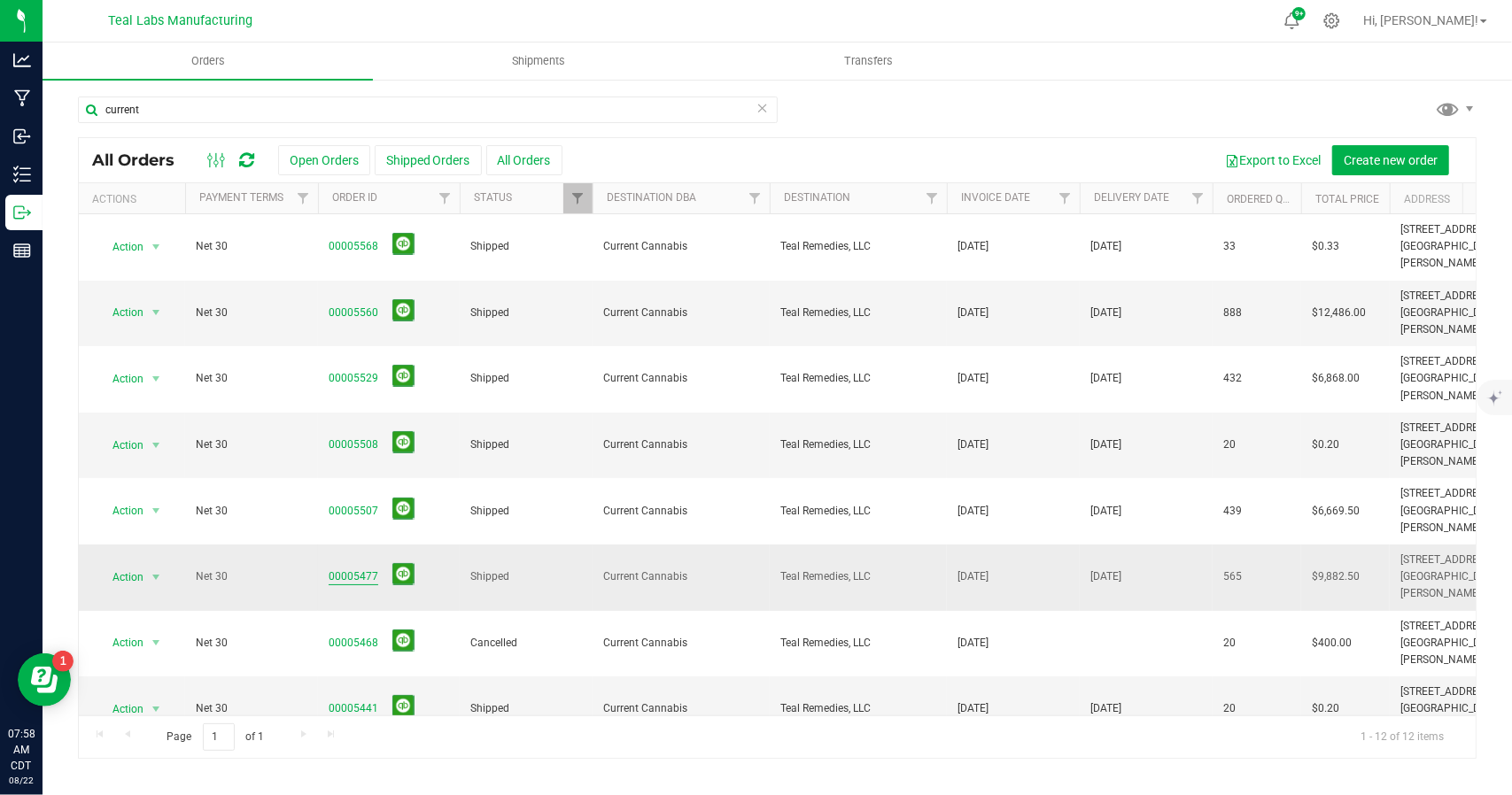
click at [359, 568] on link "00005477" at bounding box center [353, 576] width 49 height 17
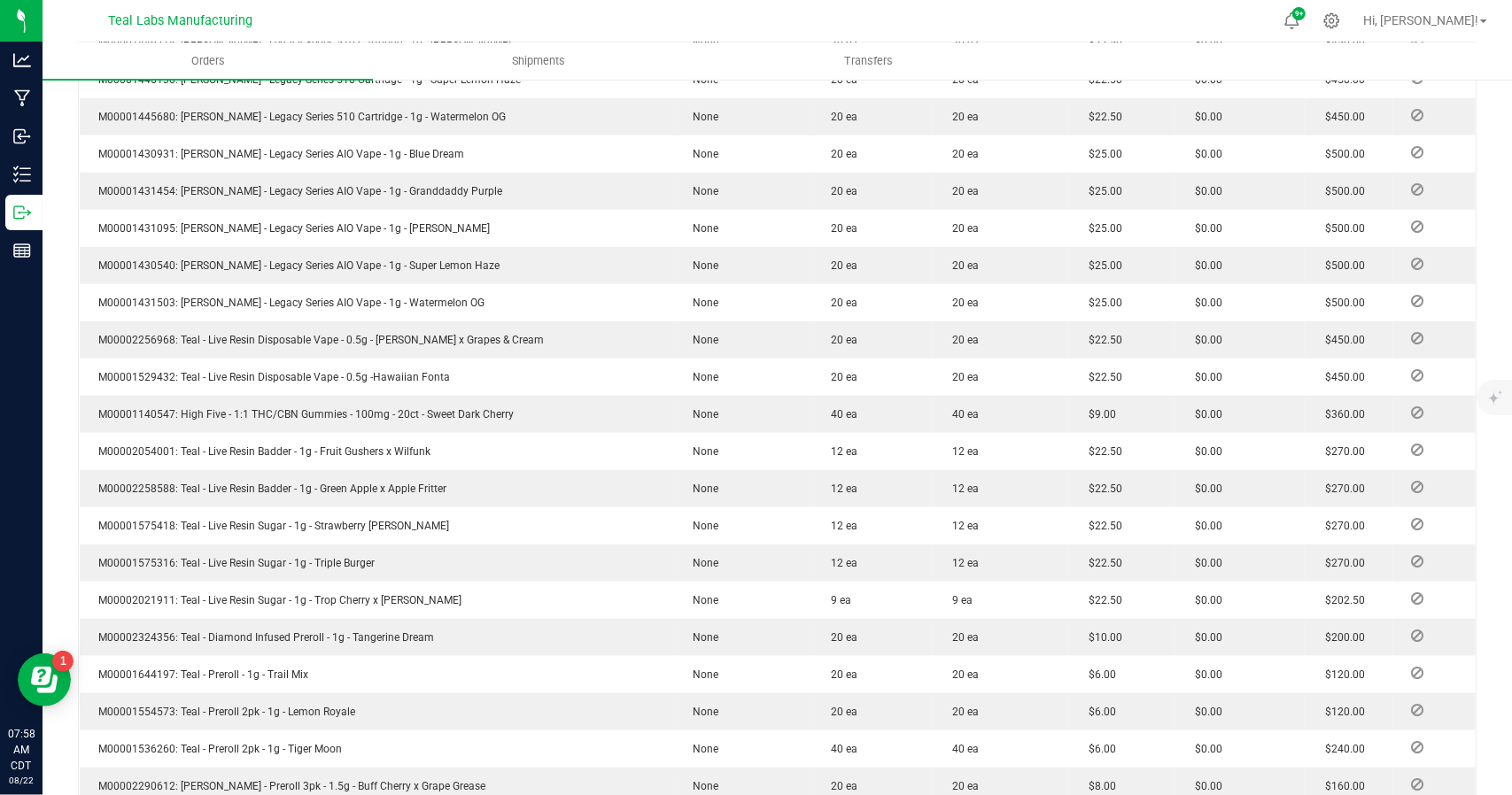
scroll to position [1227, 0]
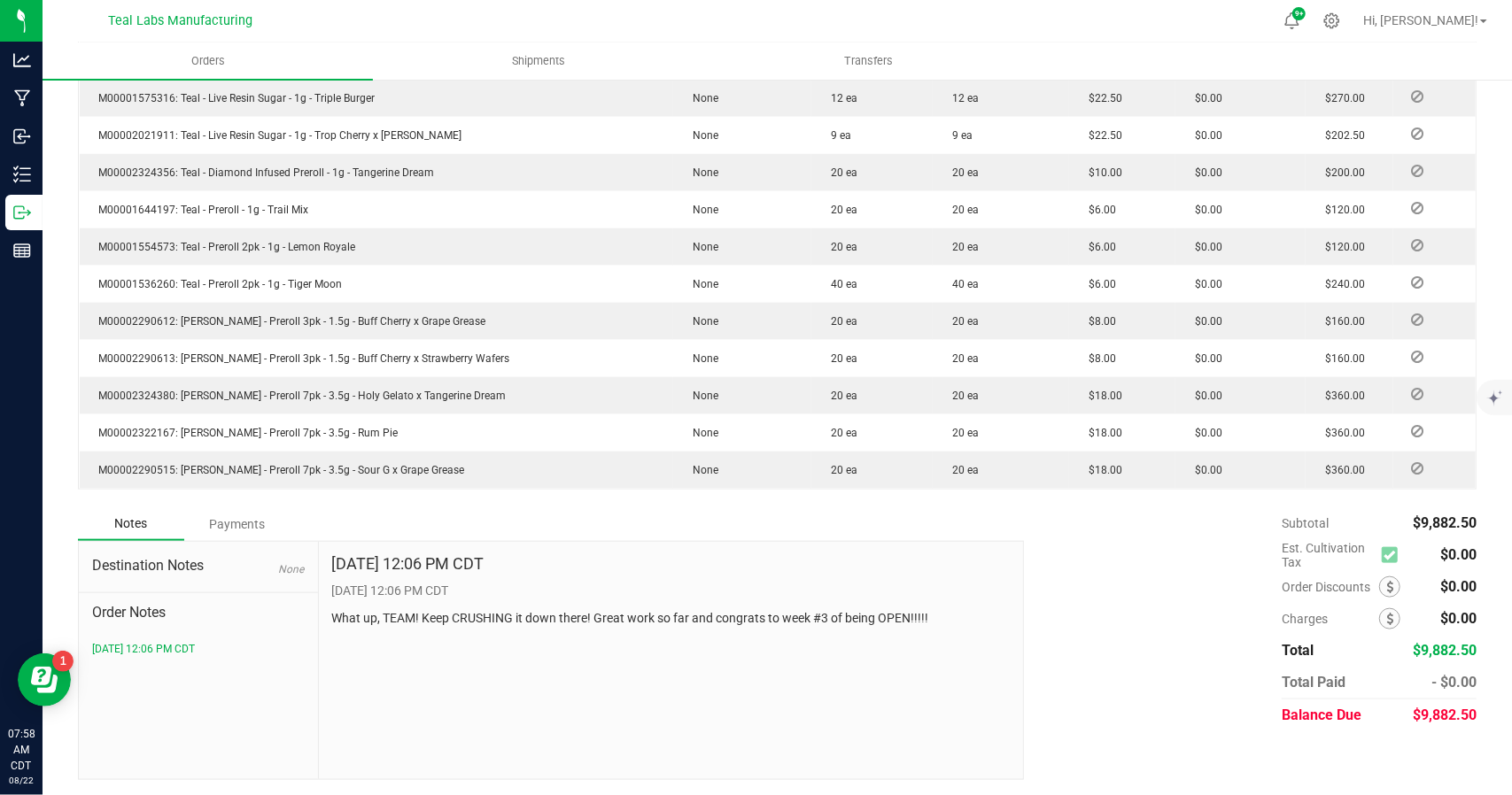
click at [232, 524] on div "Payments" at bounding box center [238, 524] width 107 height 32
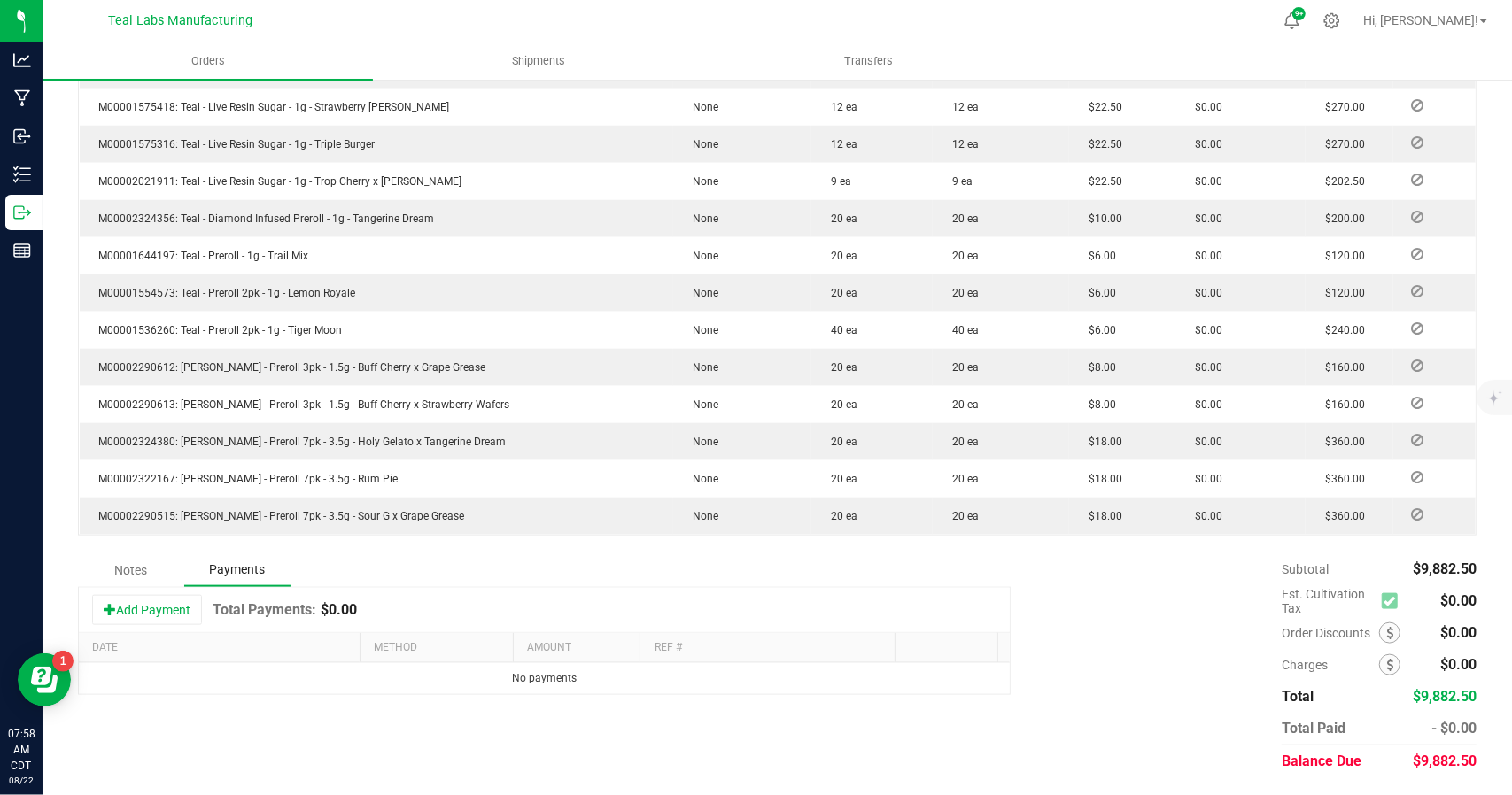
scroll to position [1178, 0]
click at [186, 606] on button "Add Payment" at bounding box center [147, 612] width 109 height 30
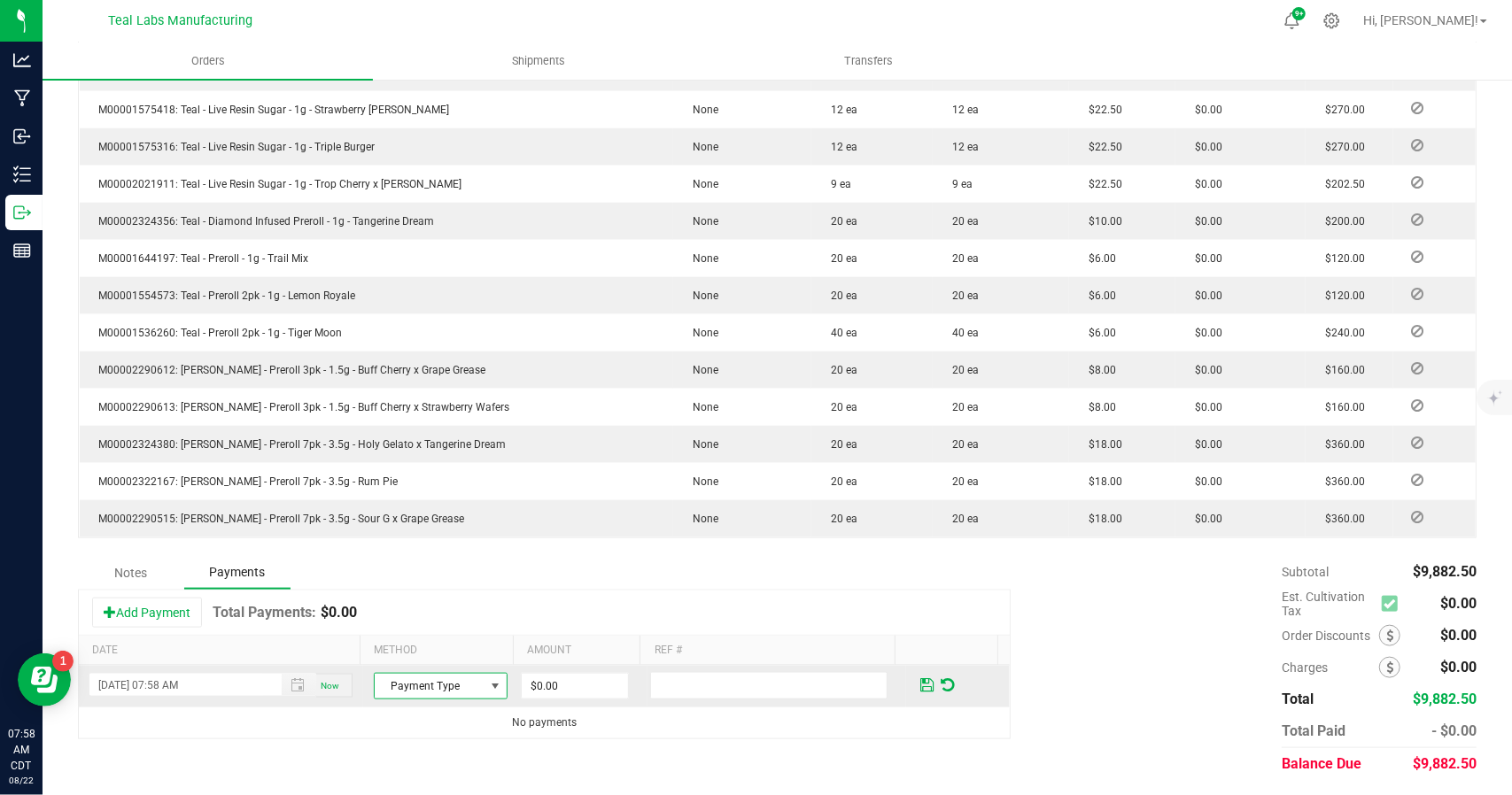
click at [489, 686] on span at bounding box center [496, 686] width 14 height 14
click at [438, 600] on li "ACH & Bank Transfer" at bounding box center [431, 605] width 128 height 25
click at [580, 684] on input "0" at bounding box center [575, 686] width 107 height 25
type input "$9,882.50"
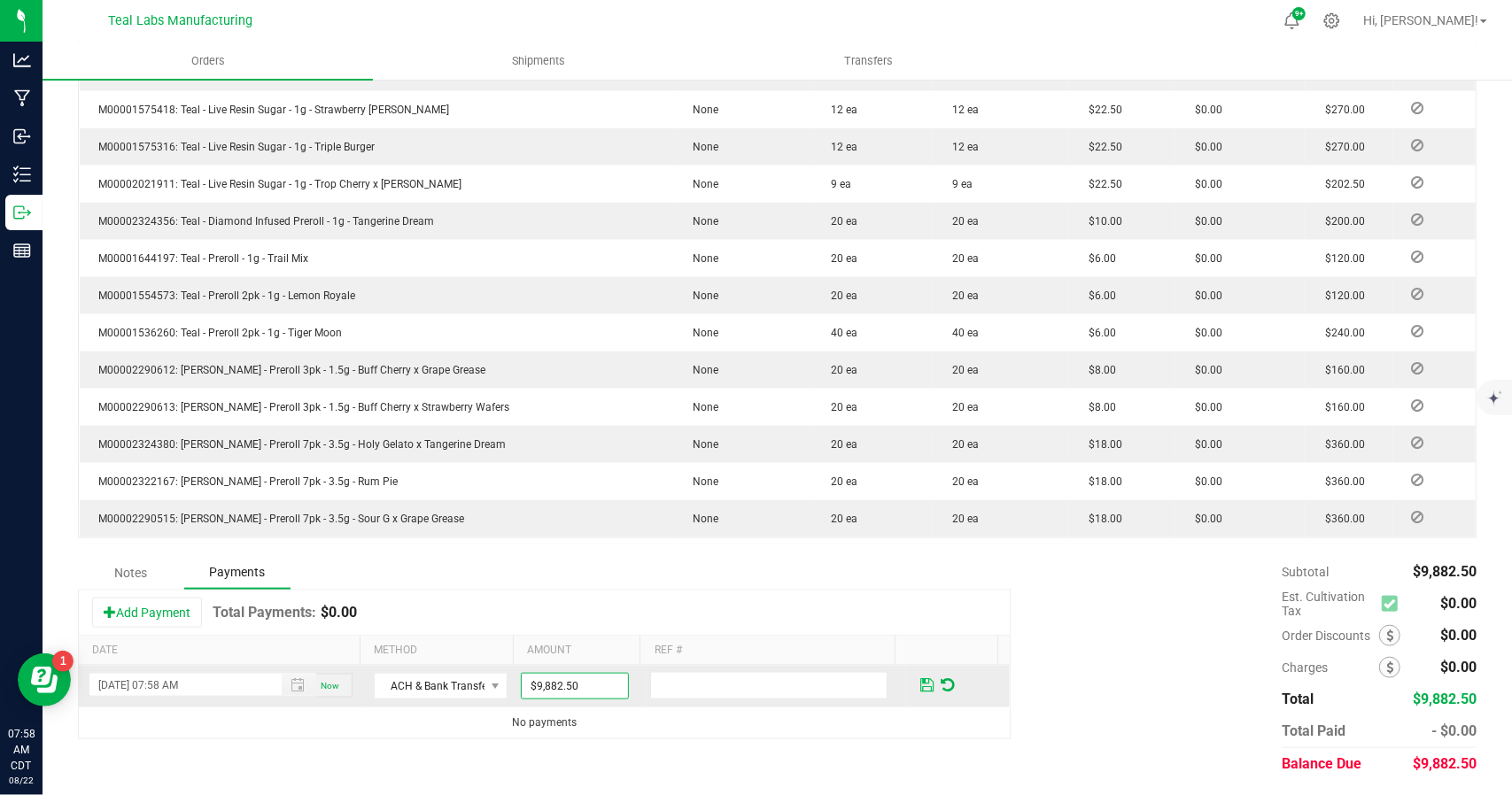
click at [920, 681] on span at bounding box center [927, 685] width 13 height 16
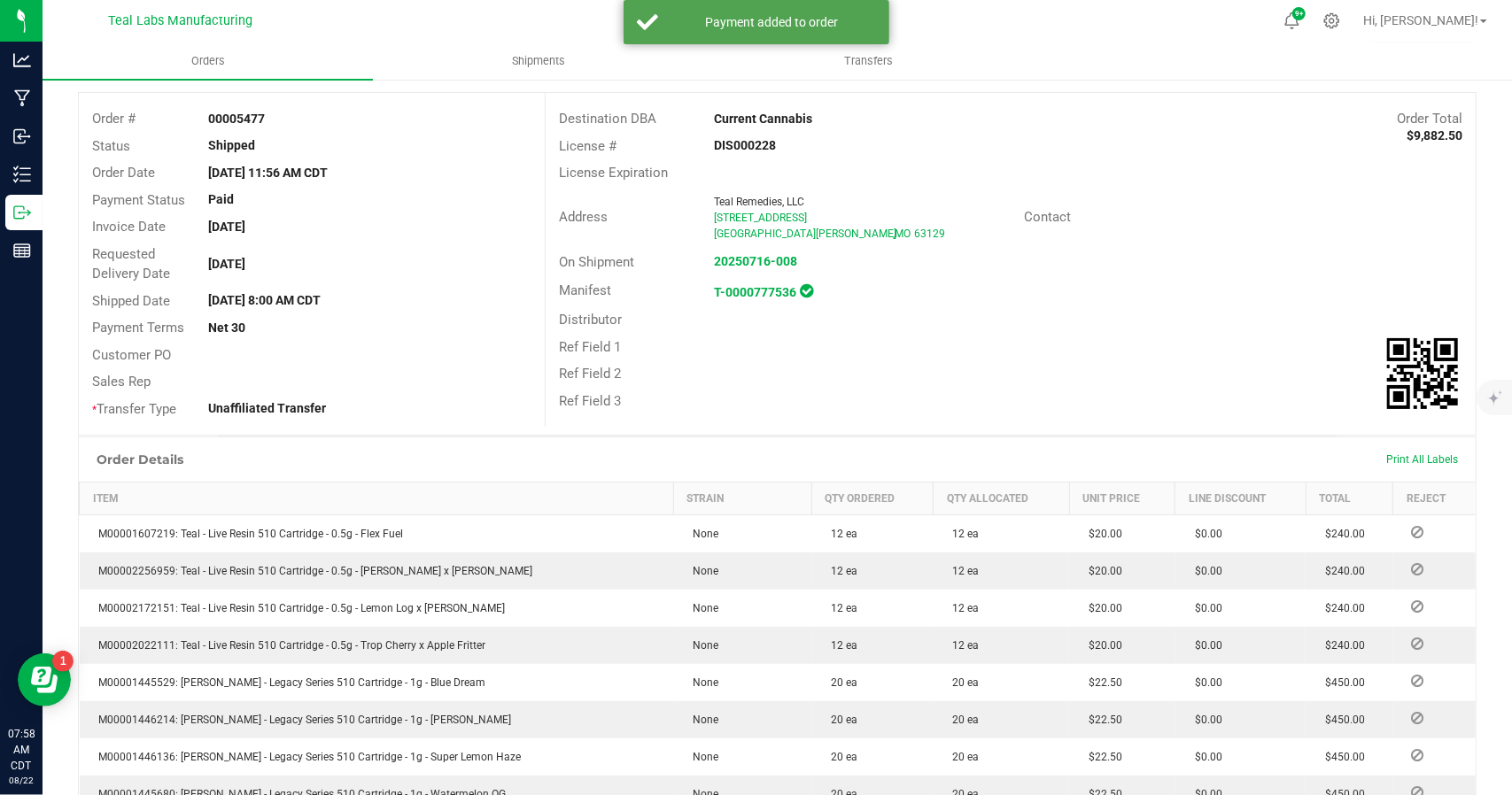
scroll to position [0, 0]
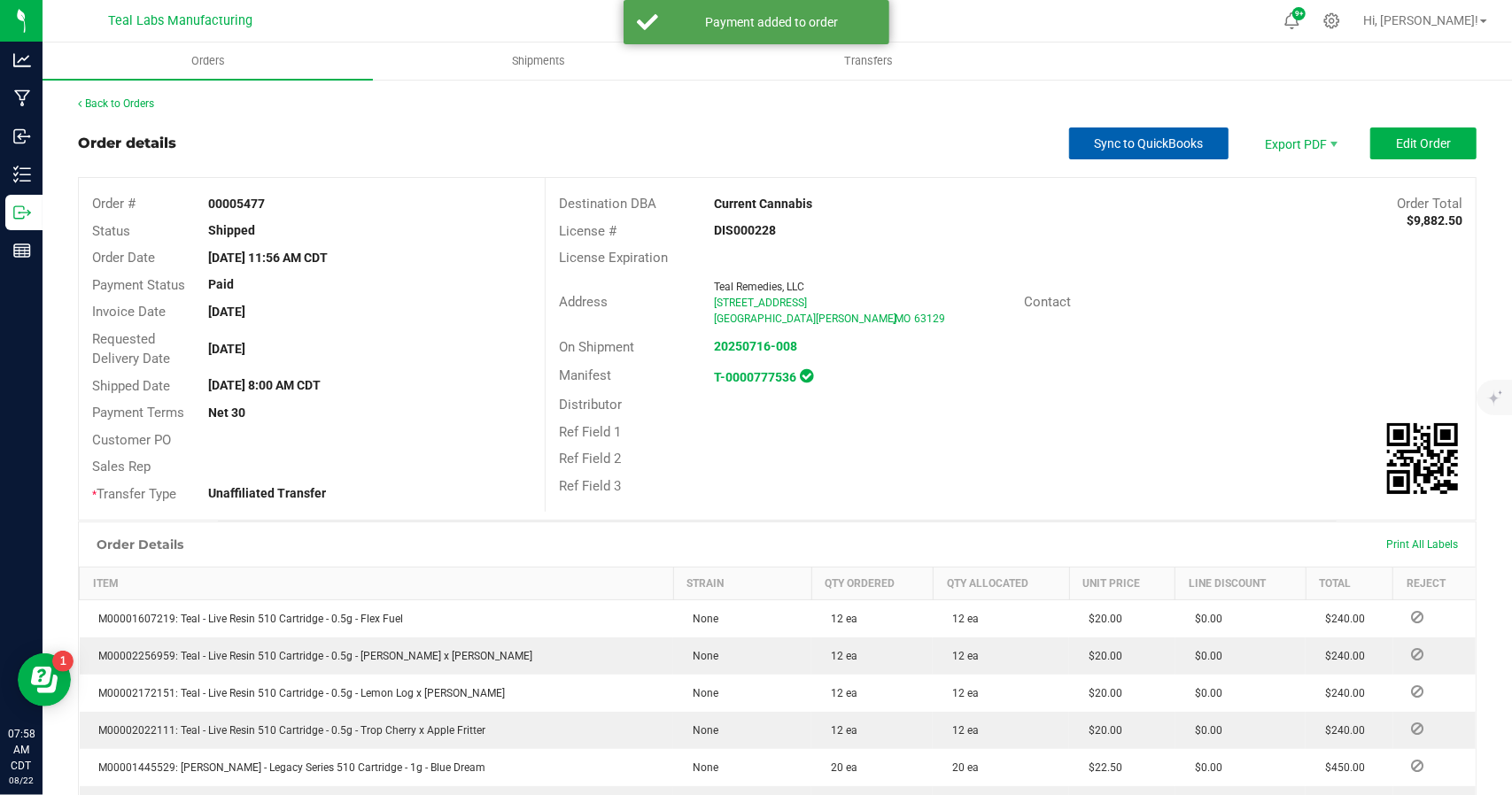
click at [1142, 134] on button "Sync to QuickBooks" at bounding box center [1149, 144] width 160 height 32
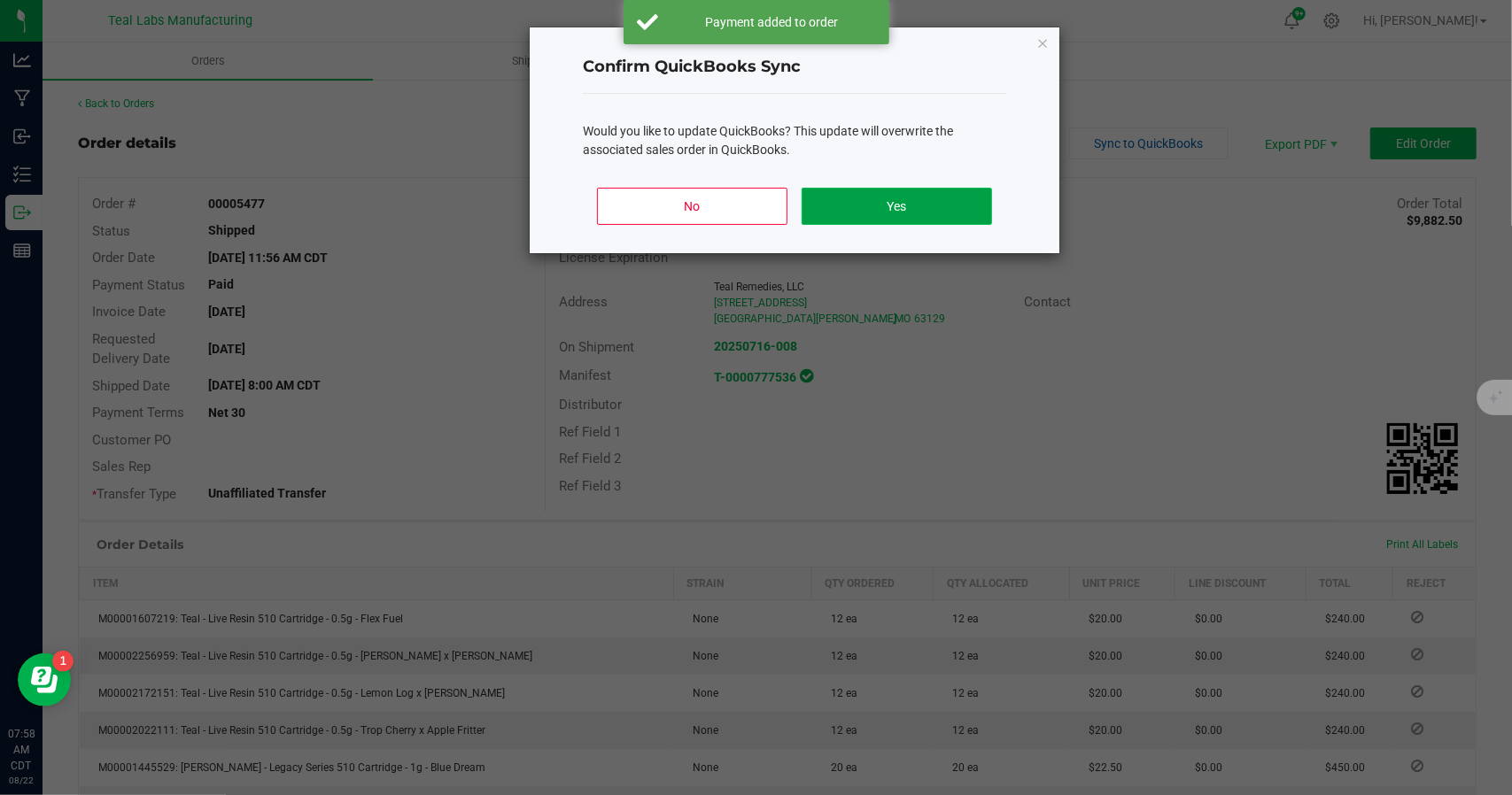
click at [899, 209] on button "Yes" at bounding box center [896, 205] width 190 height 37
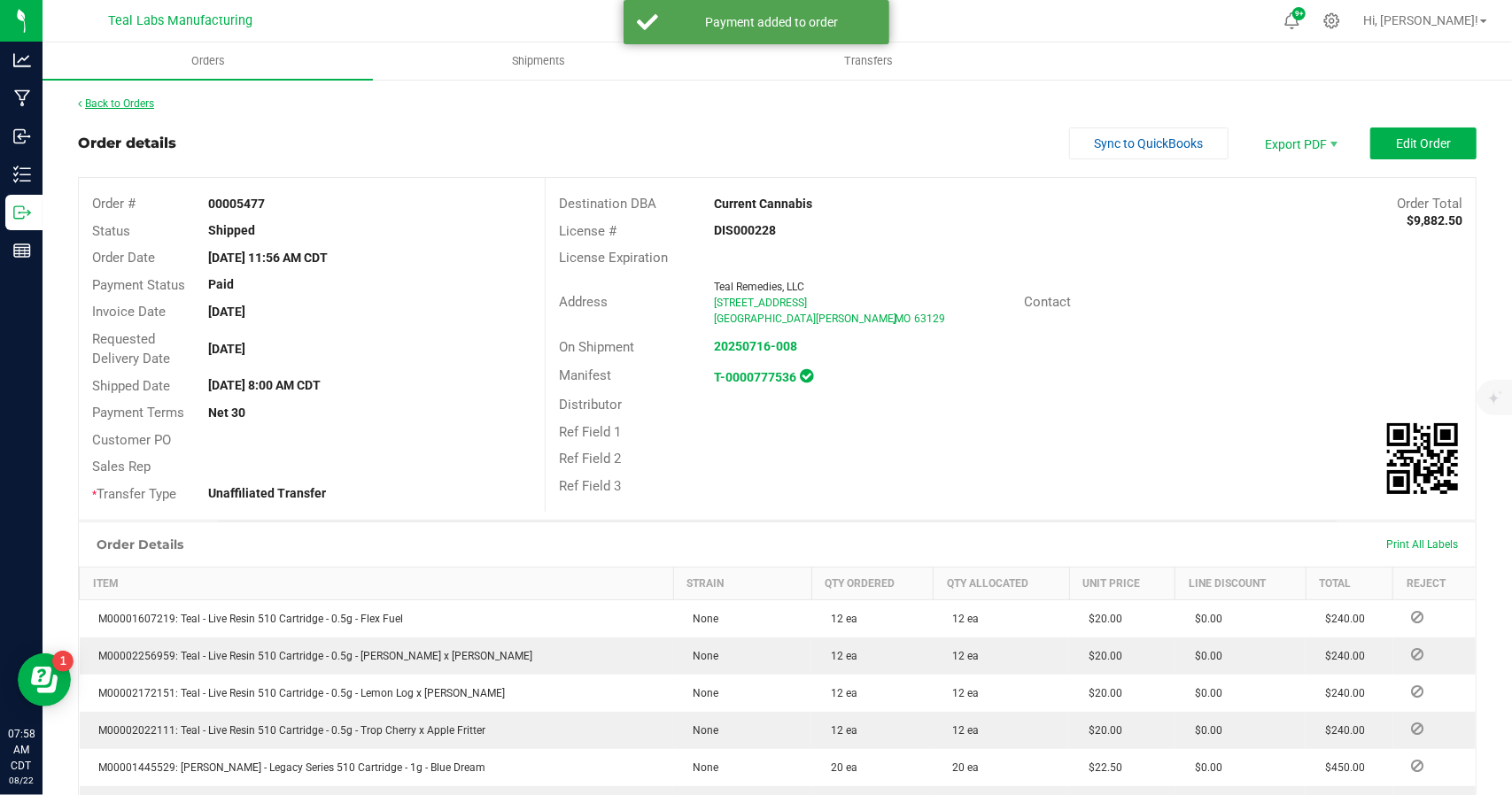
click at [129, 100] on link "Back to Orders" at bounding box center [116, 103] width 76 height 12
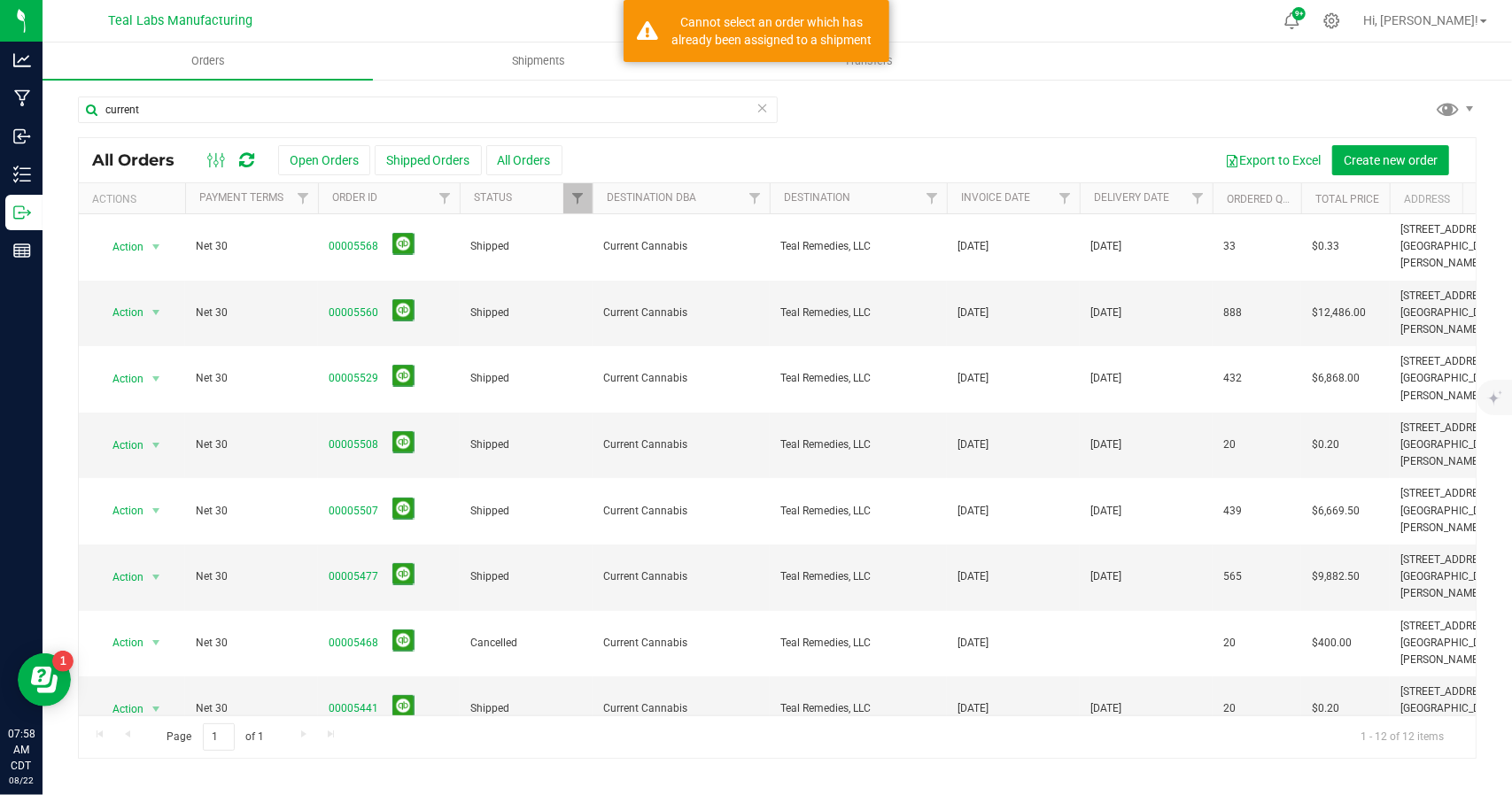
click at [900, 123] on div "current" at bounding box center [776, 116] width 1398 height 41
click at [406, 563] on button at bounding box center [403, 573] width 22 height 22
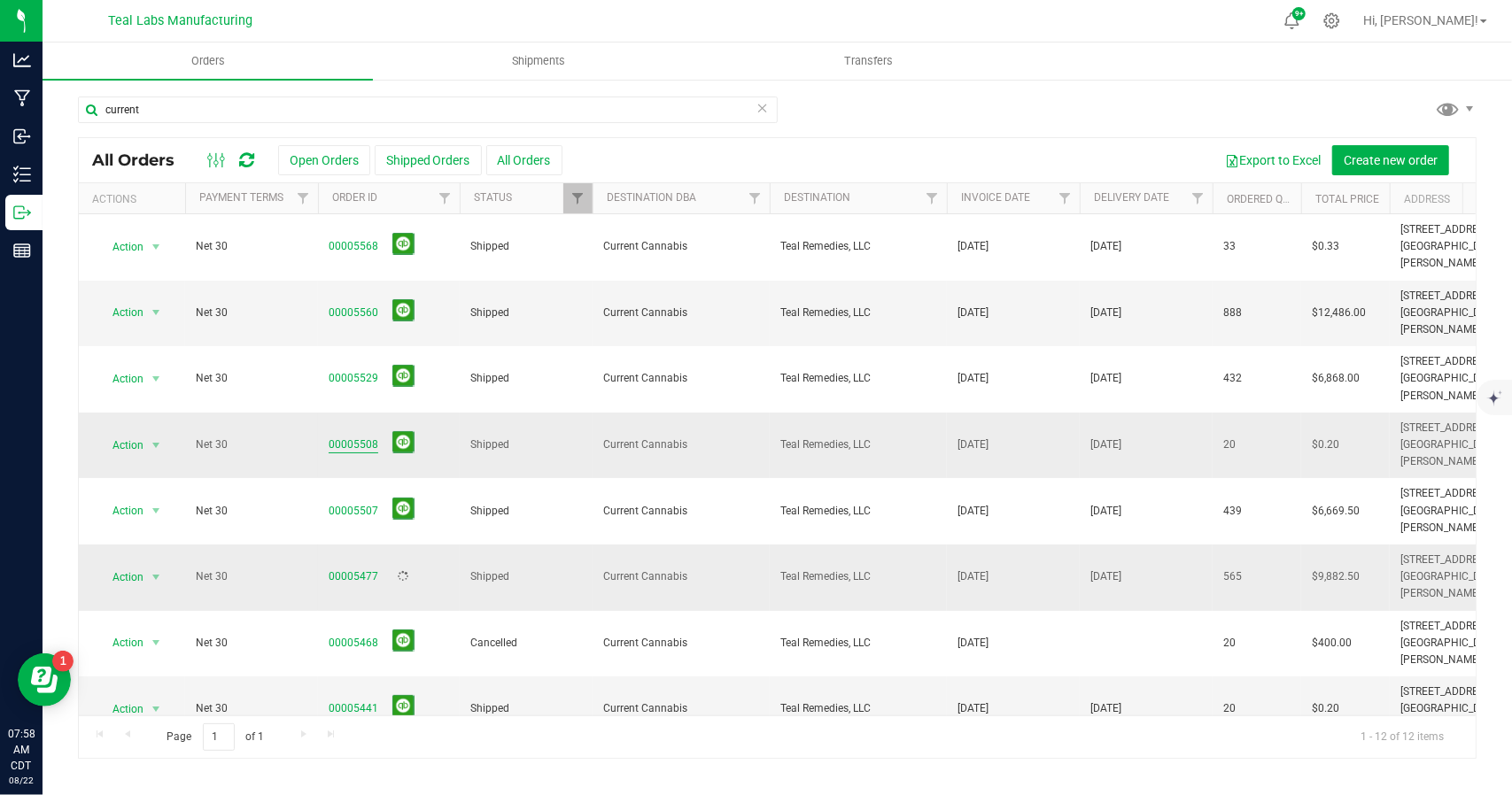
click at [349, 436] on link "00005508" at bounding box center [353, 445] width 49 height 17
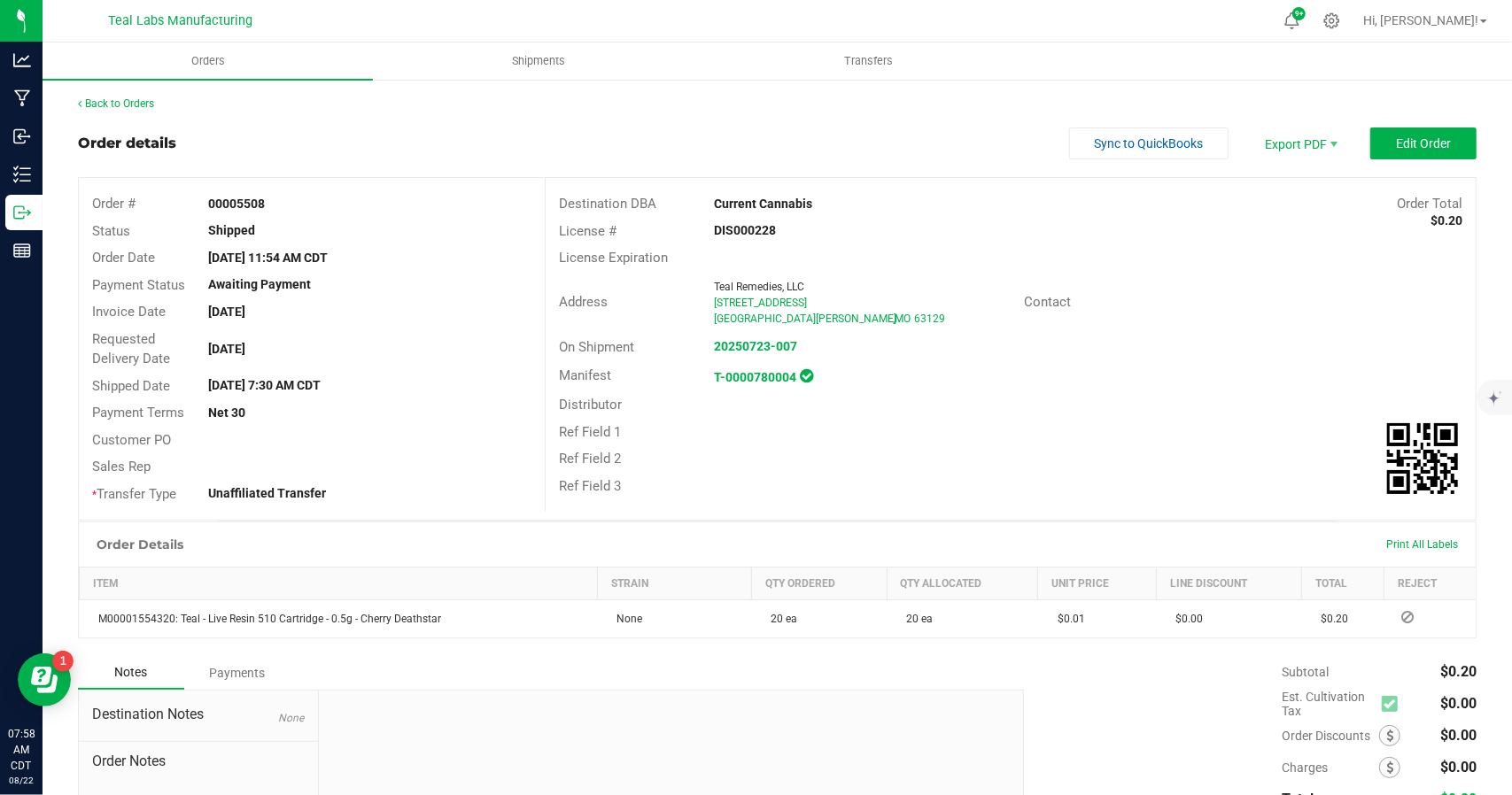
click at [321, 387] on strong "[DATE] 7:30 AM CDT" at bounding box center [265, 384] width 112 height 14
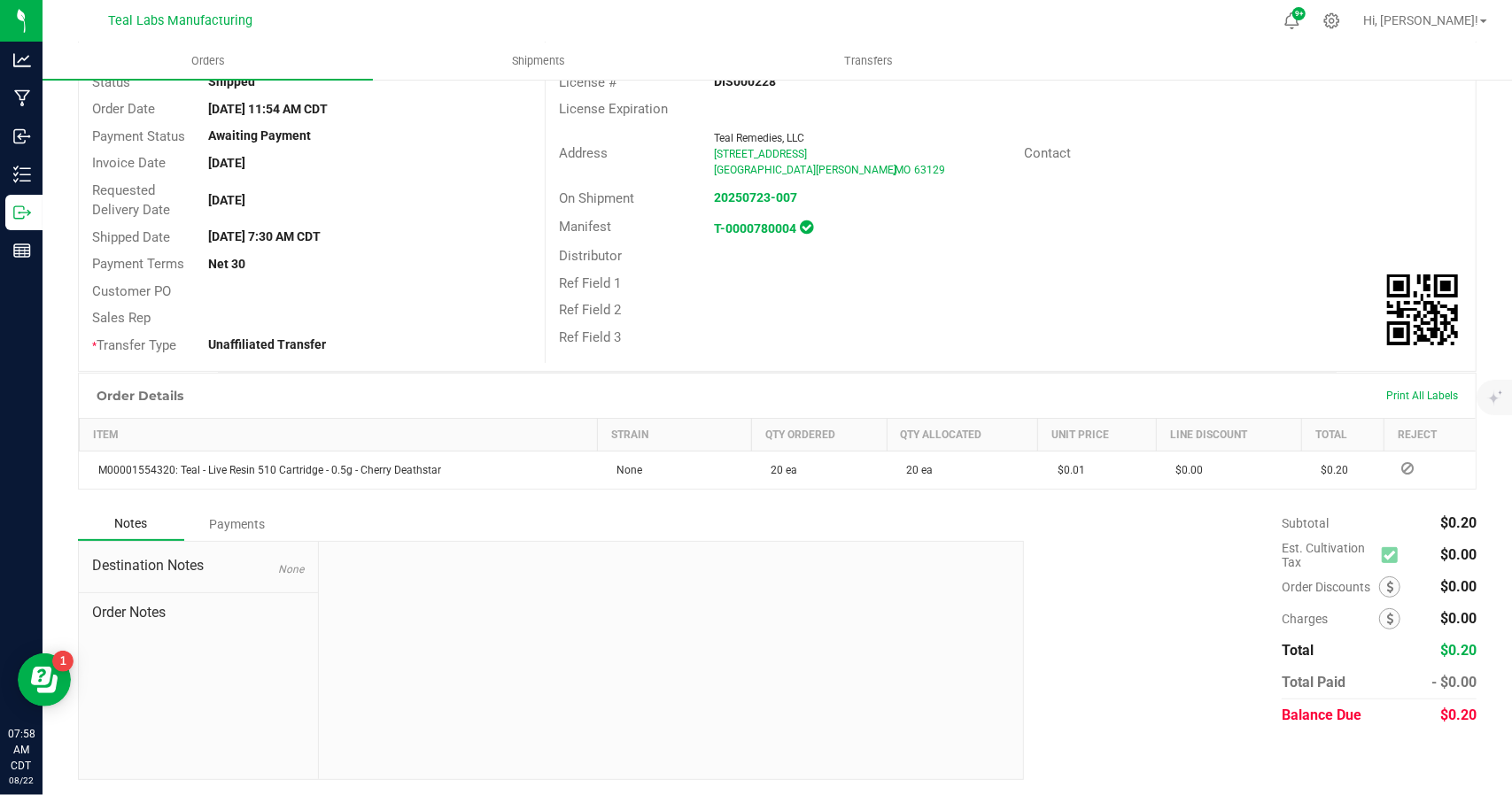
click at [243, 527] on div "Payments" at bounding box center [238, 524] width 107 height 32
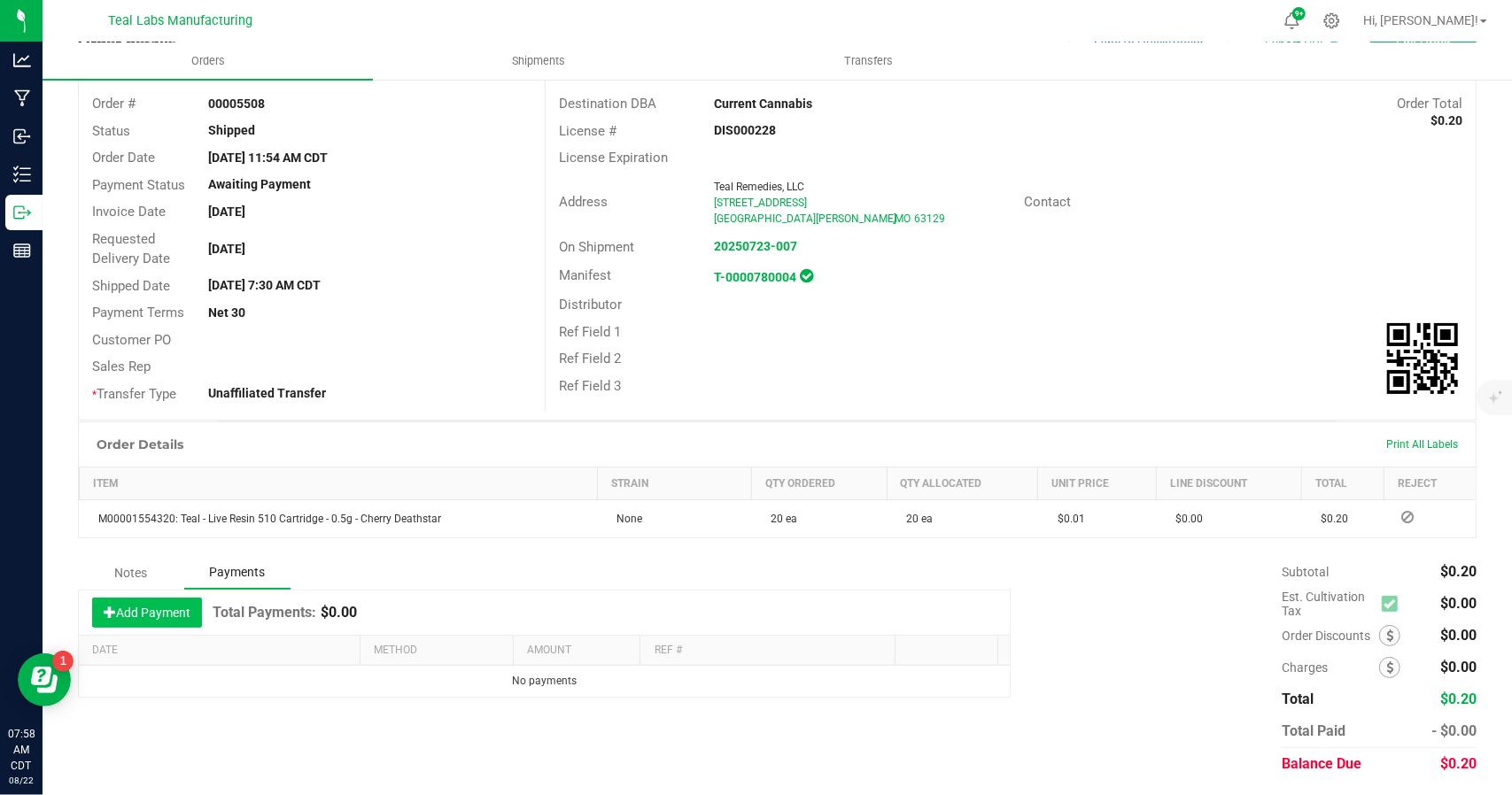
click at [177, 613] on button "Add Payment" at bounding box center [147, 612] width 109 height 30
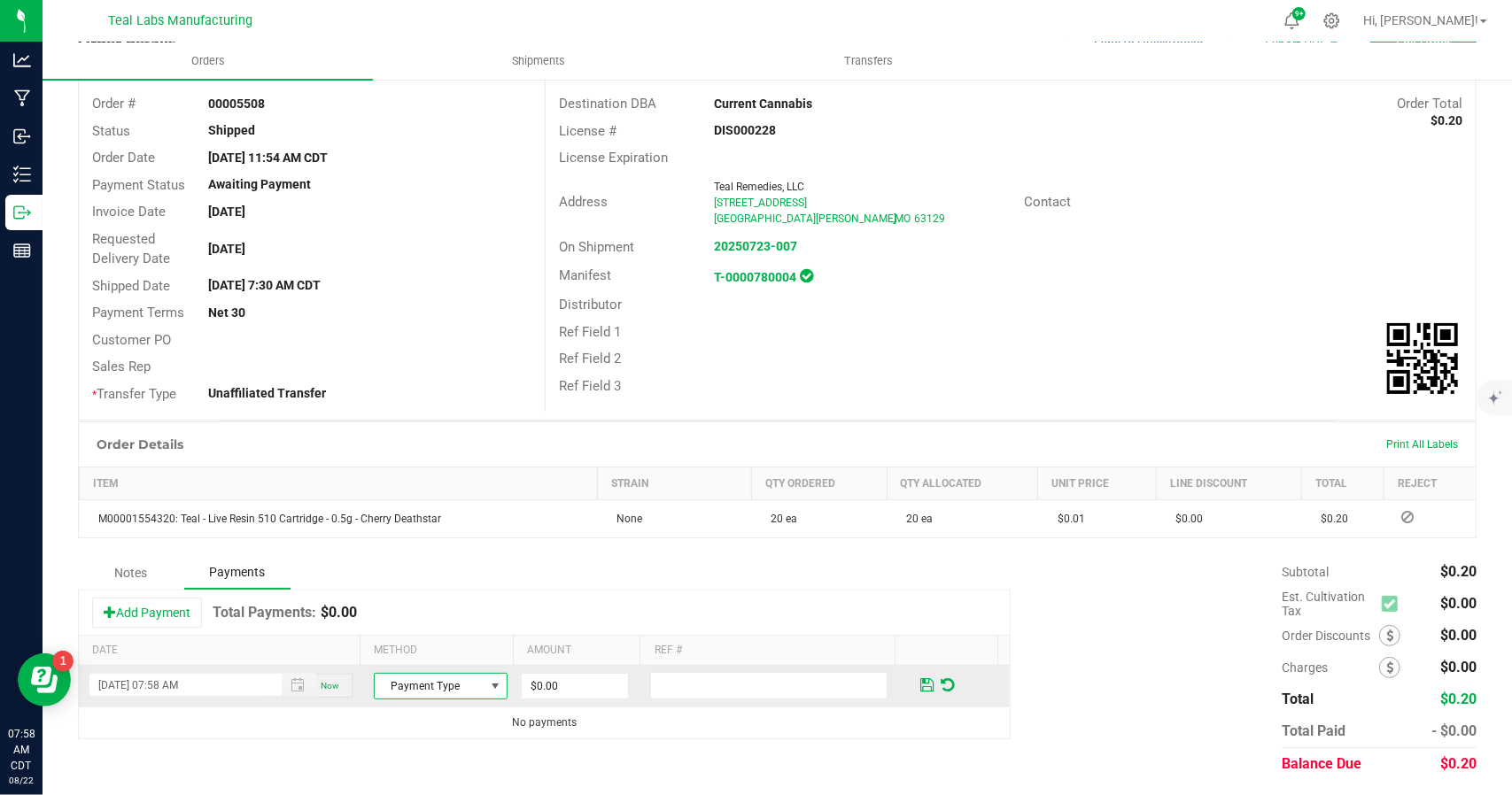
click at [489, 681] on span at bounding box center [496, 686] width 14 height 14
click at [445, 601] on li "ACH & Bank Transfer" at bounding box center [431, 605] width 128 height 25
click at [579, 673] on input "0" at bounding box center [575, 686] width 107 height 25
type input "$0.20"
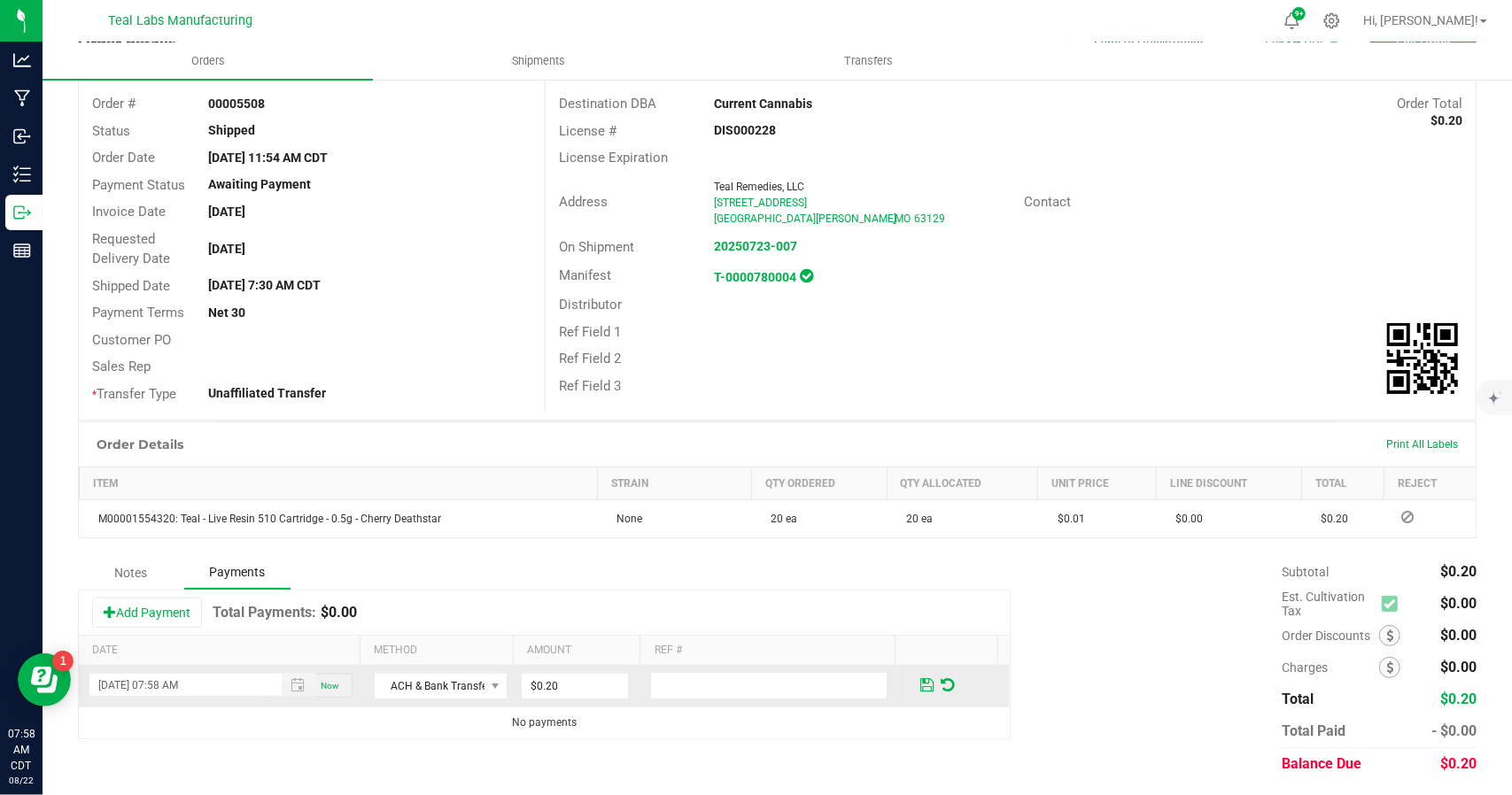
click at [920, 684] on span at bounding box center [927, 685] width 13 height 16
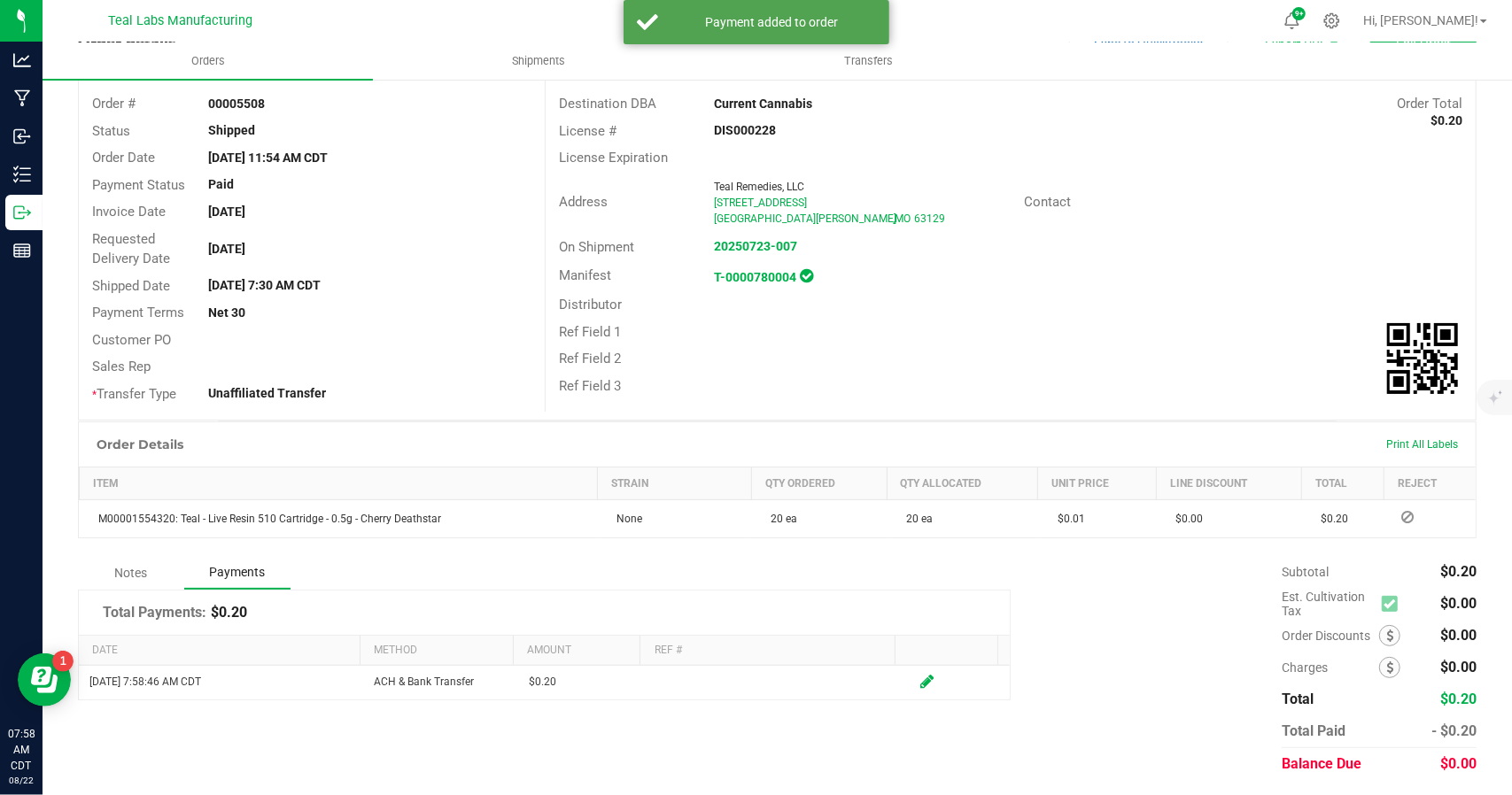
scroll to position [0, 0]
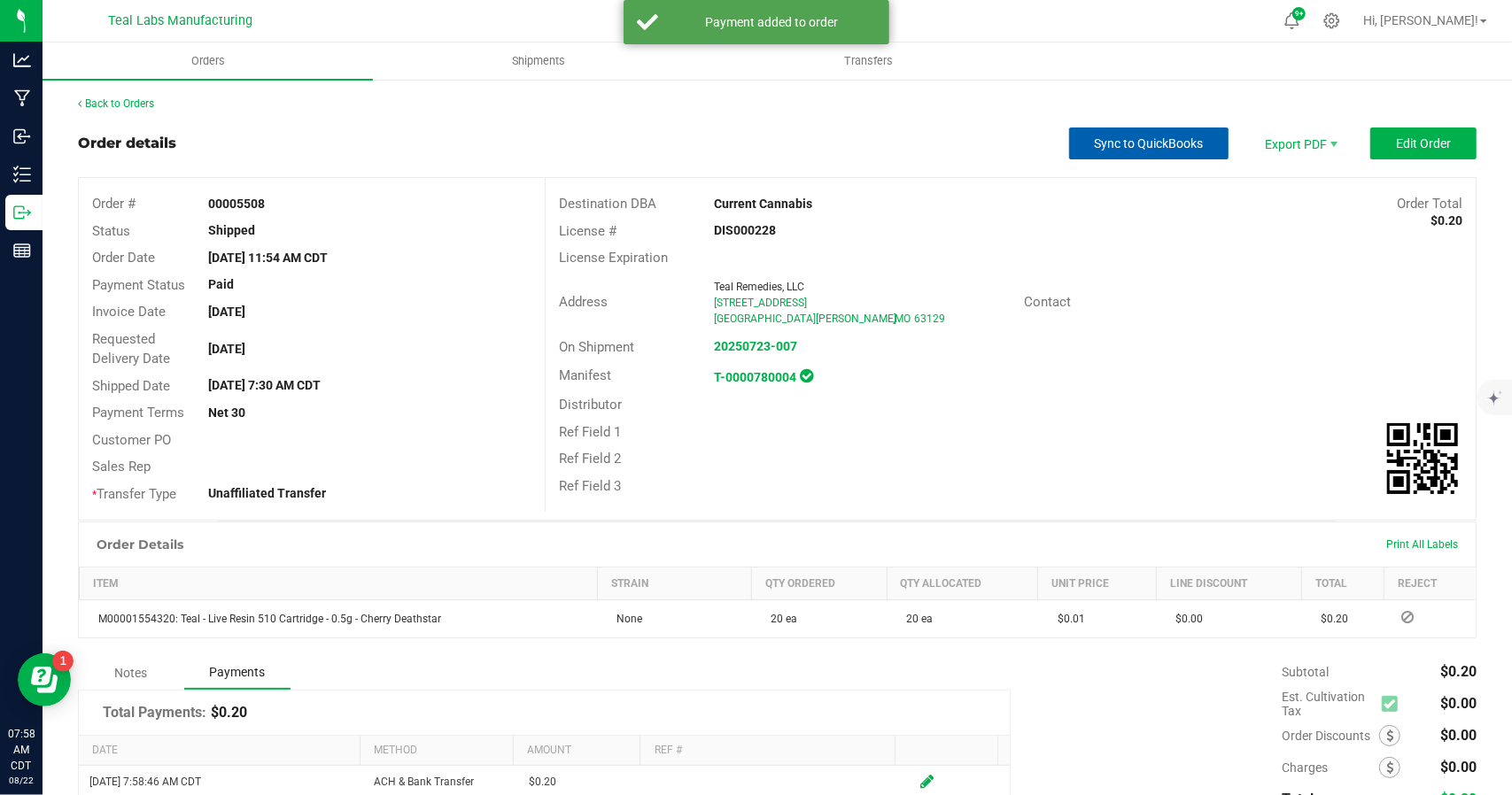
click at [1166, 131] on button "Sync to QuickBooks" at bounding box center [1149, 144] width 160 height 32
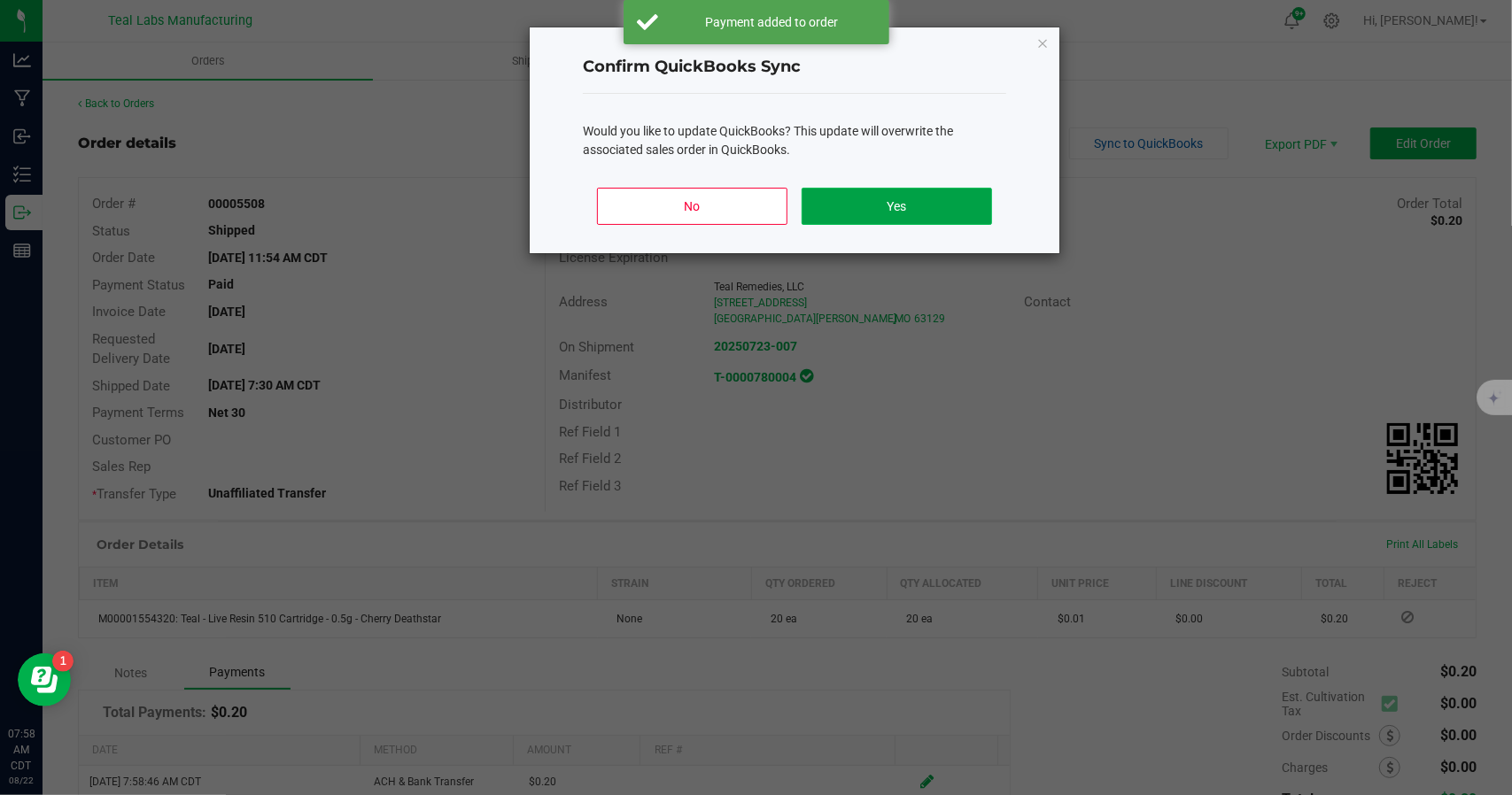
click at [898, 204] on button "Yes" at bounding box center [896, 205] width 190 height 37
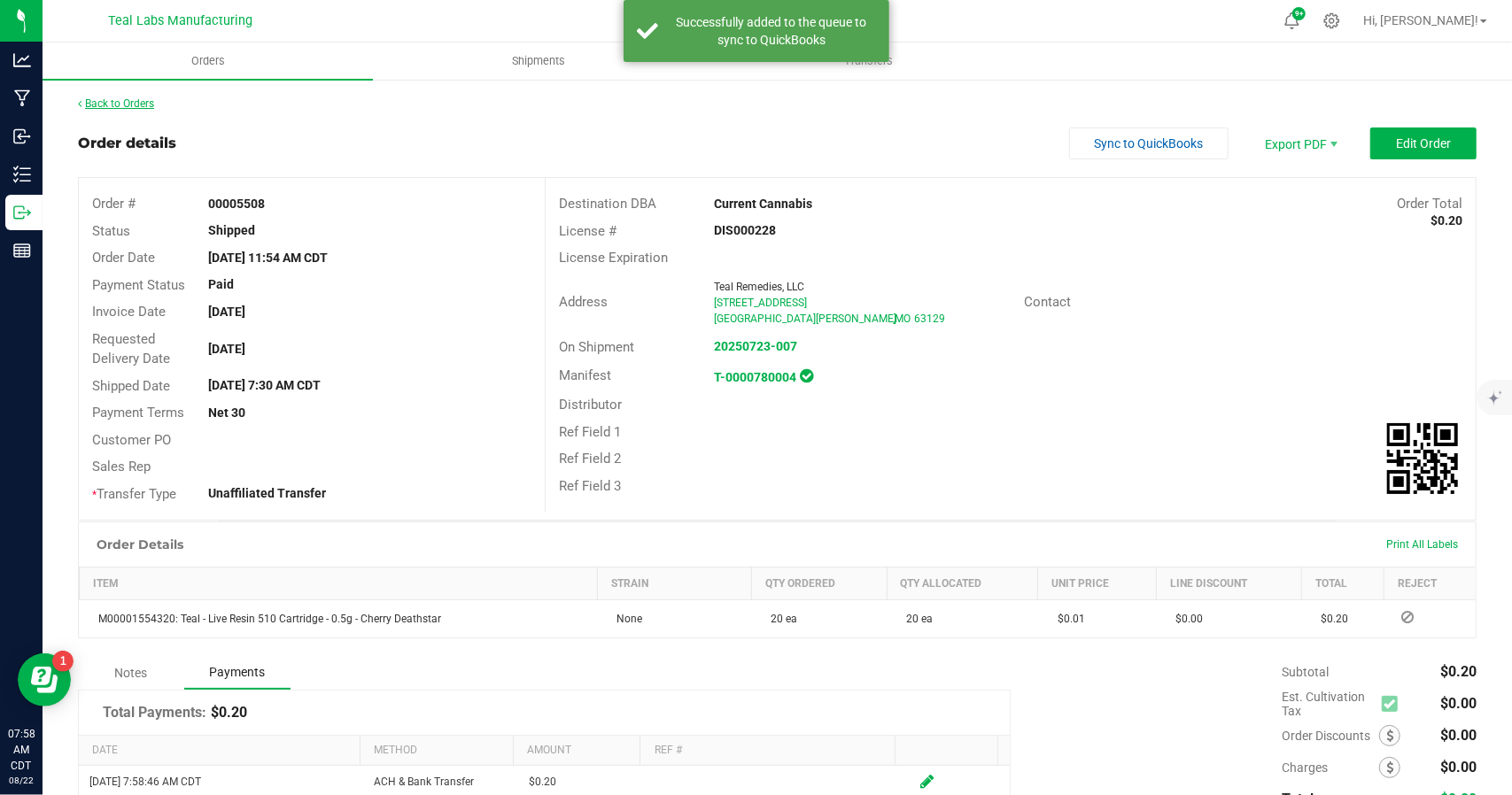
click at [131, 102] on link "Back to Orders" at bounding box center [116, 103] width 76 height 12
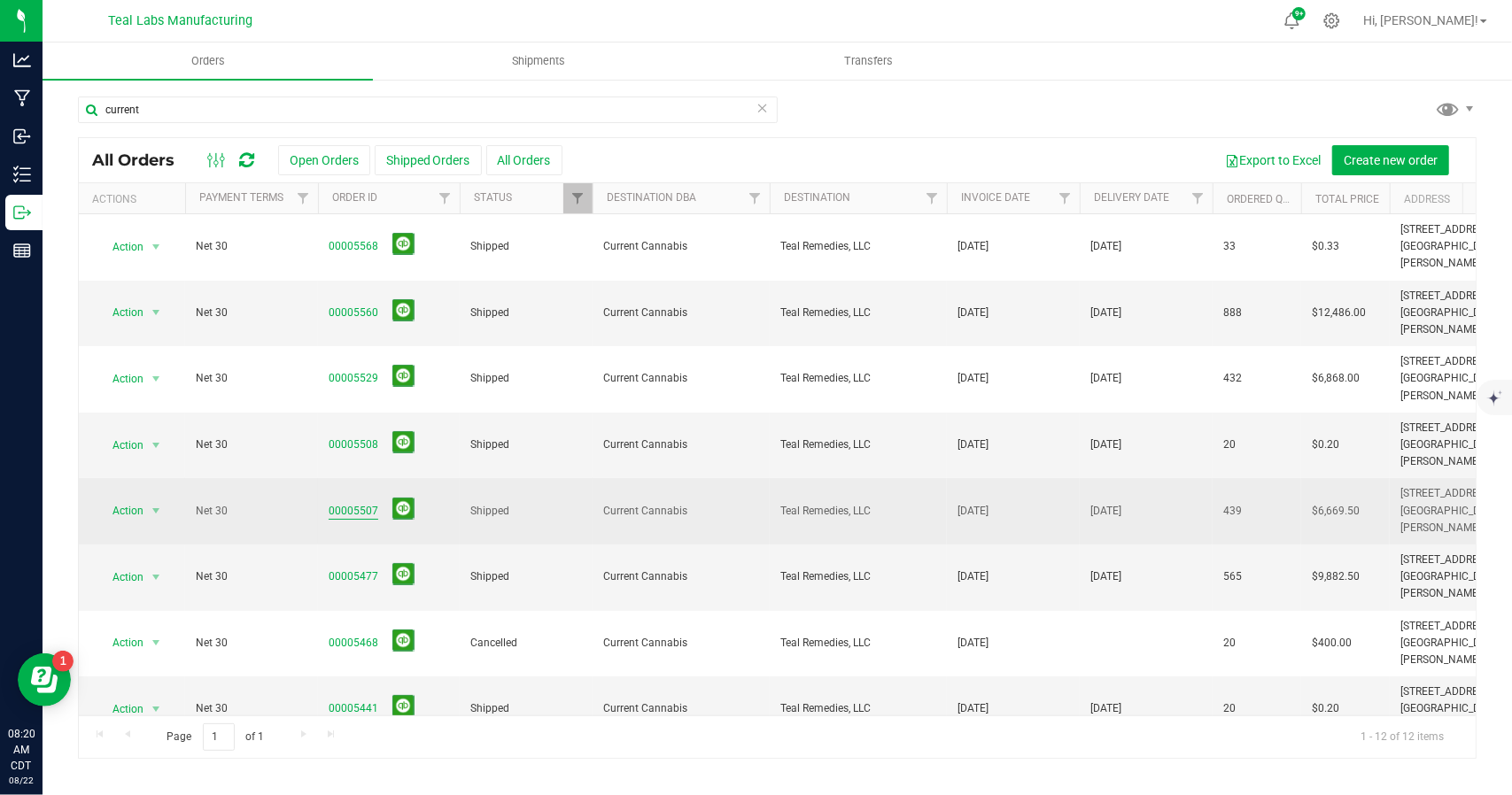
click at [338, 503] on link "00005507" at bounding box center [353, 512] width 49 height 17
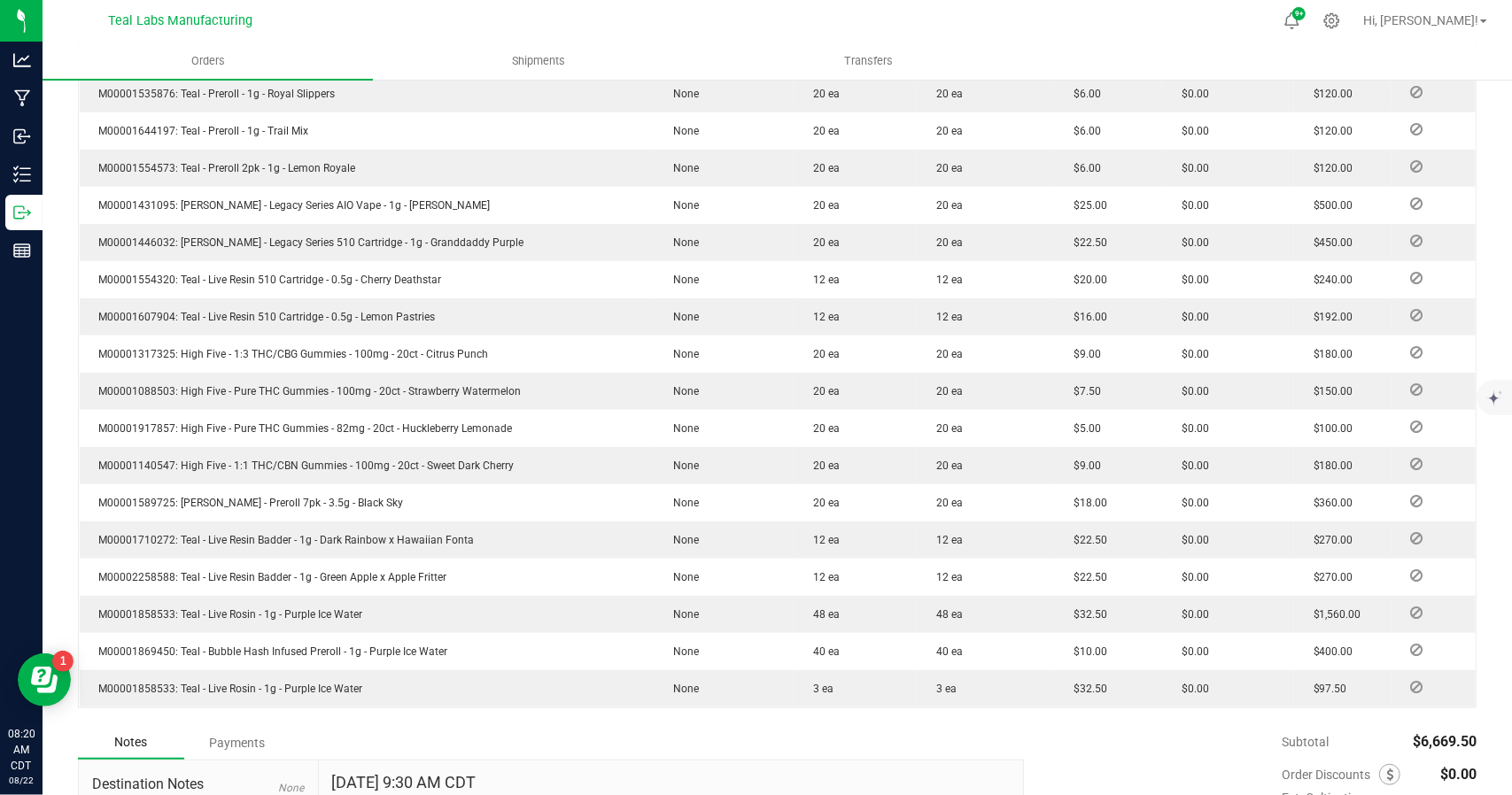
scroll to position [855, 0]
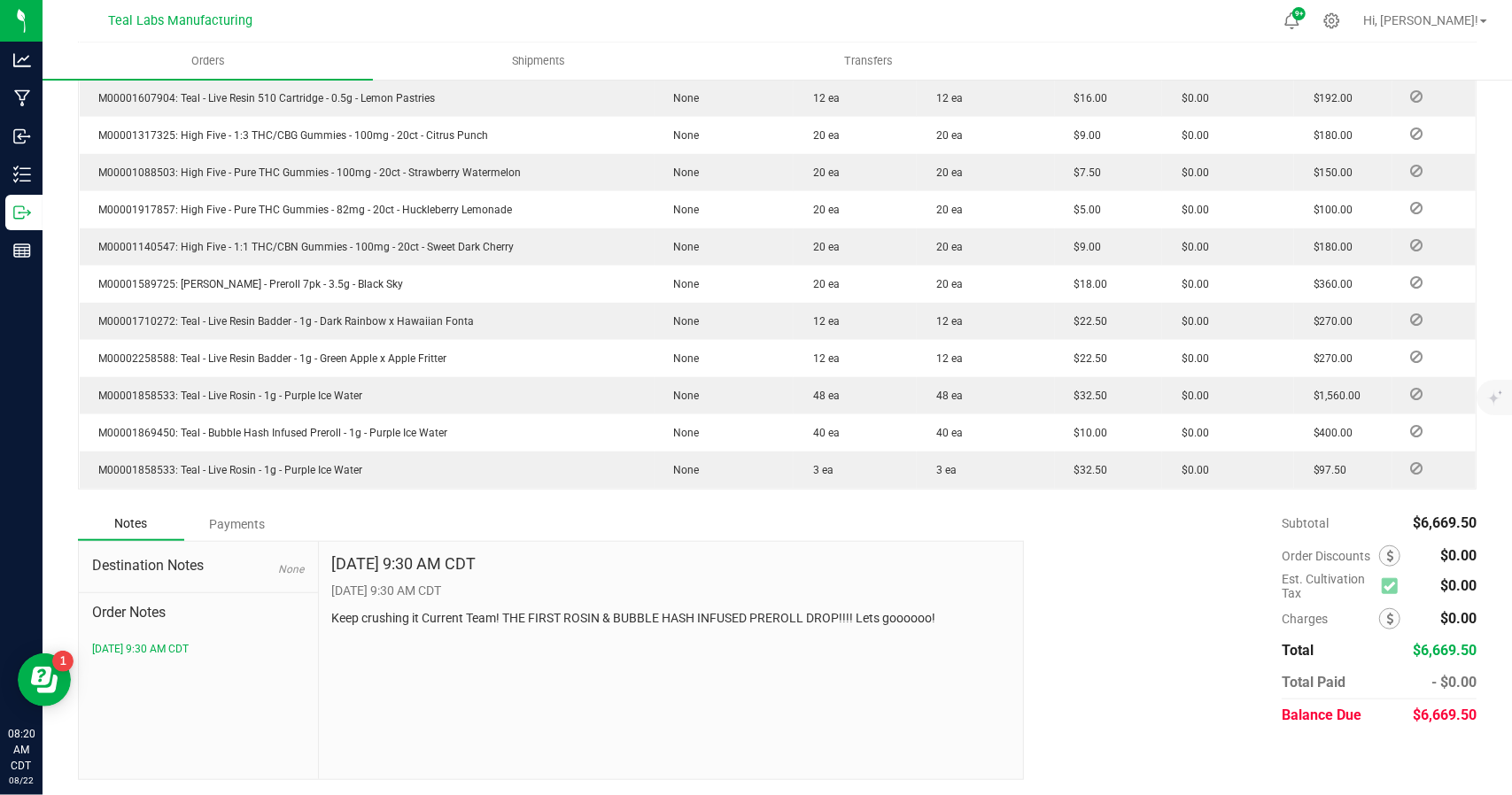
click at [248, 523] on div "Payments" at bounding box center [238, 524] width 107 height 32
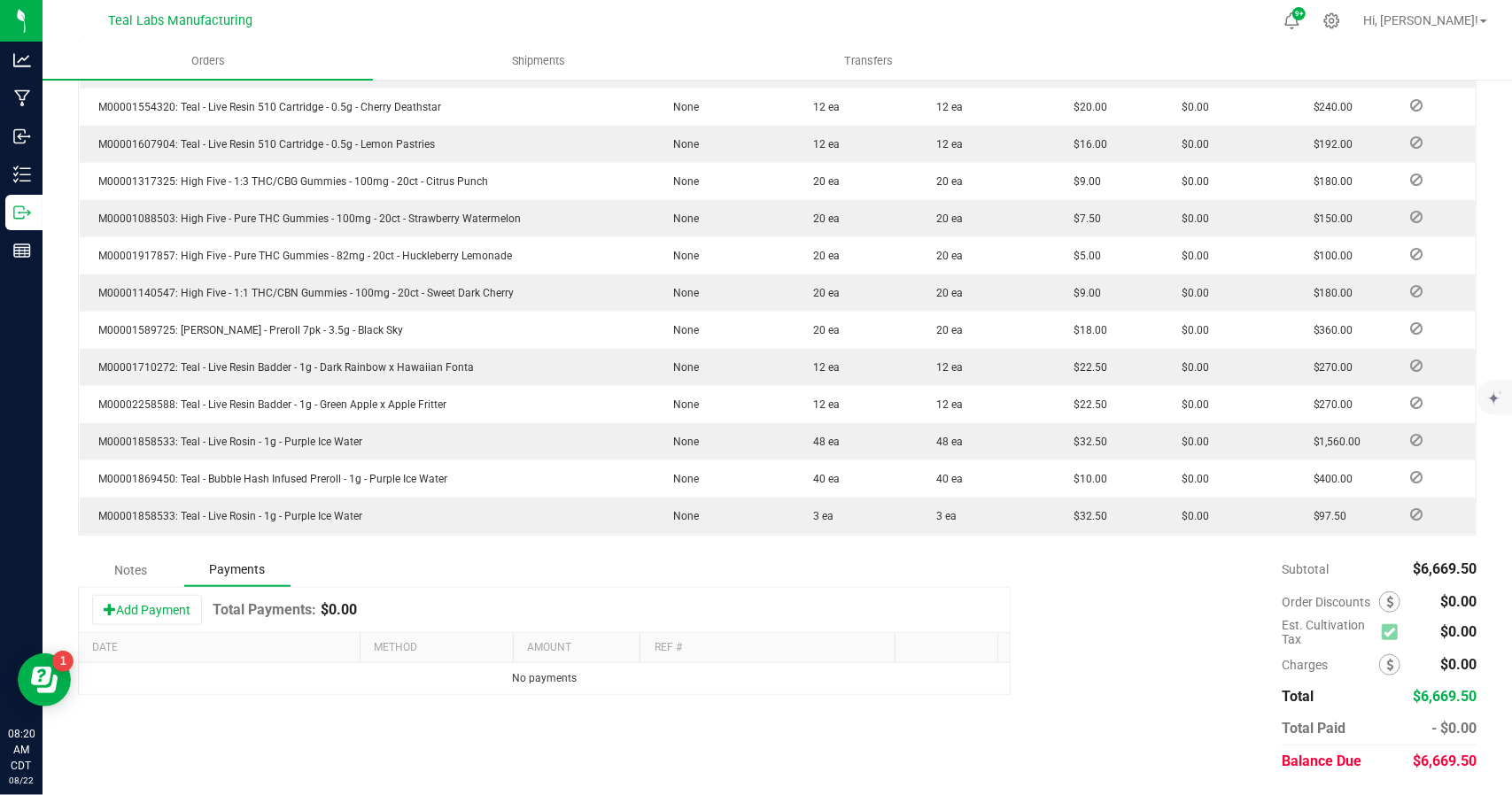
scroll to position [806, 0]
click at [162, 612] on button "Add Payment" at bounding box center [147, 612] width 109 height 30
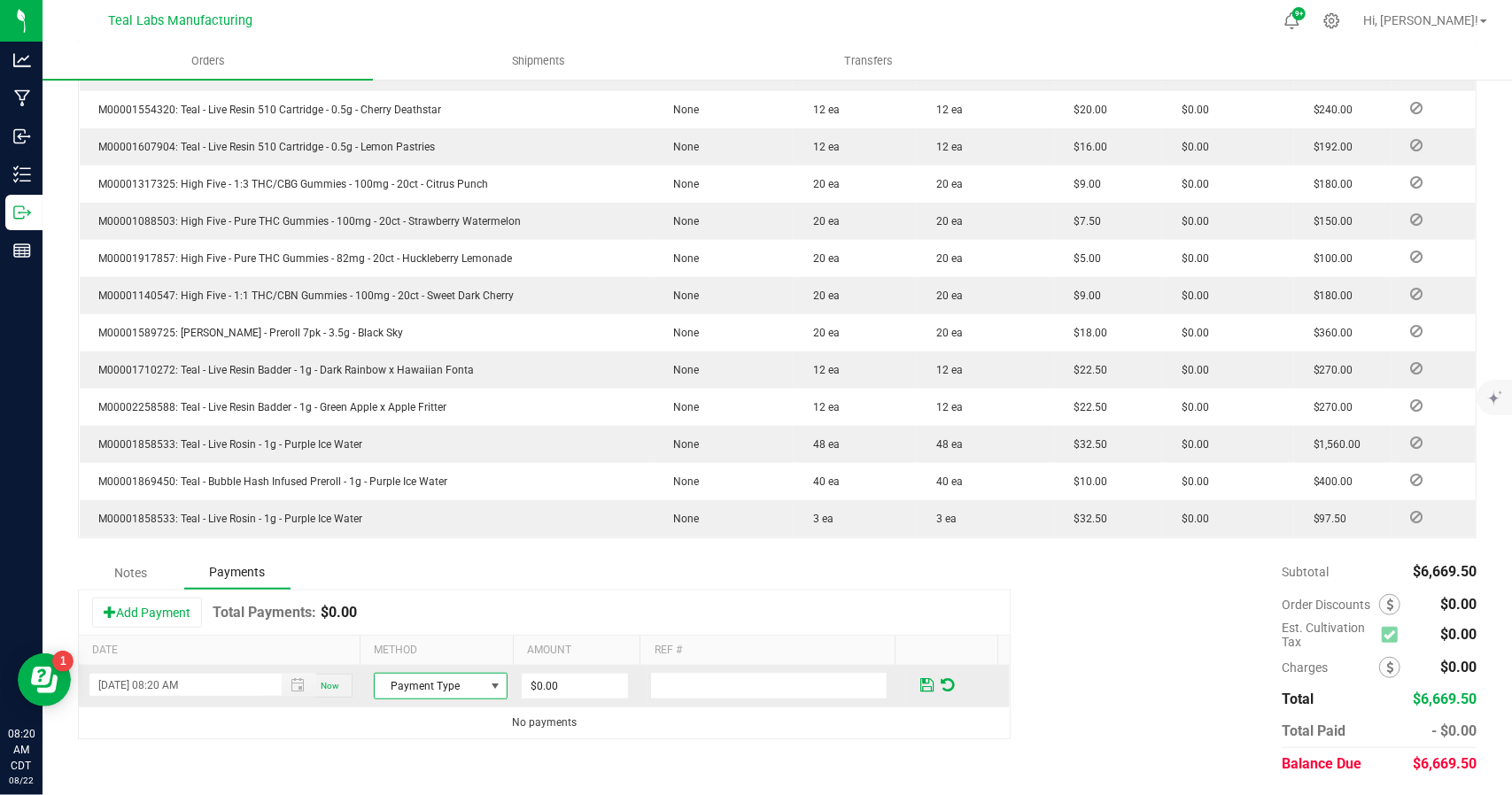
click at [489, 684] on span at bounding box center [496, 686] width 14 height 14
click at [441, 597] on li "ACH & Bank Transfer" at bounding box center [431, 605] width 128 height 25
click at [565, 684] on input "0" at bounding box center [575, 686] width 107 height 25
type input "$6,669.50"
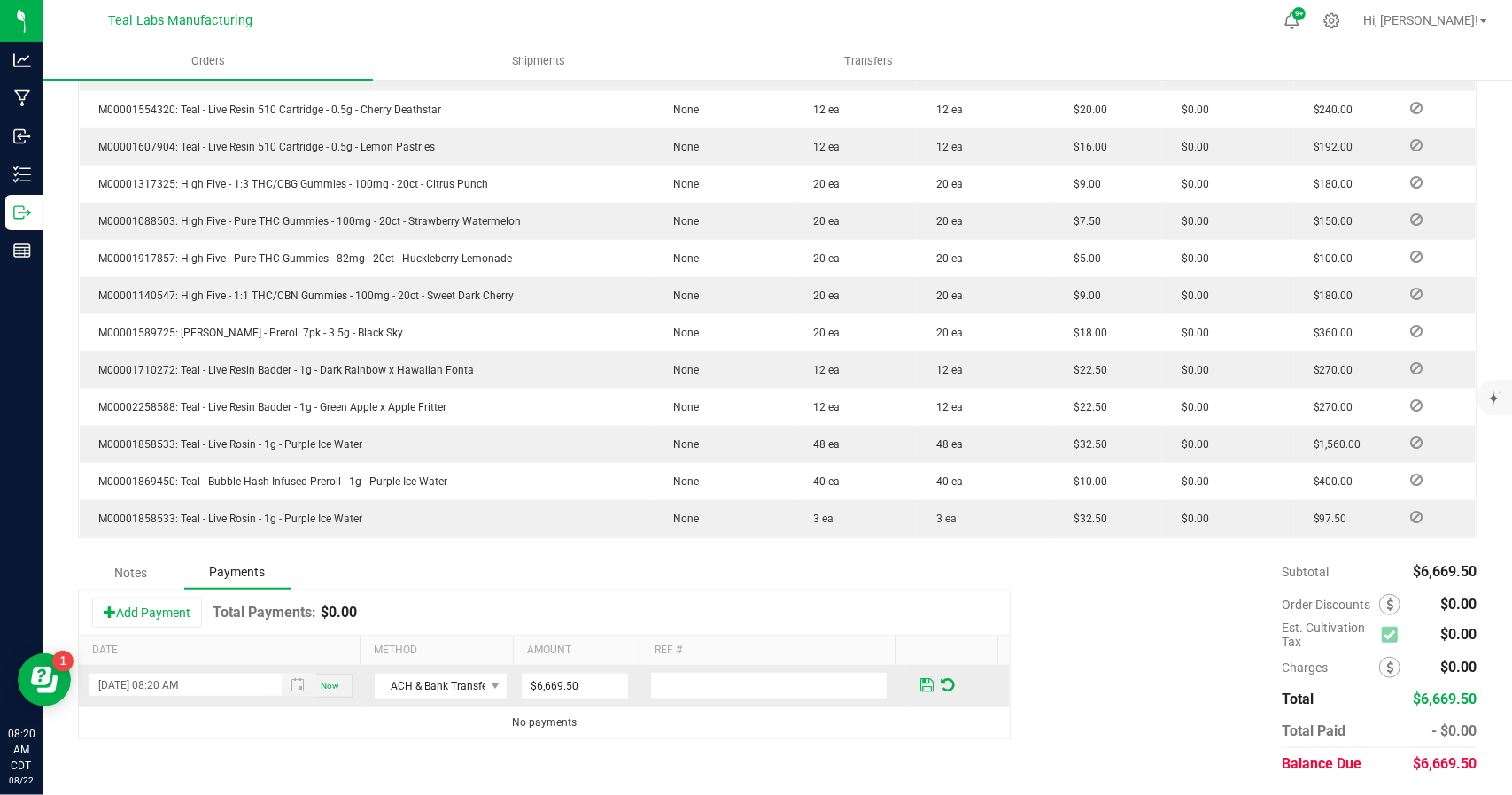
click at [920, 683] on span at bounding box center [927, 685] width 13 height 16
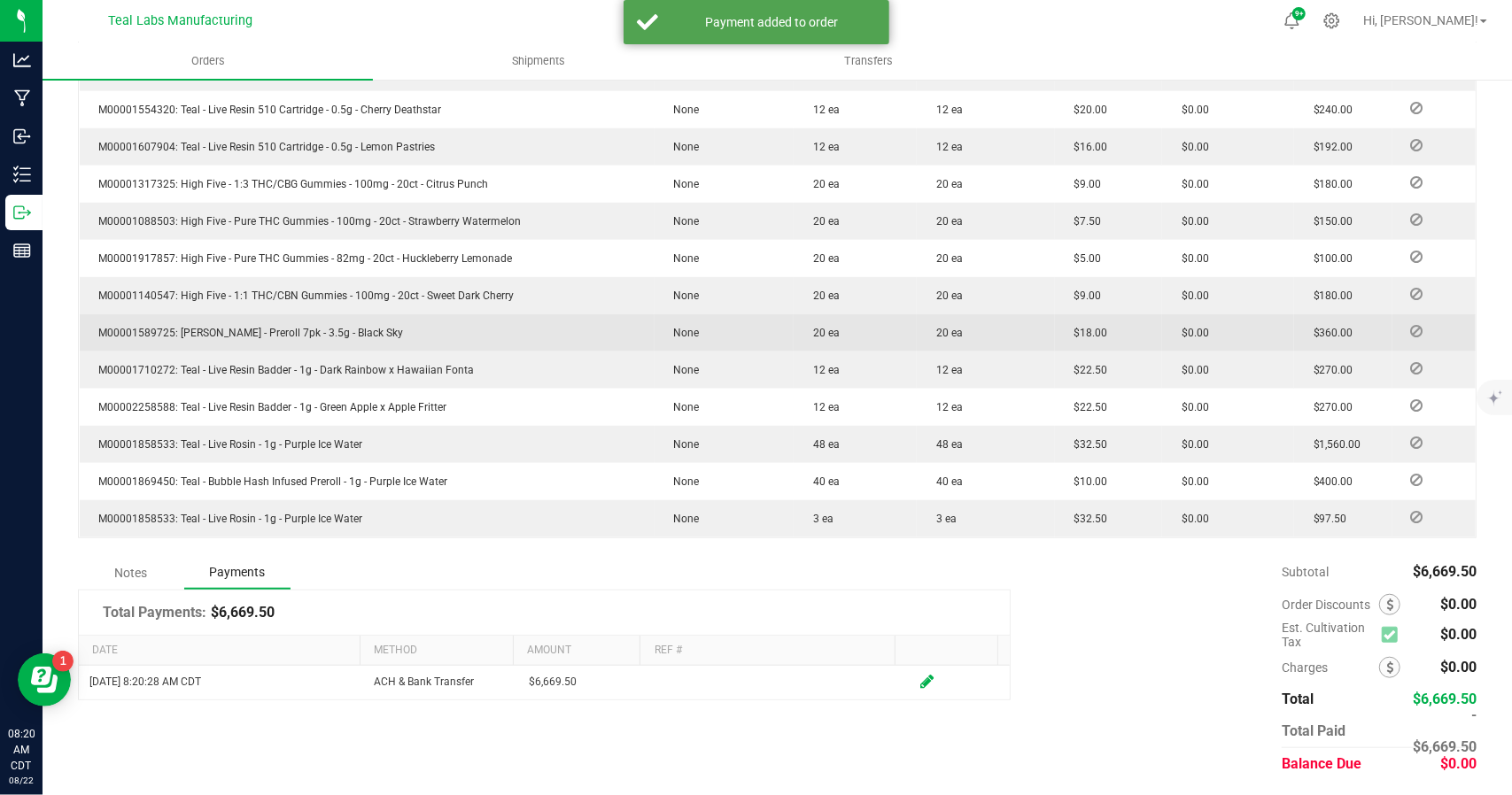
scroll to position [0, 0]
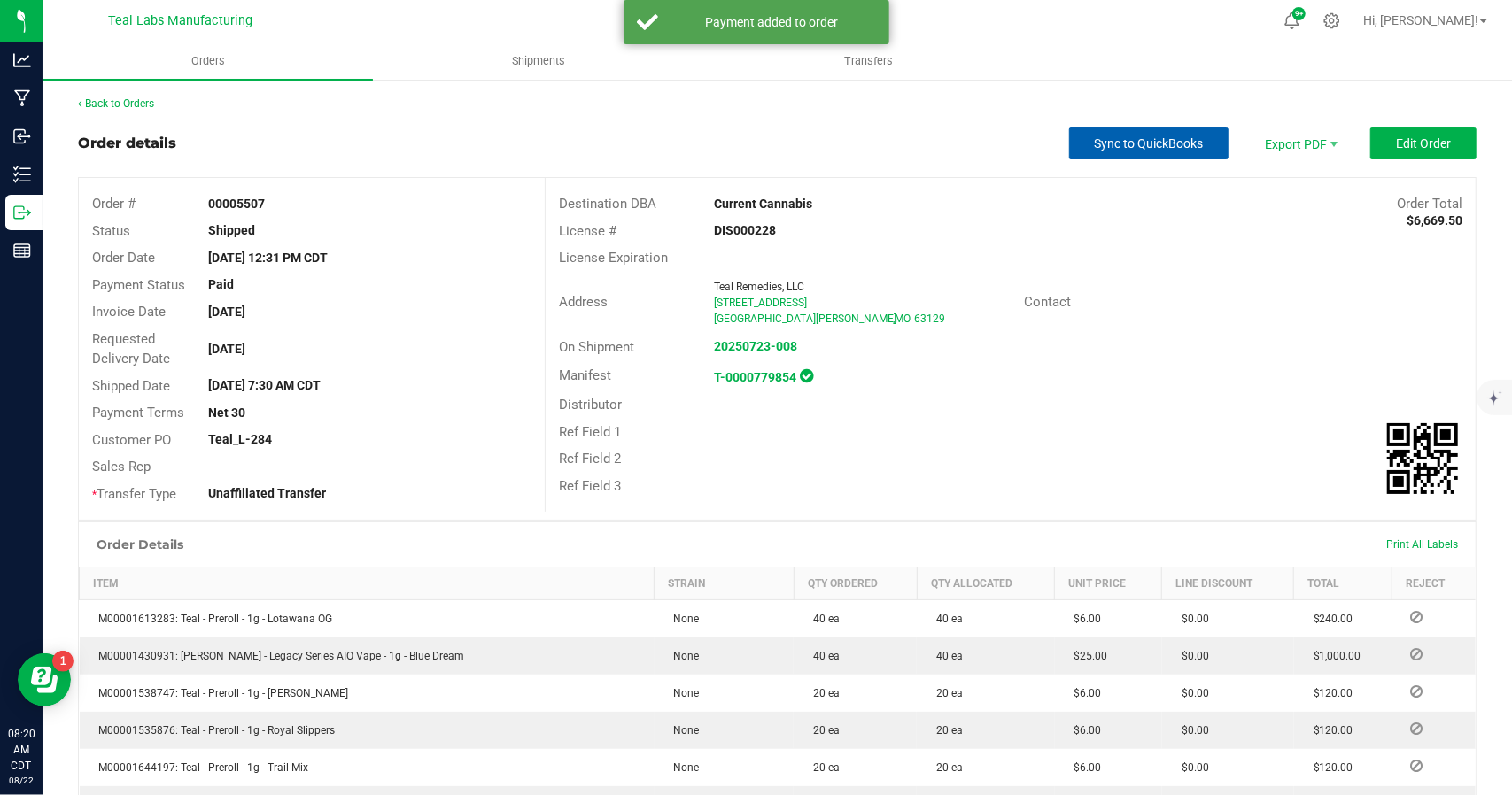
click at [1142, 140] on span "Sync to QuickBooks" at bounding box center [1149, 143] width 108 height 14
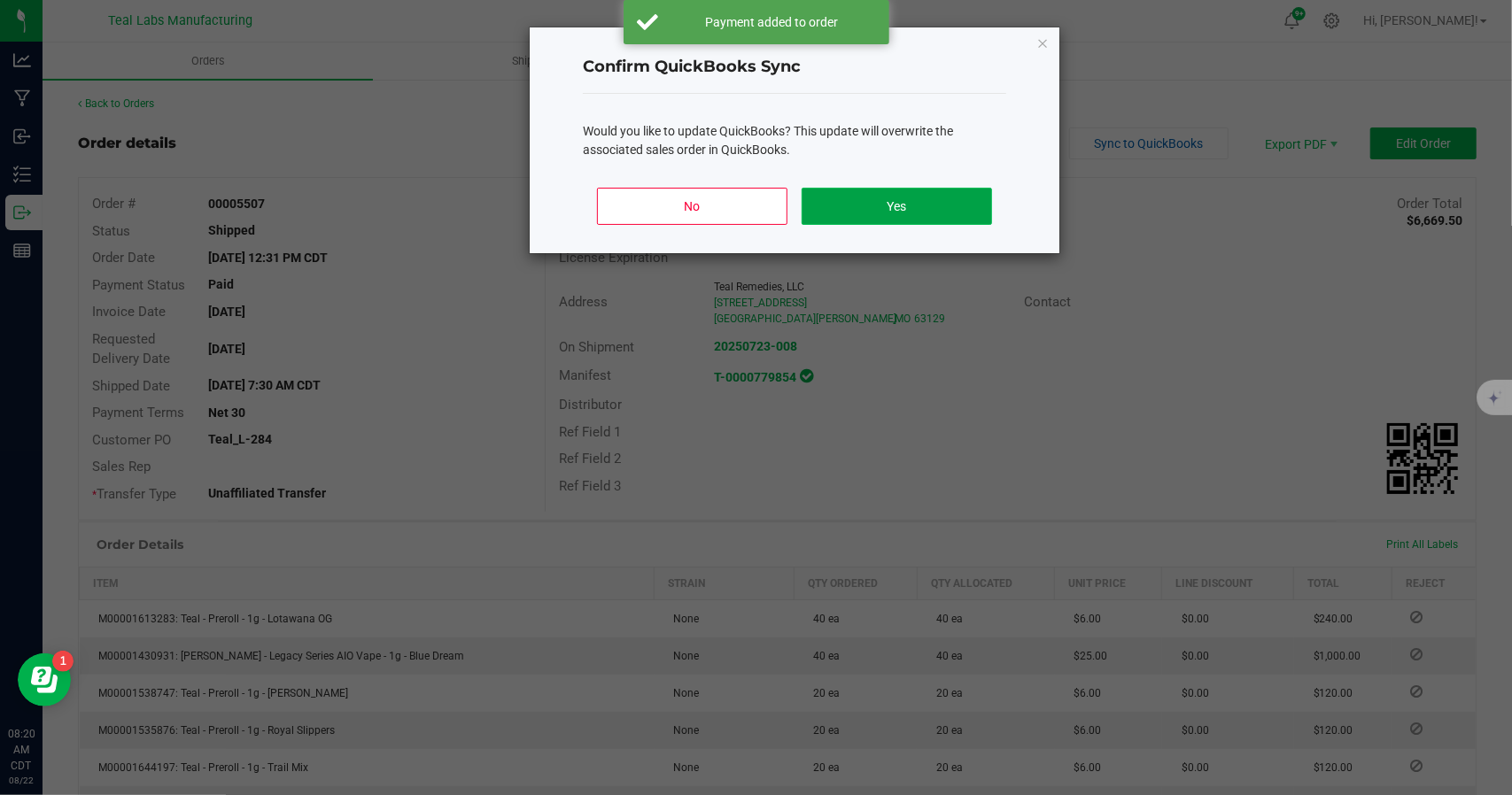
click at [893, 201] on button "Yes" at bounding box center [896, 205] width 190 height 37
